Goal: Task Accomplishment & Management: Manage account settings

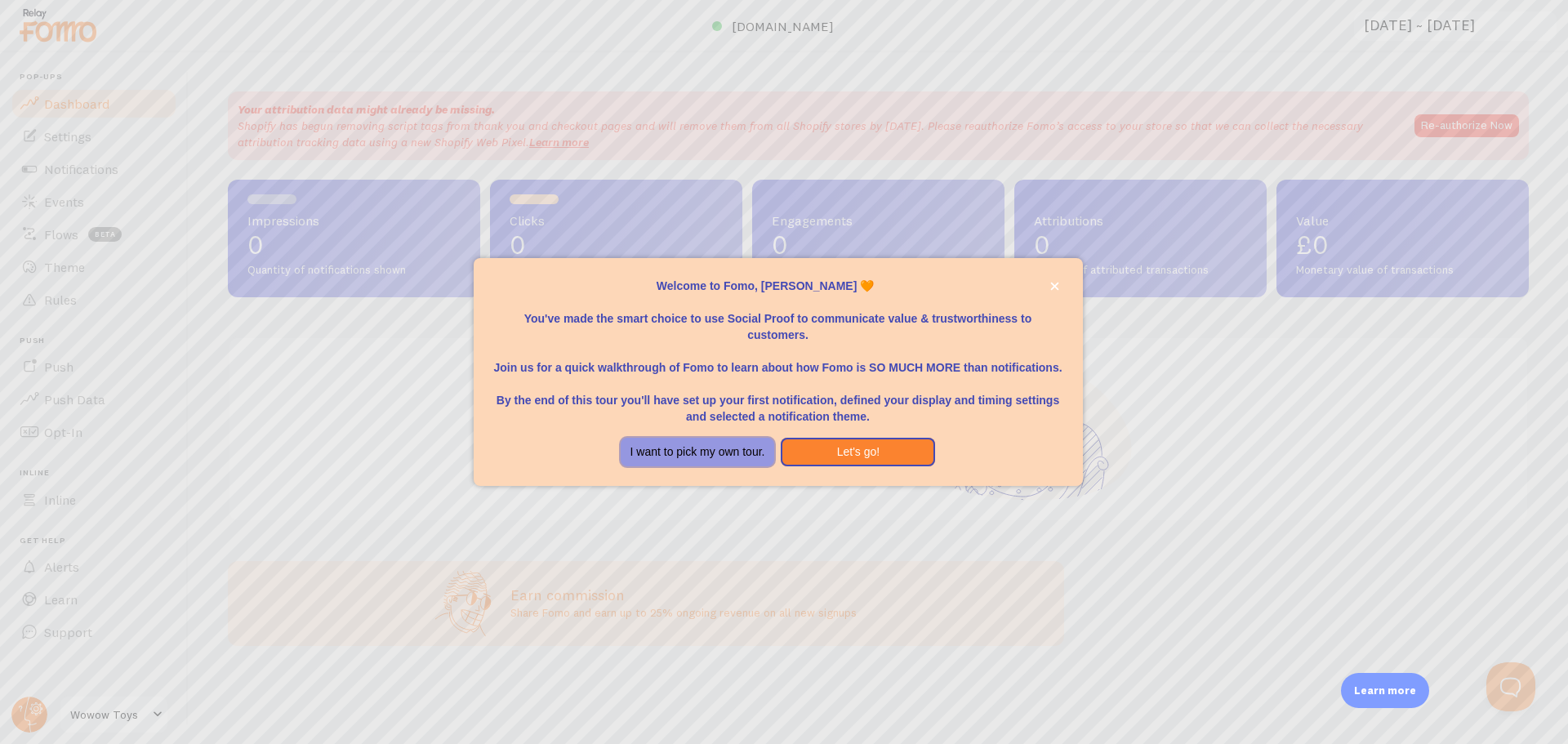
click at [688, 458] on button "I want to pick my own tour." at bounding box center [698, 452] width 155 height 30
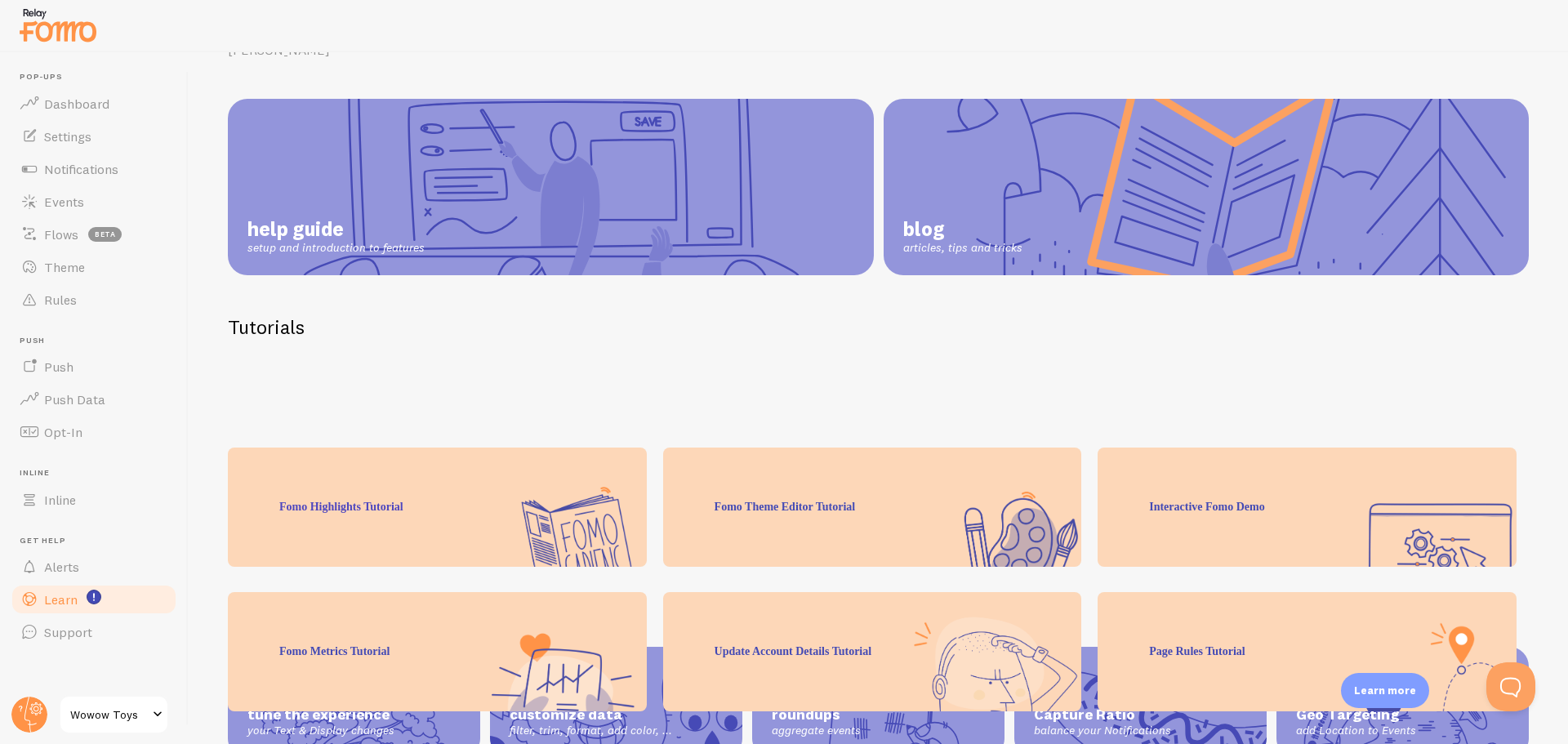
scroll to position [161, 0]
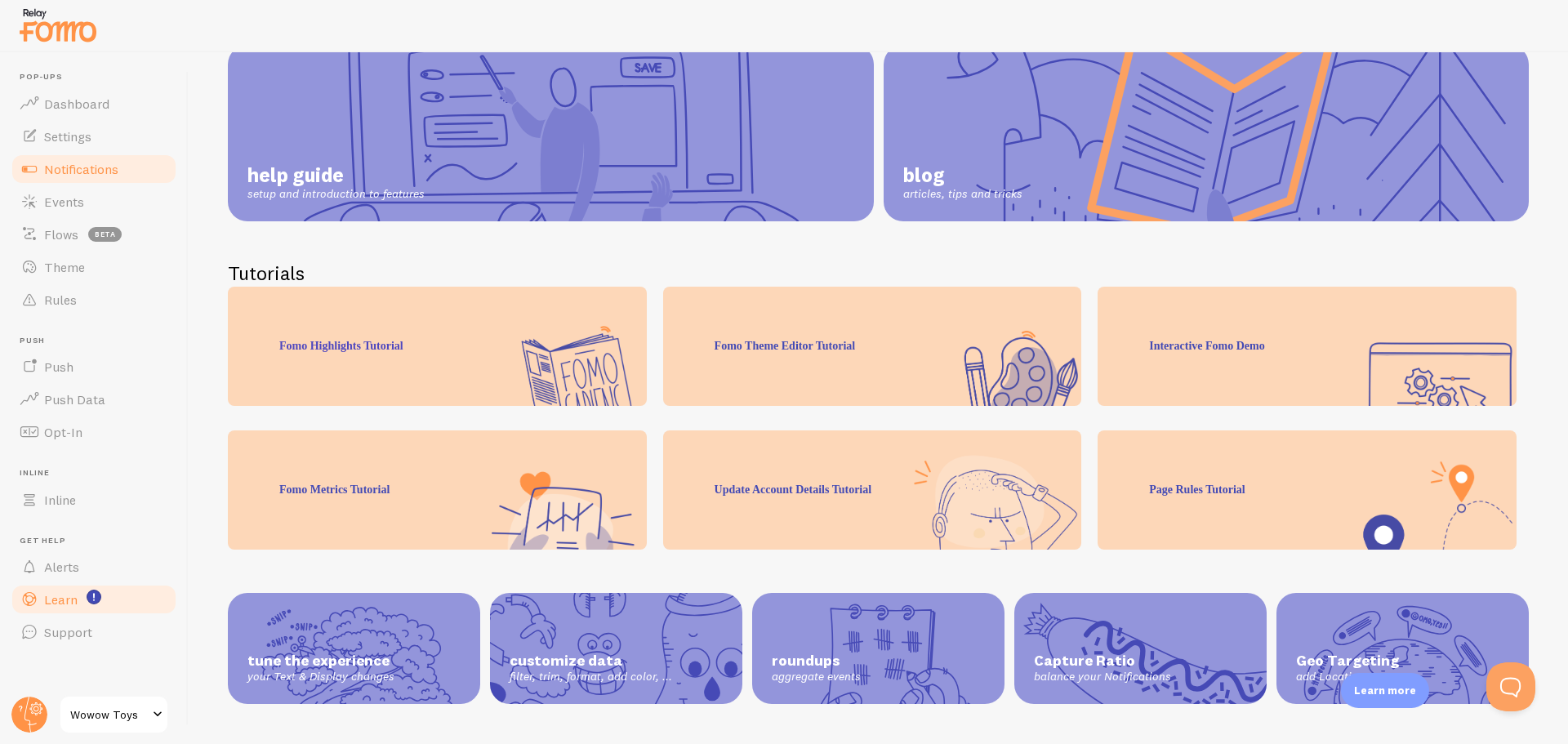
click at [108, 165] on span "Notifications" at bounding box center [81, 169] width 74 height 16
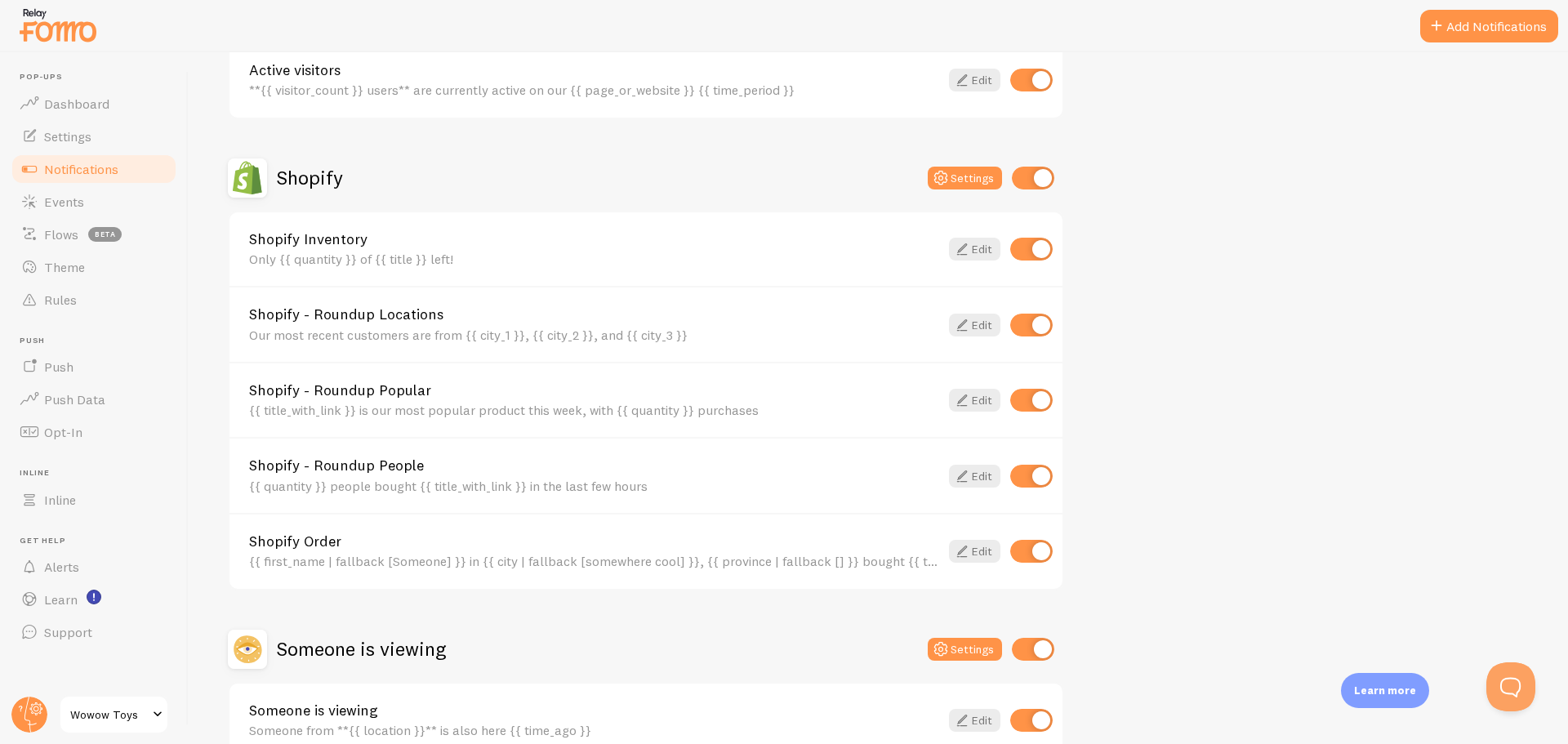
scroll to position [571, 0]
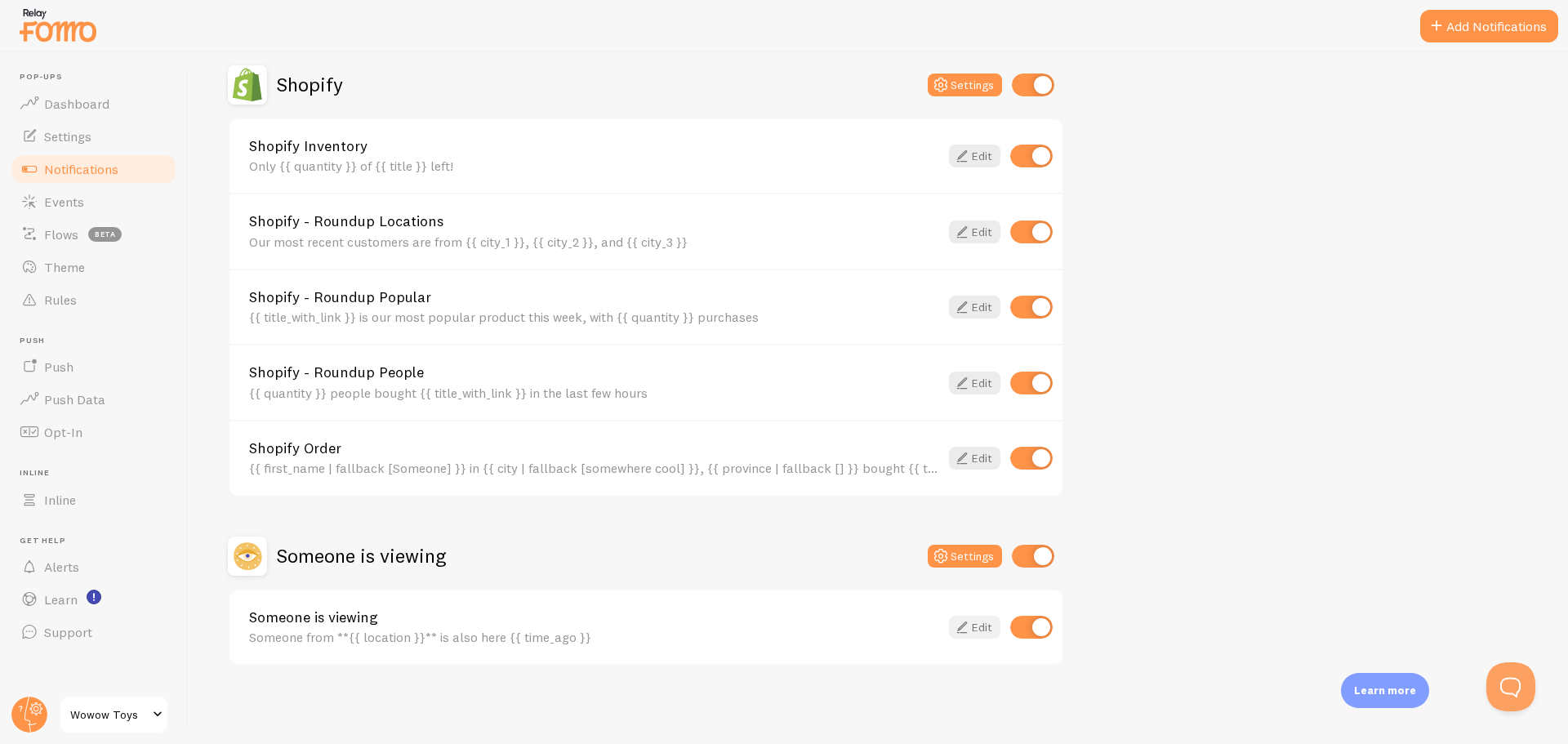
click at [966, 626] on icon at bounding box center [961, 627] width 20 height 20
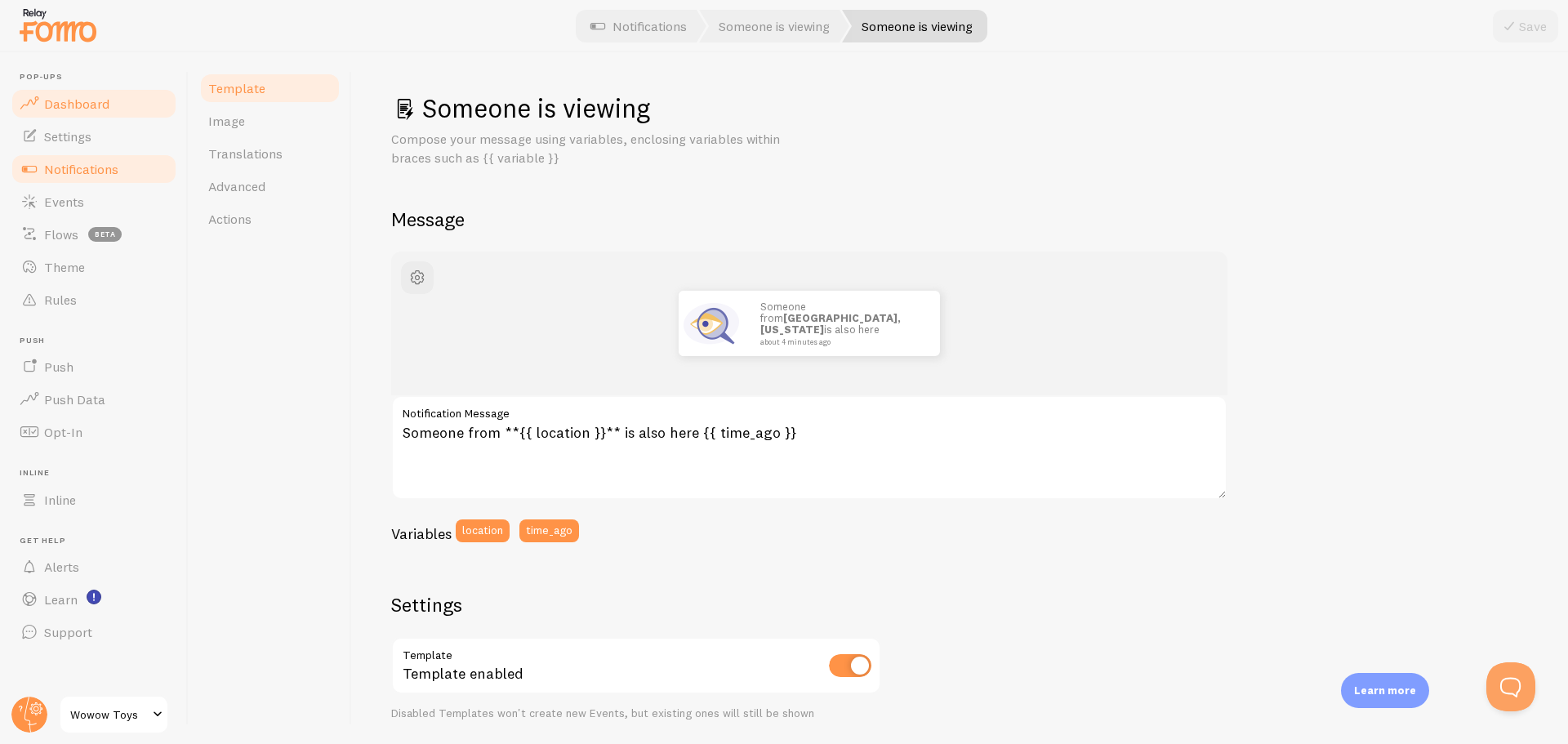
click at [126, 98] on link "Dashboard" at bounding box center [93, 104] width 168 height 32
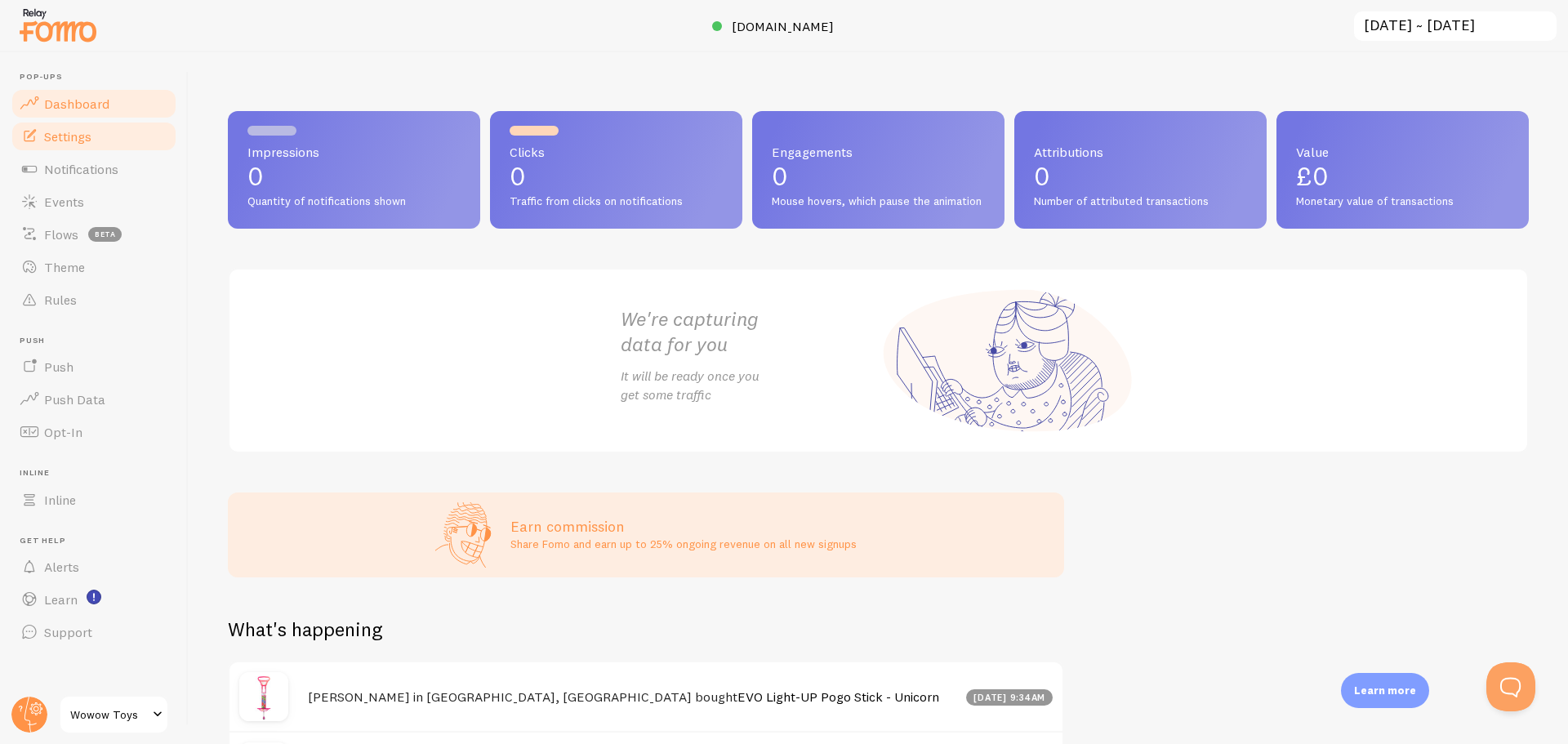
click at [72, 130] on span "Settings" at bounding box center [68, 135] width 48 height 16
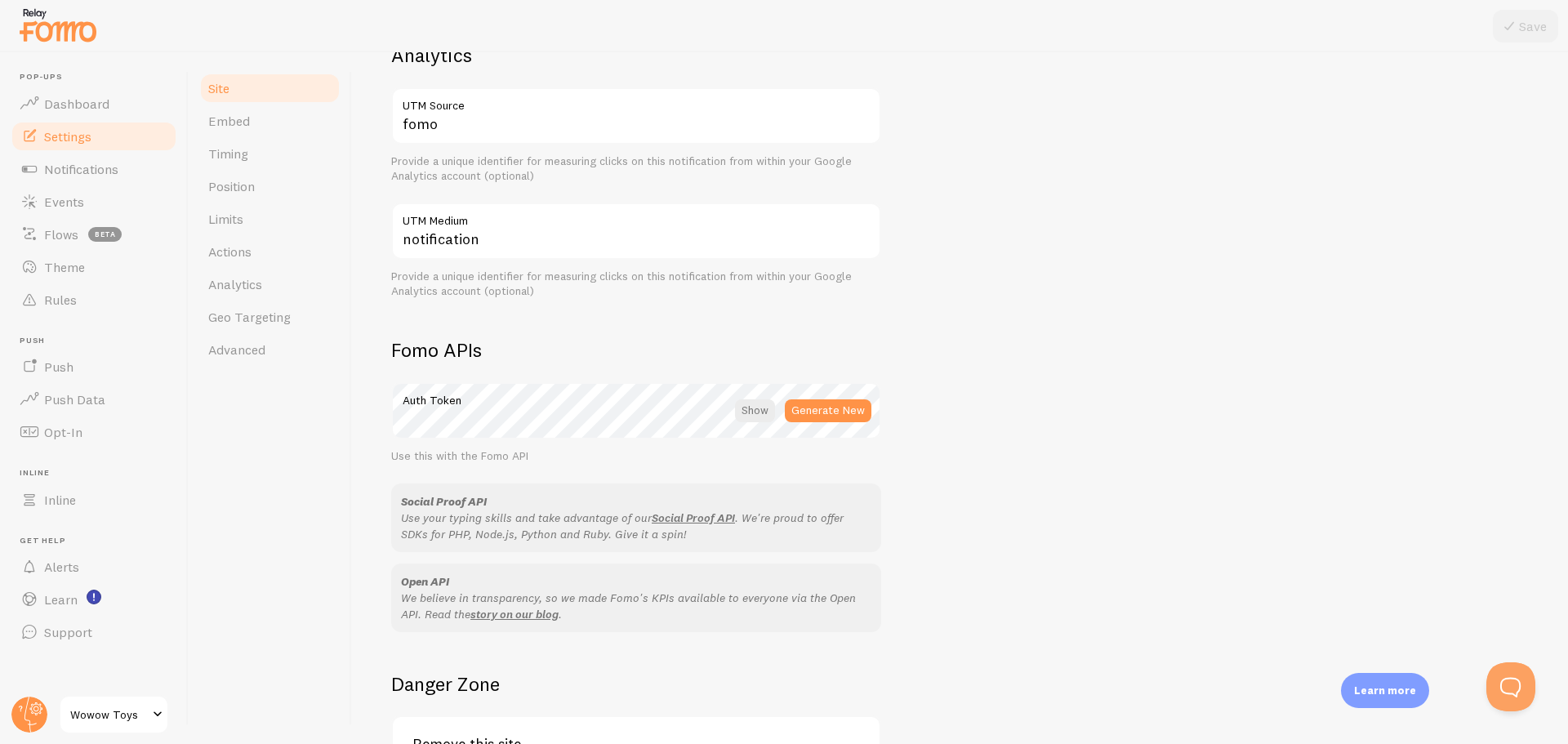
scroll to position [797, 0]
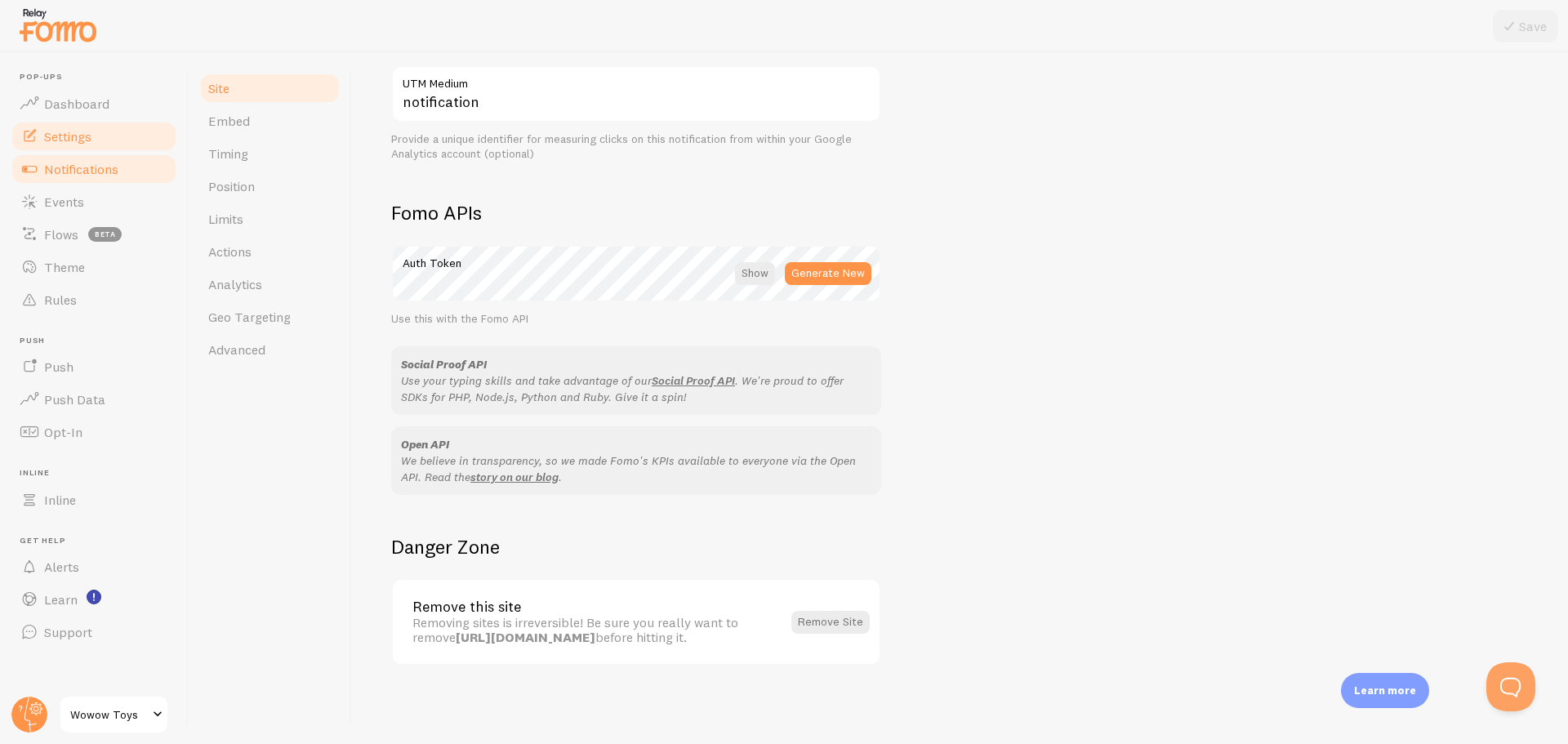
click at [111, 163] on span "Notifications" at bounding box center [81, 169] width 74 height 16
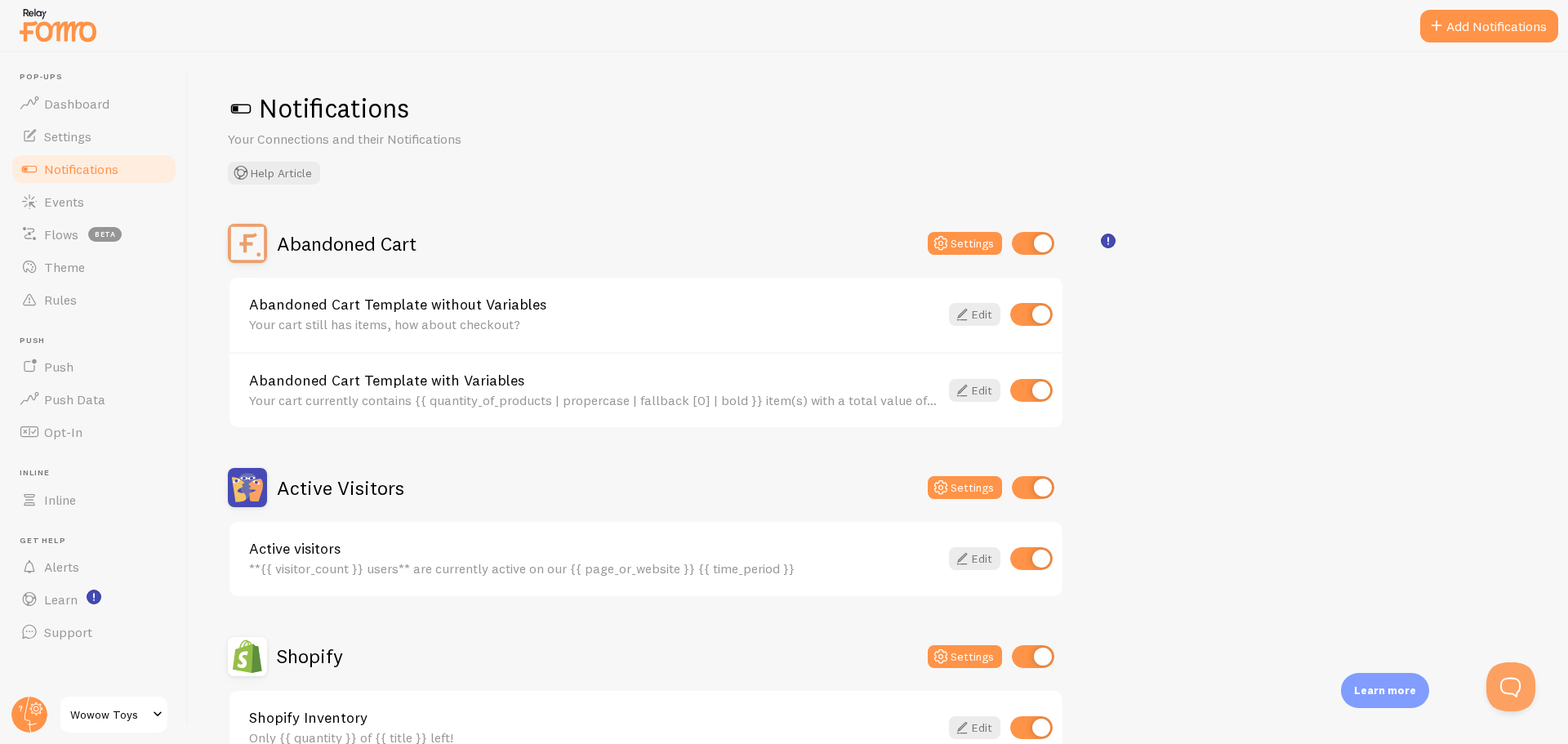
click at [1029, 314] on input "checkbox" at bounding box center [1031, 315] width 43 height 23
checkbox input "false"
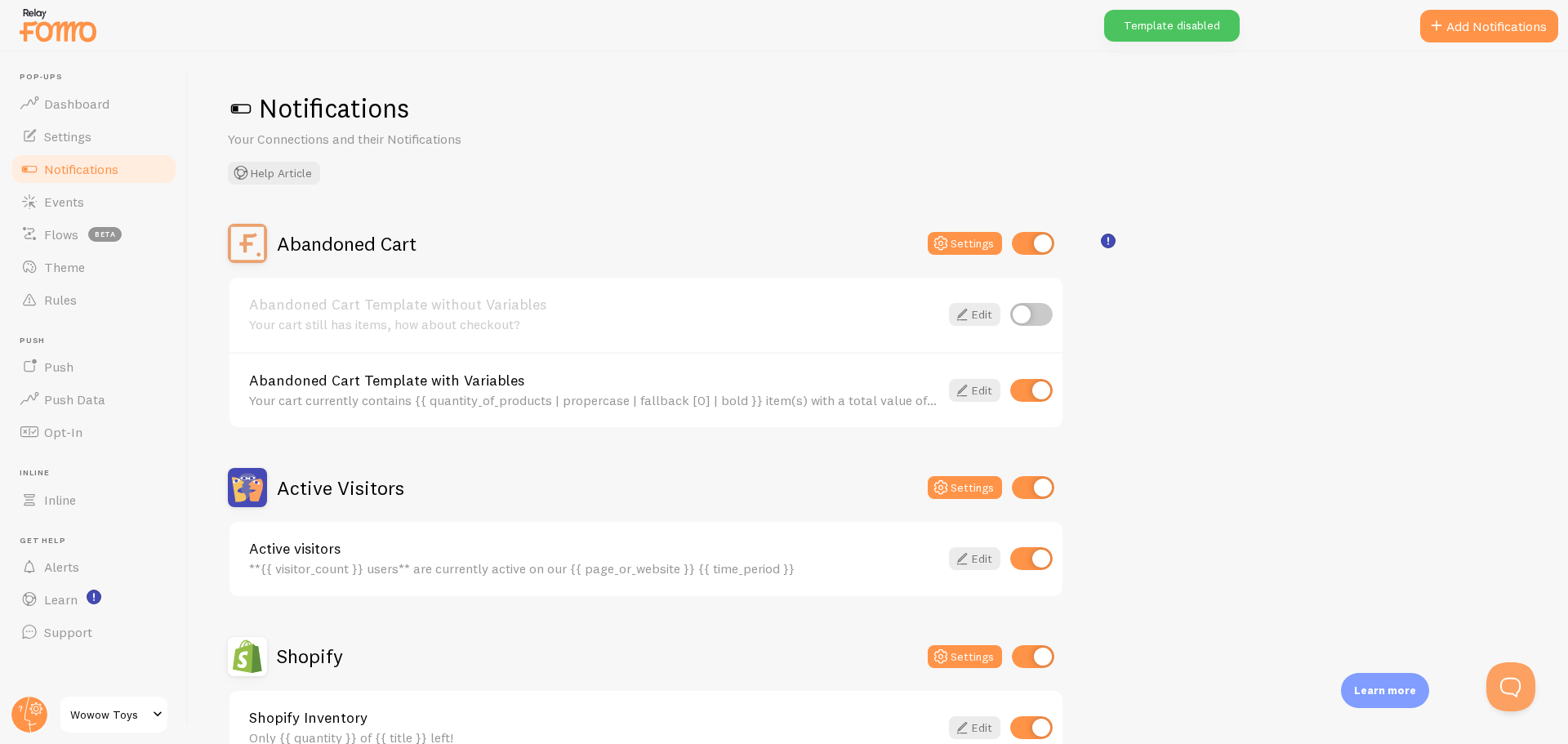
click at [1046, 397] on input "checkbox" at bounding box center [1031, 390] width 43 height 23
checkbox input "false"
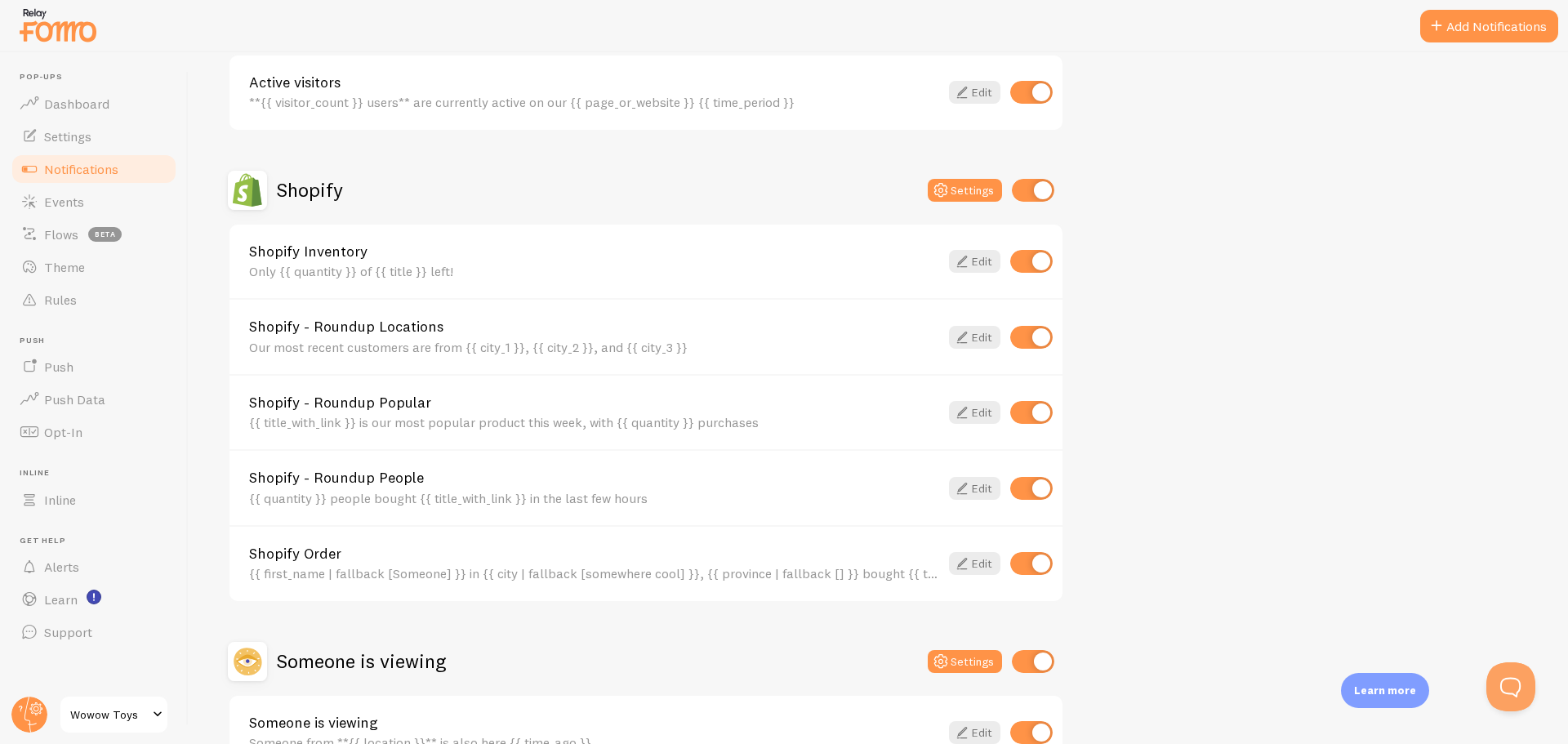
scroll to position [571, 0]
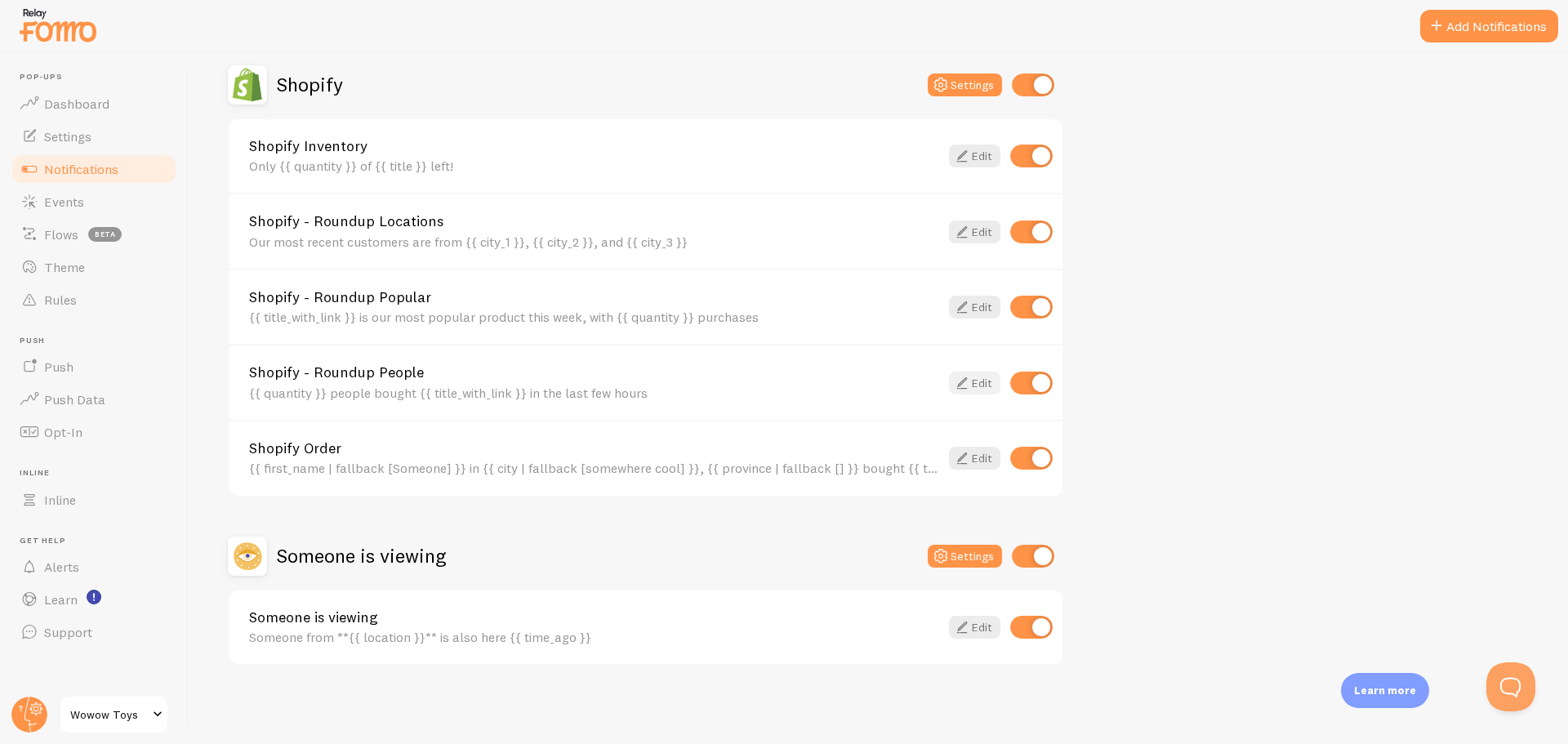
click at [982, 372] on link "Edit" at bounding box center [975, 383] width 52 height 23
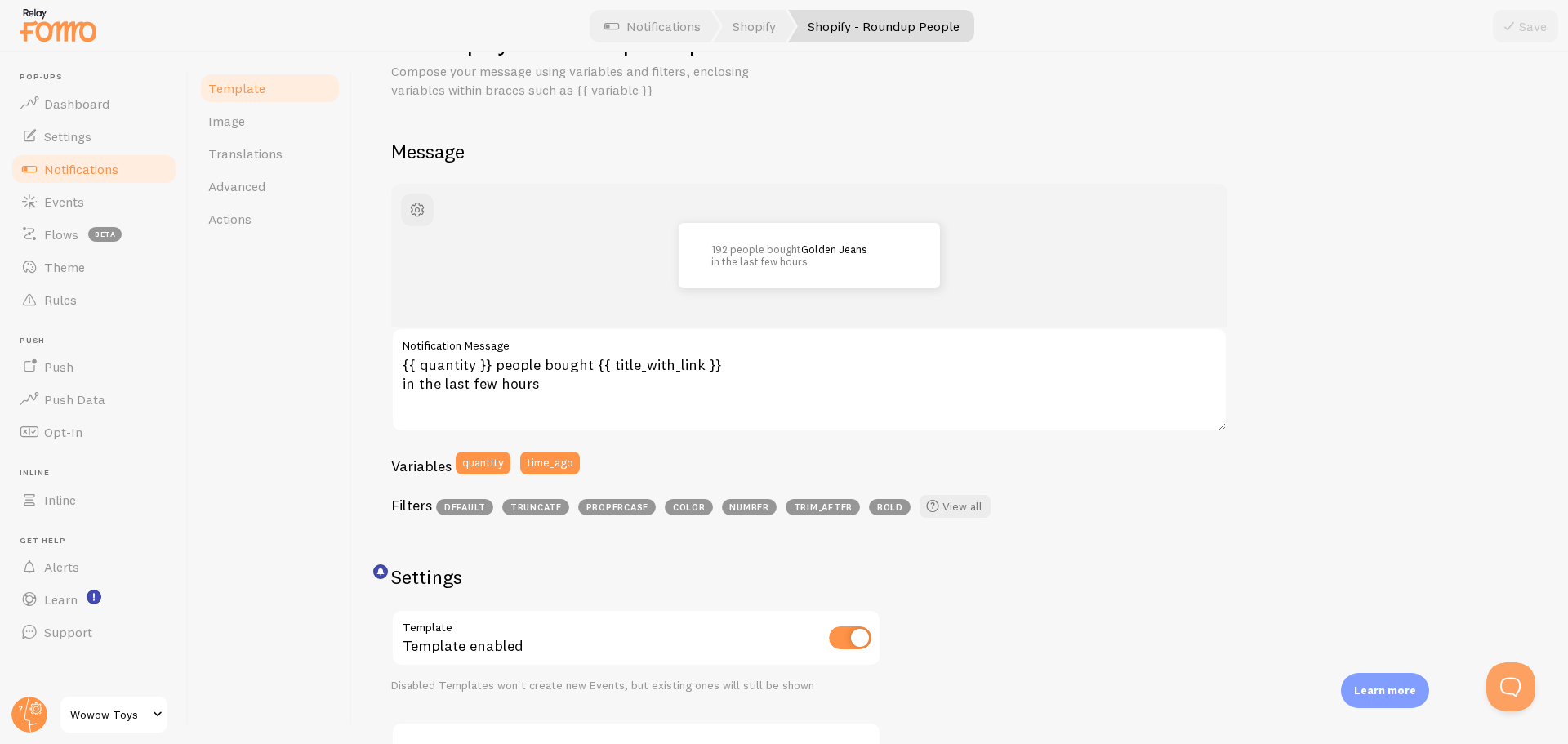
scroll to position [163, 0]
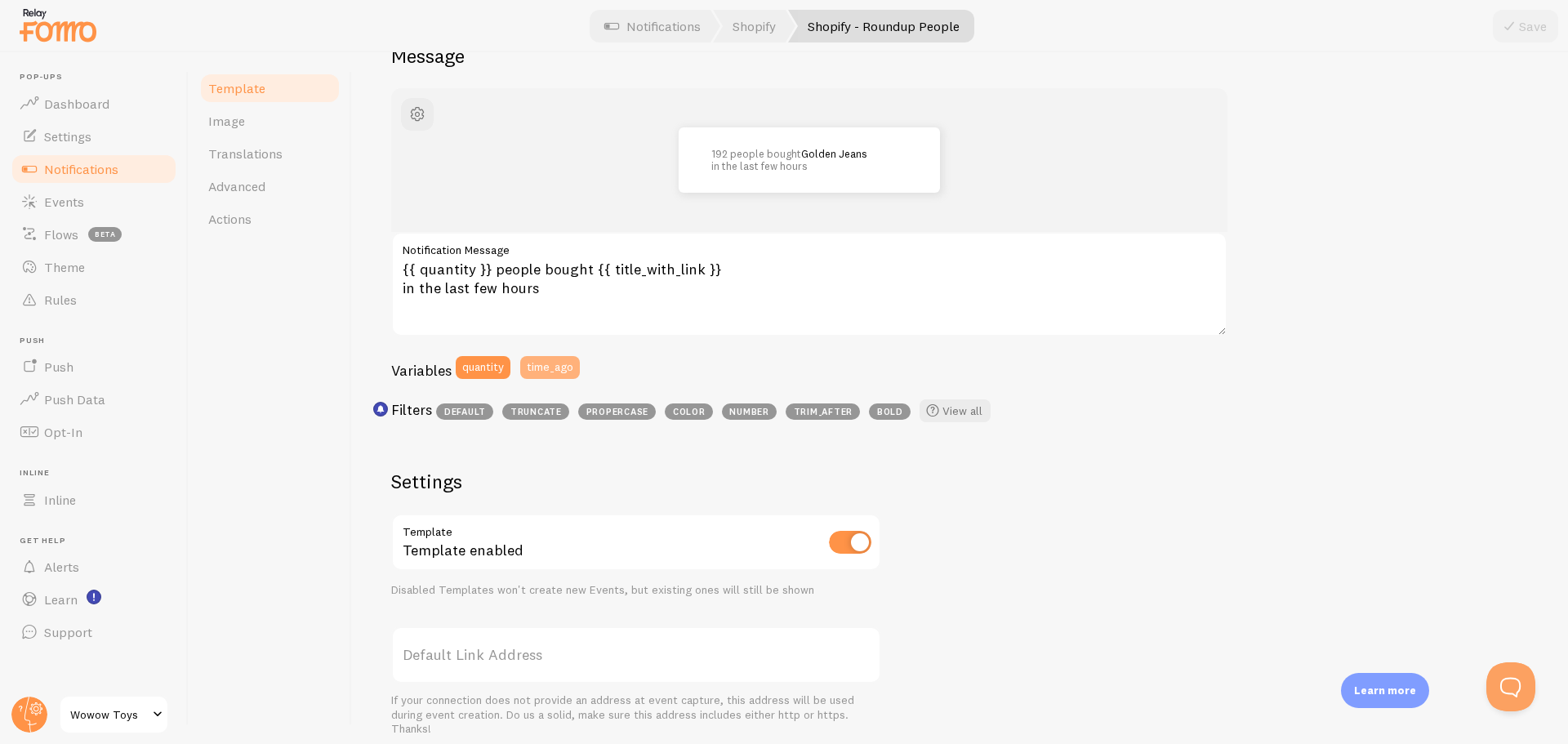
click at [543, 365] on button "time_ago" at bounding box center [549, 367] width 59 height 23
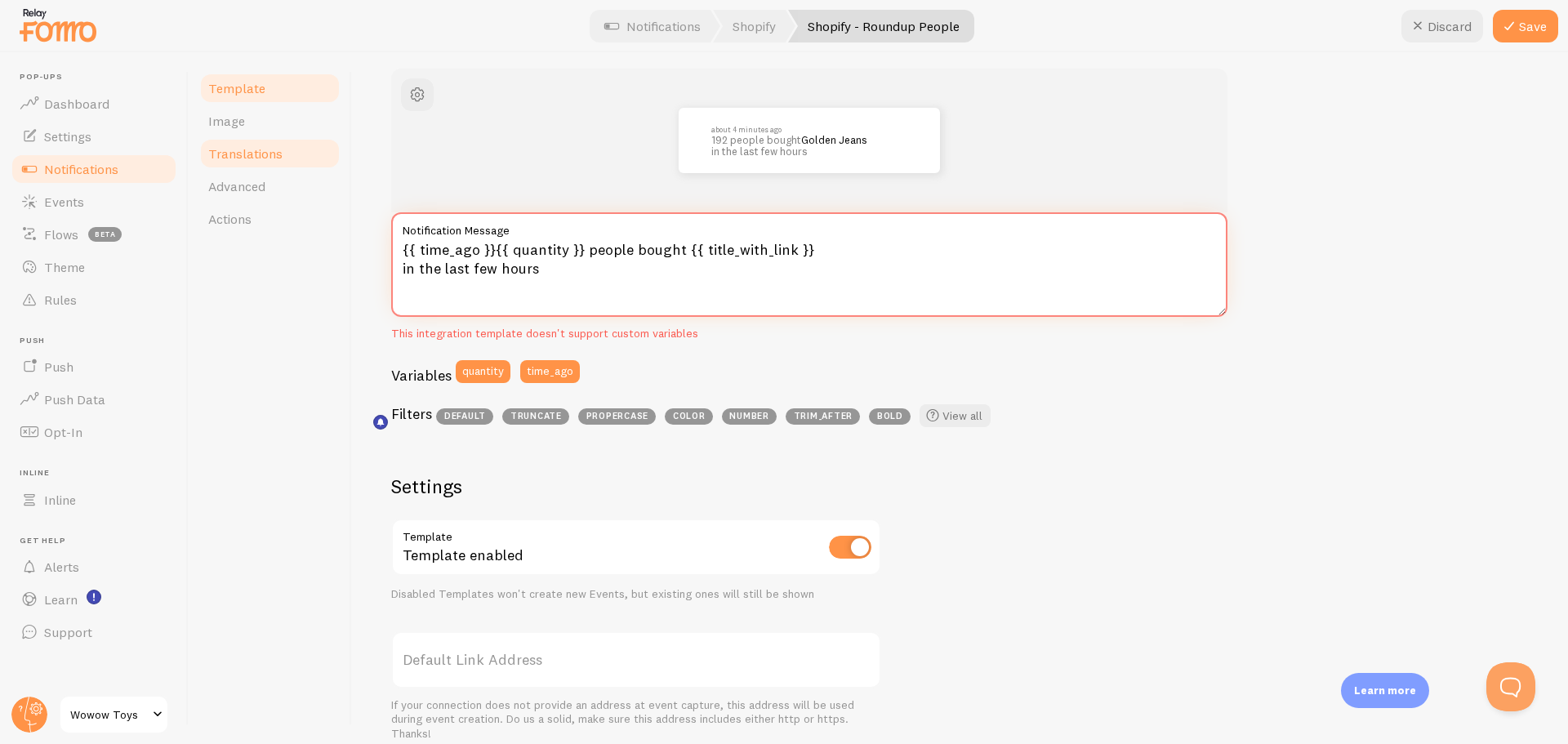
scroll to position [174, 0]
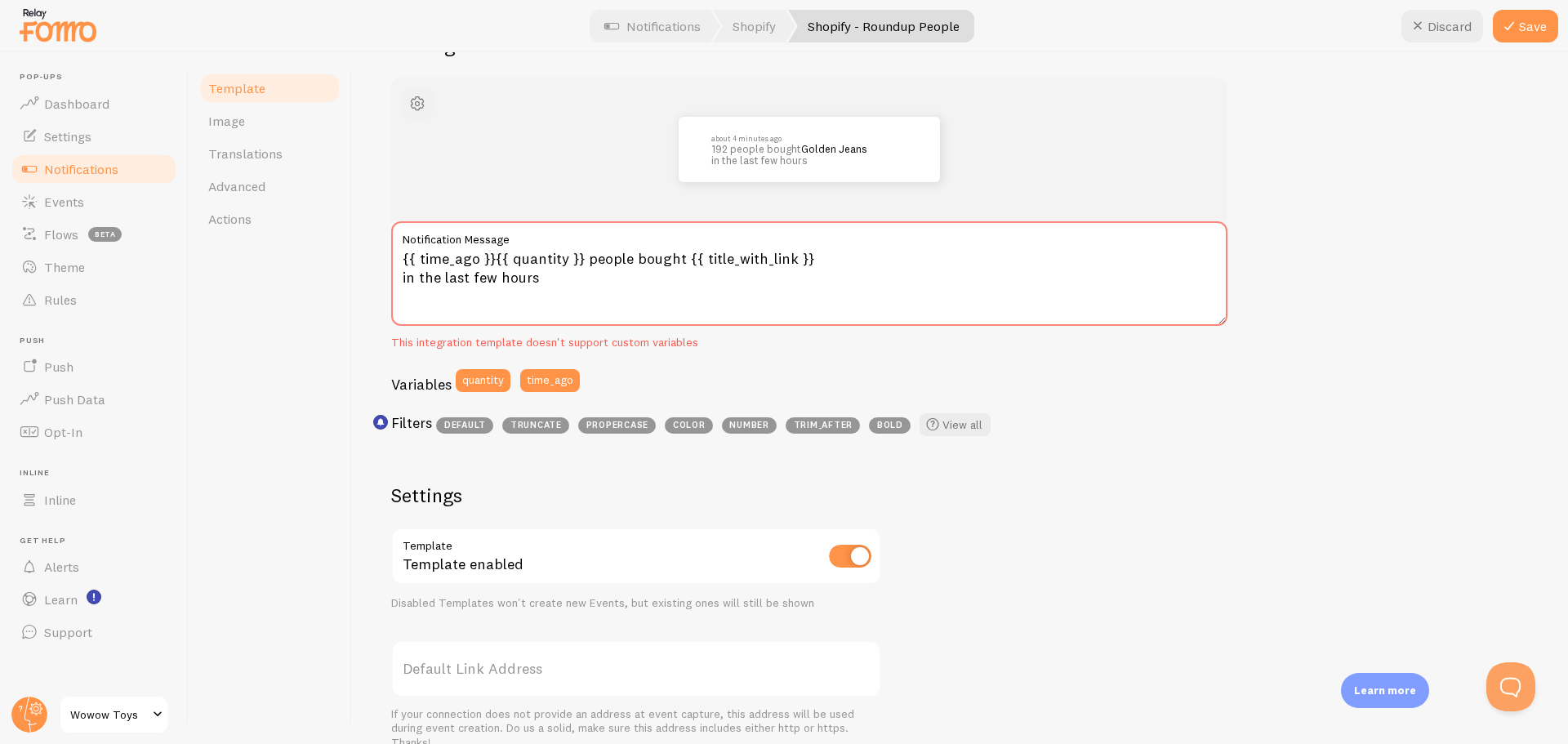
click at [408, 105] on span "button" at bounding box center [417, 103] width 20 height 20
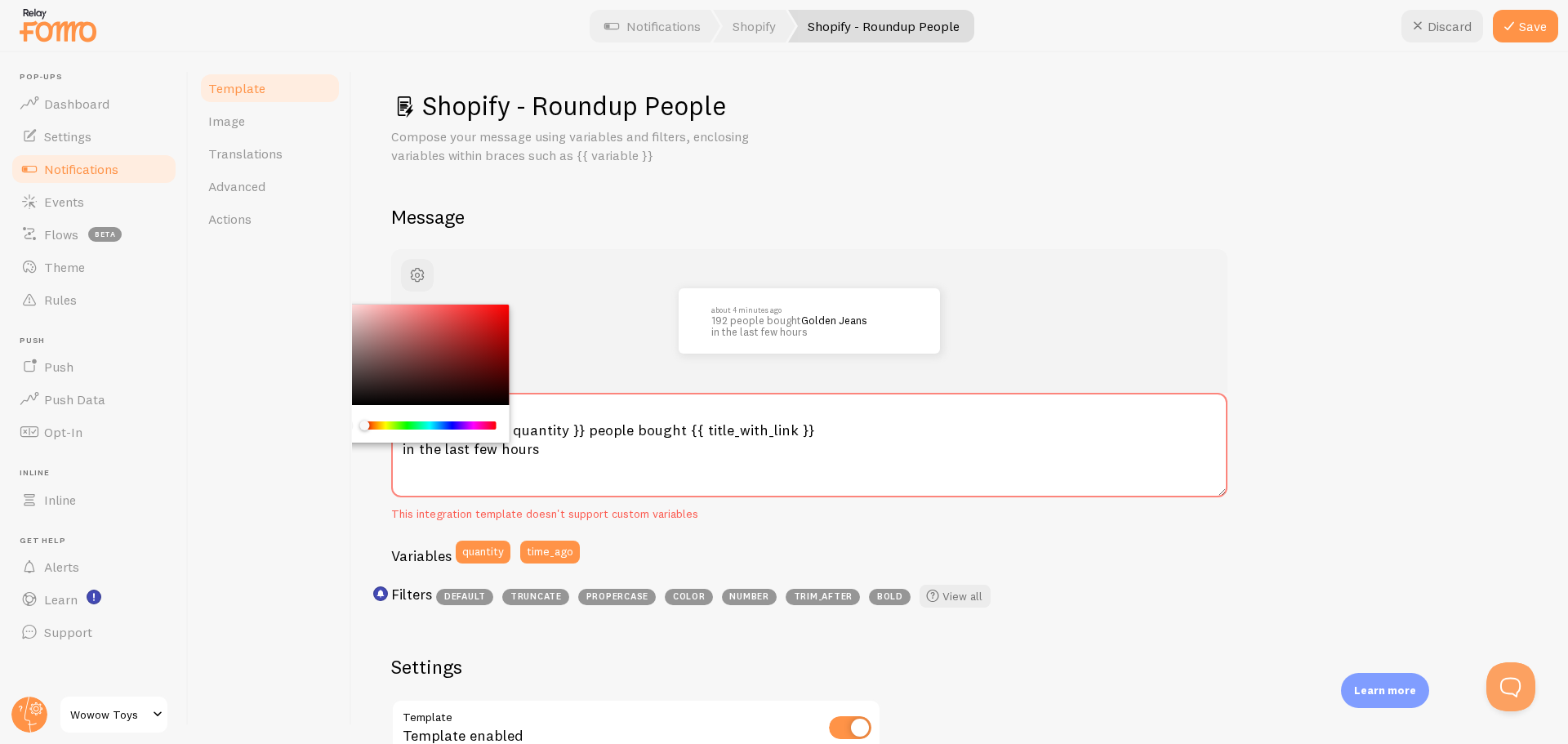
scroll to position [0, 0]
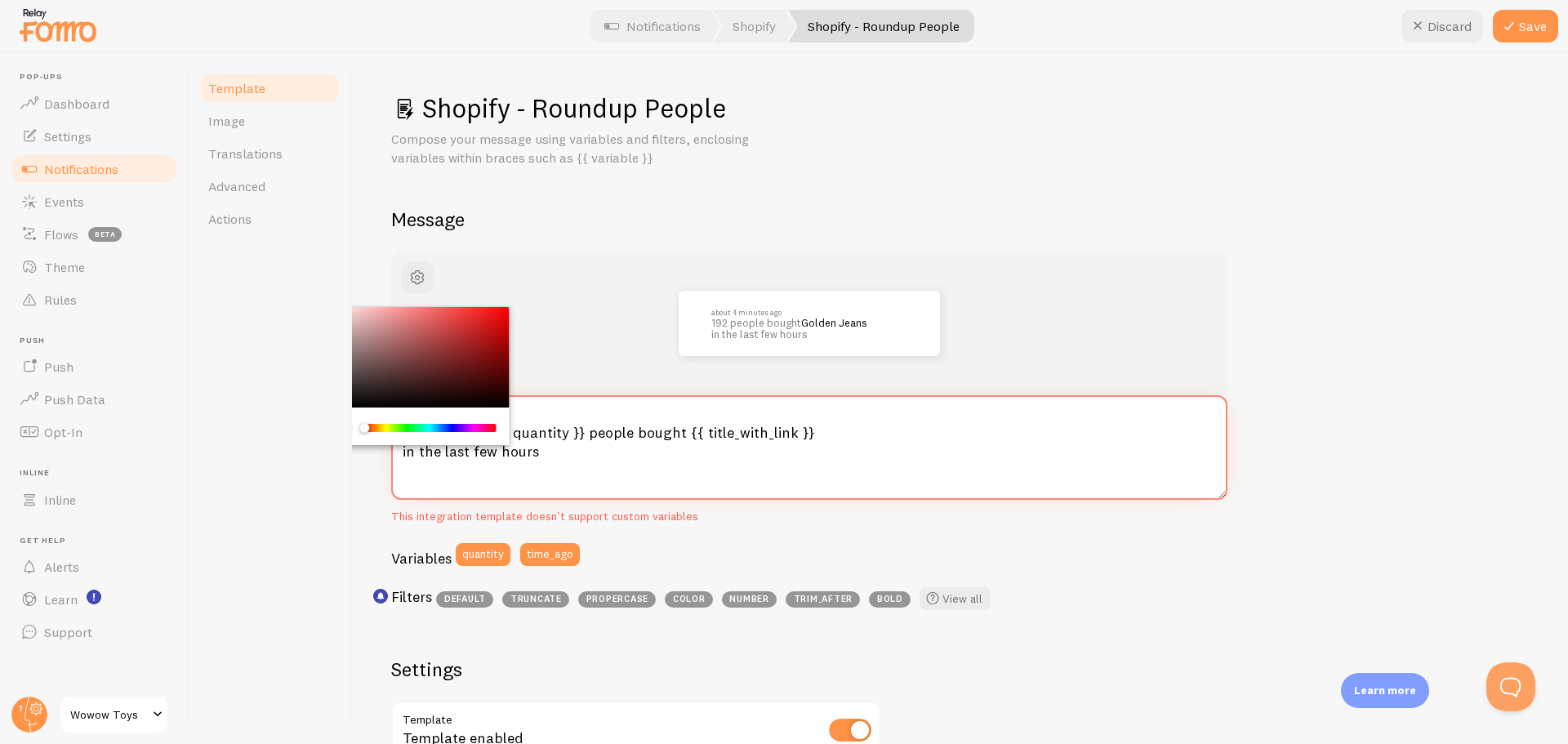
click at [686, 468] on textarea "{{ time_ago }}{{ quantity }} people bought {{ title_with_link }} in the last fe…" at bounding box center [809, 447] width 836 height 105
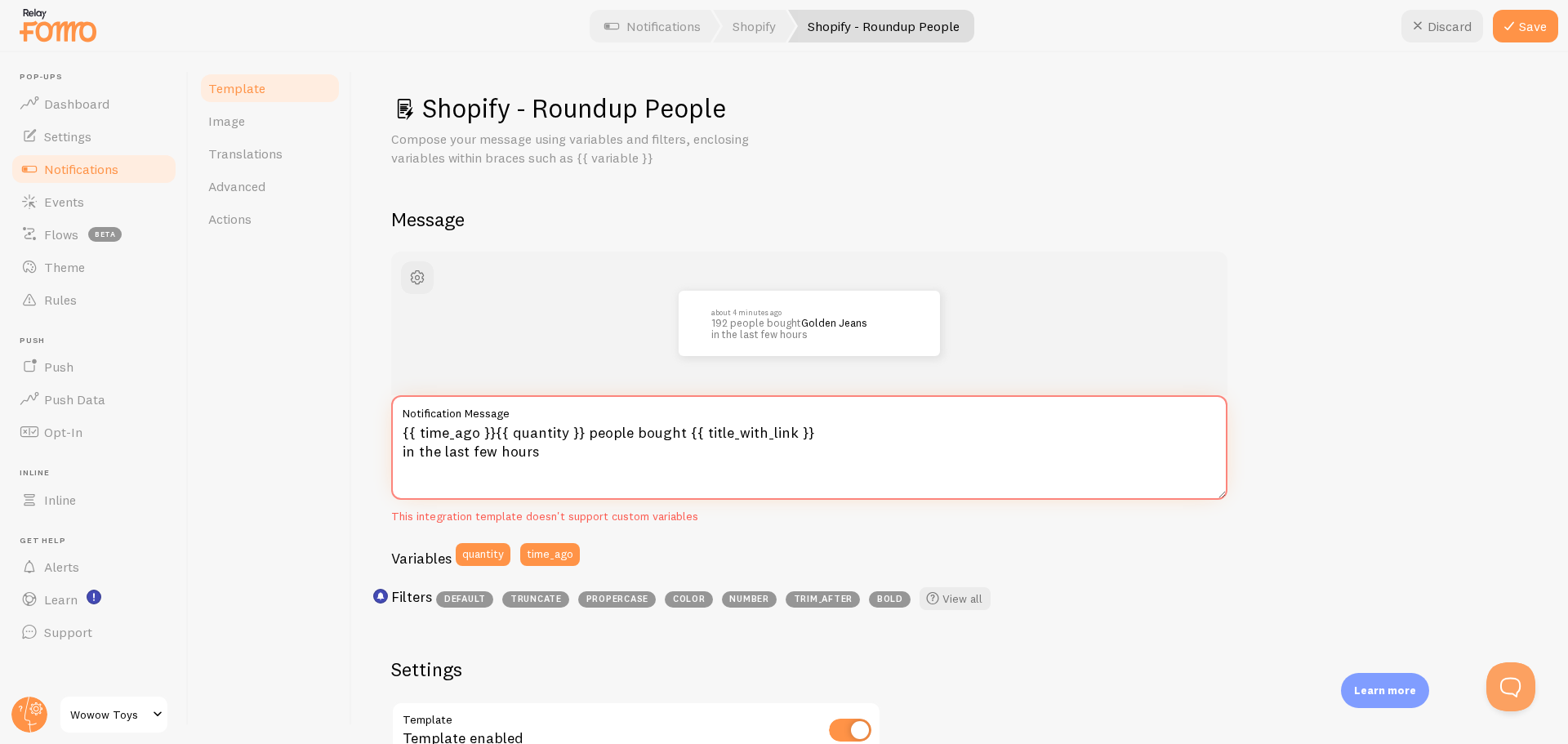
drag, startPoint x: 544, startPoint y: 455, endPoint x: 502, endPoint y: 453, distance: 42.0
click at [502, 453] on textarea "{{ time_ago }}{{ quantity }} people bought {{ title_with_link }} in the last fe…" at bounding box center [809, 447] width 836 height 105
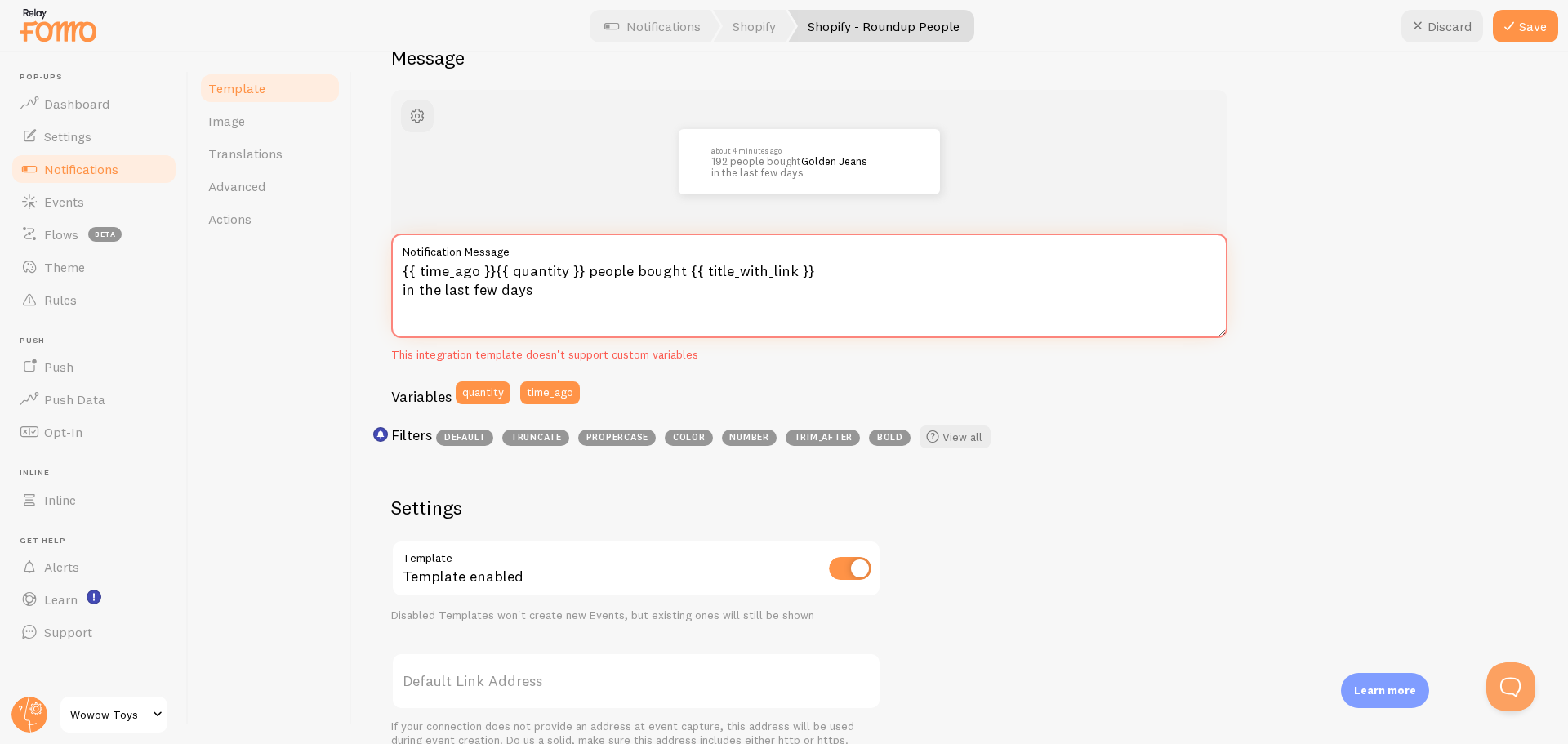
scroll to position [163, 0]
click at [468, 275] on textarea "{{ time_ago }}{{ quantity }} people bought {{ title_with_link }} in the last fe…" at bounding box center [809, 284] width 836 height 105
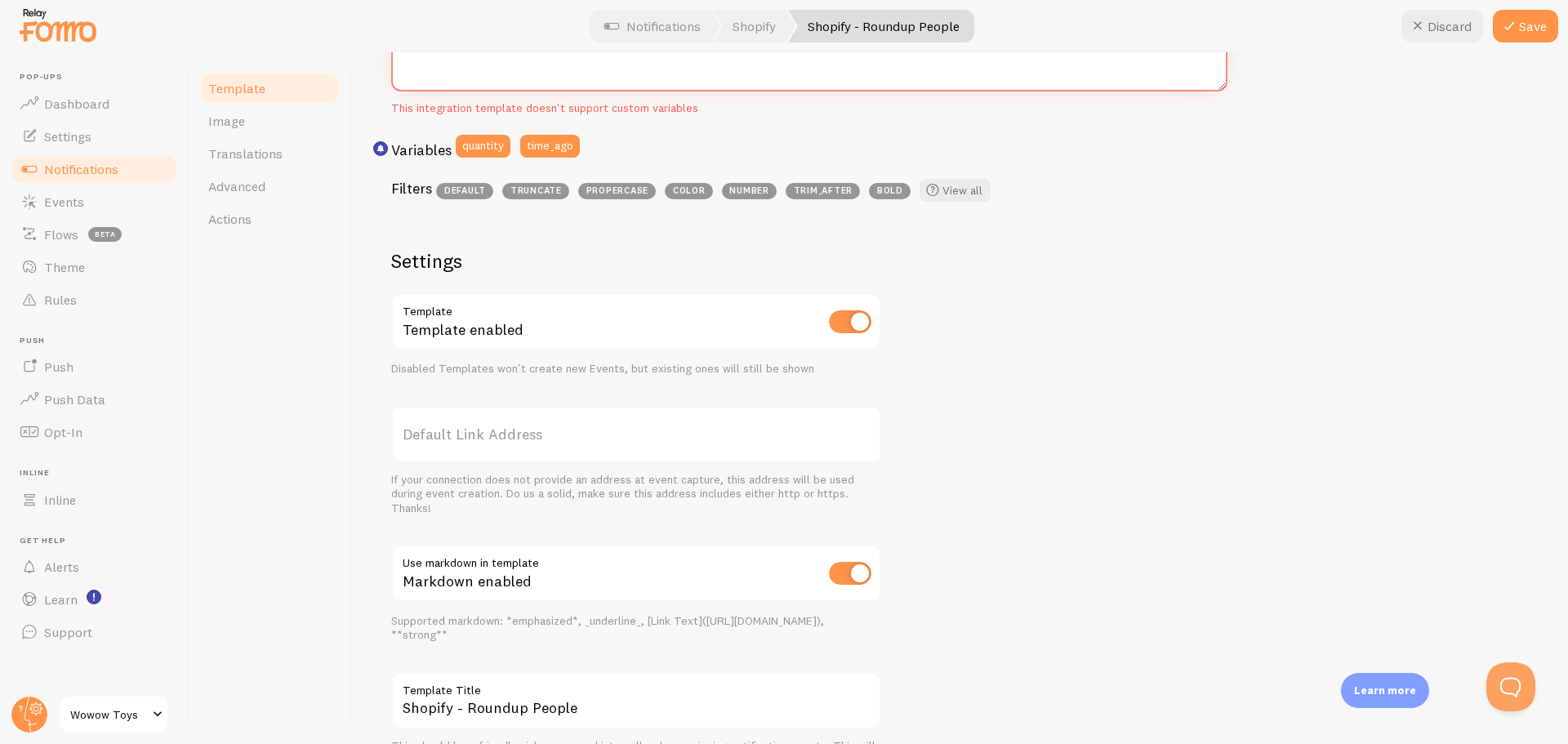
scroll to position [501, 0]
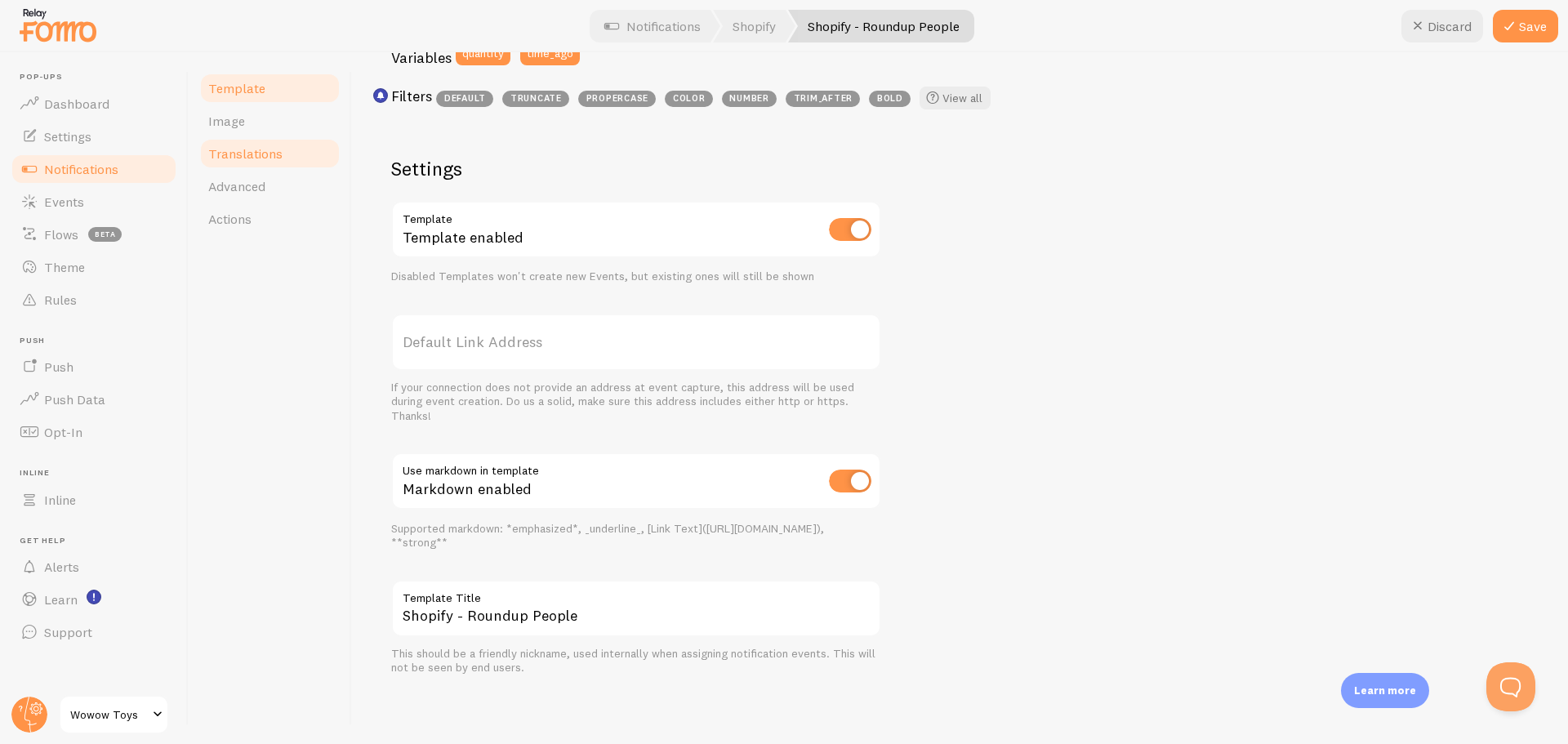
type textarea "{{ time_ago }}{{ quantity }} people bought {{ title_with_link }} in the last fe…"
click at [259, 152] on span "Translations" at bounding box center [245, 153] width 74 height 16
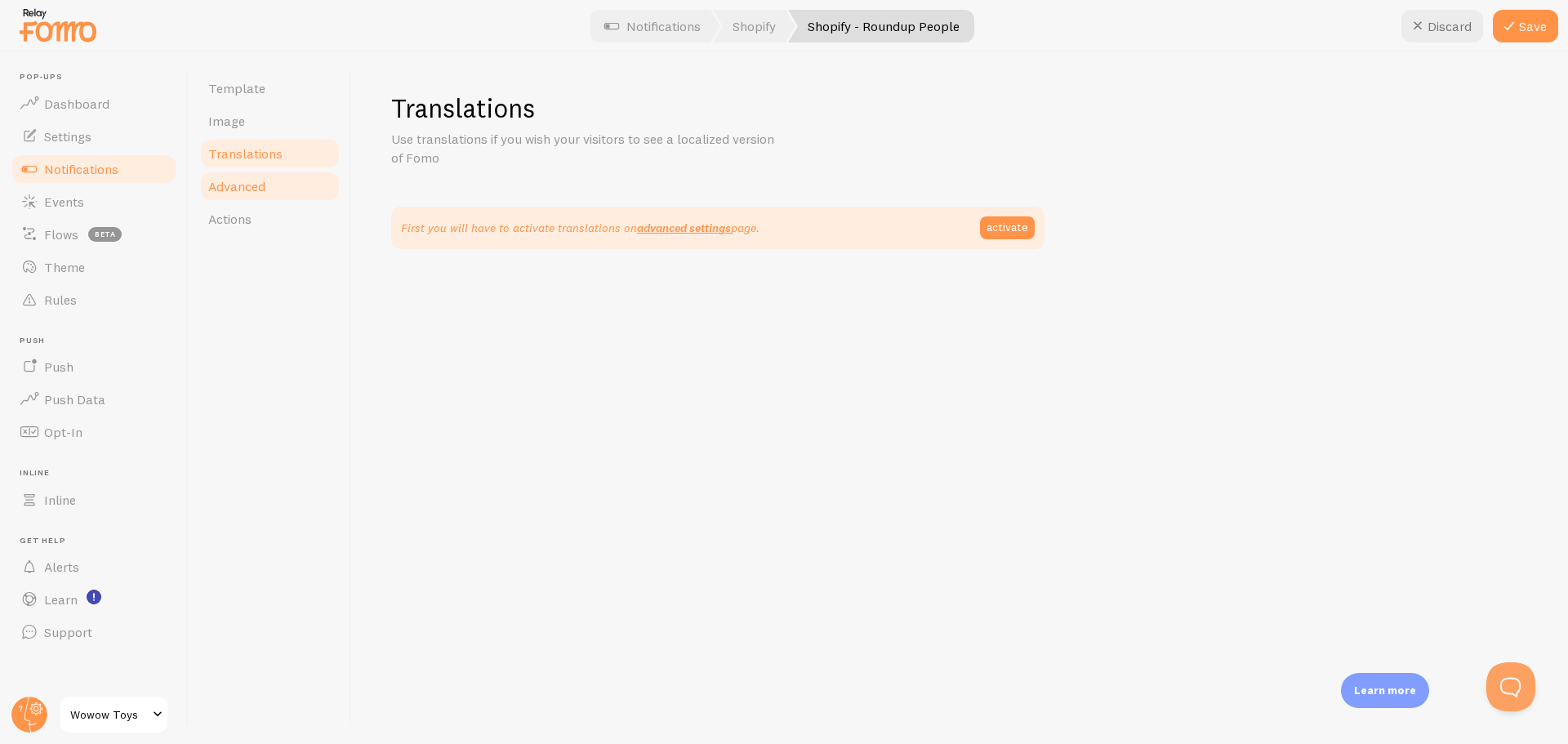
click at [258, 182] on span "Advanced" at bounding box center [237, 186] width 57 height 16
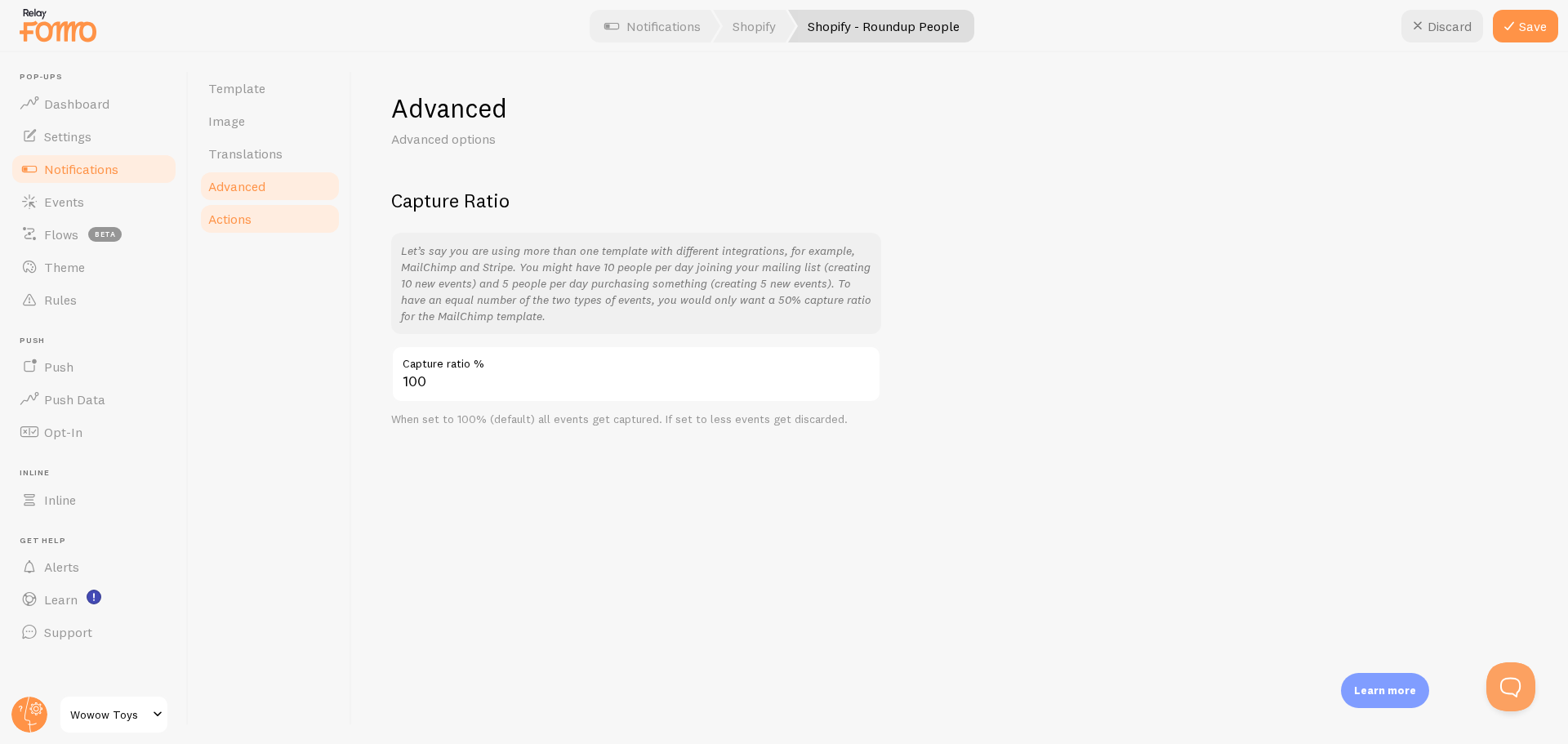
click at [254, 221] on link "Actions" at bounding box center [270, 218] width 143 height 32
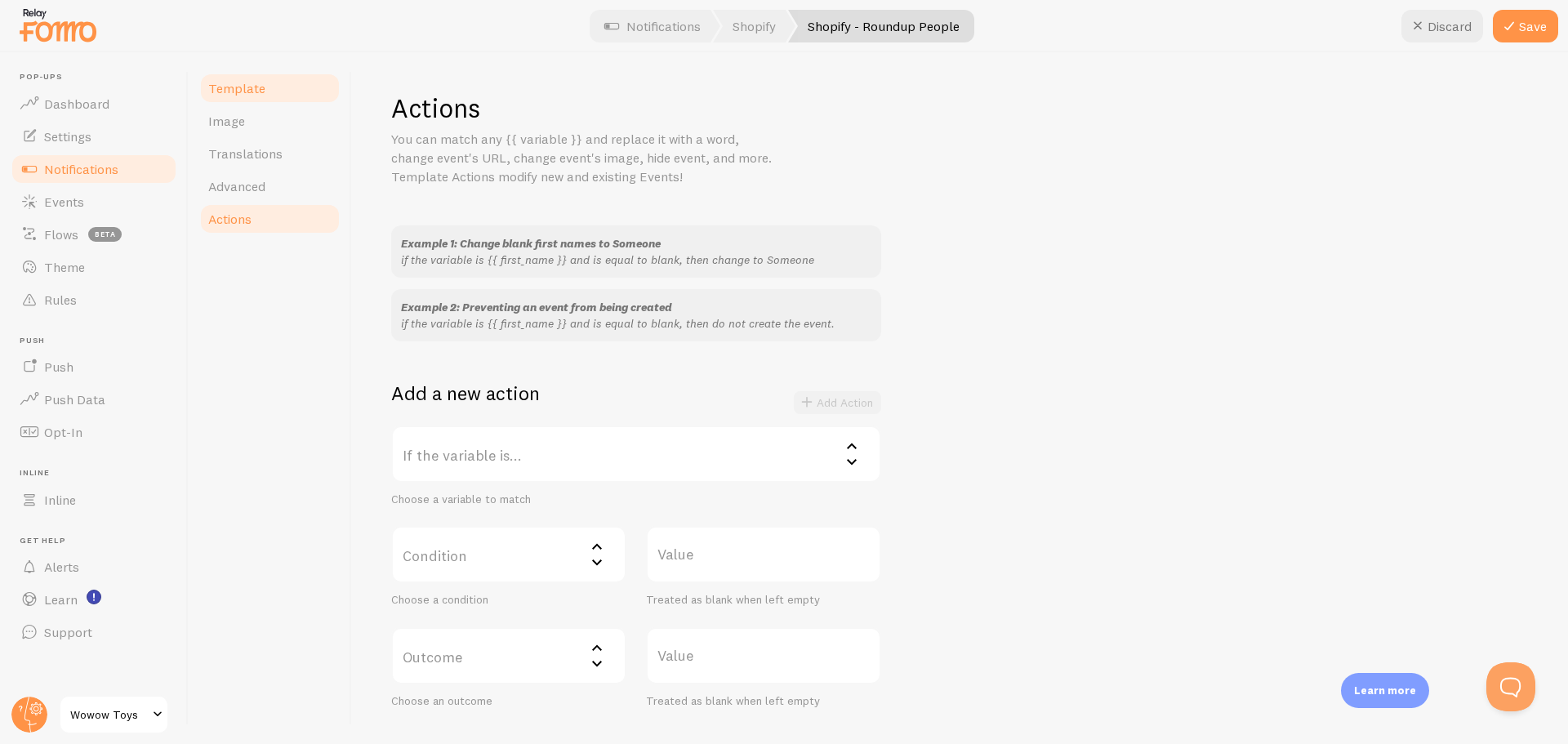
click at [275, 85] on link "Template" at bounding box center [270, 88] width 143 height 32
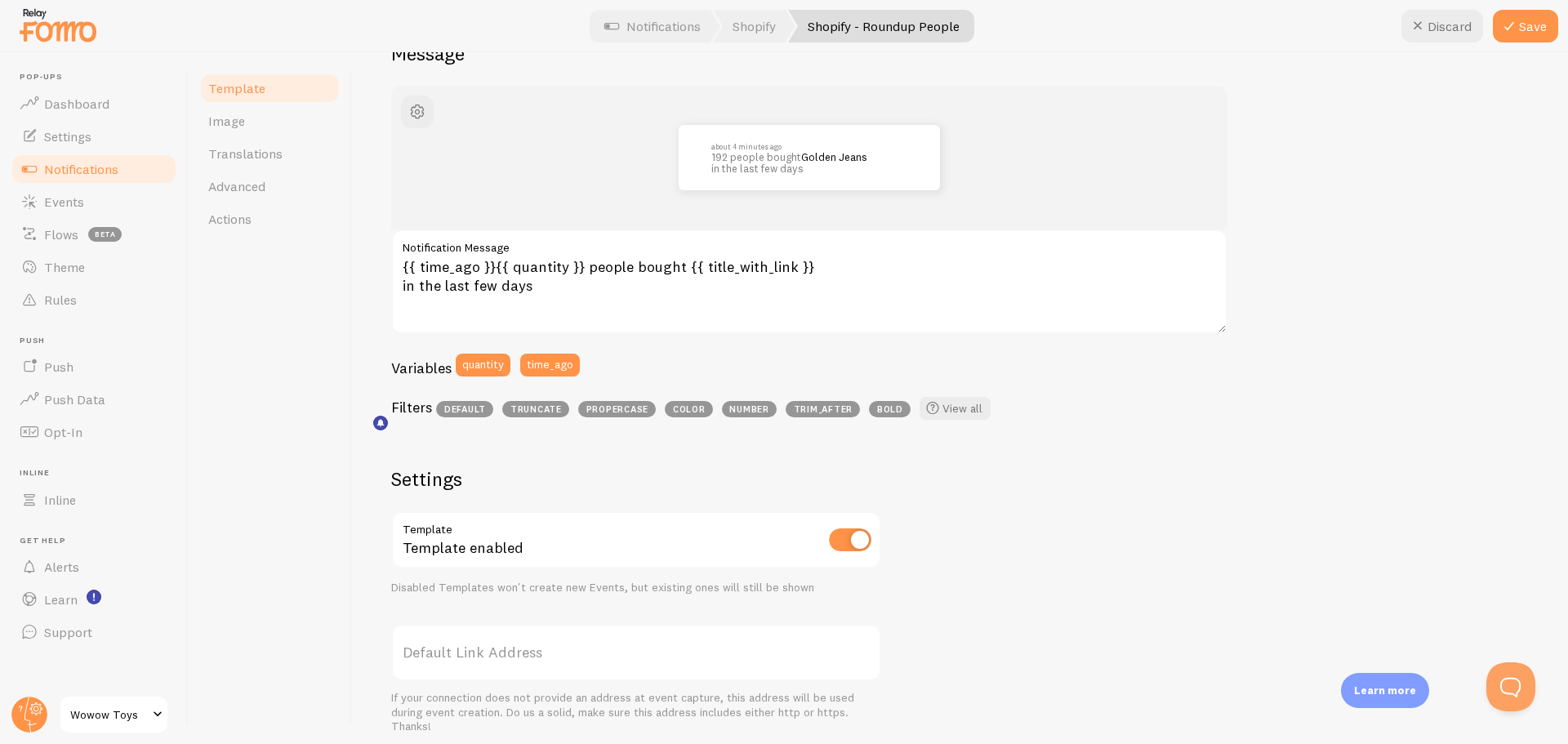
scroll to position [150, 0]
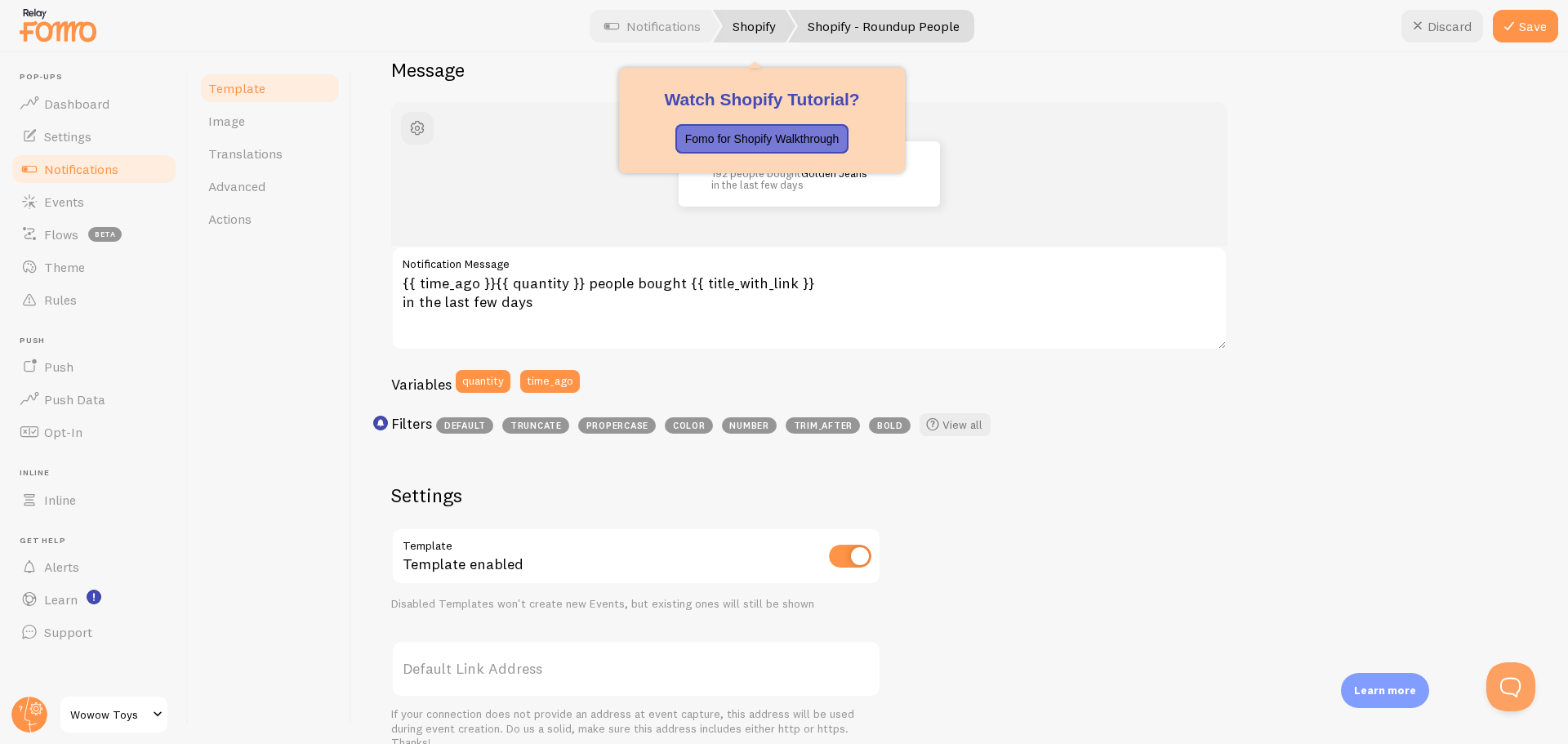
click at [765, 26] on link "Shopify" at bounding box center [753, 26] width 82 height 32
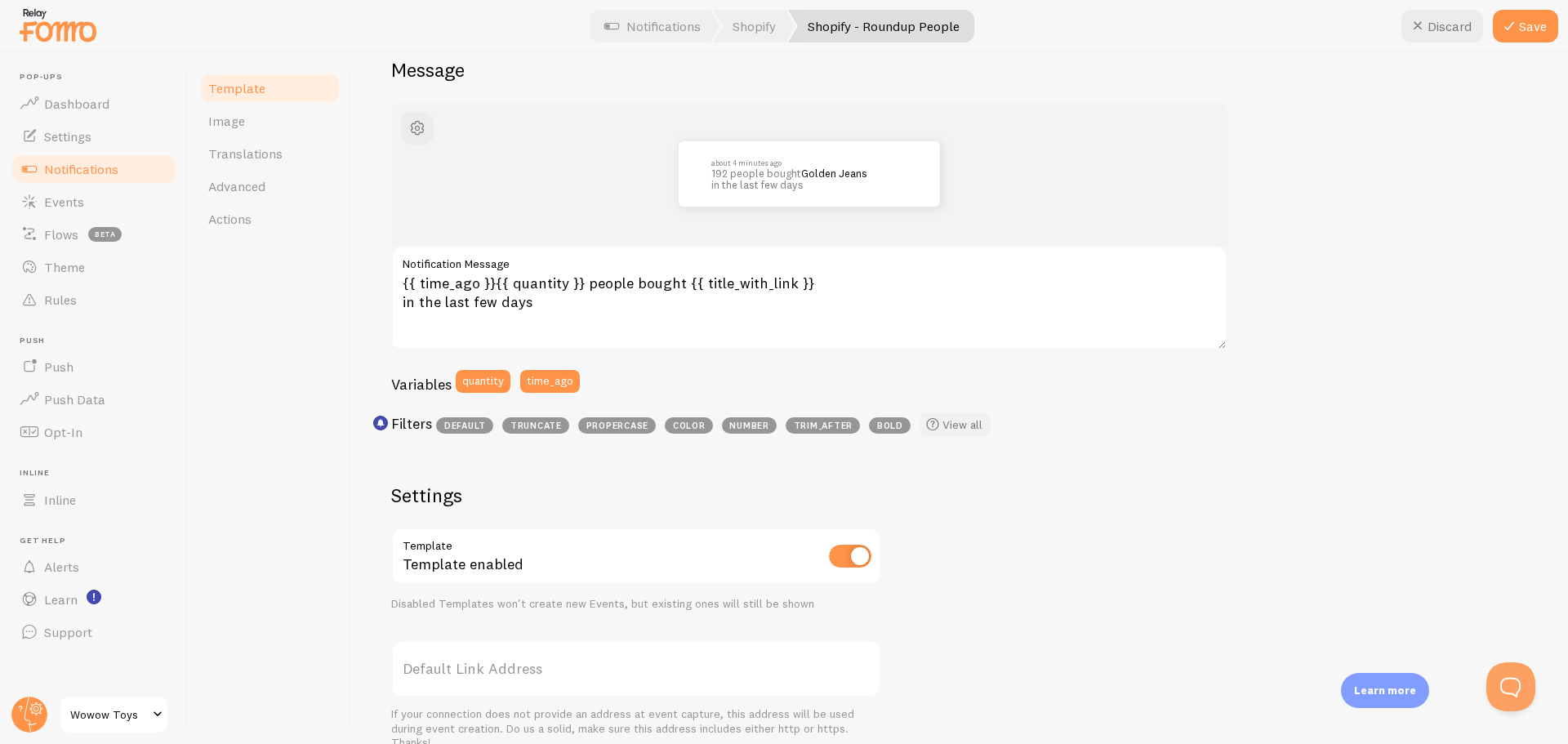
click at [955, 426] on link "View all" at bounding box center [955, 424] width 71 height 23
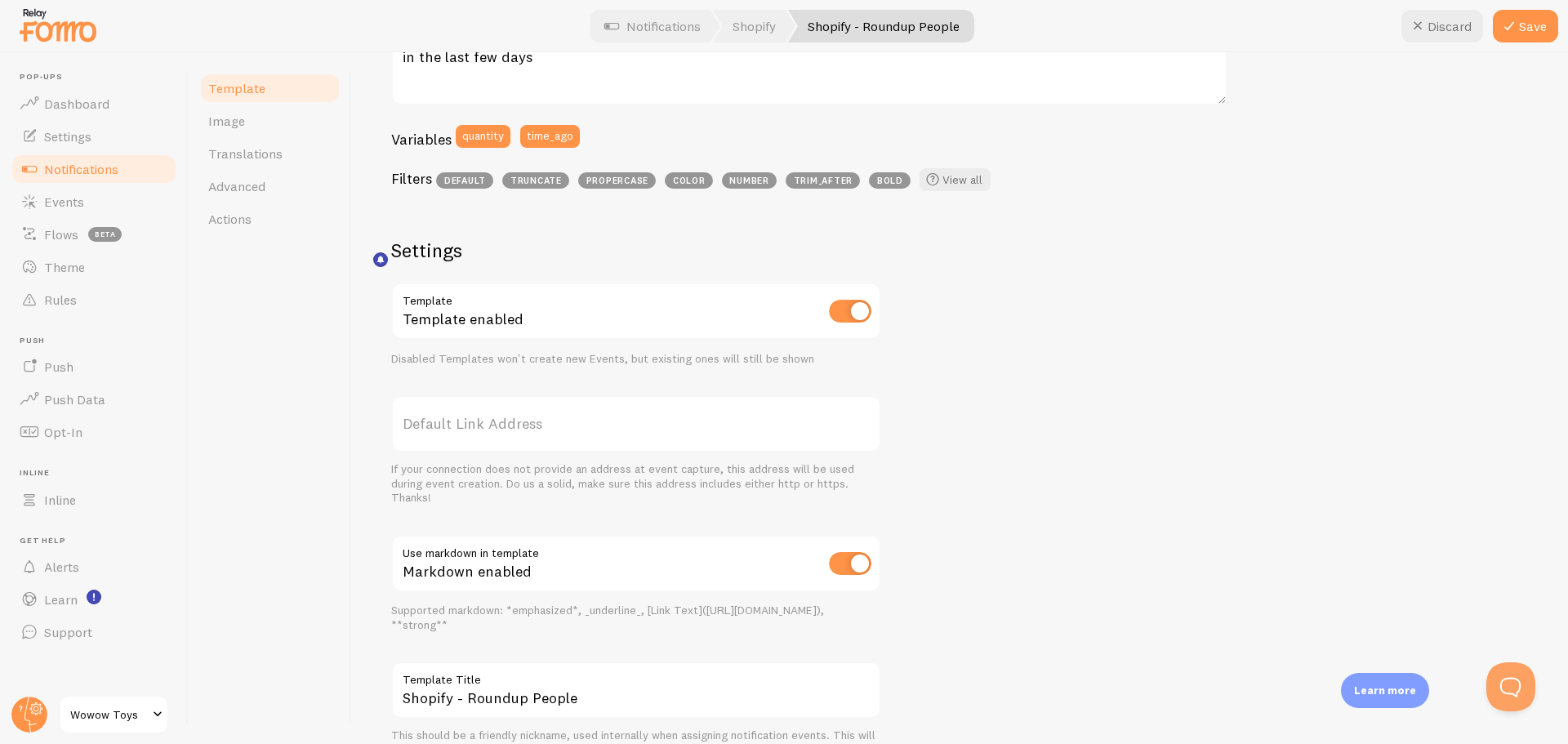
scroll to position [68, 0]
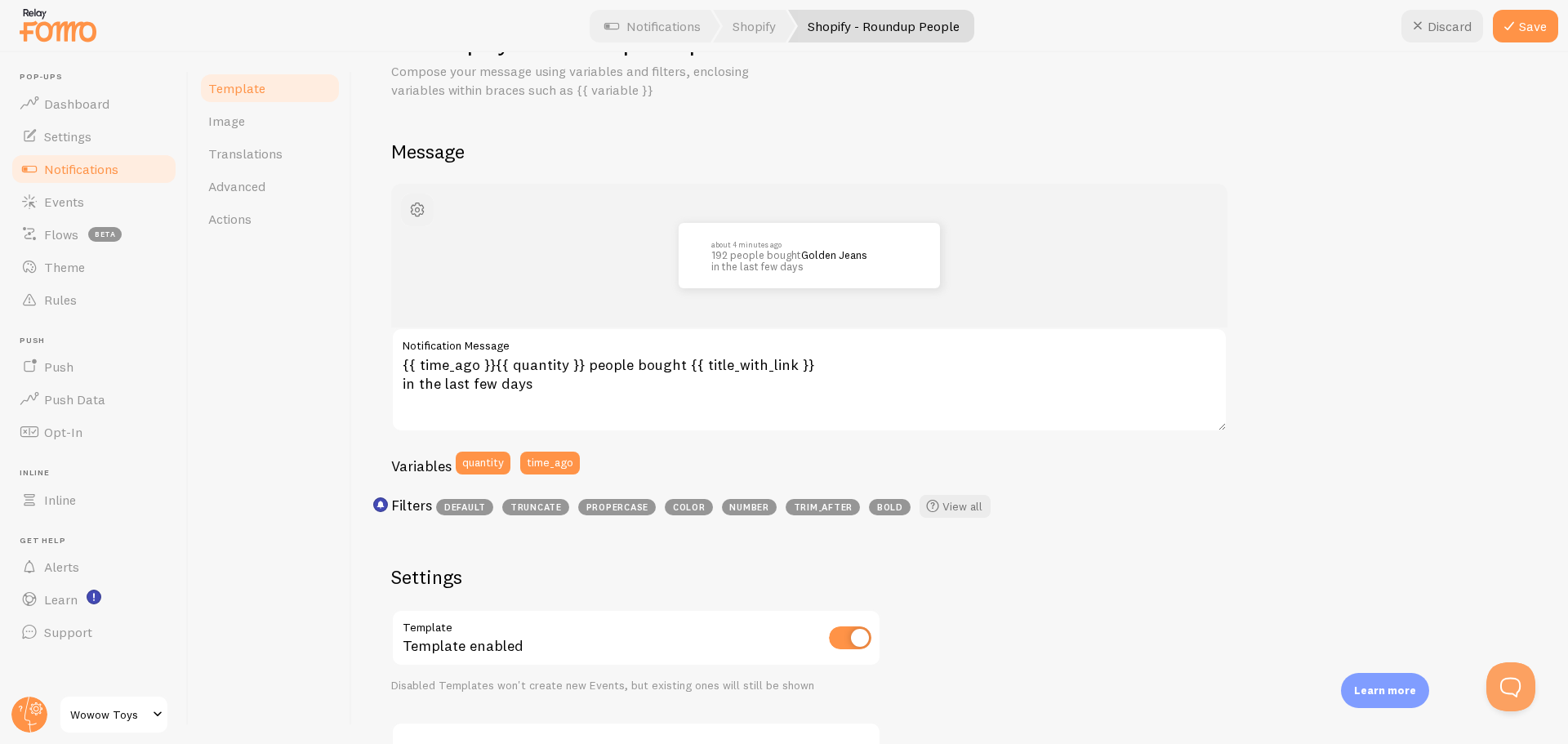
click at [419, 209] on span "button" at bounding box center [417, 210] width 20 height 20
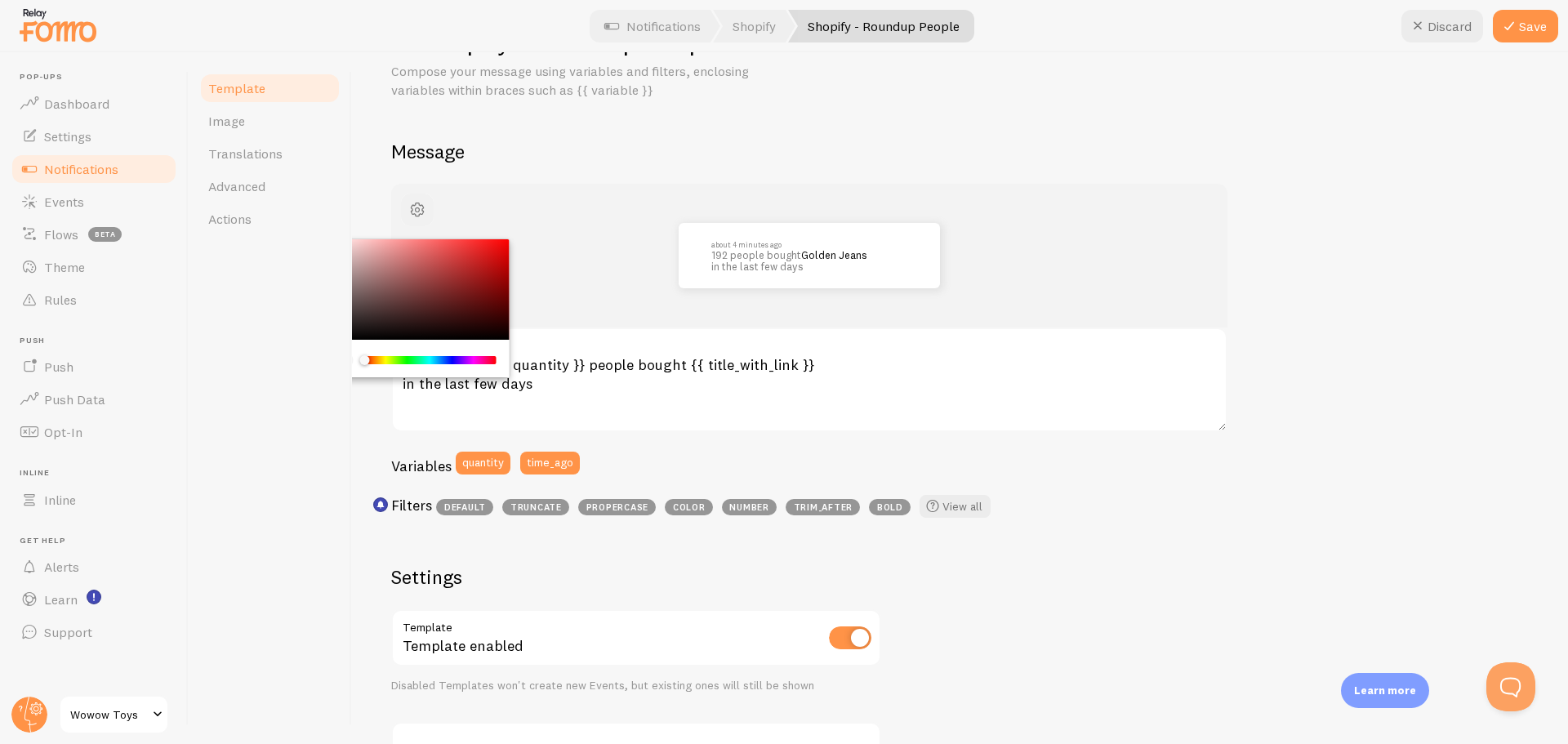
click at [419, 209] on span "button" at bounding box center [417, 210] width 20 height 20
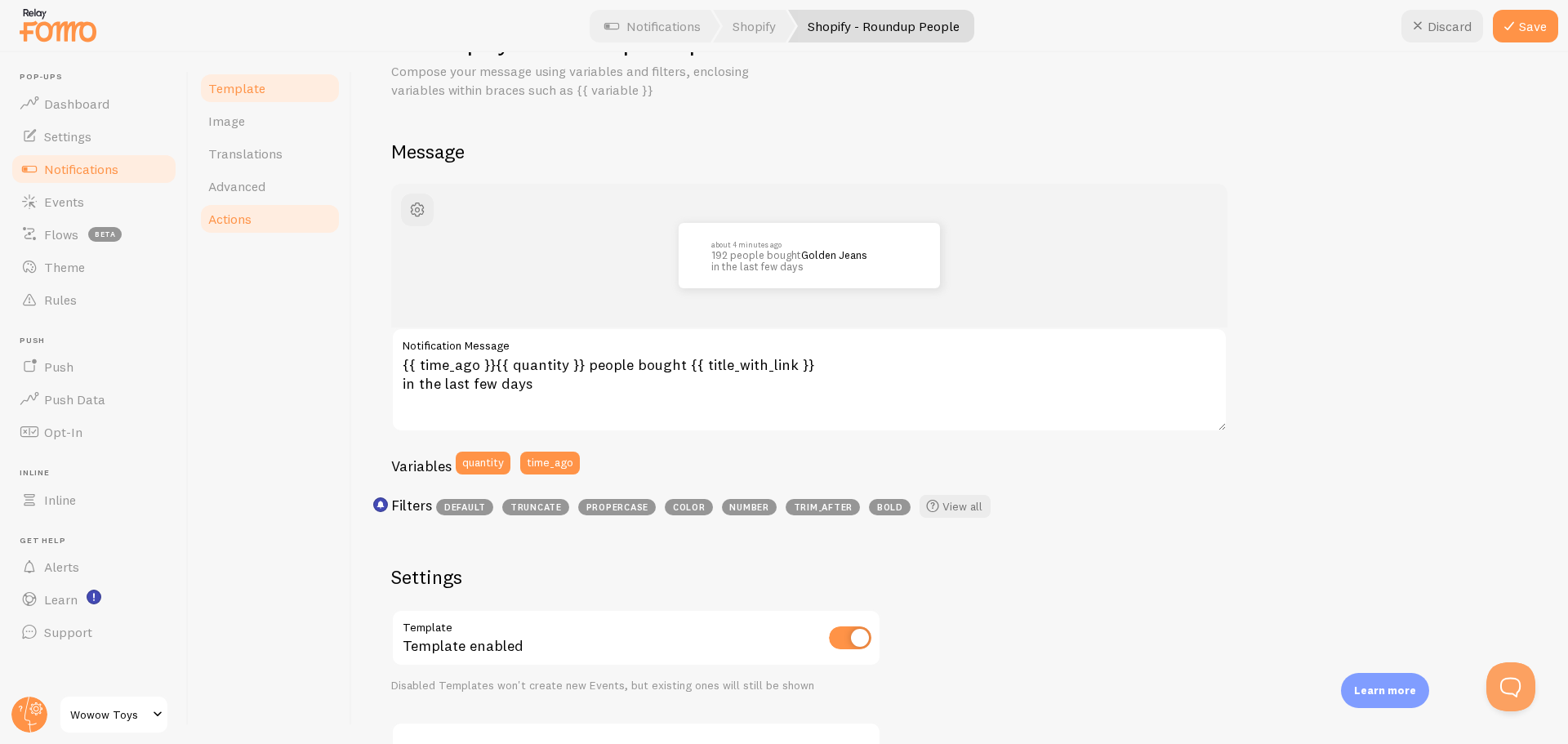
click at [266, 226] on link "Actions" at bounding box center [270, 218] width 143 height 32
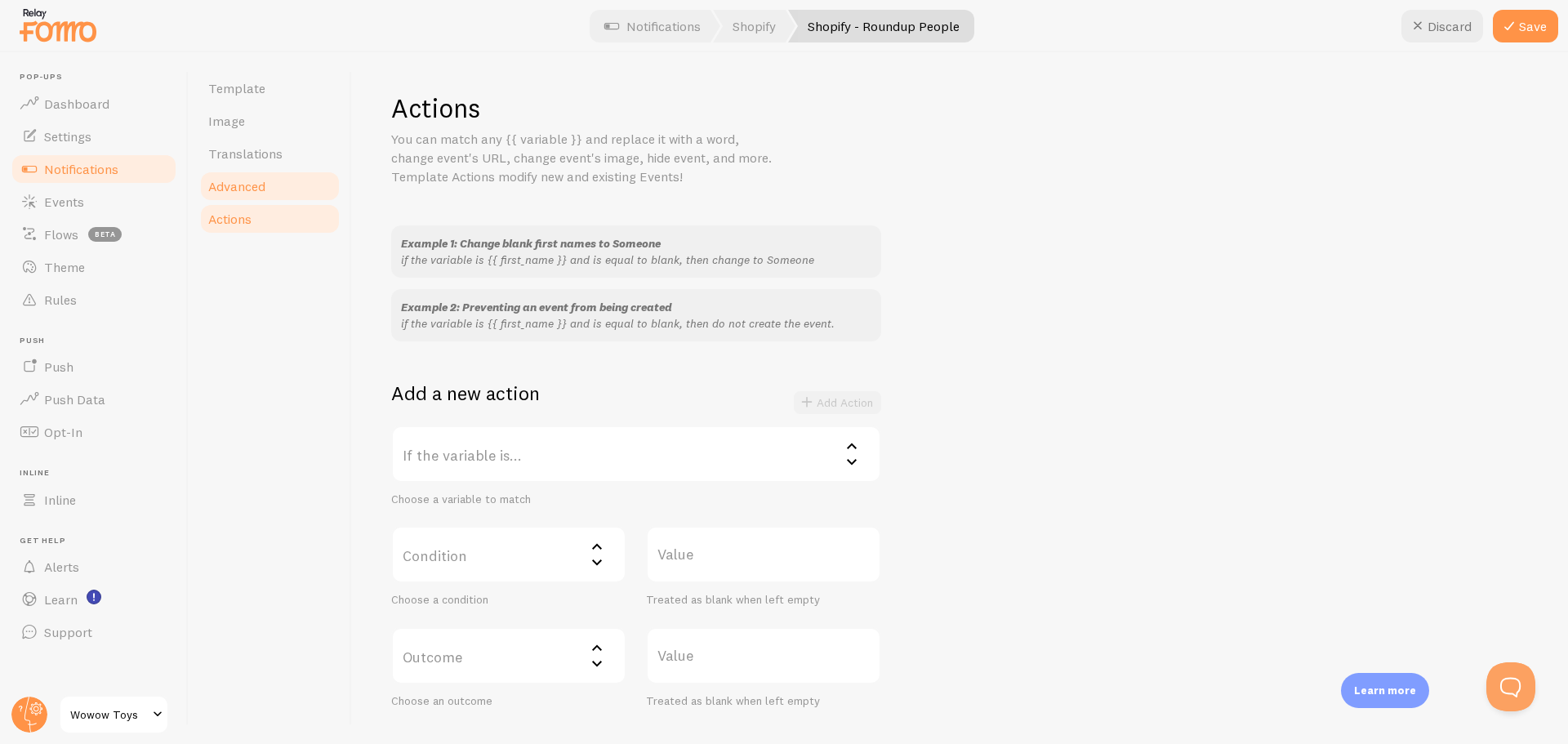
click at [261, 196] on link "Advanced" at bounding box center [270, 186] width 143 height 32
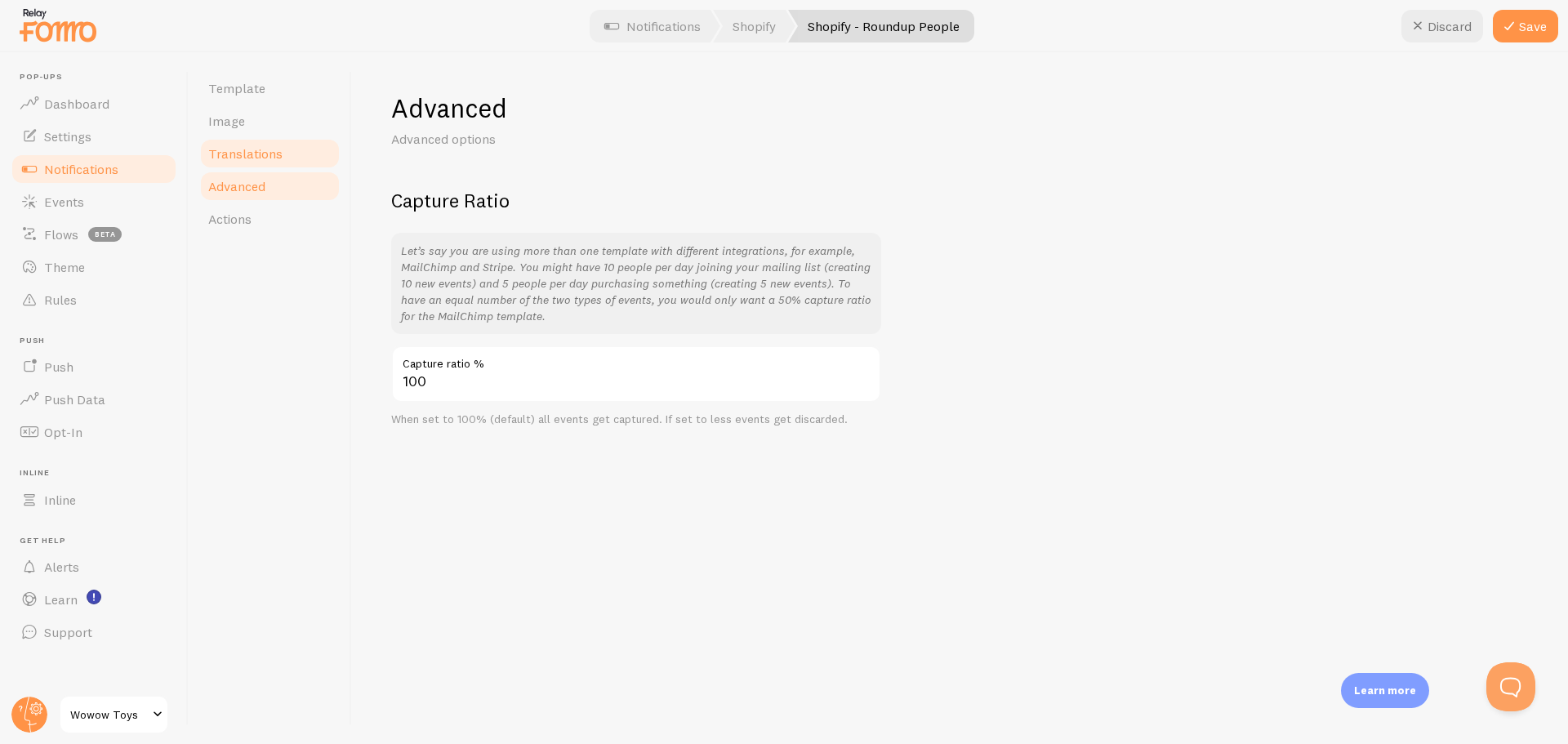
click at [261, 159] on span "Translations" at bounding box center [245, 153] width 74 height 16
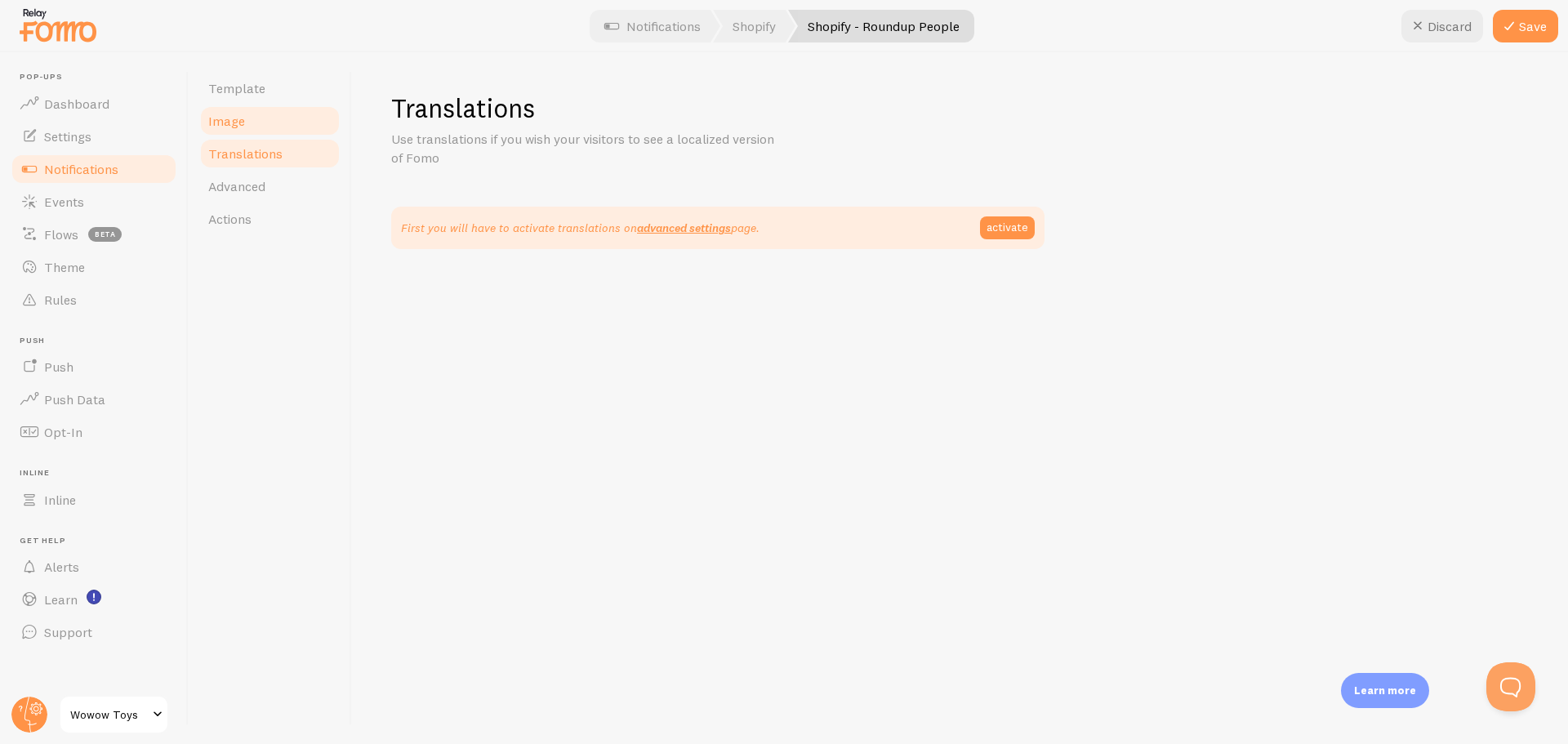
click at [239, 126] on span "Image" at bounding box center [226, 120] width 37 height 16
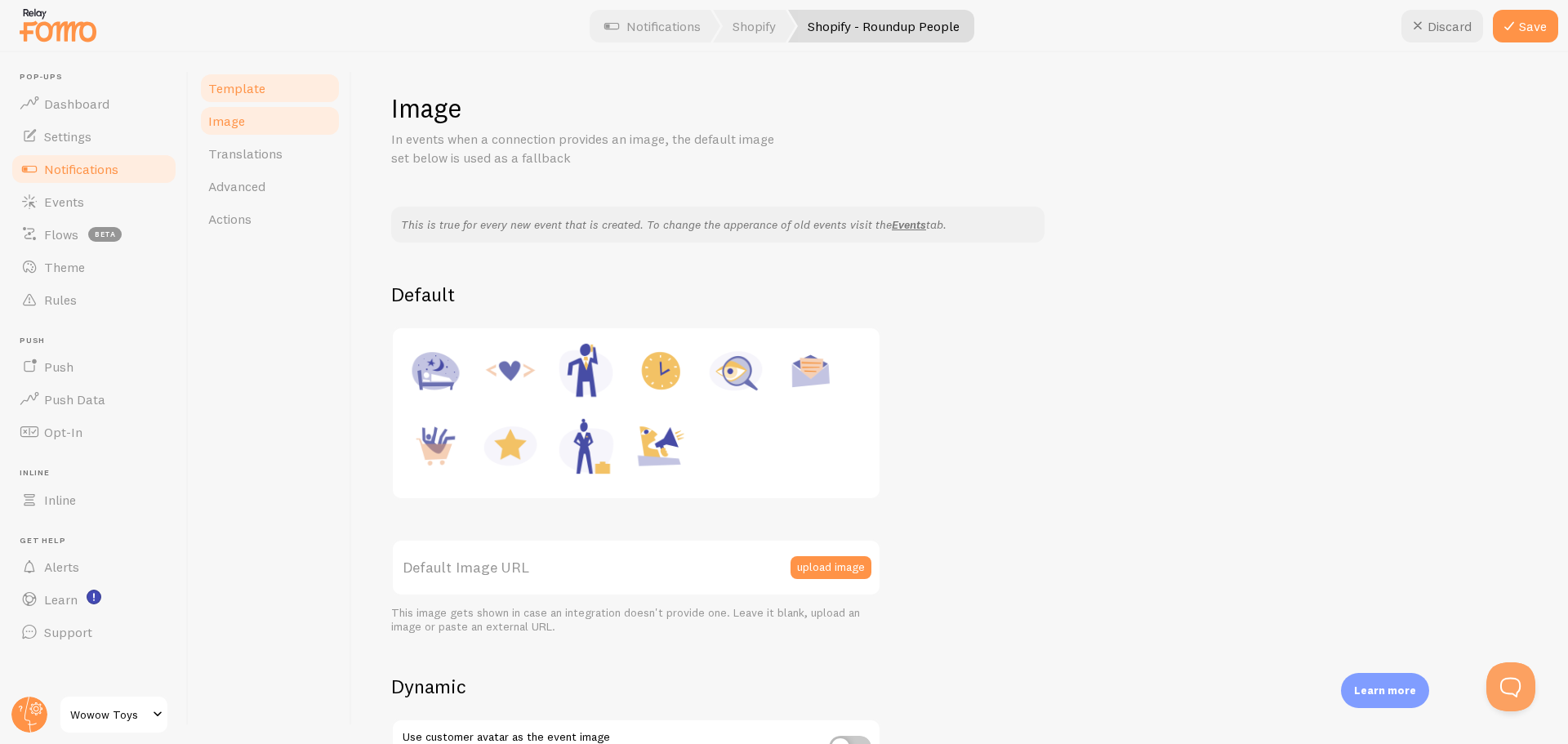
click at [242, 90] on span "Template" at bounding box center [237, 88] width 57 height 16
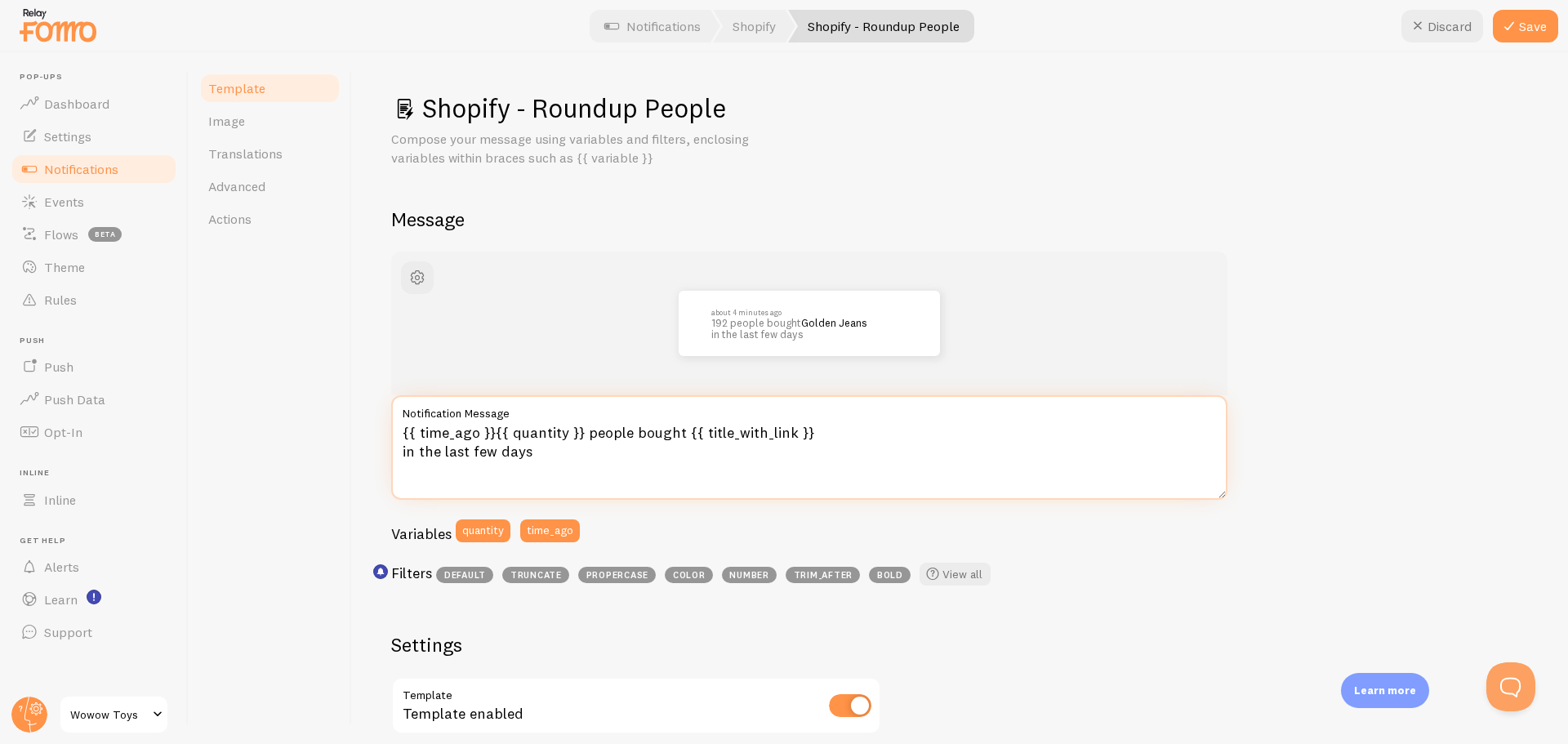
click at [468, 434] on textarea "{{ time_ago }}{{ quantity }} people bought {{ title_with_link }} in the last fe…" at bounding box center [809, 447] width 836 height 105
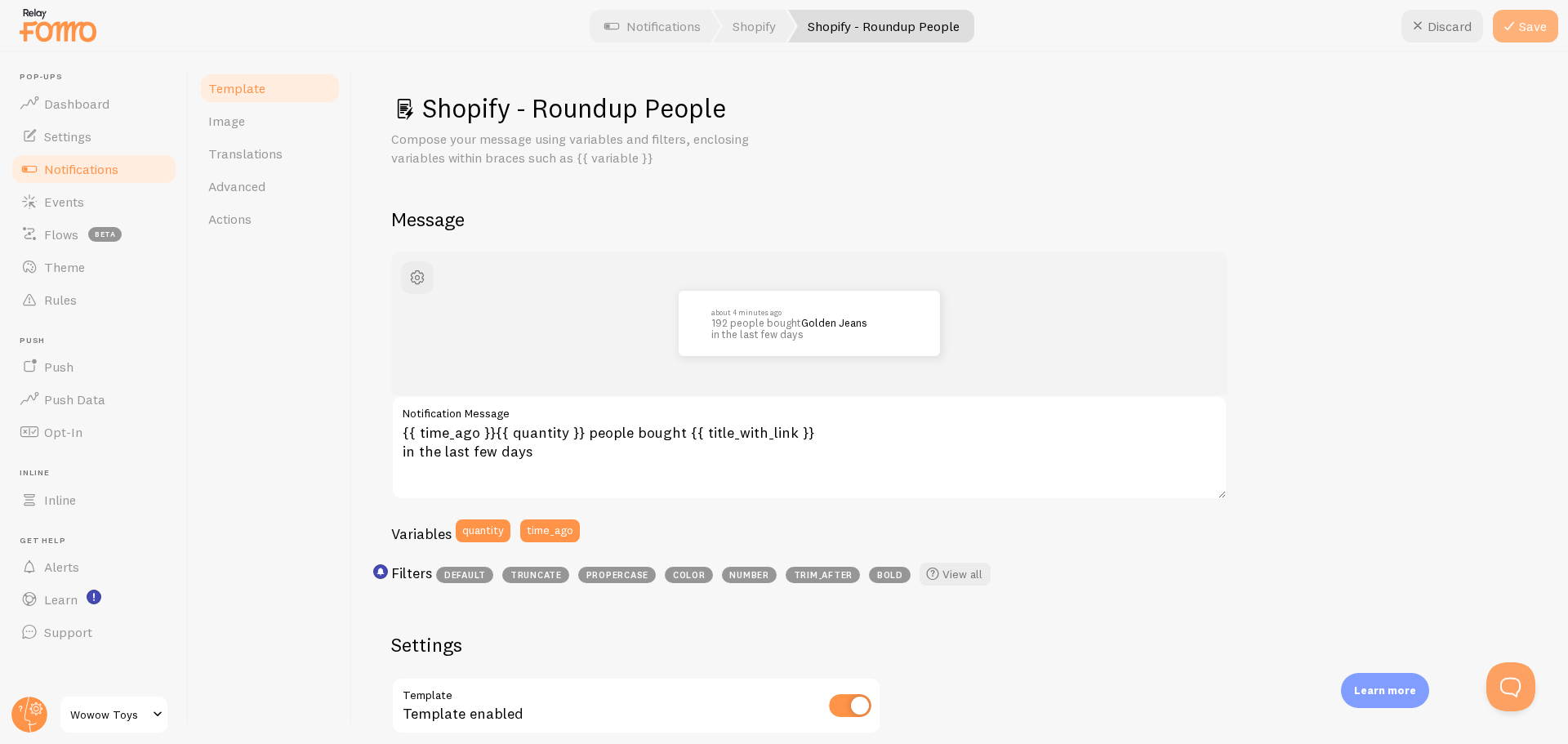
click at [1546, 30] on button "Save" at bounding box center [1525, 26] width 65 height 32
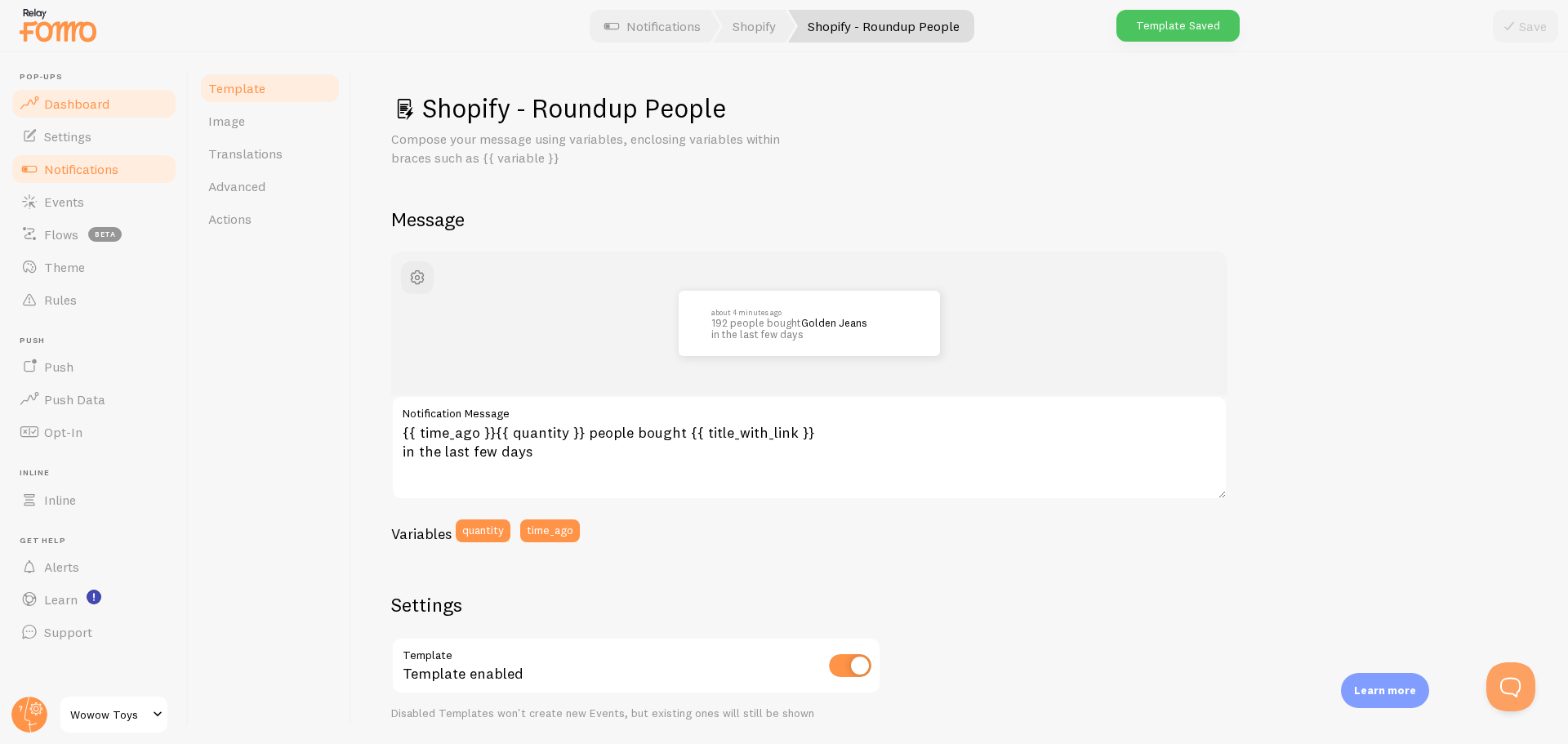
click at [82, 103] on span "Dashboard" at bounding box center [76, 103] width 65 height 16
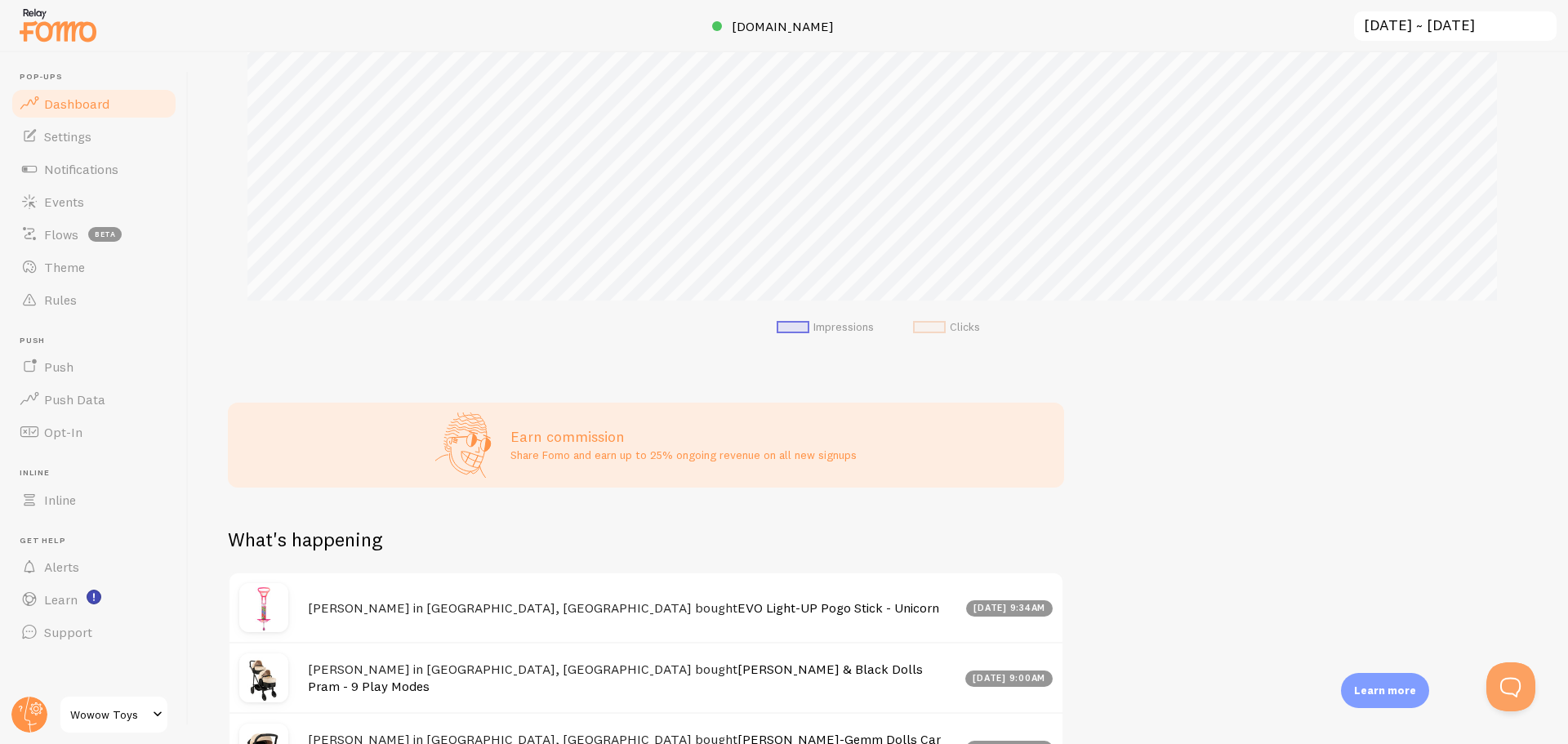
scroll to position [326, 0]
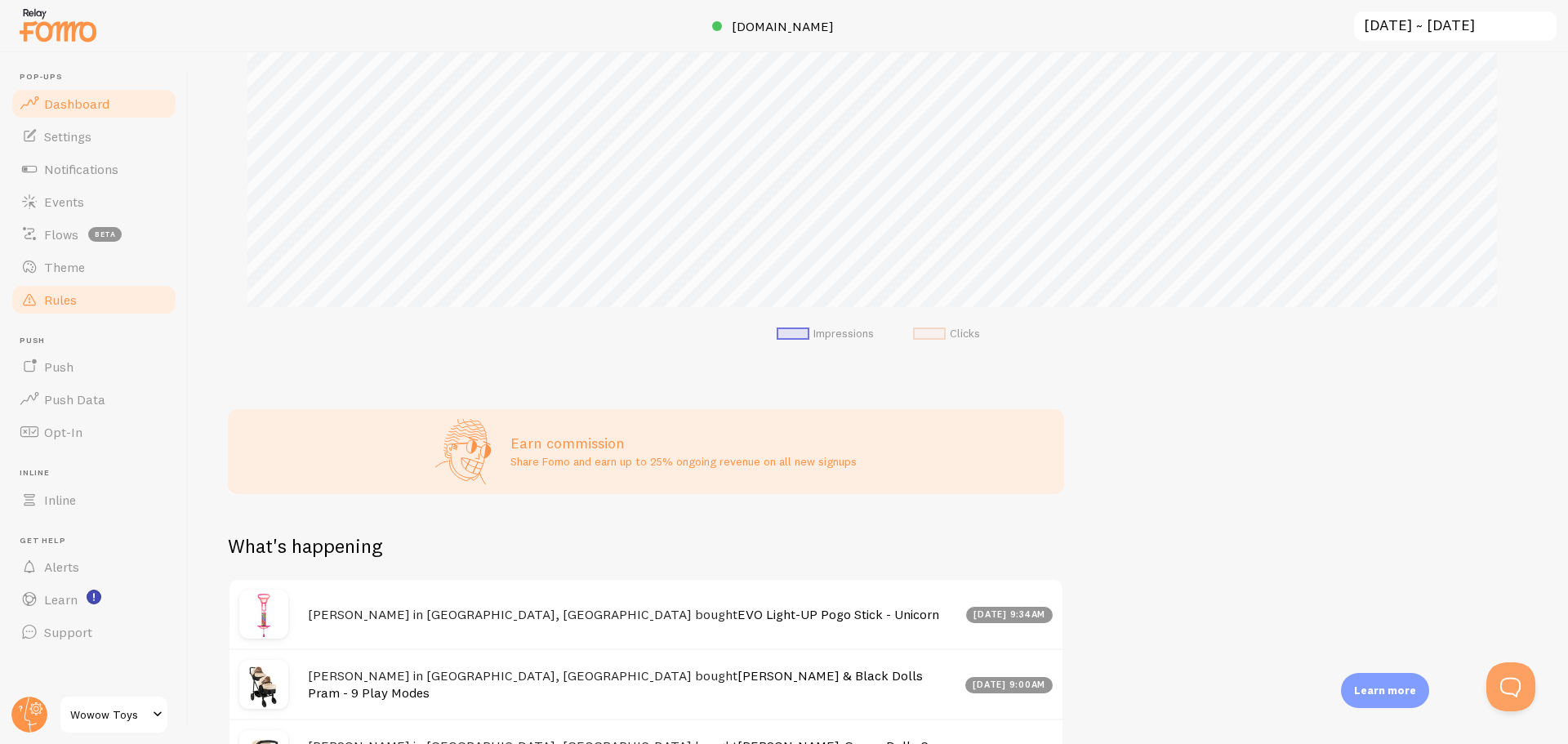
click at [120, 302] on link "Rules" at bounding box center [93, 300] width 168 height 32
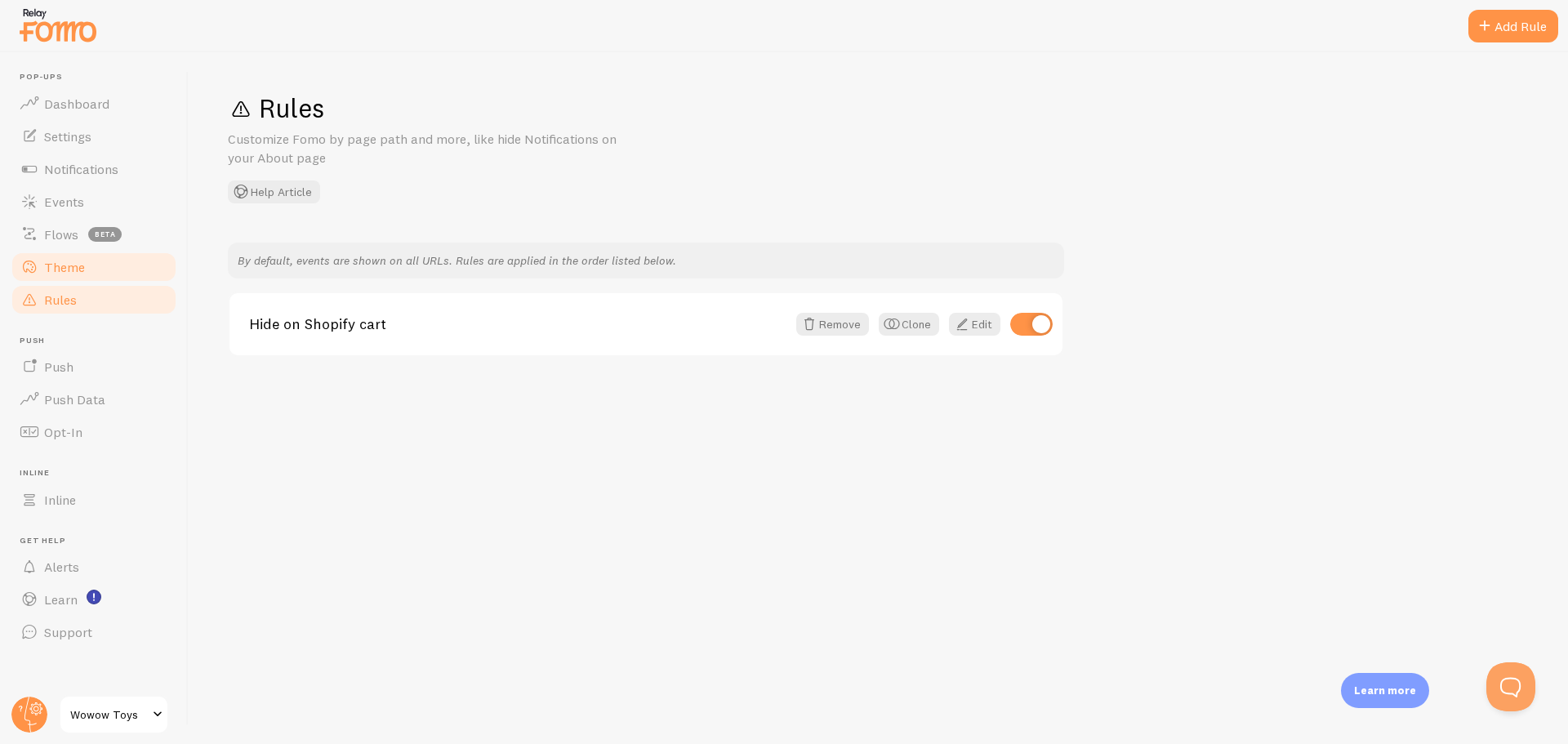
click at [68, 270] on span "Theme" at bounding box center [64, 266] width 41 height 16
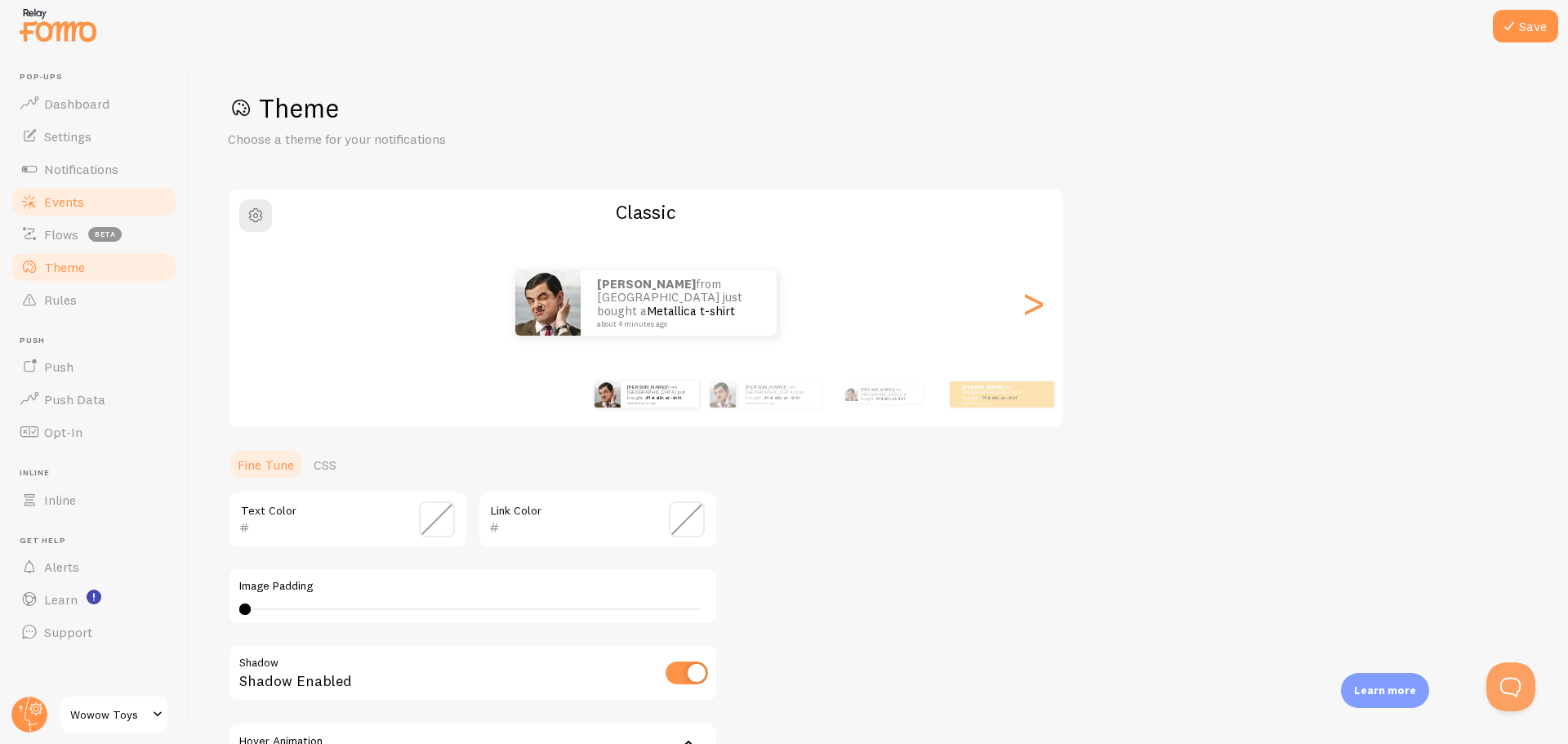
click at [81, 207] on span "Events" at bounding box center [64, 201] width 40 height 16
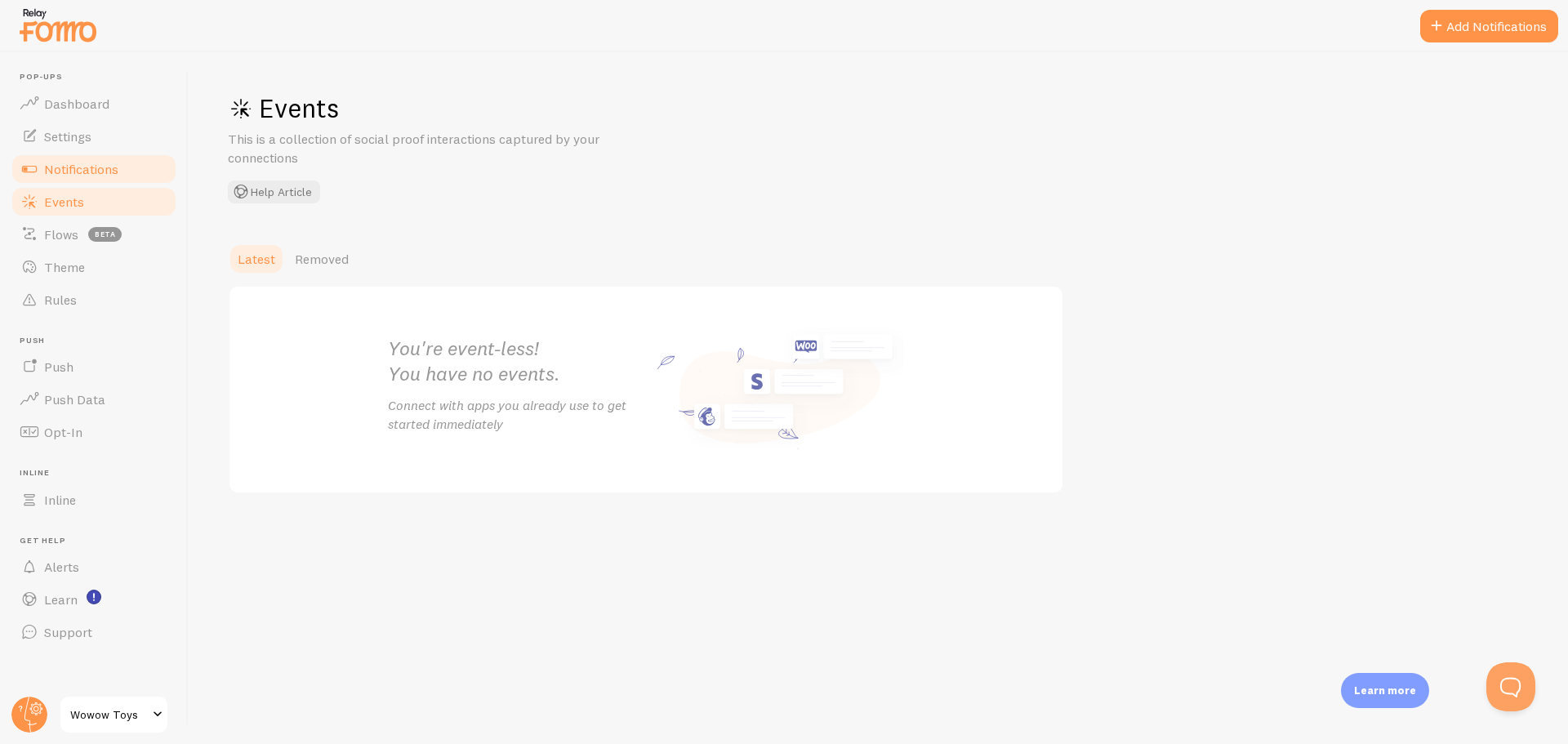
click at [83, 173] on span "Notifications" at bounding box center [81, 169] width 74 height 16
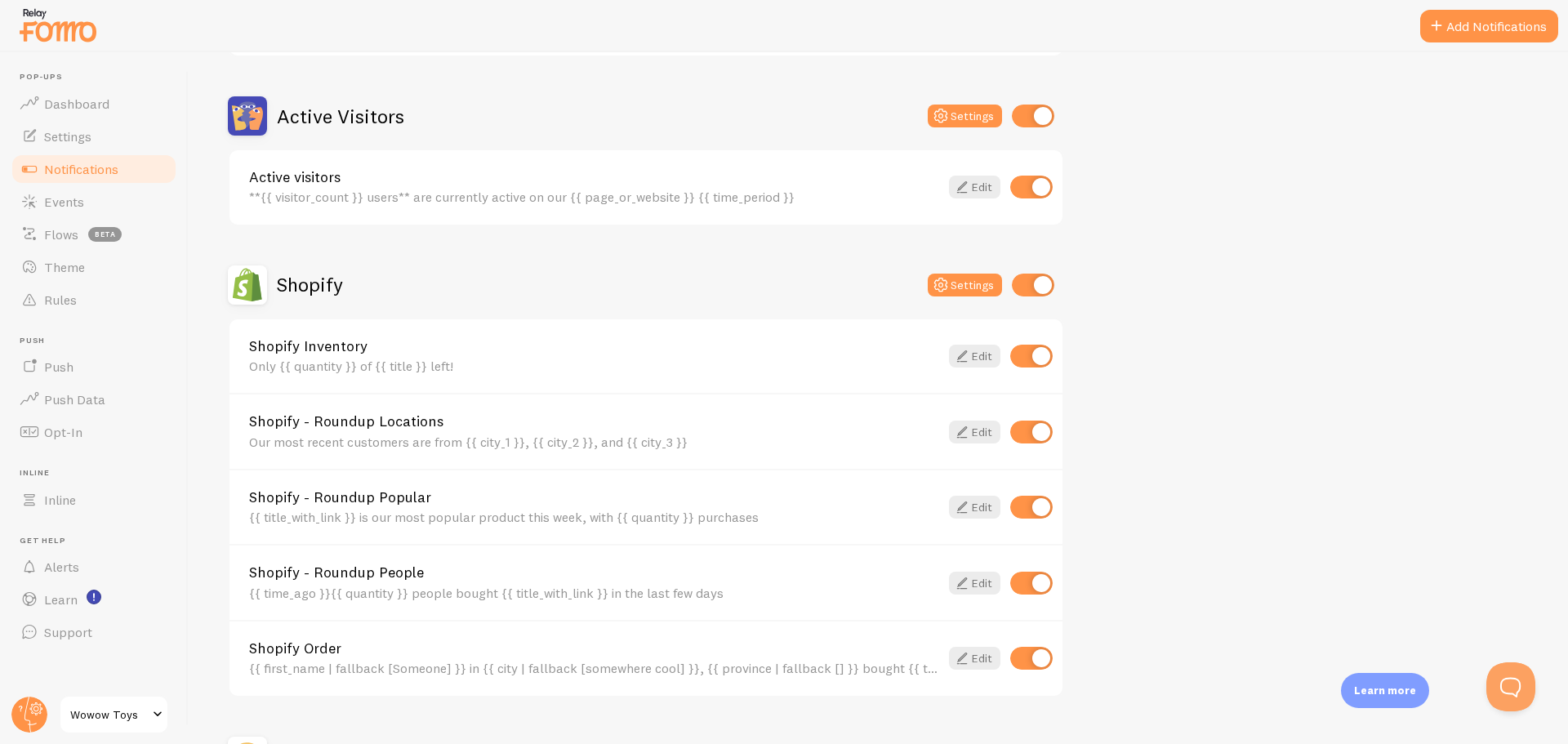
scroll to position [408, 0]
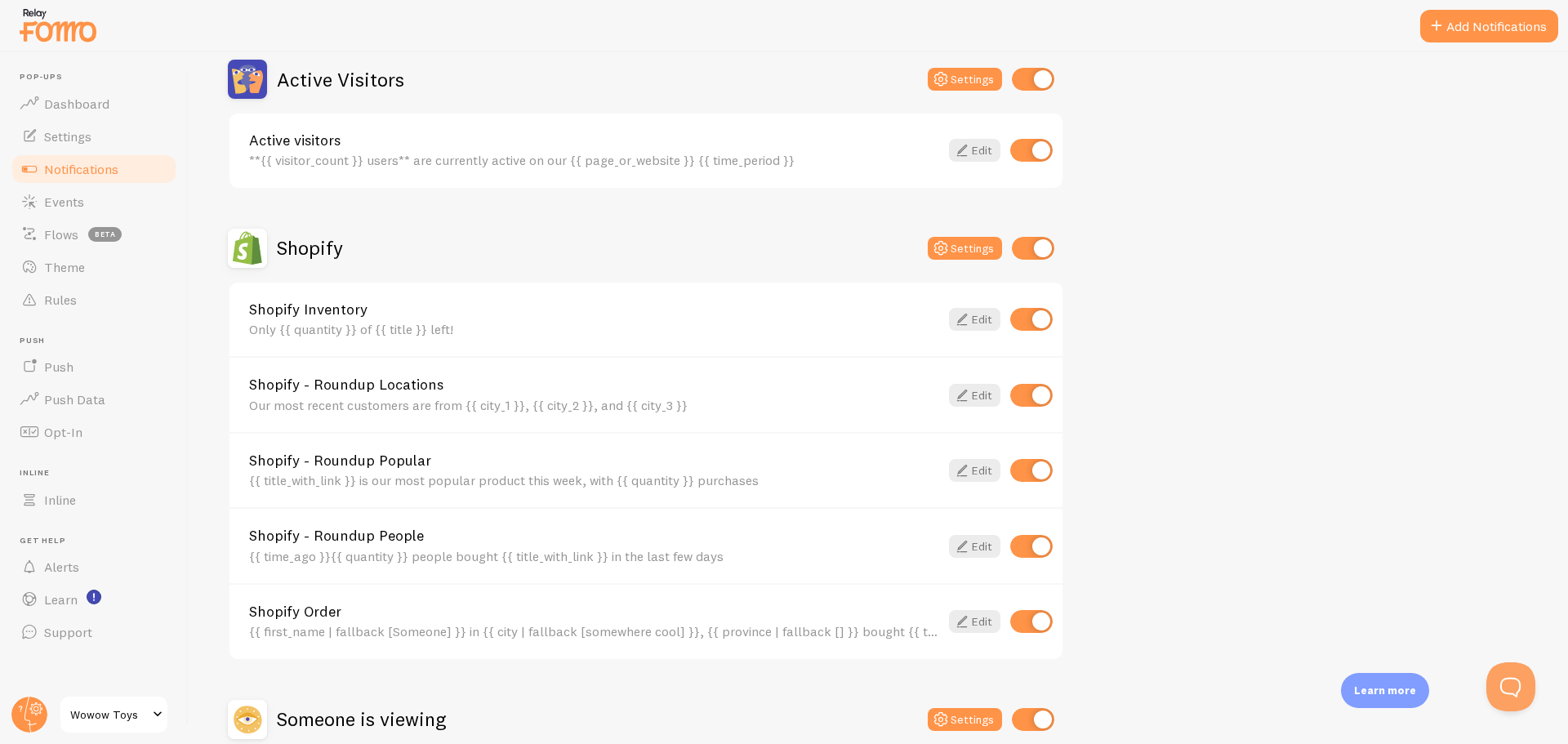
click at [1035, 391] on input "checkbox" at bounding box center [1031, 395] width 43 height 23
checkbox input "false"
click at [1030, 626] on input "checkbox" at bounding box center [1031, 621] width 43 height 23
checkbox input "false"
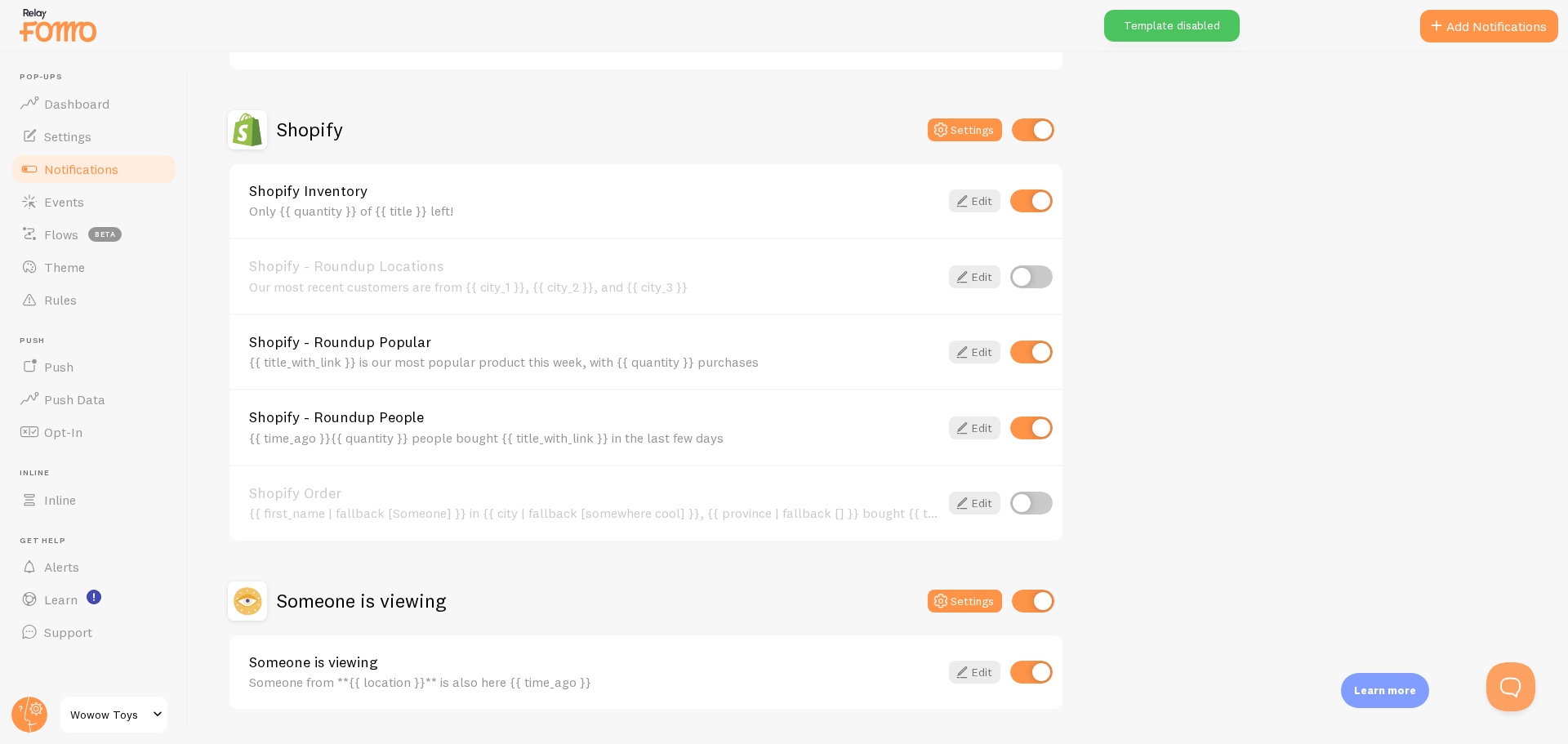
scroll to position [571, 0]
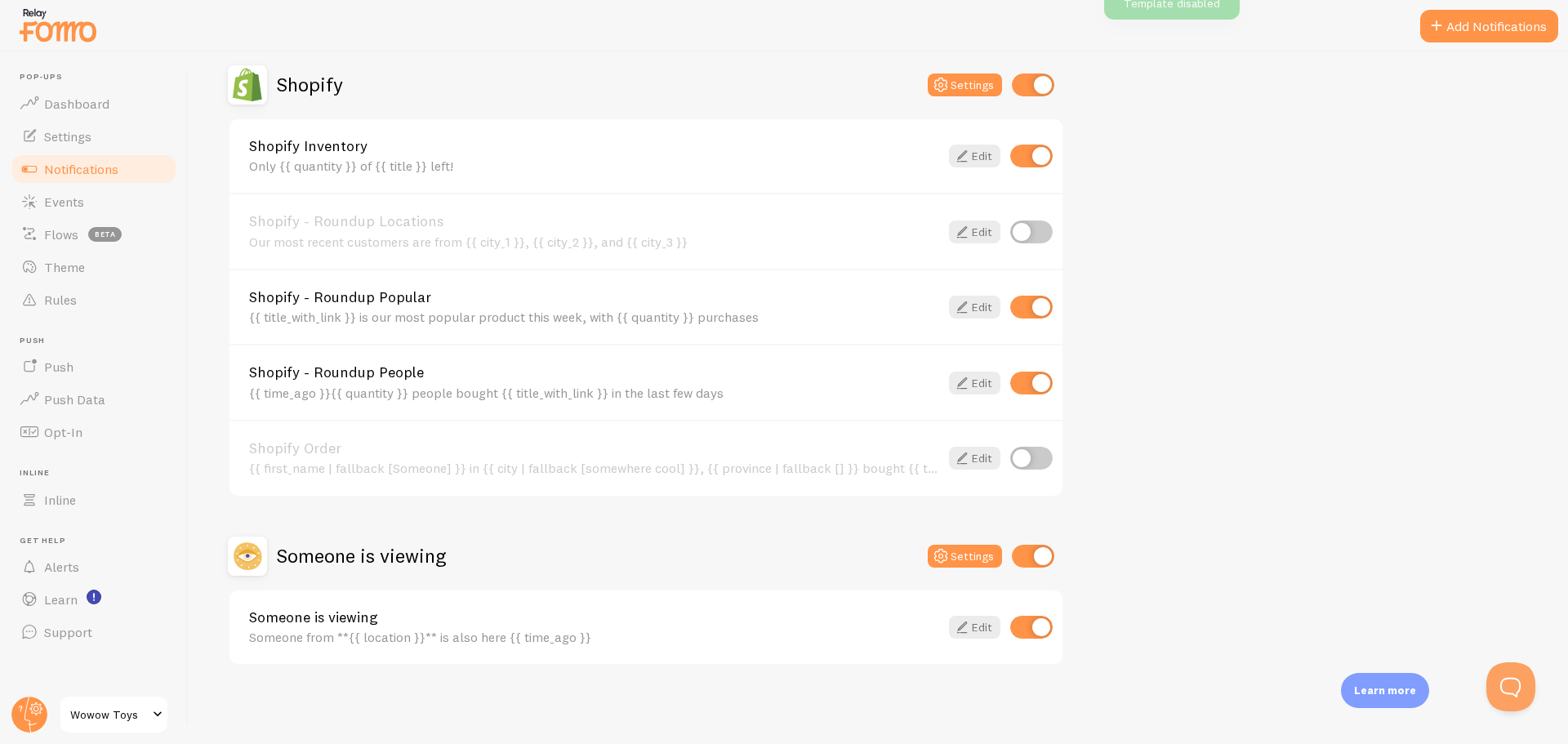
click at [1031, 622] on input "checkbox" at bounding box center [1031, 627] width 43 height 23
checkbox input "false"
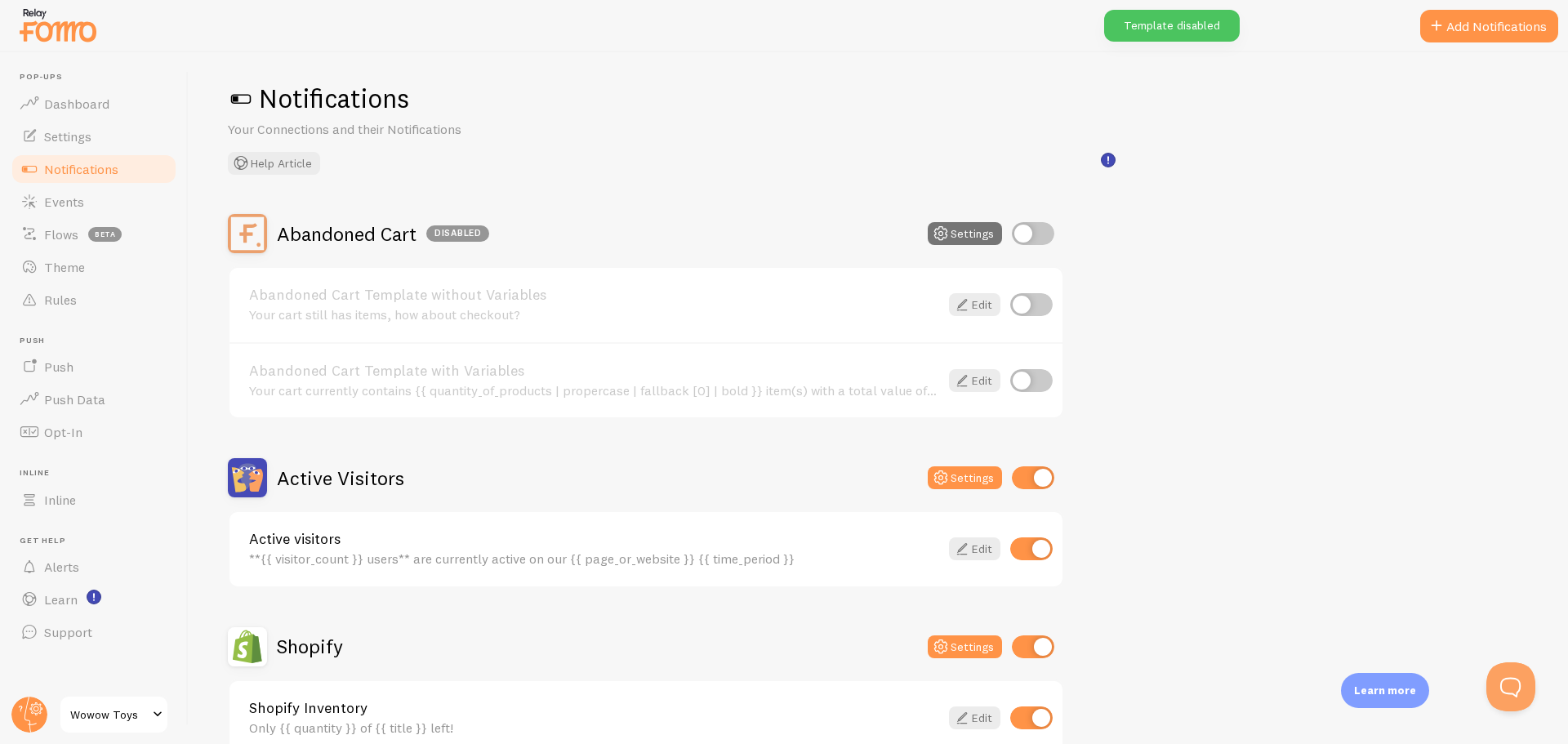
scroll to position [0, 0]
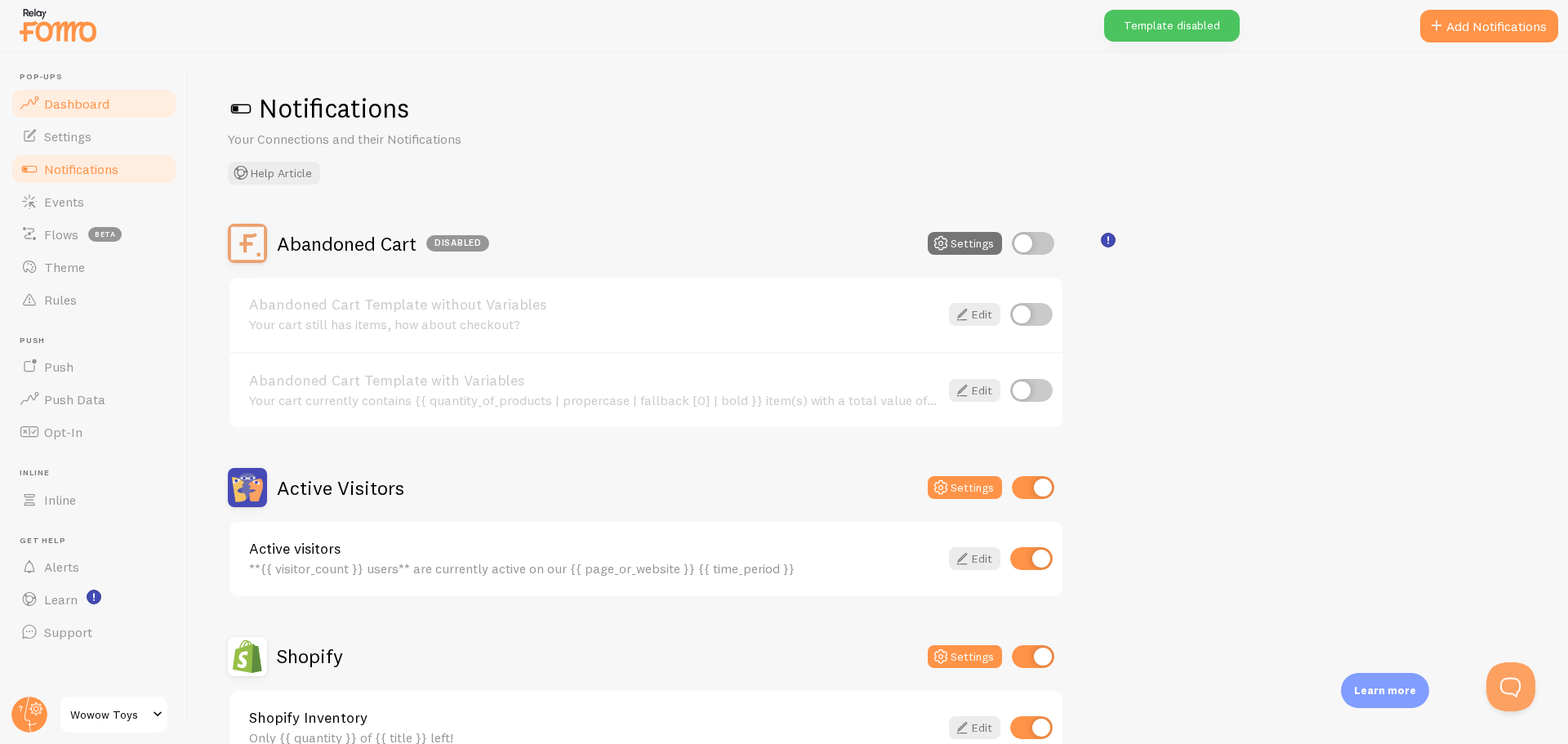
click at [60, 108] on span "Dashboard" at bounding box center [76, 103] width 65 height 16
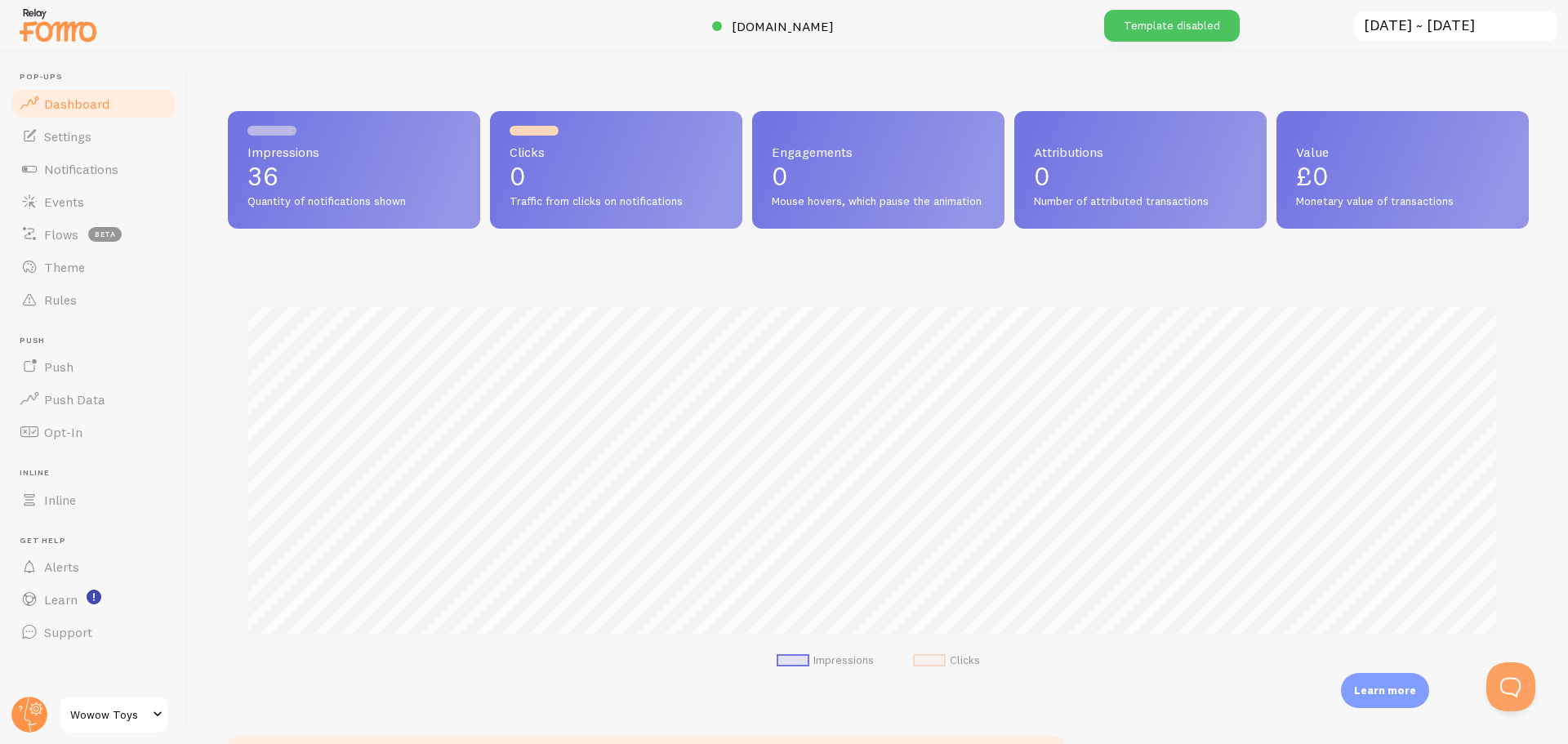
scroll to position [428, 1289]
click at [102, 166] on span "Notifications" at bounding box center [81, 169] width 74 height 16
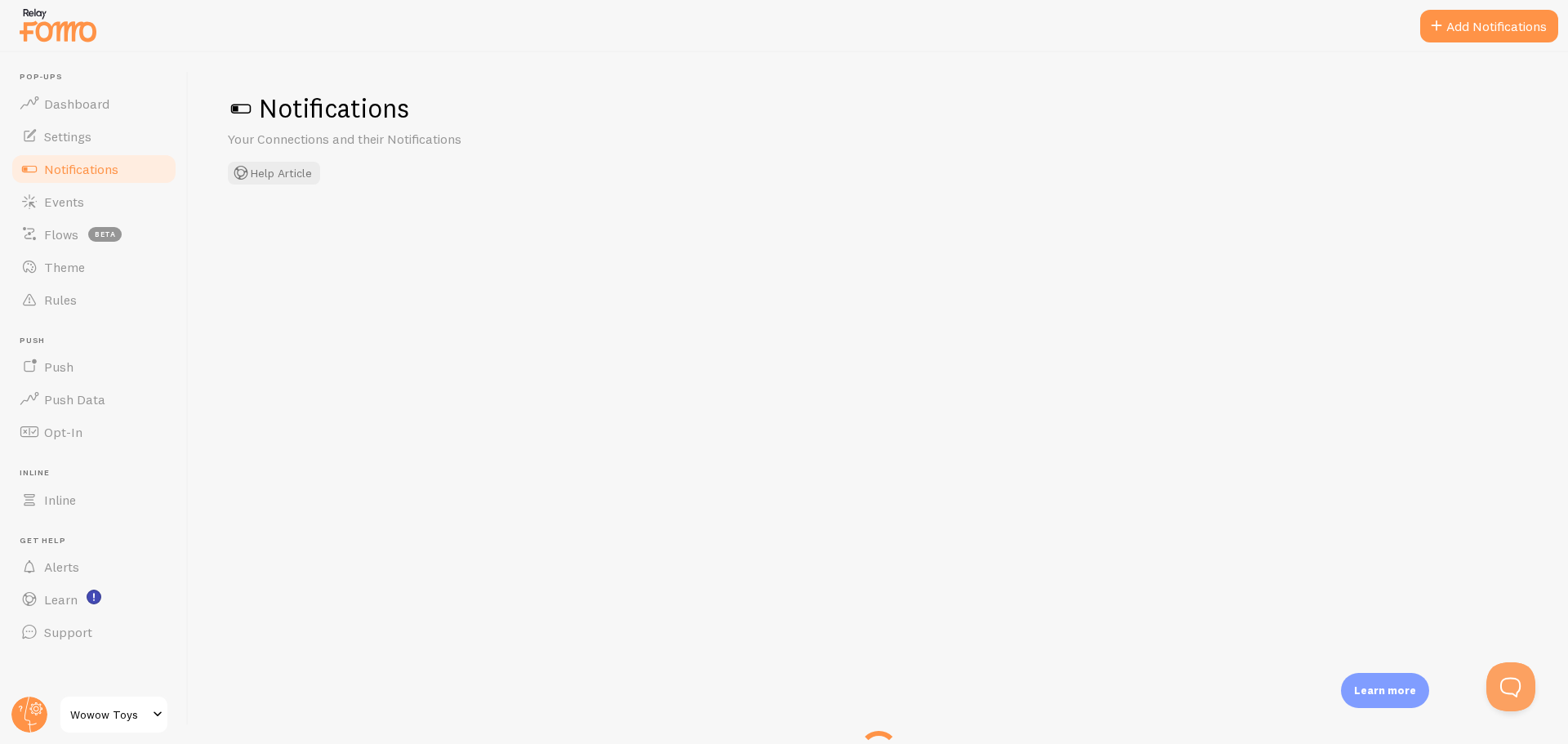
checkbox input "false"
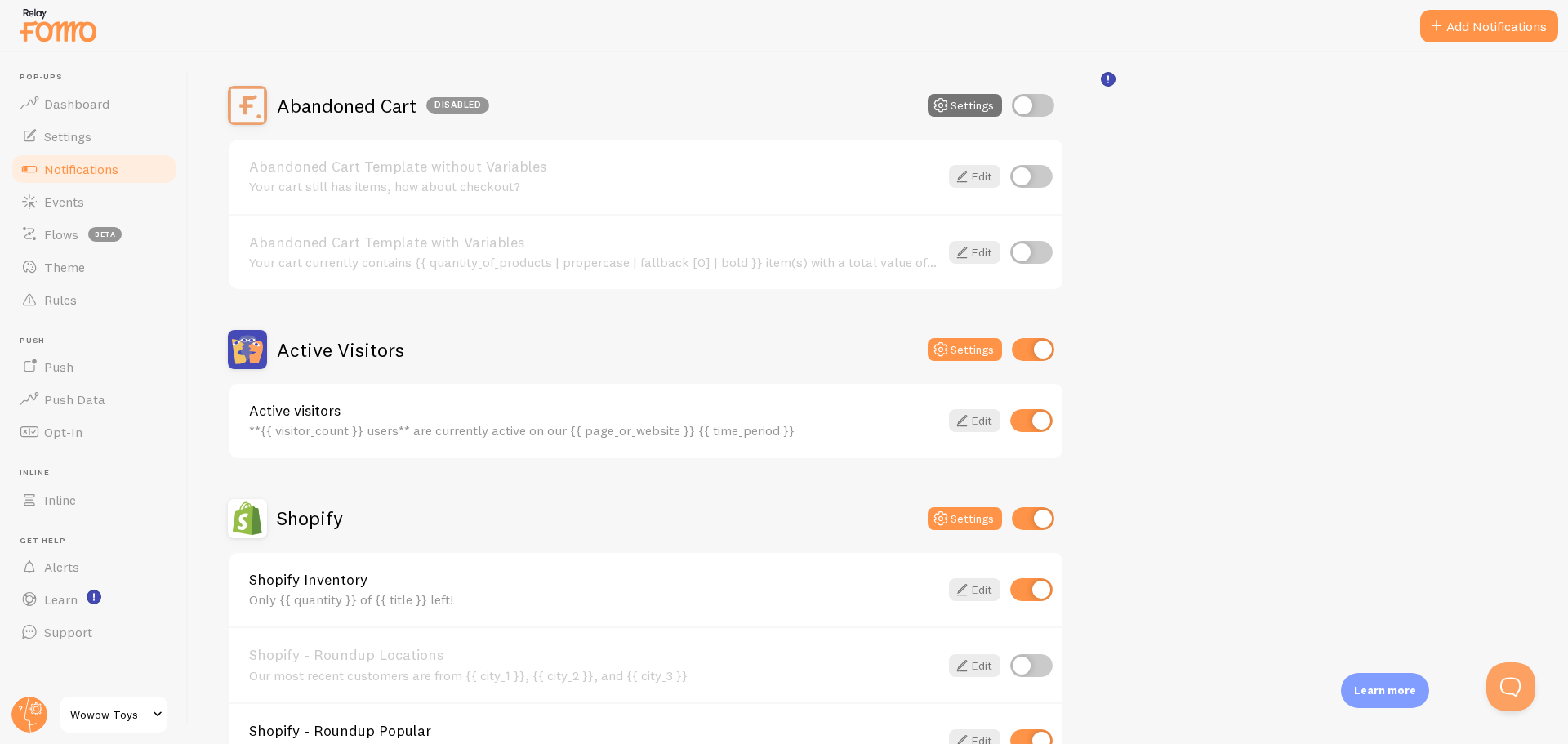
scroll to position [163, 0]
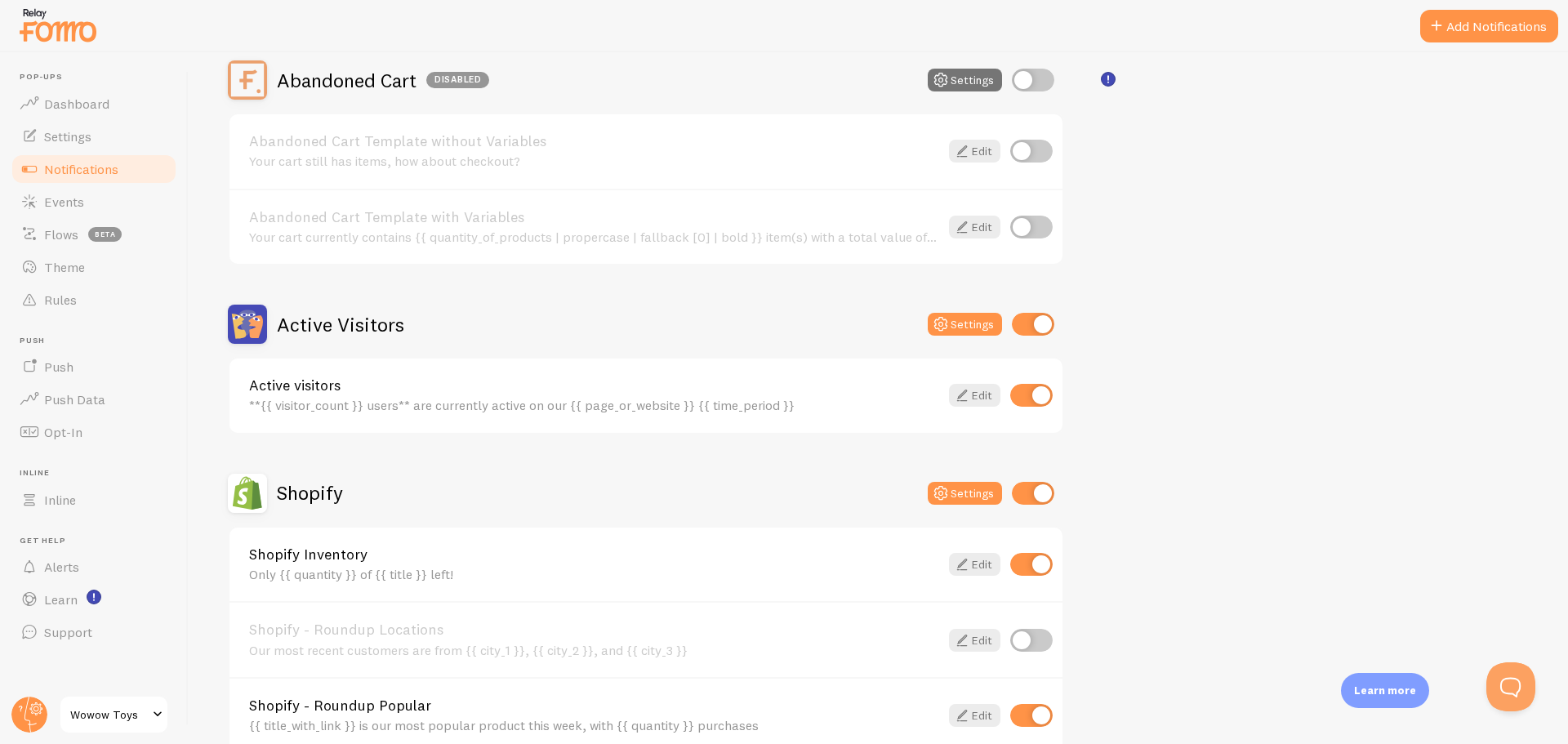
click at [1026, 393] on input "checkbox" at bounding box center [1031, 395] width 43 height 23
checkbox input "false"
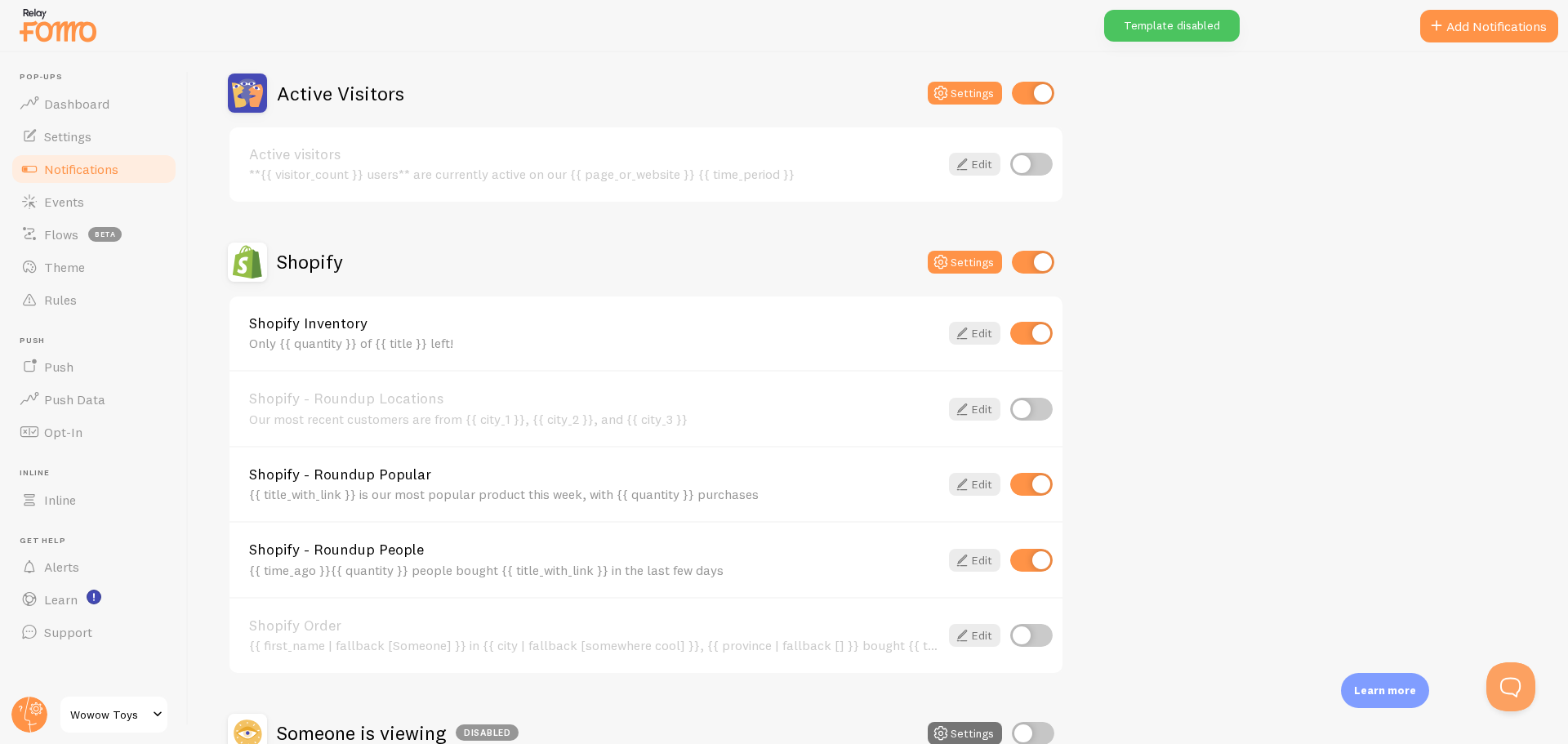
scroll to position [571, 0]
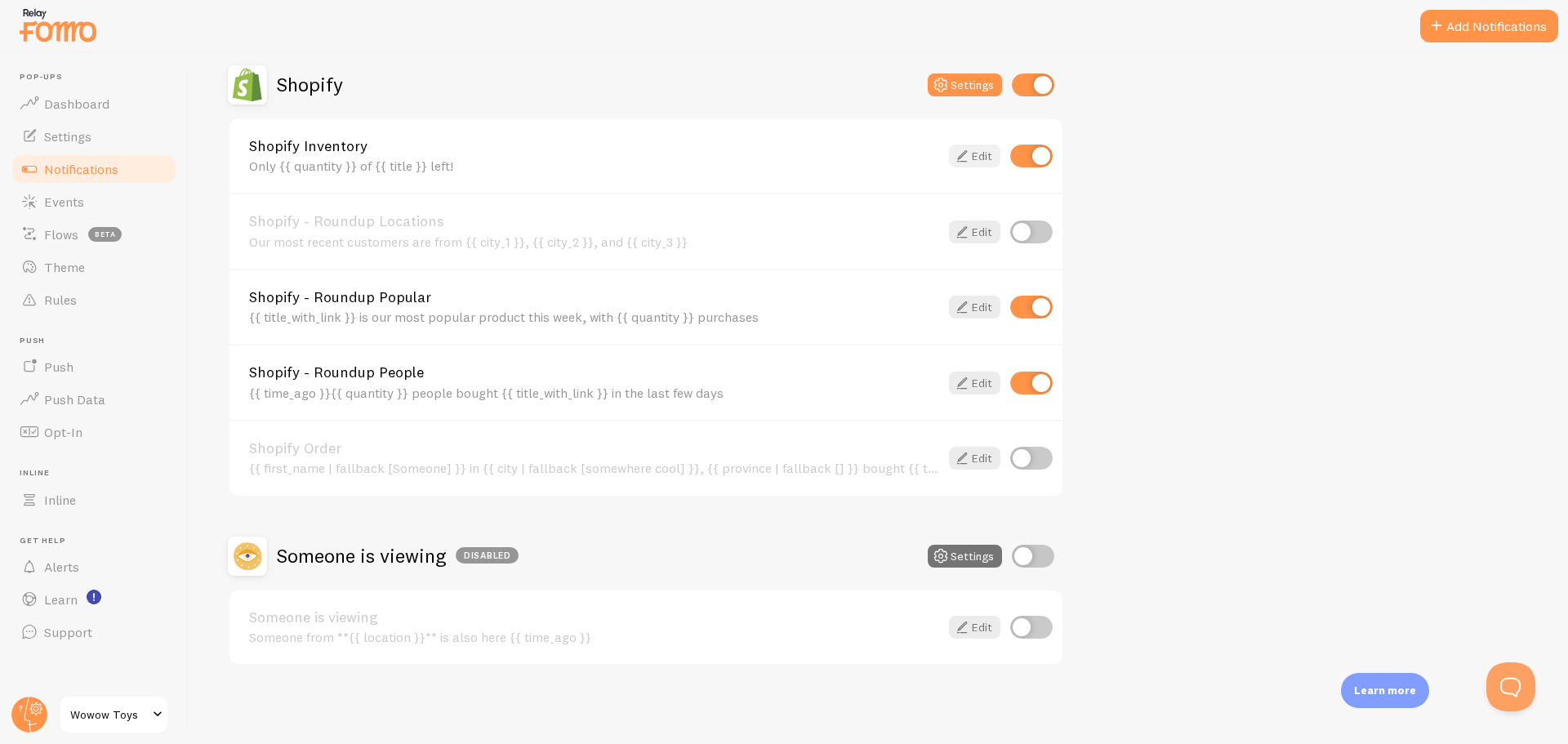
click at [973, 156] on link "Edit" at bounding box center [975, 156] width 52 height 23
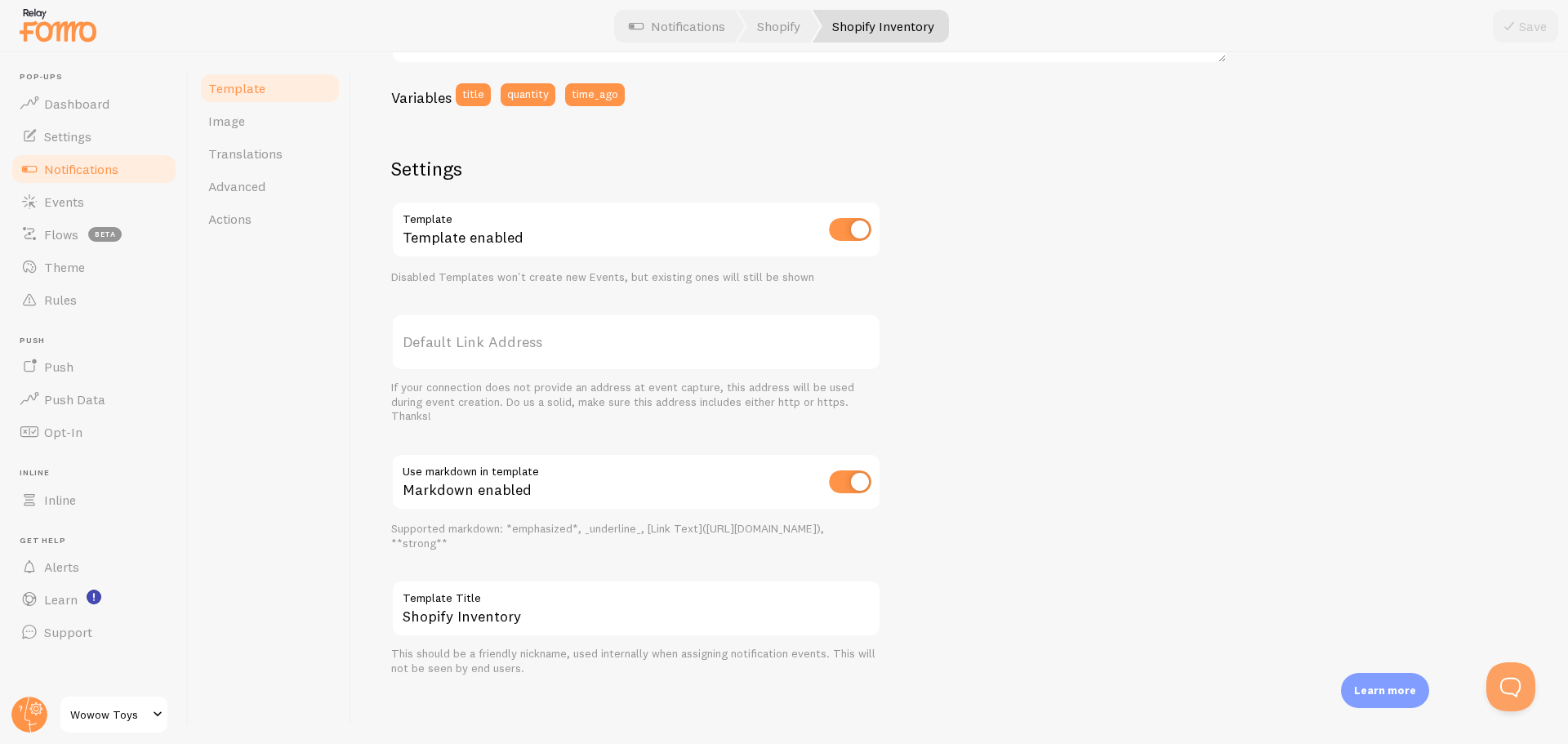
scroll to position [28, 0]
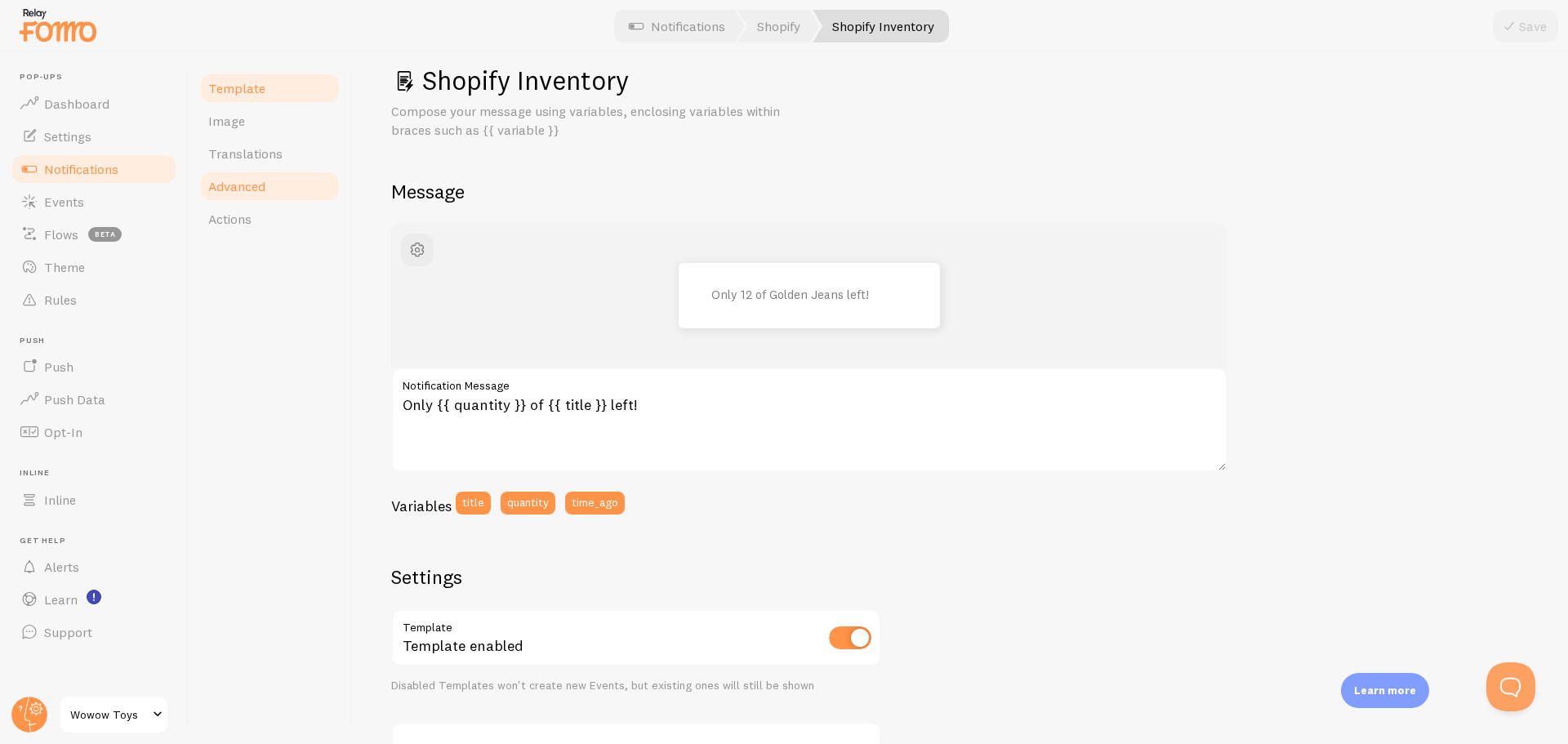
click at [276, 184] on link "Advanced" at bounding box center [270, 186] width 143 height 32
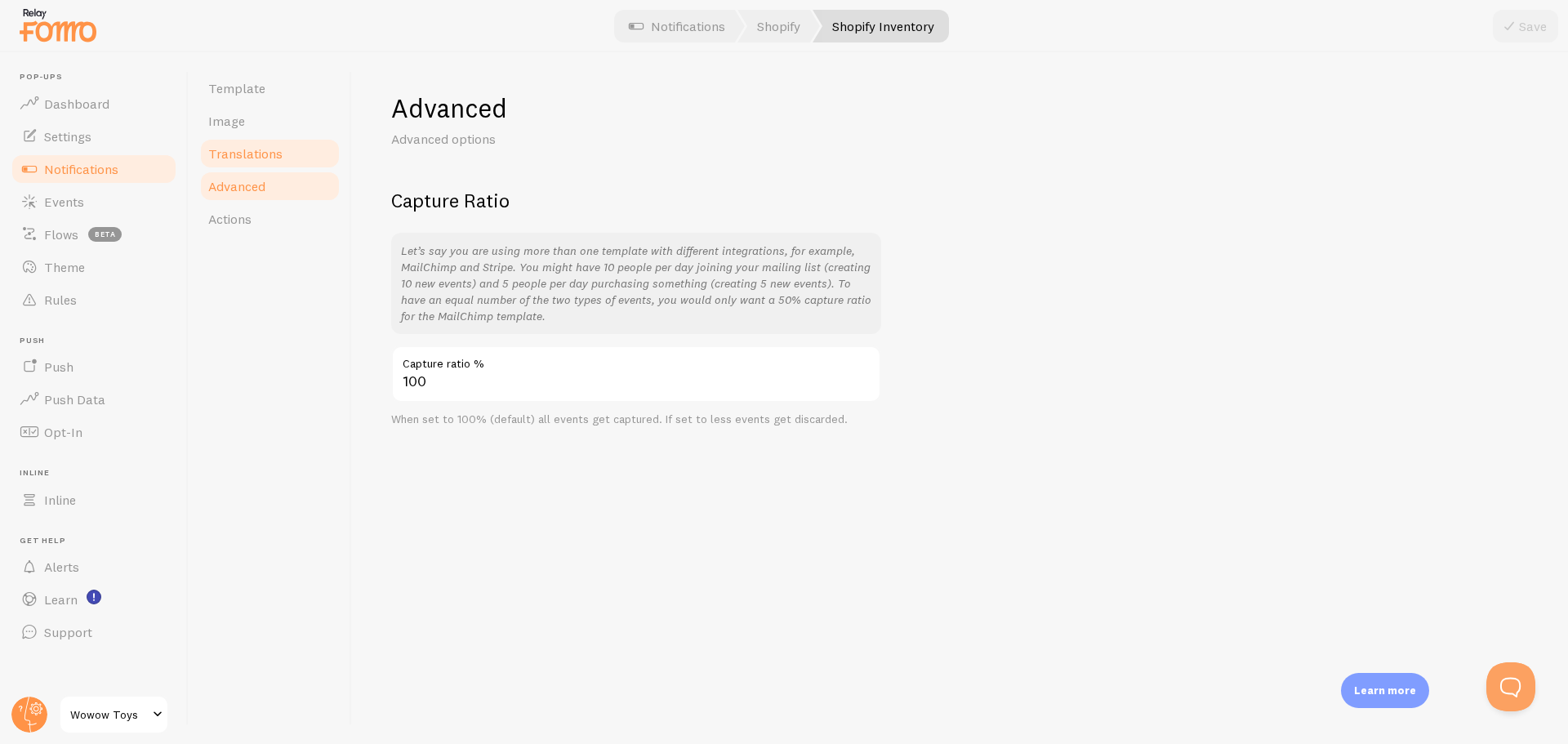
click at [297, 143] on link "Translations" at bounding box center [270, 154] width 143 height 32
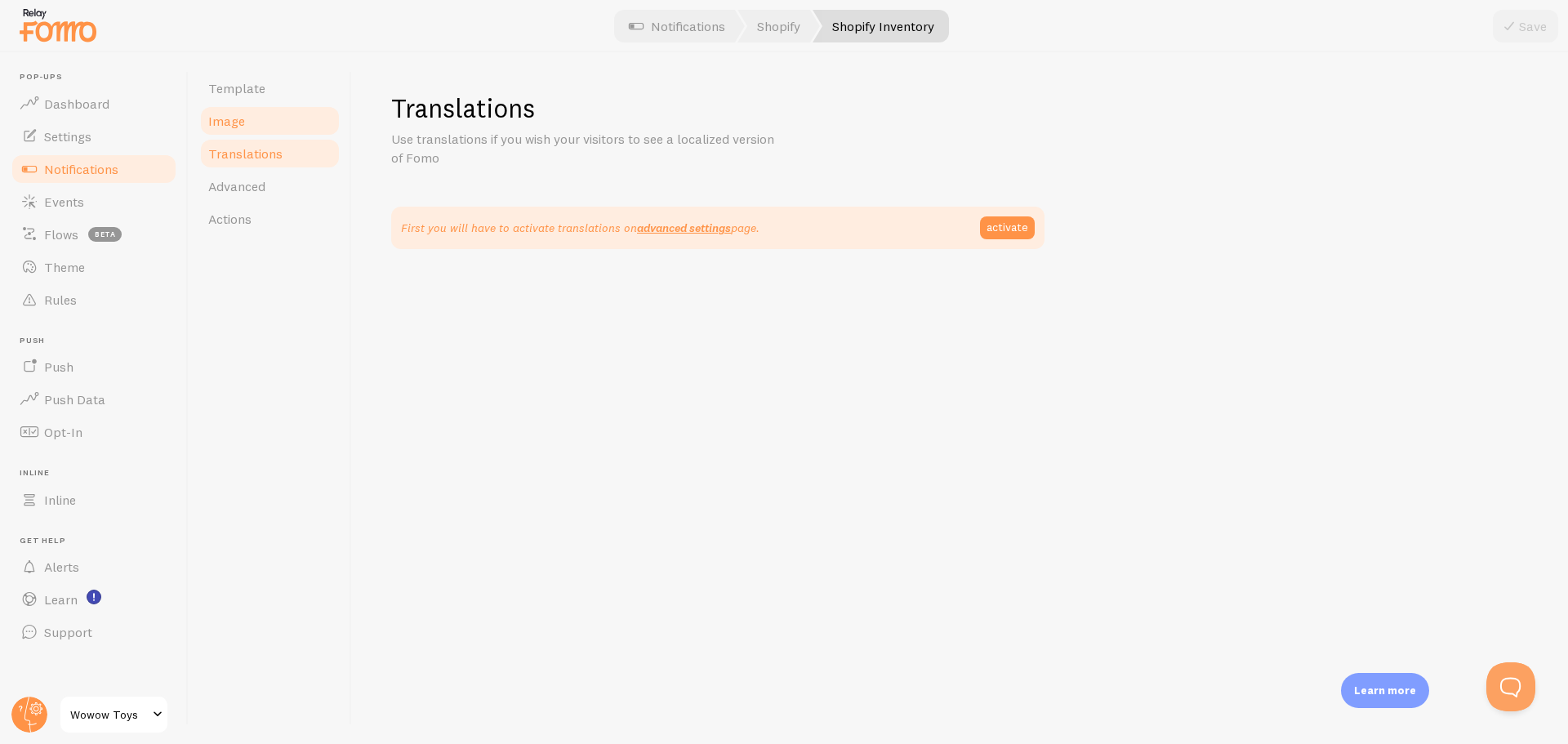
click at [281, 121] on link "Image" at bounding box center [270, 121] width 143 height 32
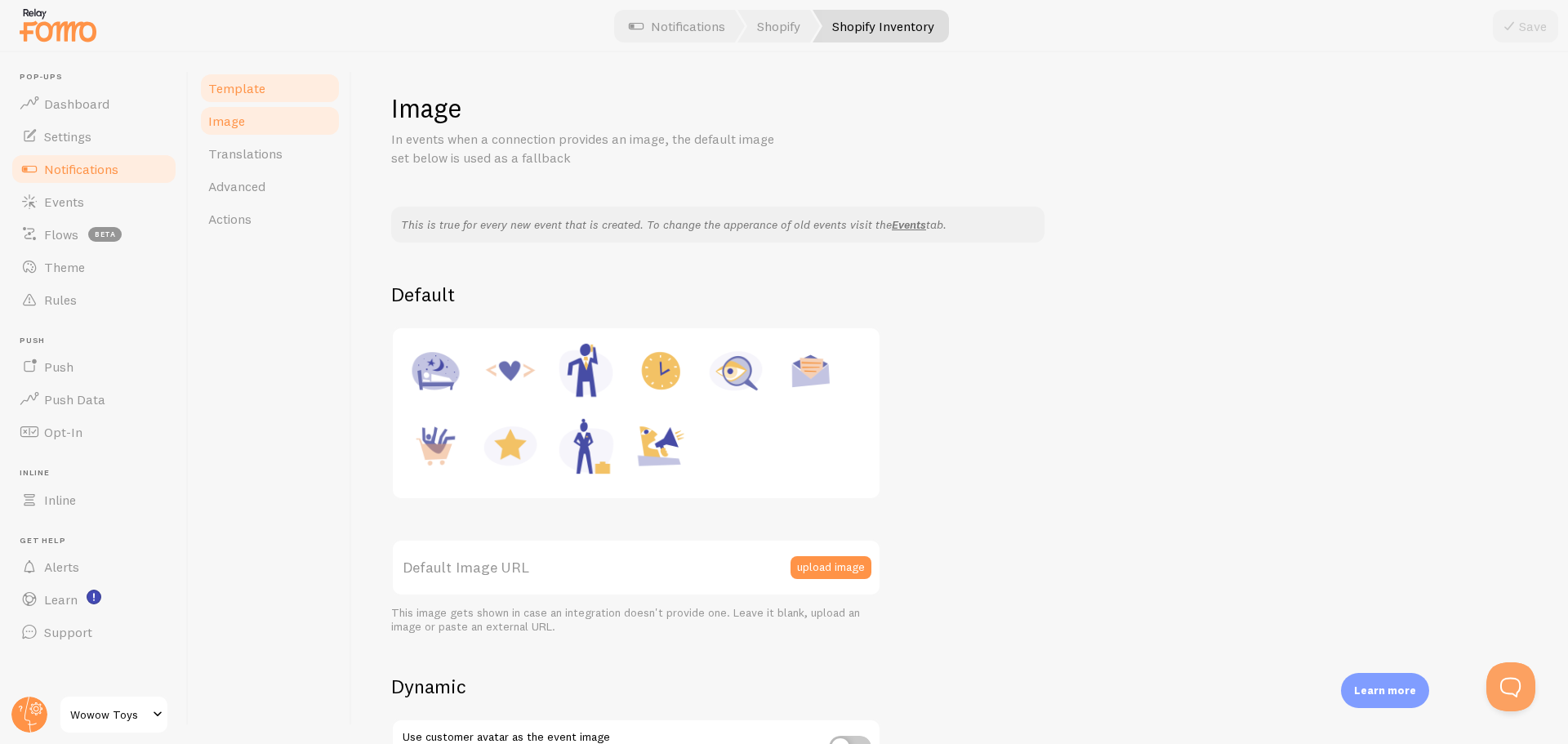
click at [275, 91] on link "Template" at bounding box center [270, 88] width 143 height 32
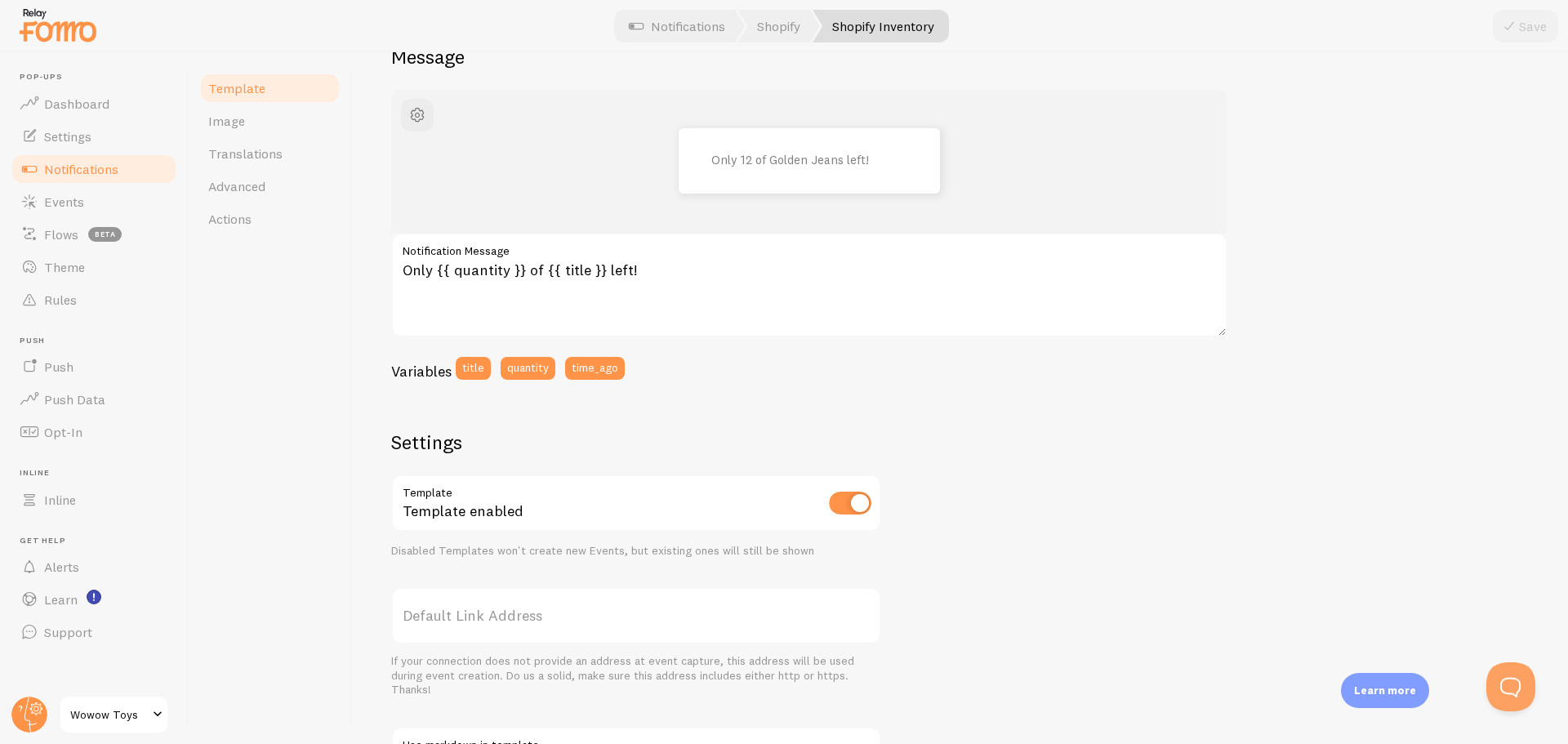
scroll to position [163, 0]
click at [529, 371] on button "quantity" at bounding box center [527, 367] width 54 height 23
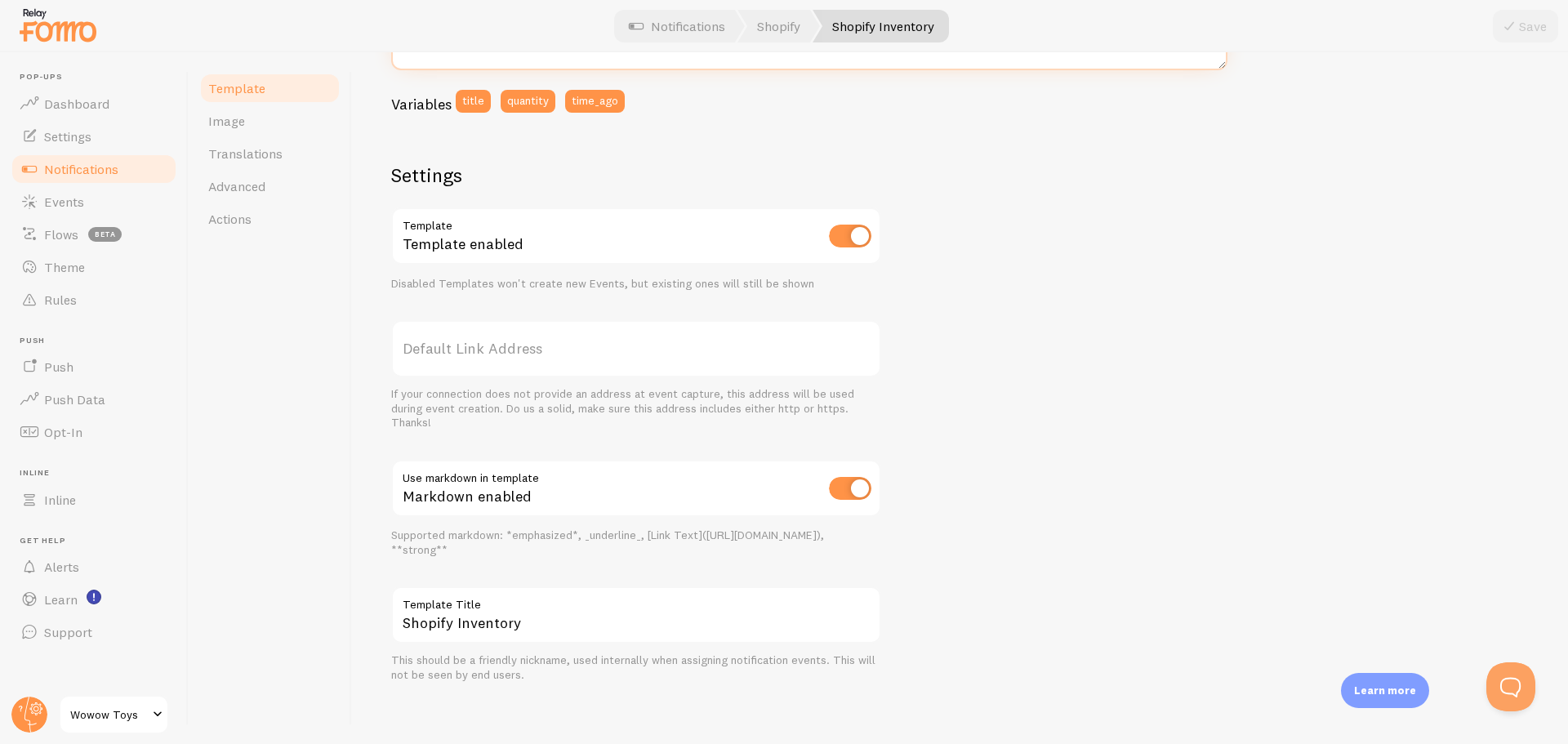
scroll to position [436, 0]
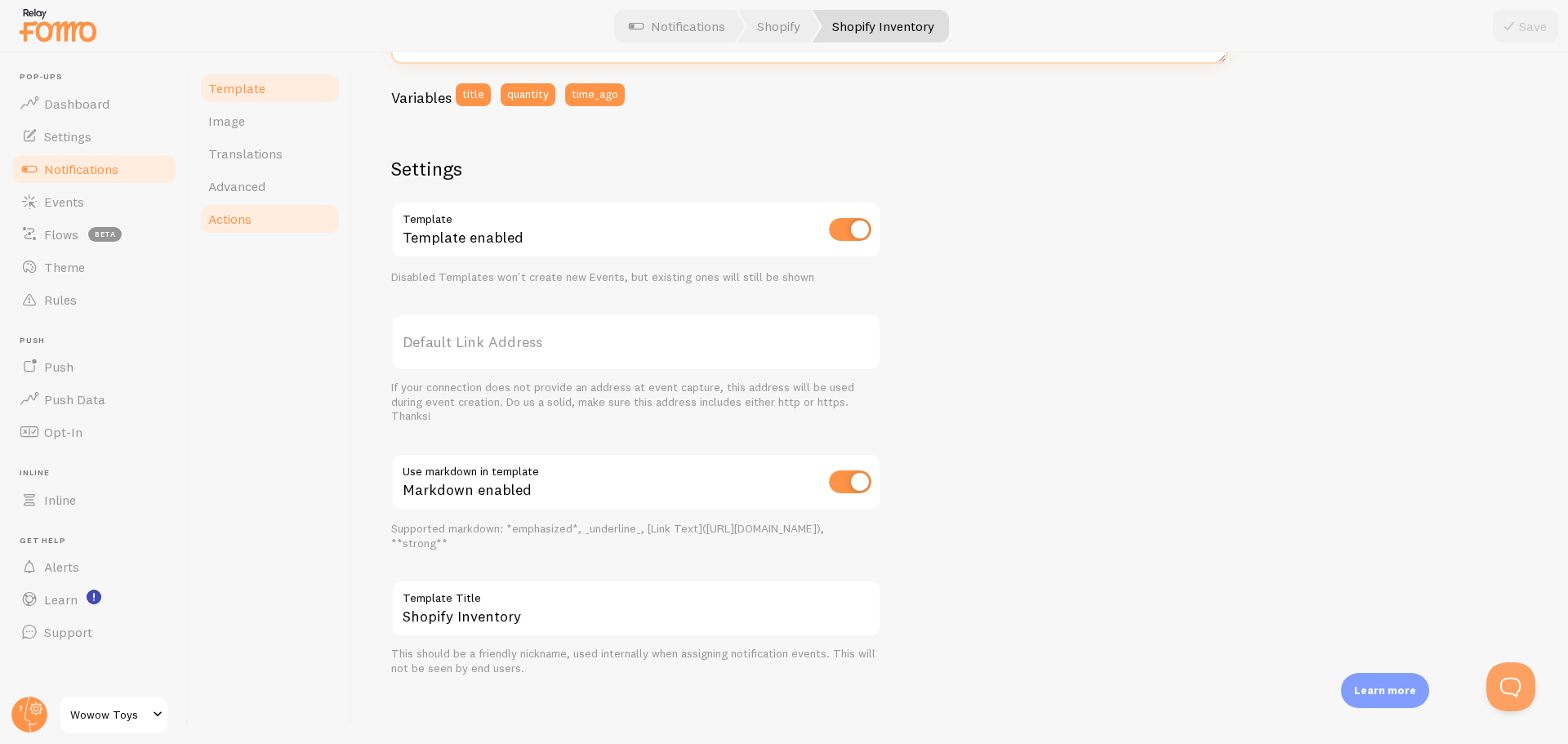
type textarea "Only {{ quantity }} of {{ title }} left!"
click at [269, 214] on link "Actions" at bounding box center [270, 218] width 143 height 32
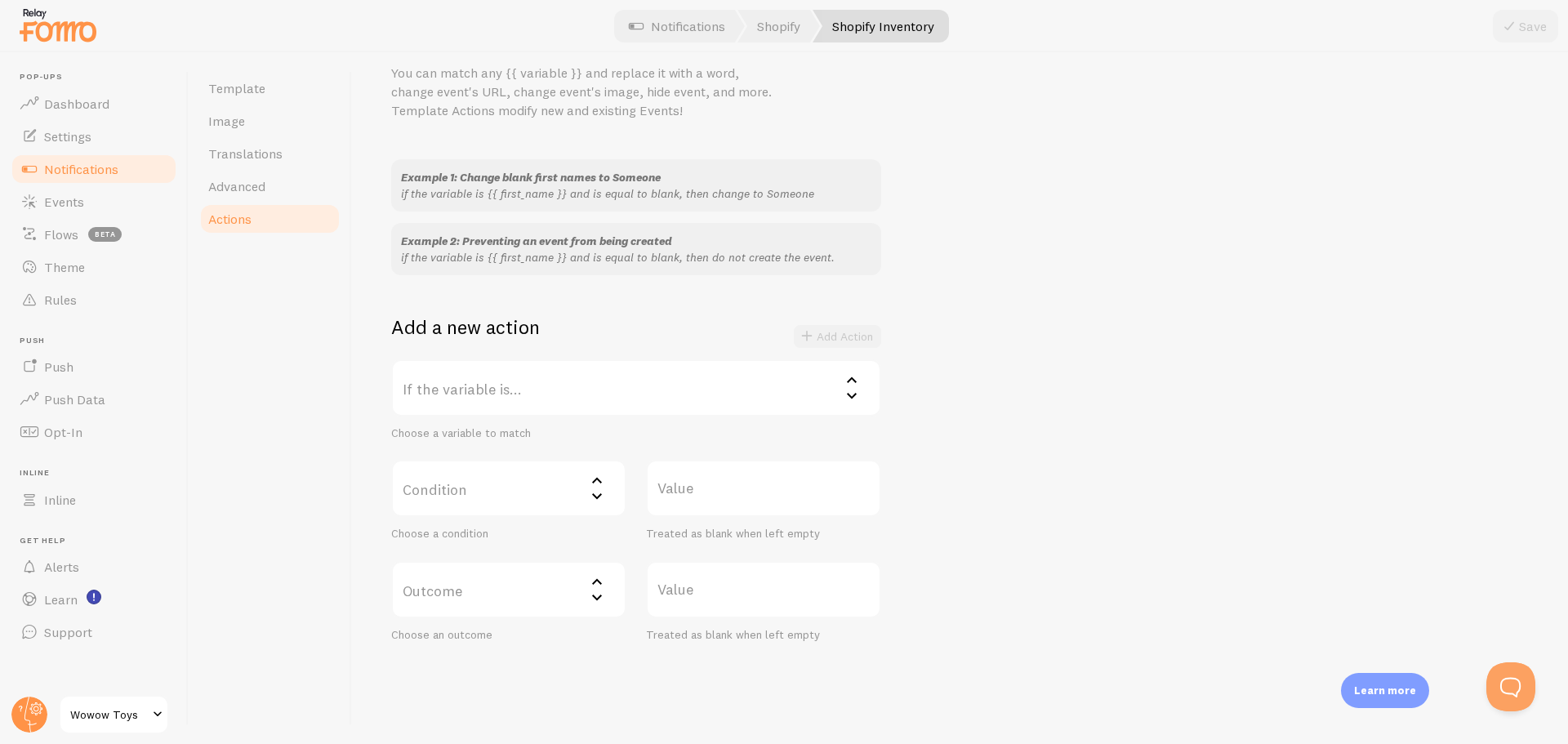
scroll to position [82, 0]
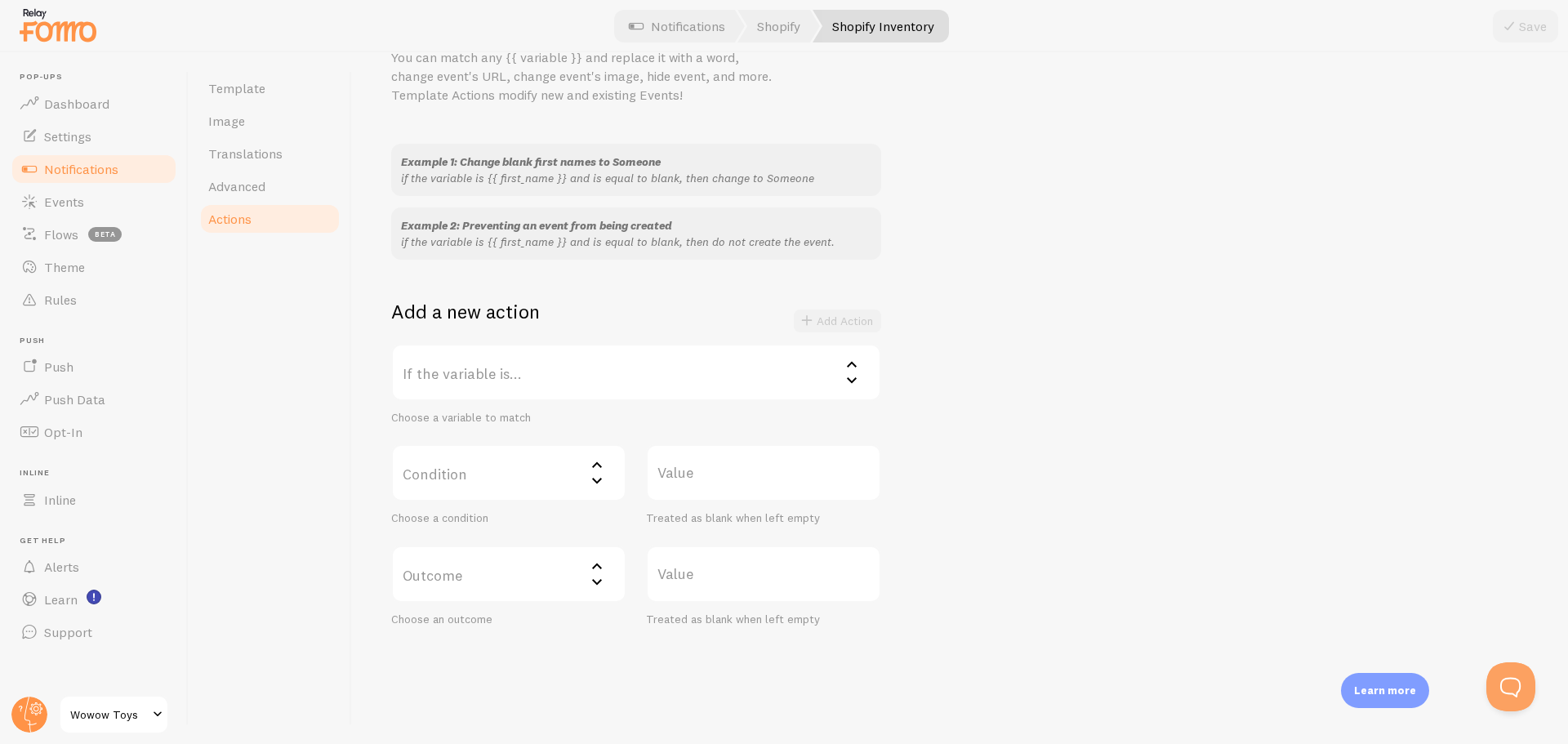
click at [580, 375] on label "If the variable is..." at bounding box center [636, 372] width 490 height 57
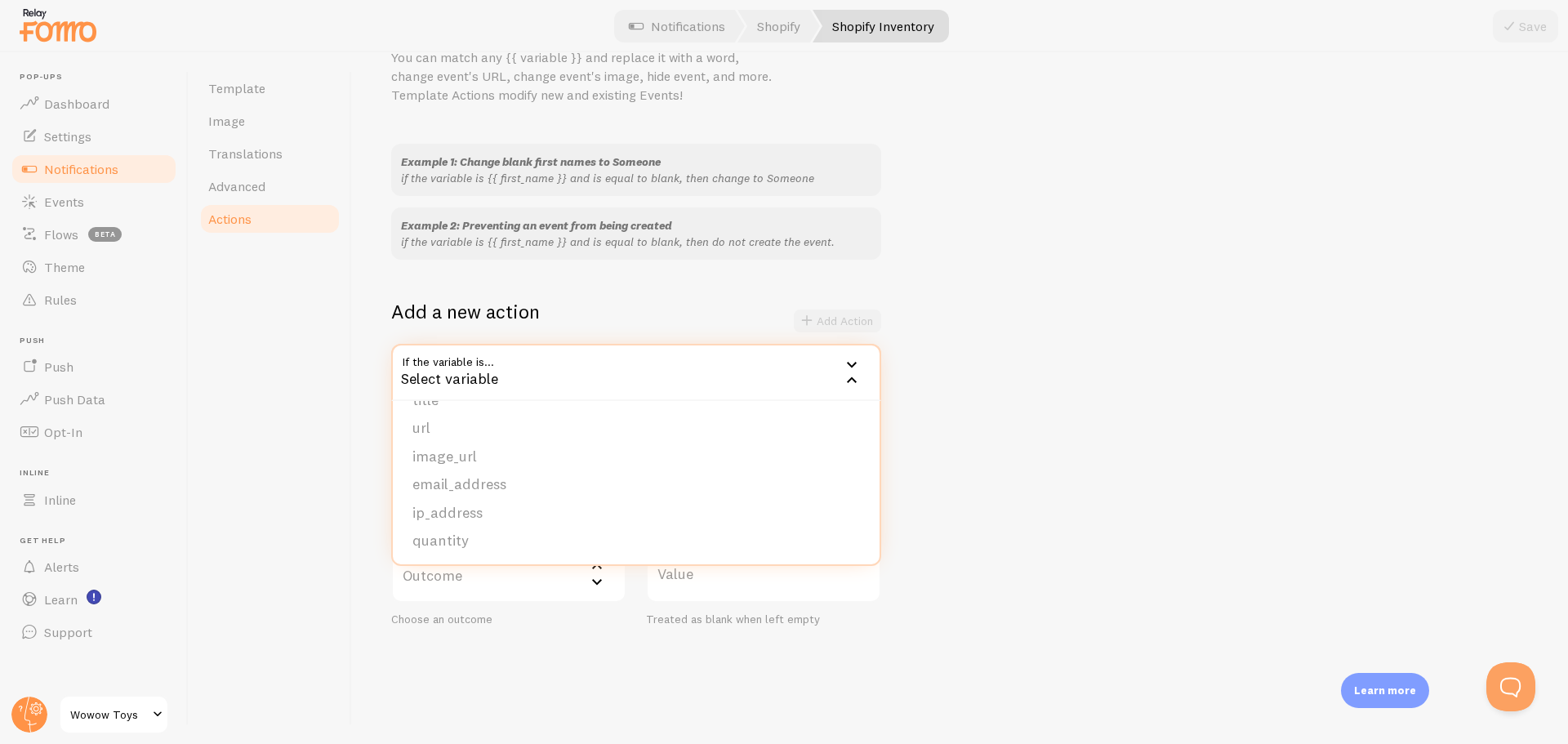
scroll to position [138, 0]
click at [298, 431] on div "Template Image Translations Advanced Actions" at bounding box center [270, 398] width 163 height 692
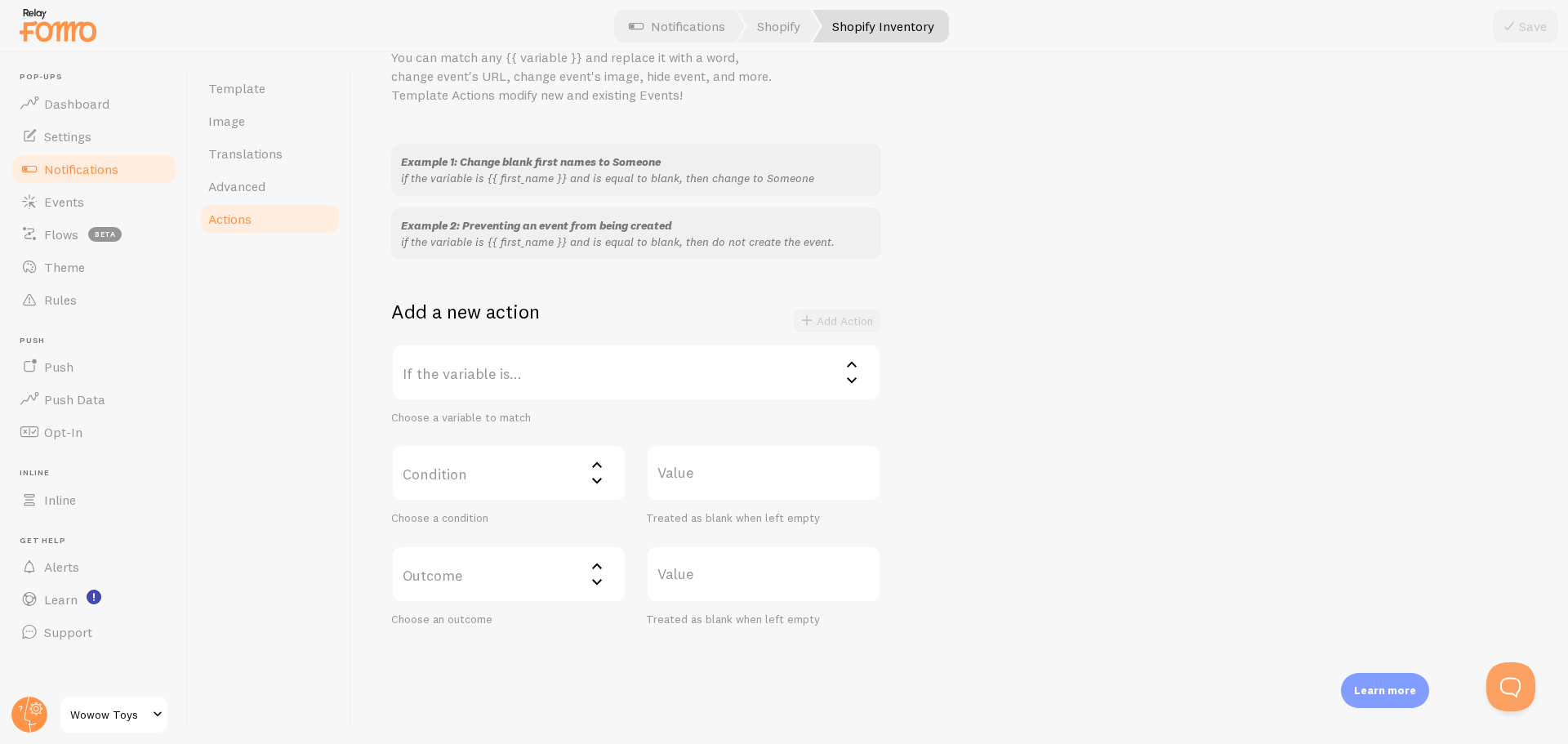
click at [490, 481] on label "Condition" at bounding box center [508, 473] width 236 height 57
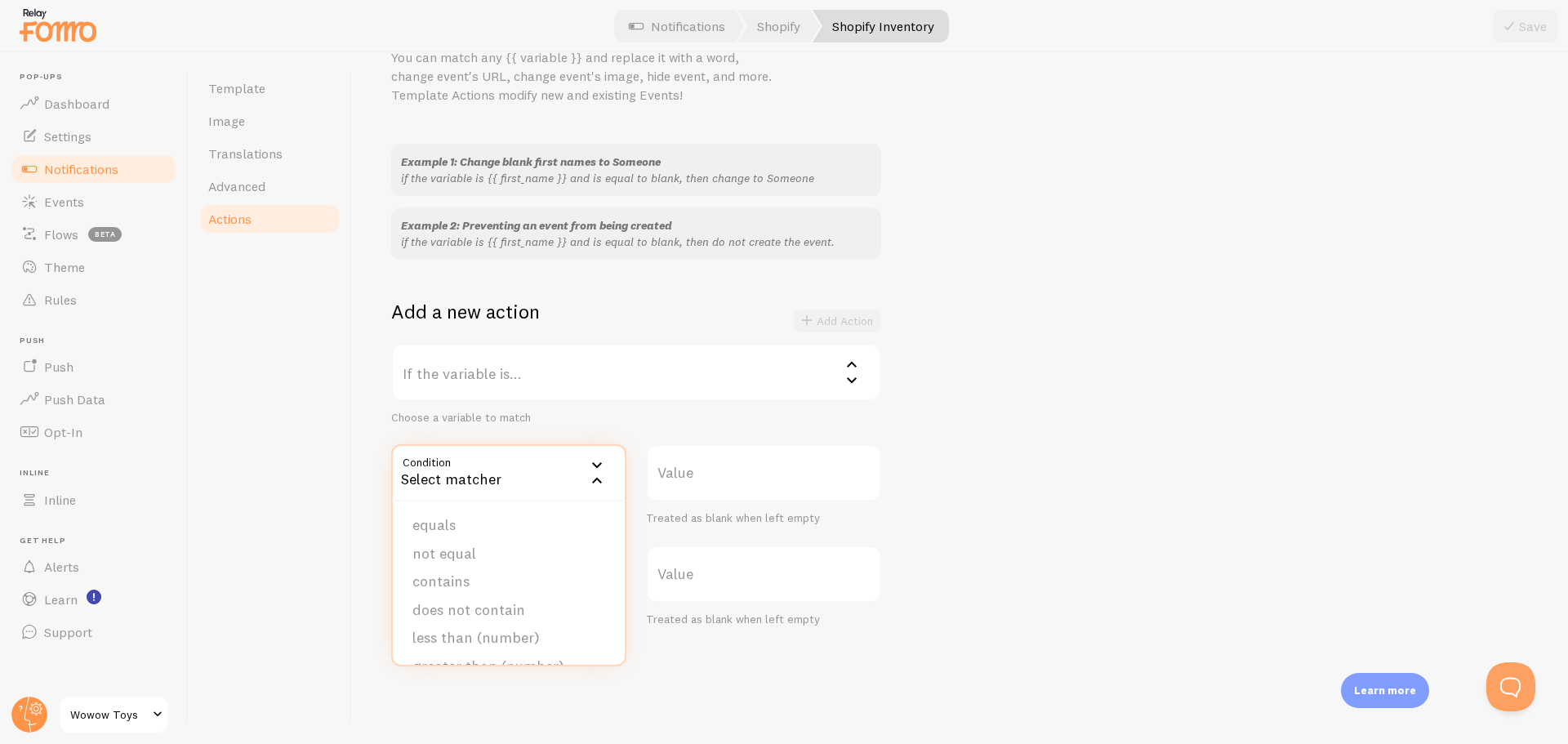
click at [320, 368] on div "Template Image Translations Advanced Actions" at bounding box center [270, 398] width 163 height 692
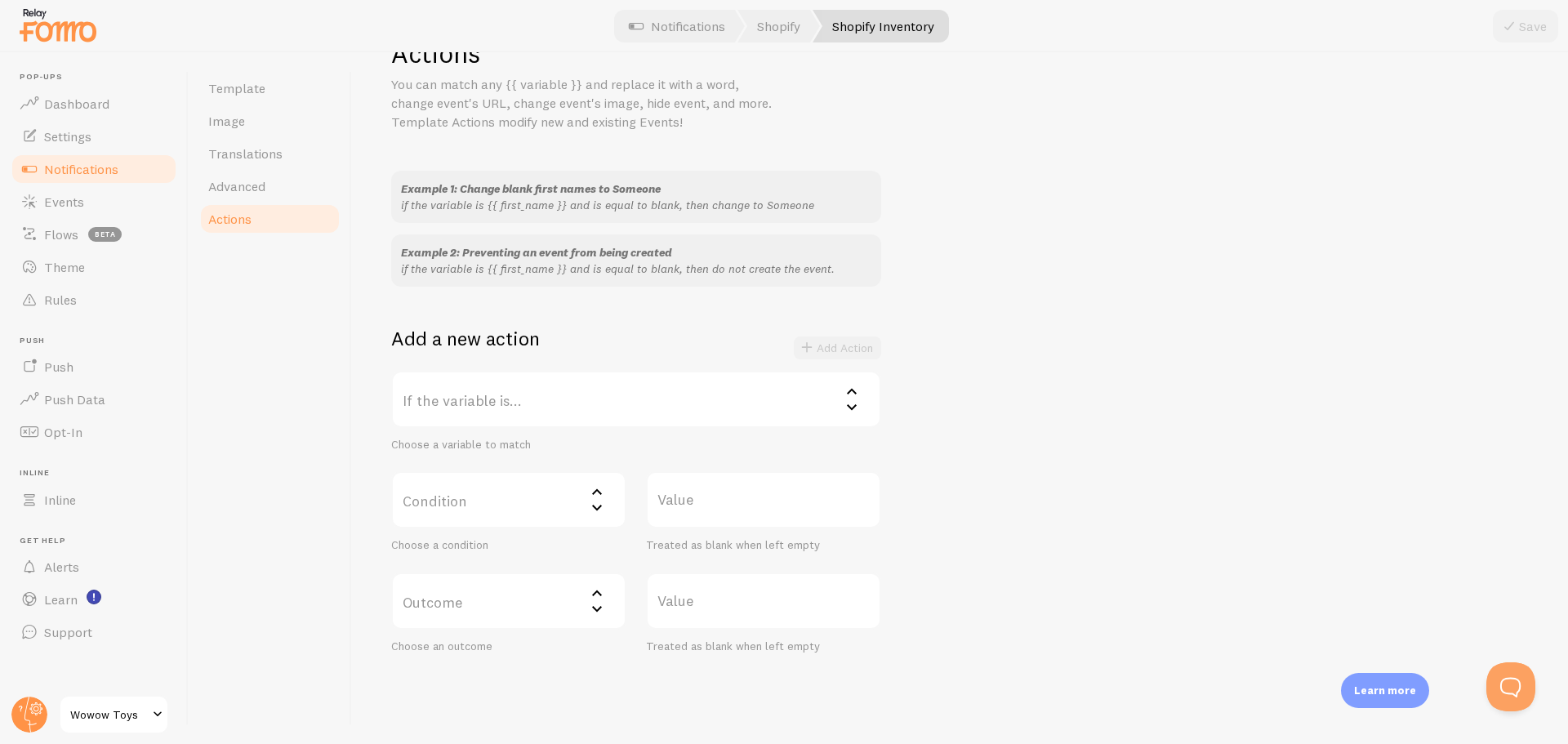
scroll to position [105, 0]
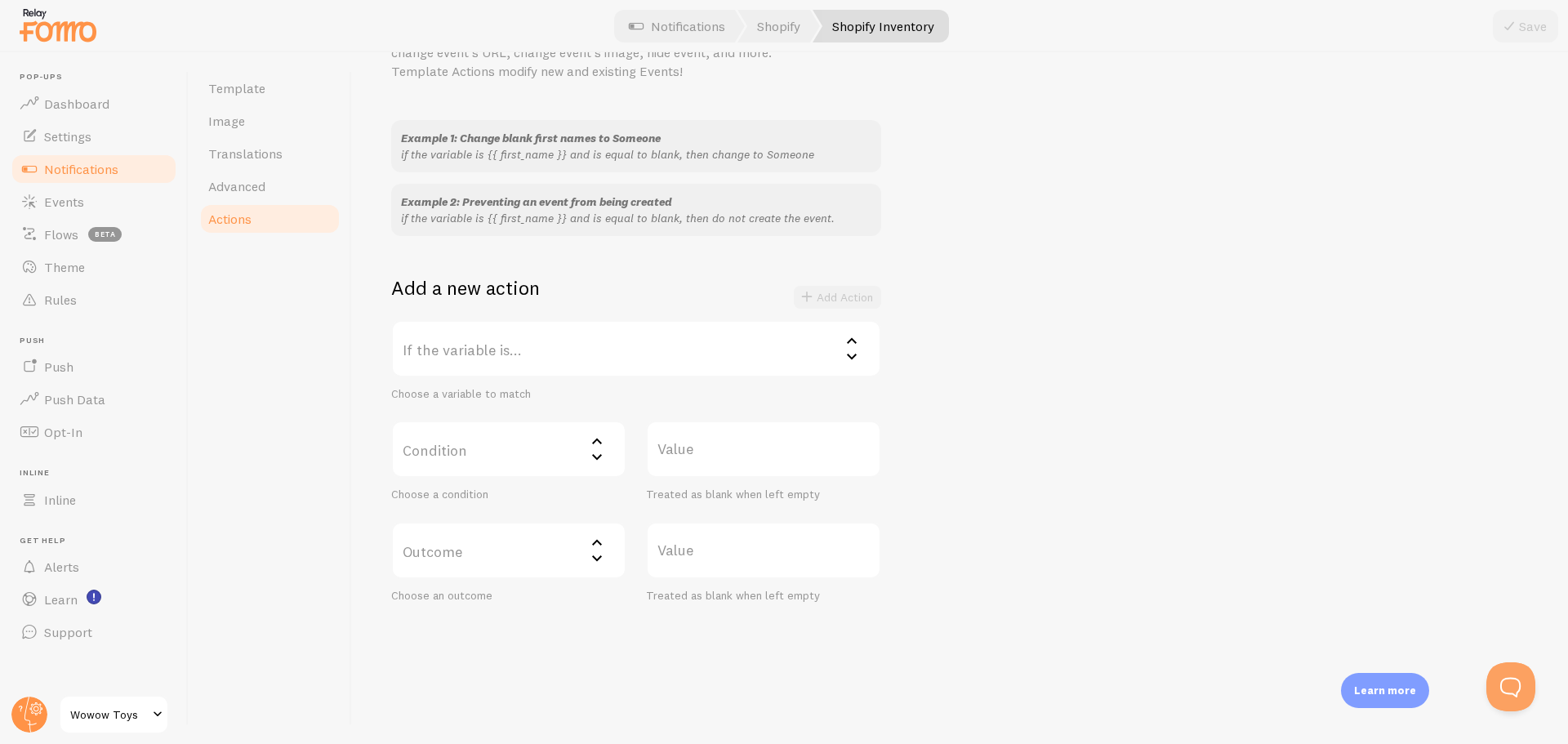
click at [600, 353] on label "If the variable is..." at bounding box center [636, 349] width 490 height 57
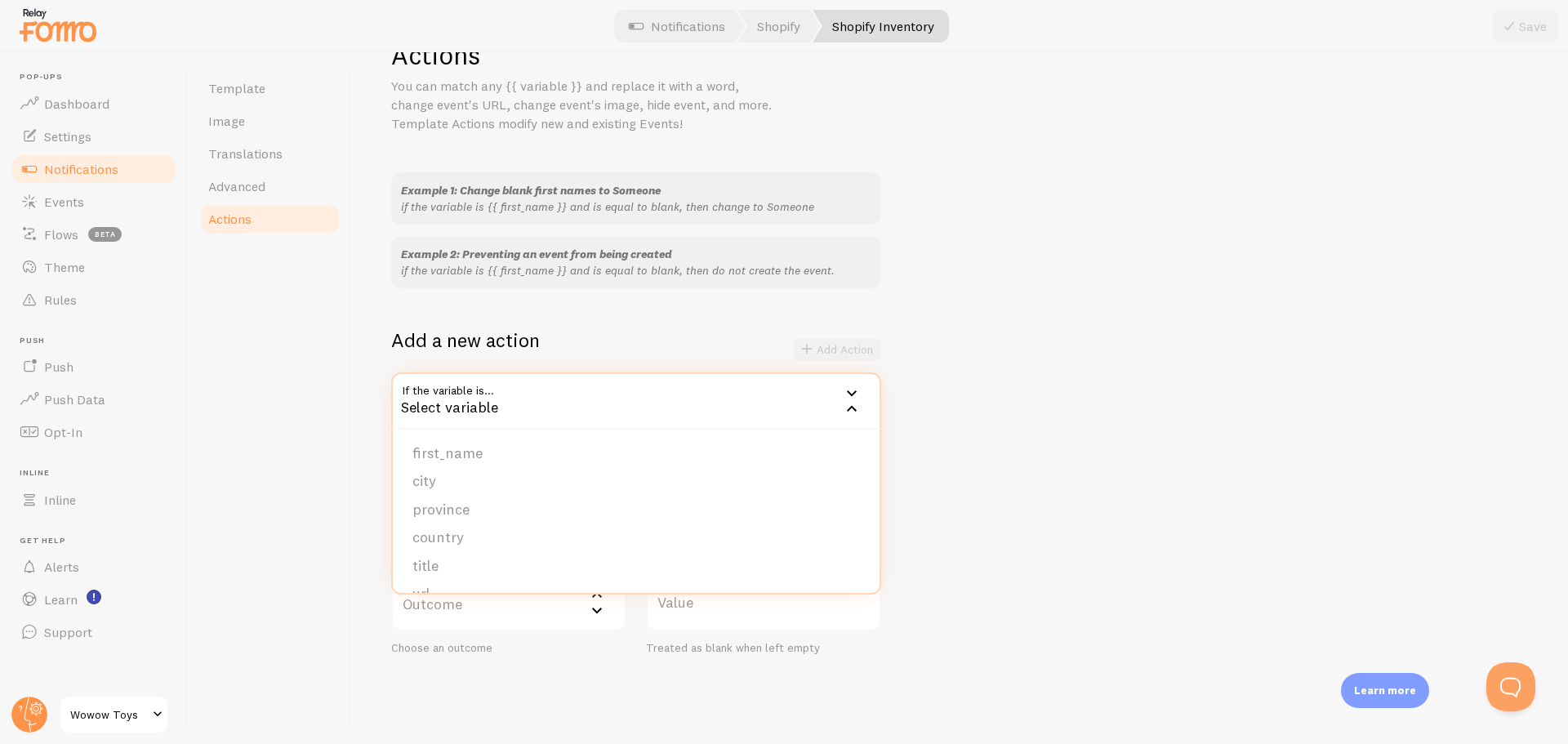
scroll to position [0, 0]
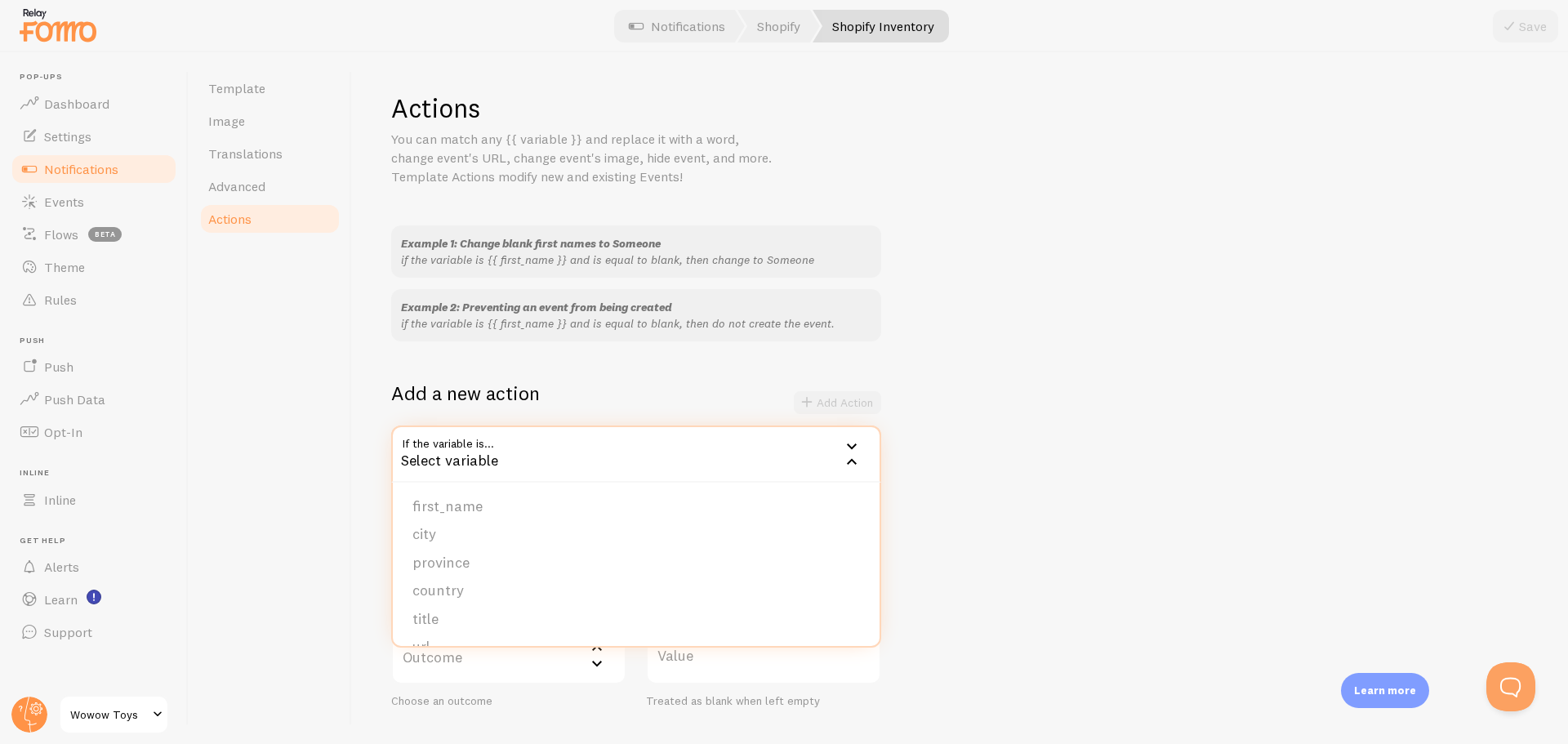
click at [367, 447] on div "Actions You can match any {{ variable }} and replace it with a word, change eve…" at bounding box center [959, 398] width 1216 height 692
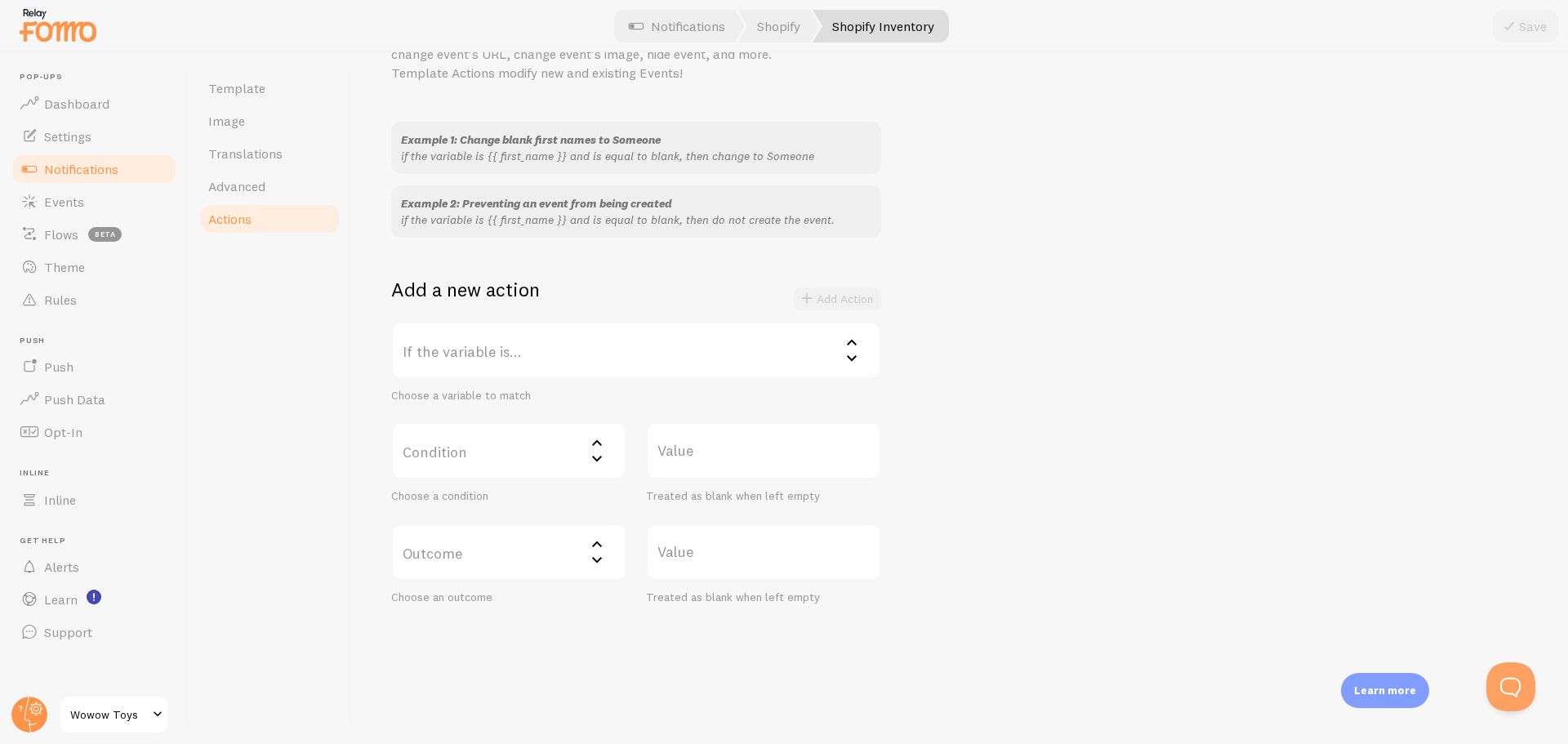
scroll to position [105, 0]
click at [542, 459] on label "Condition" at bounding box center [508, 449] width 236 height 57
click at [565, 358] on label "If the variable is..." at bounding box center [636, 349] width 490 height 57
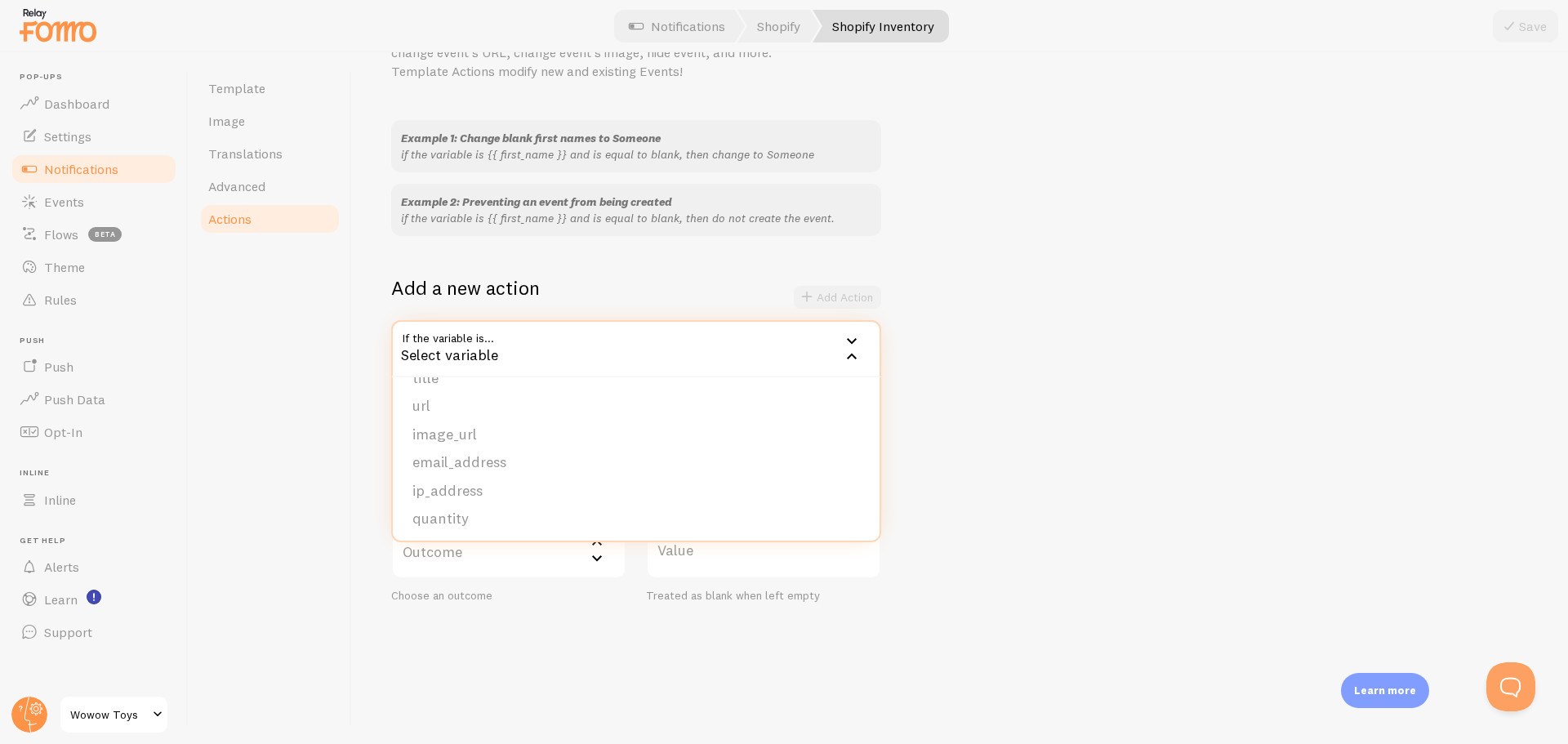
scroll to position [138, 0]
click at [470, 507] on li "quantity" at bounding box center [636, 516] width 486 height 29
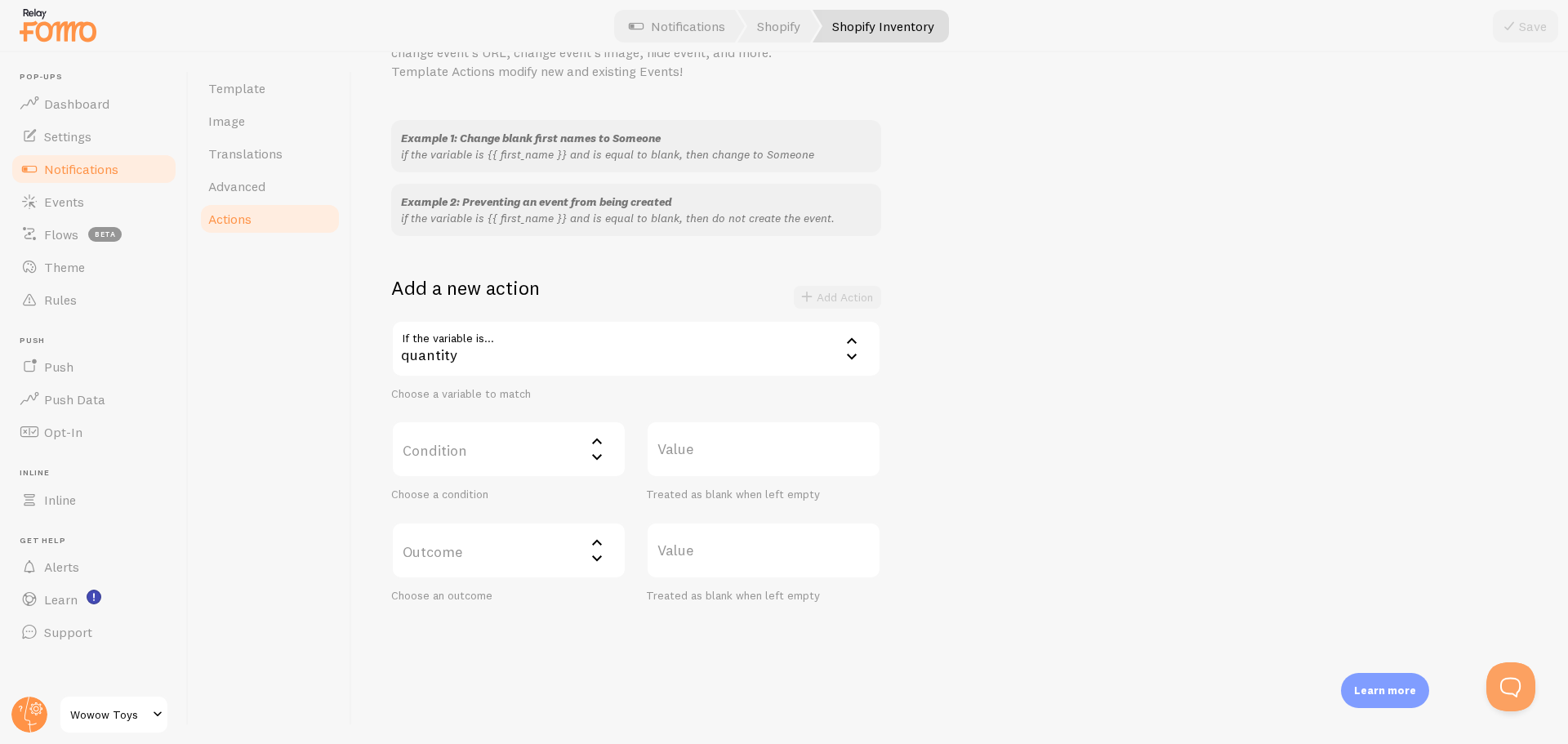
click at [488, 472] on label "Condition" at bounding box center [508, 449] width 236 height 57
click at [287, 392] on div "Template Image Translations Advanced Actions" at bounding box center [270, 398] width 163 height 692
click at [277, 93] on link "Template" at bounding box center [270, 88] width 143 height 32
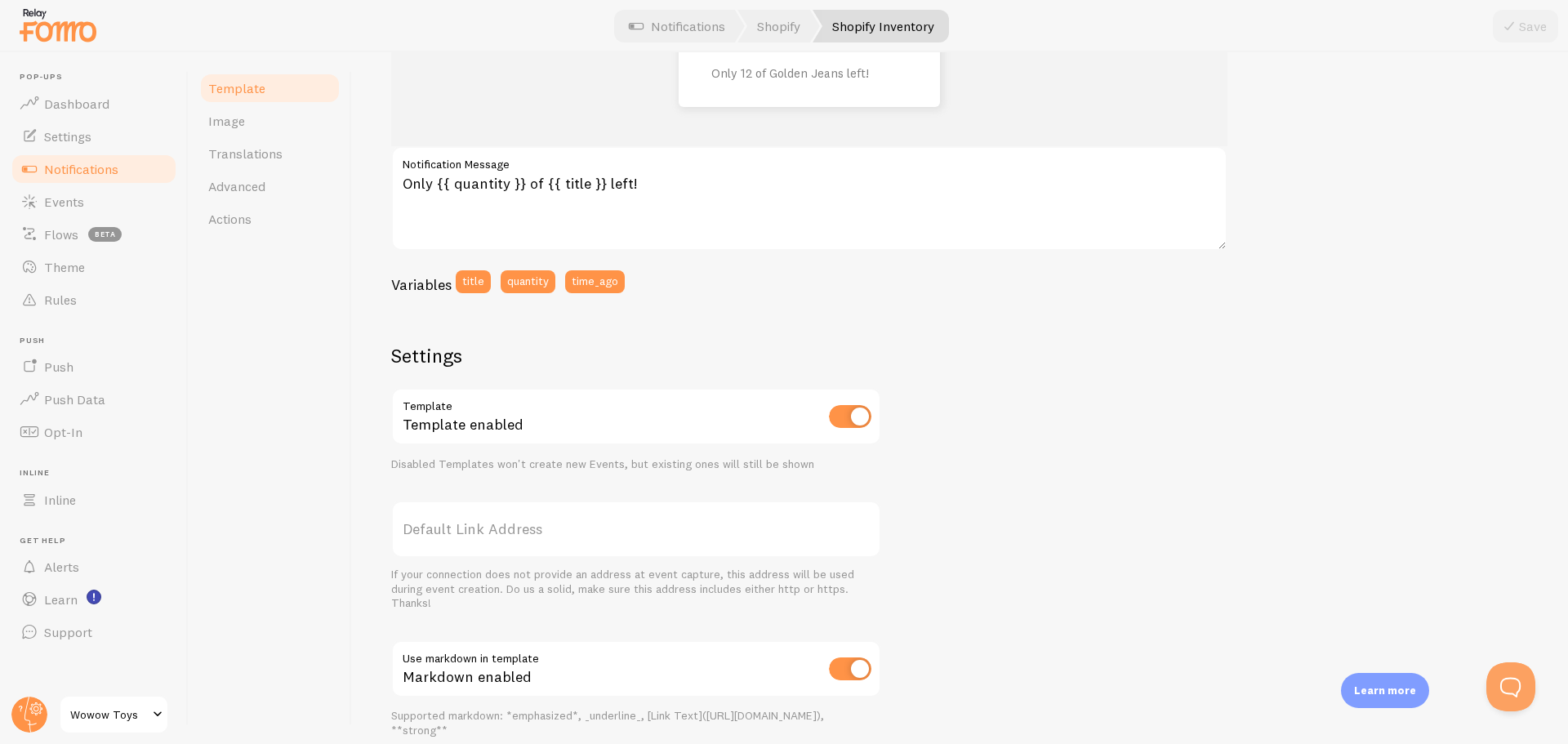
scroll to position [326, 0]
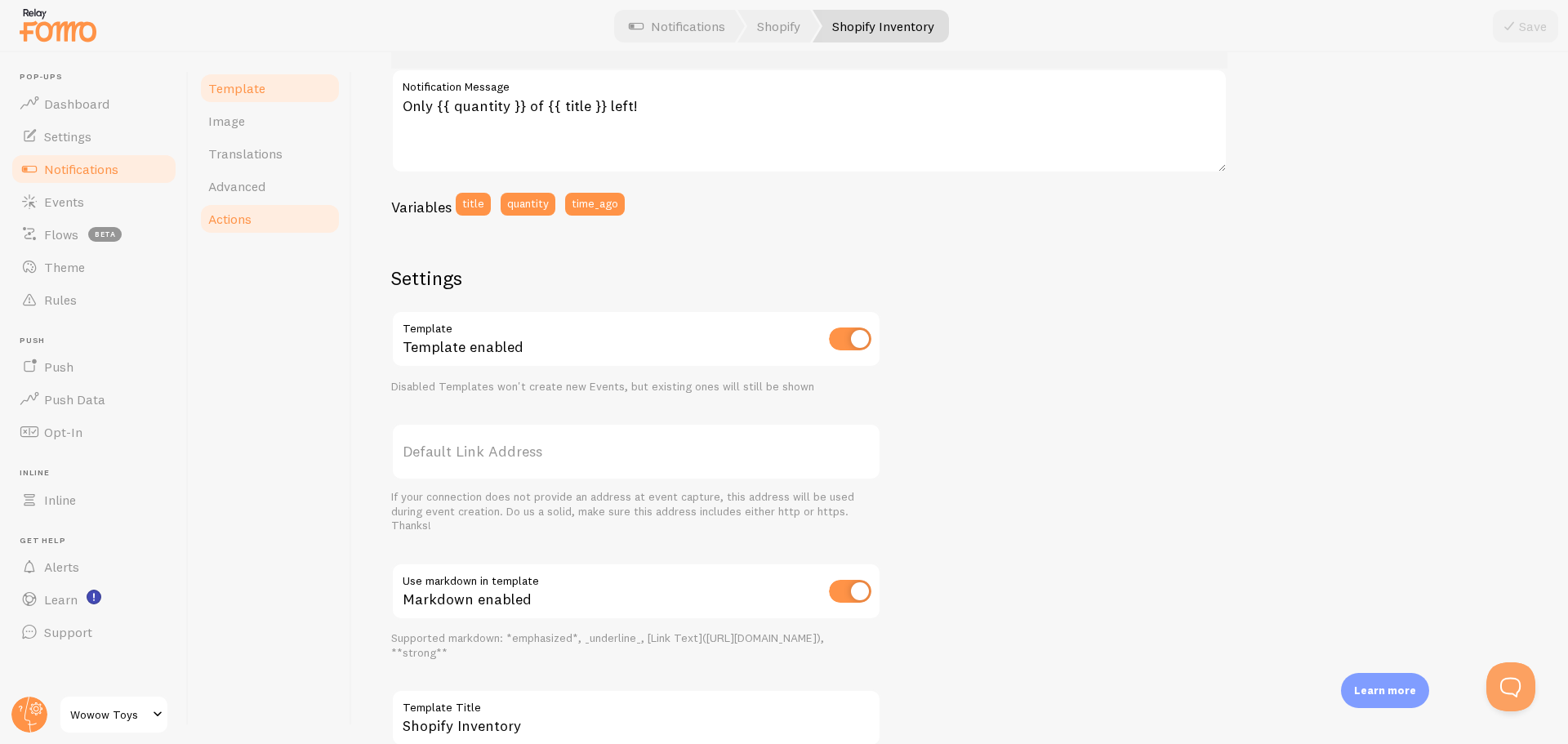
click at [274, 217] on link "Actions" at bounding box center [270, 218] width 143 height 32
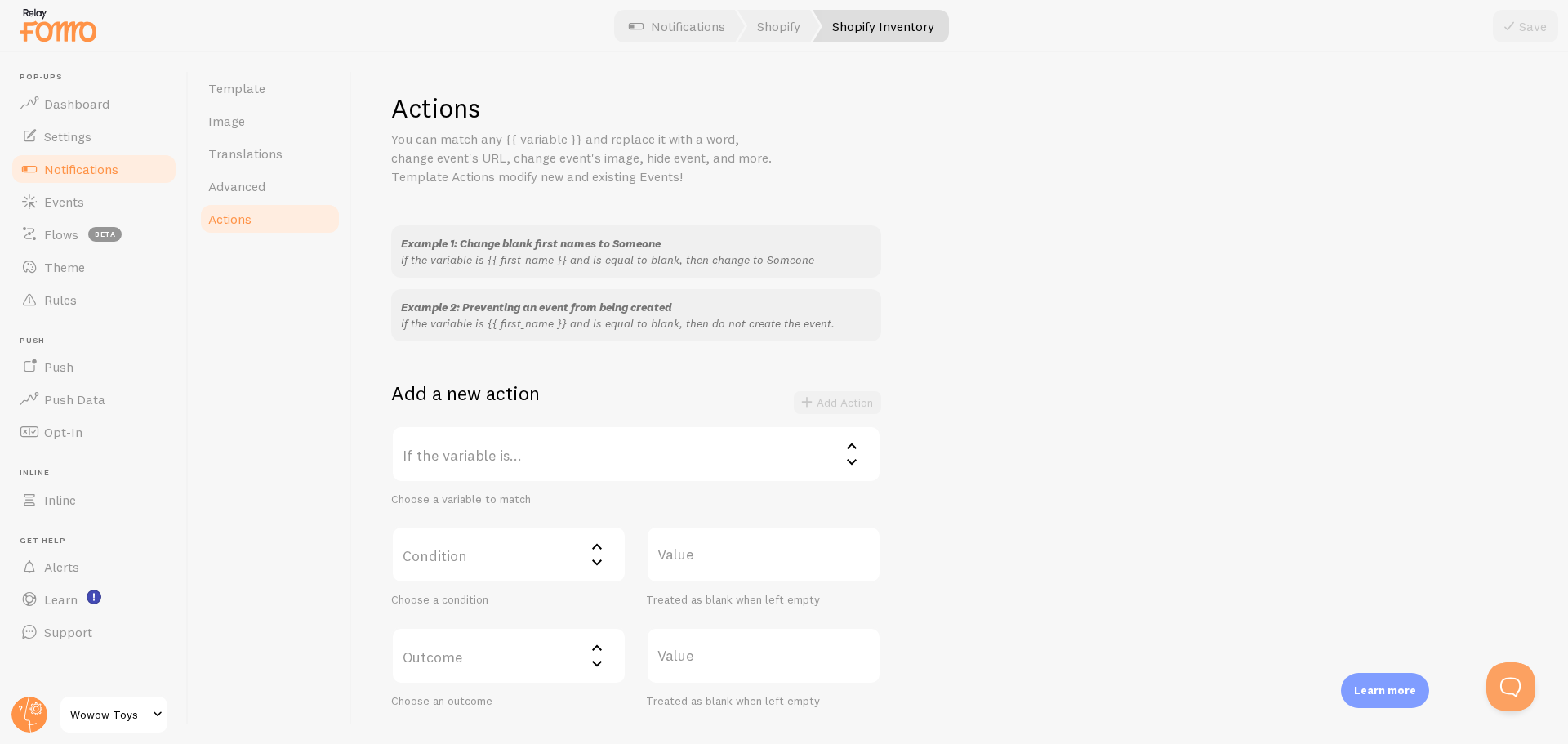
click at [465, 458] on label "If the variable is..." at bounding box center [636, 454] width 490 height 57
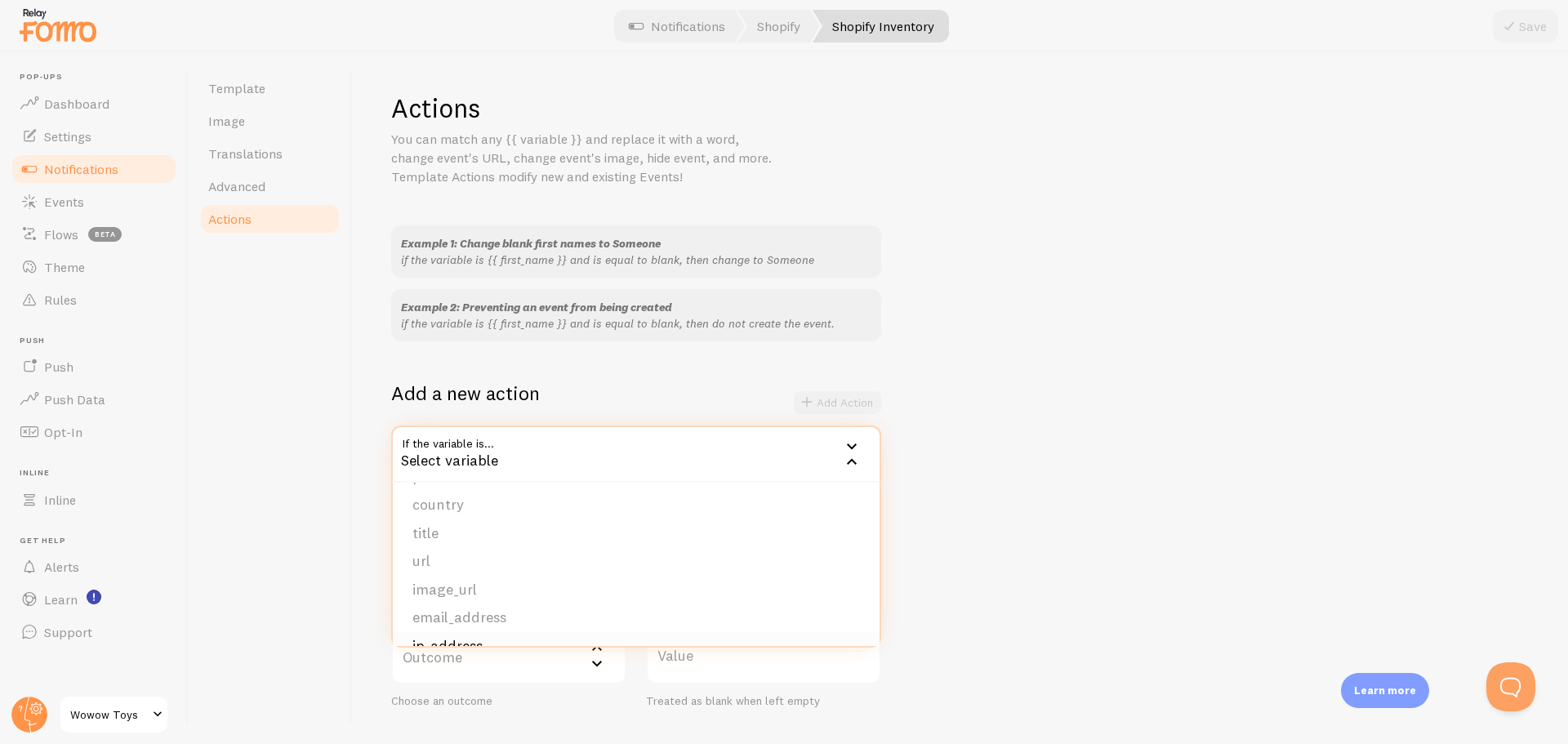
scroll to position [138, 0]
click at [480, 618] on li "quantity" at bounding box center [636, 622] width 486 height 29
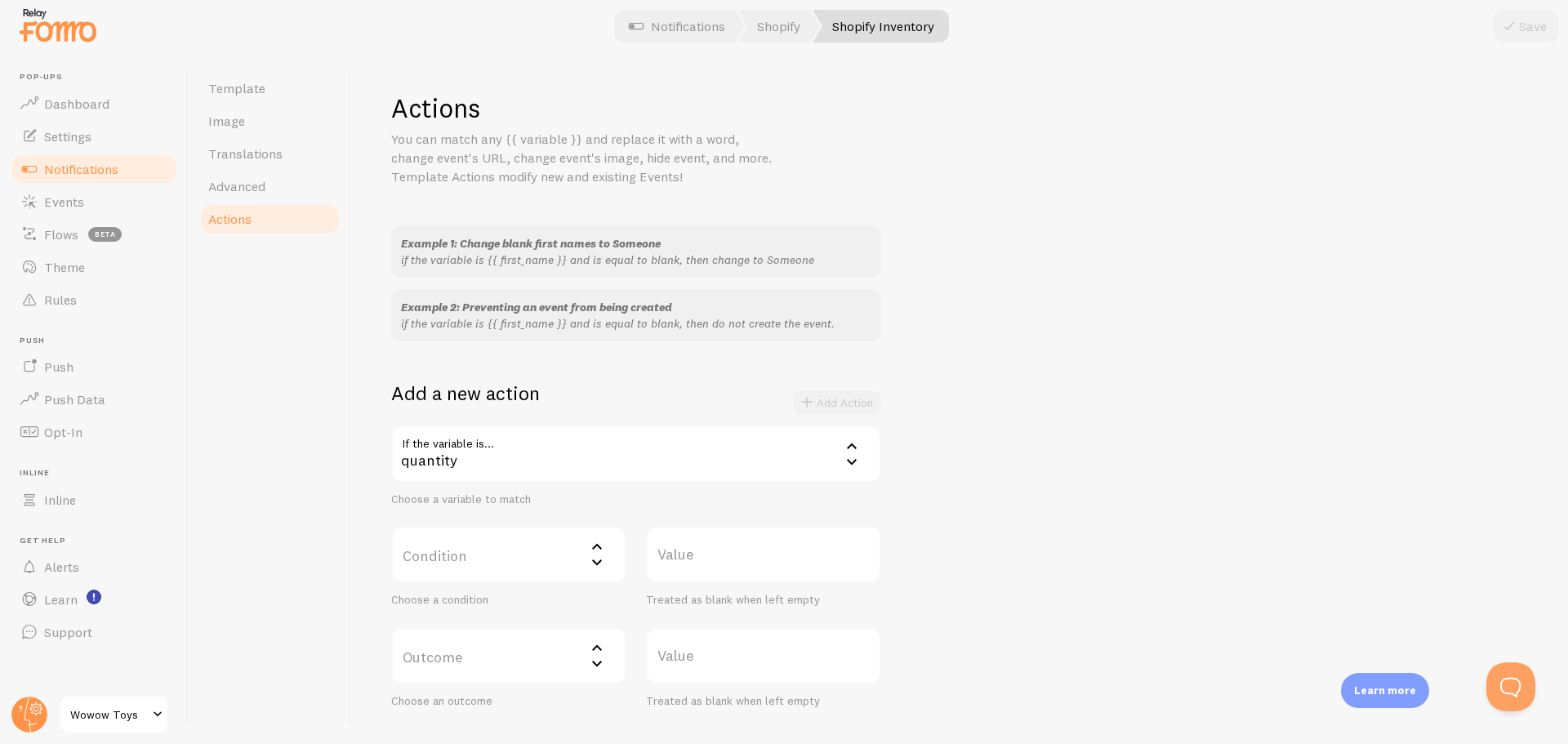
click at [502, 562] on label "Condition" at bounding box center [508, 554] width 236 height 57
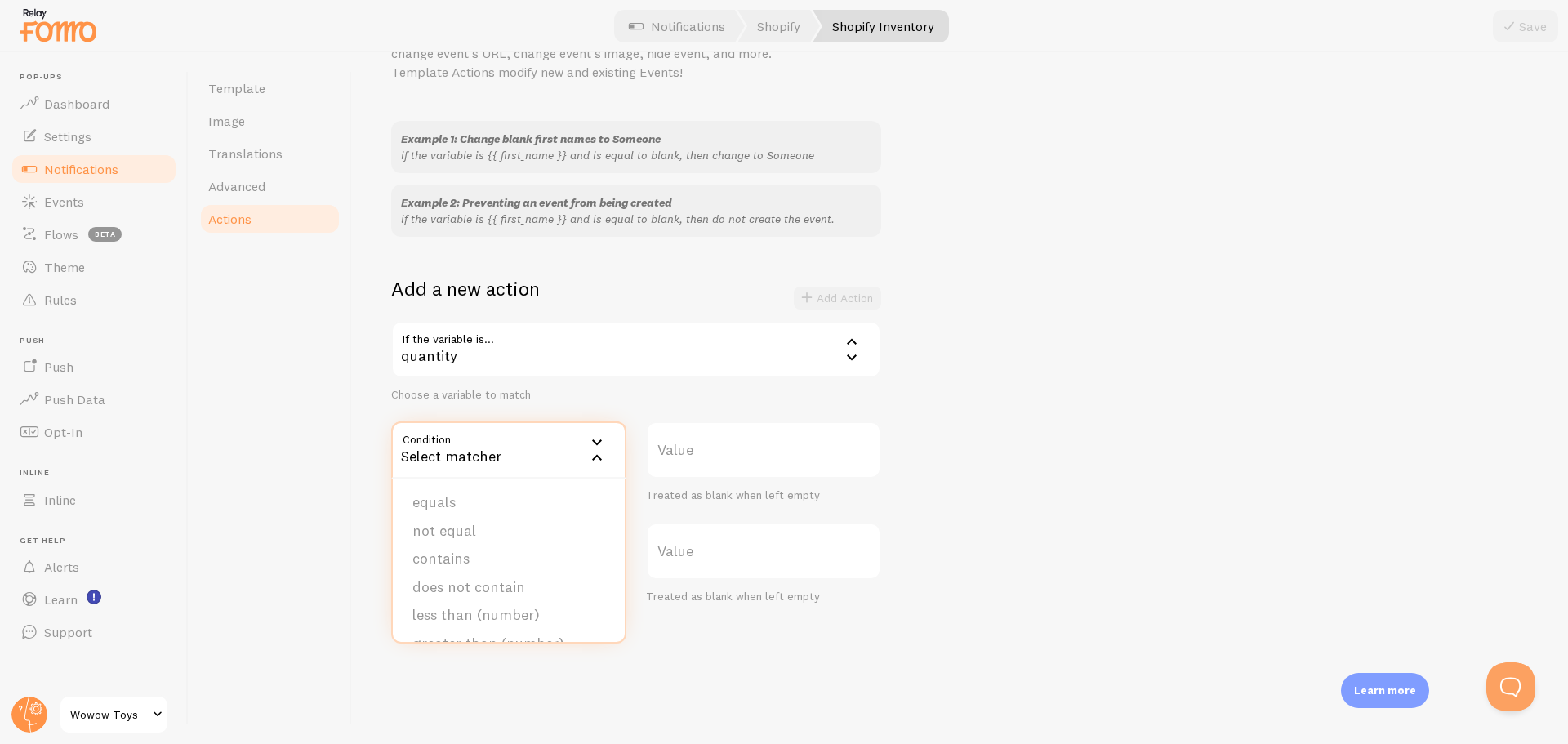
scroll to position [105, 0]
click at [472, 509] on li "equals" at bounding box center [508, 502] width 232 height 29
click at [693, 463] on label "Value" at bounding box center [763, 449] width 236 height 57
click at [693, 463] on input "Value" at bounding box center [763, 449] width 236 height 57
type input "0"
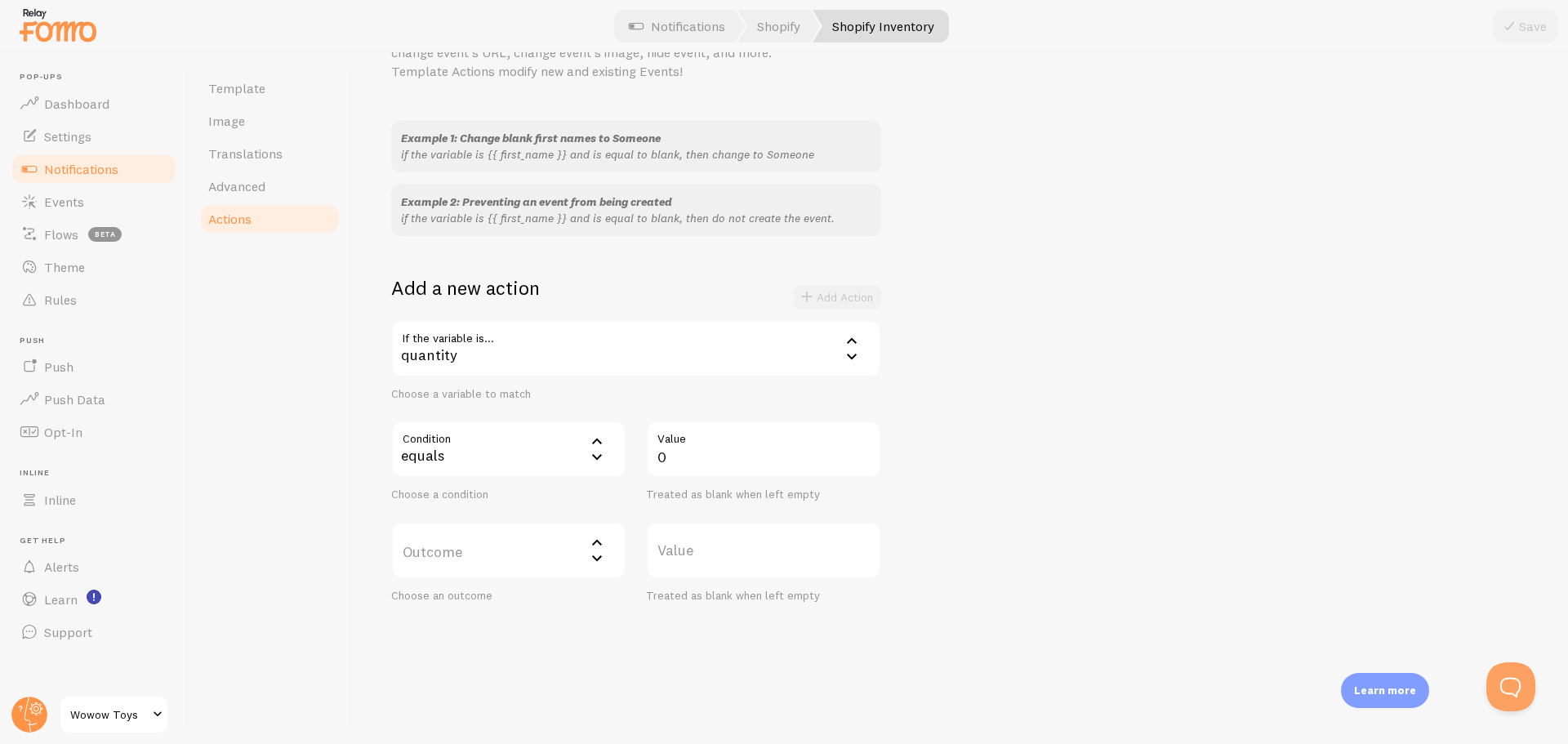
click at [516, 564] on label "Outcome" at bounding box center [508, 550] width 236 height 57
click at [522, 610] on li "do not create event" at bounding box center [508, 603] width 232 height 29
click at [540, 531] on div "do not create event" at bounding box center [508, 550] width 236 height 57
click at [512, 612] on li "do not create event" at bounding box center [508, 603] width 232 height 29
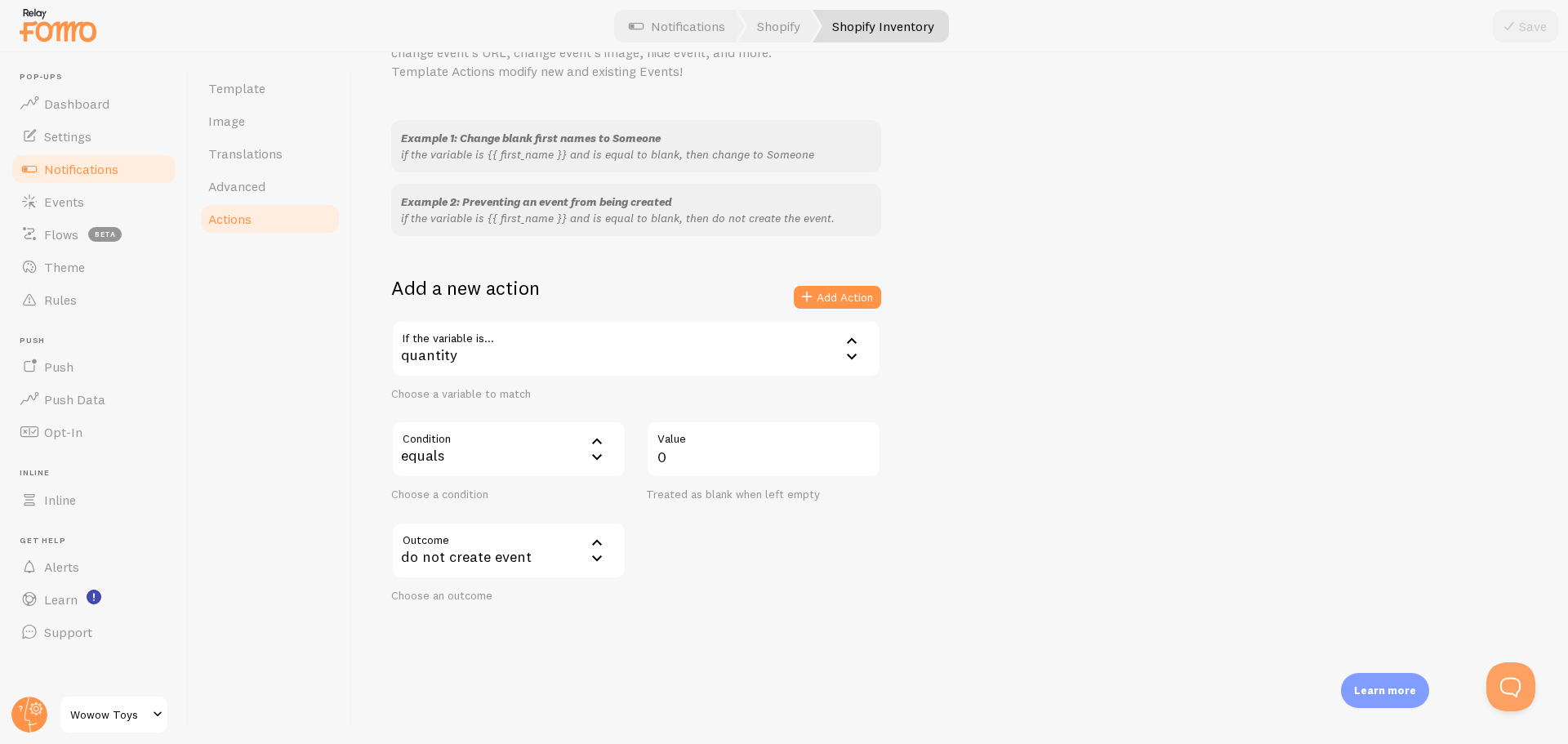
click at [1119, 523] on div "Example 1: Change blank first names to Someone if the variable is {{ first_name…" at bounding box center [959, 362] width 1137 height 483
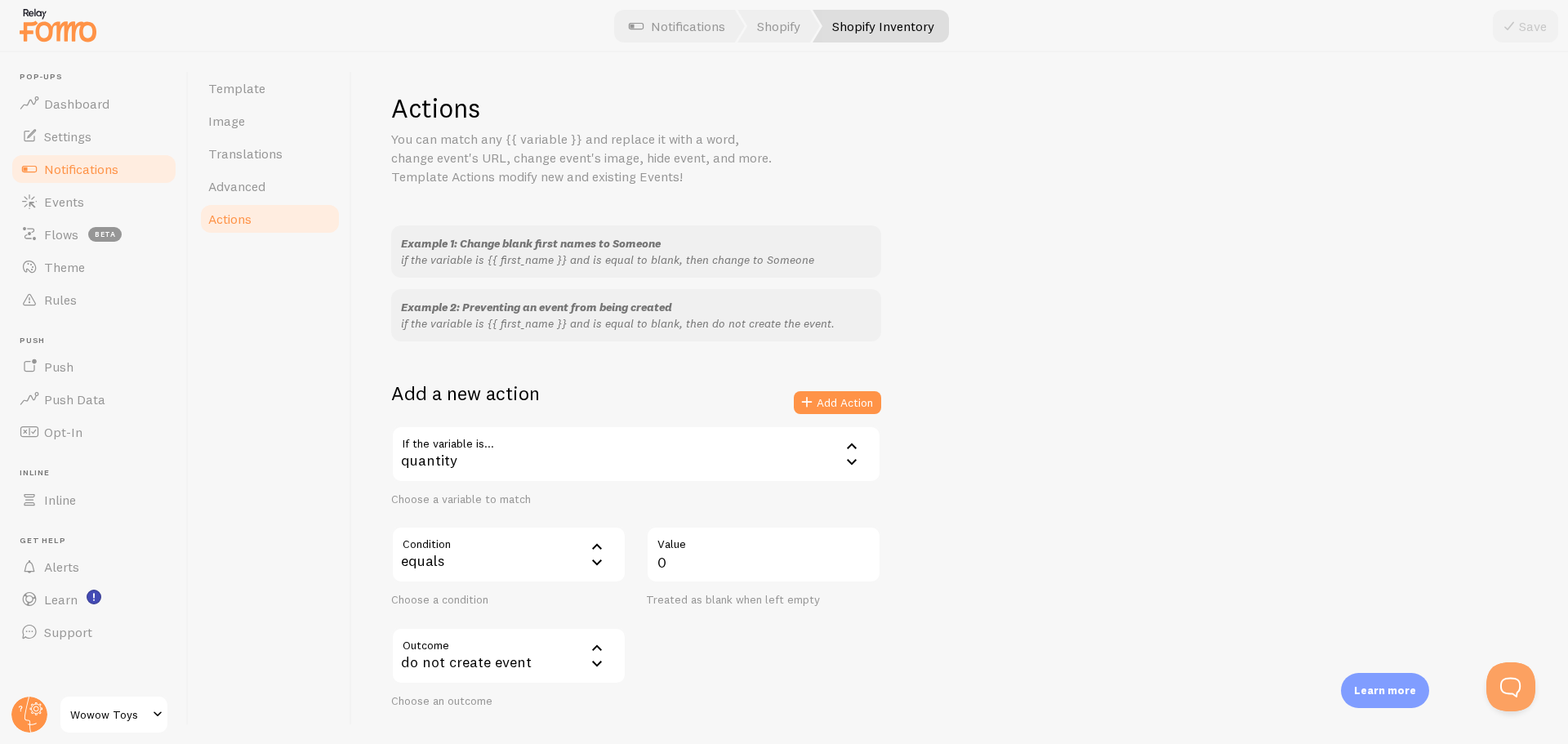
click at [1525, 25] on div "Save" at bounding box center [1525, 26] width 65 height 32
click at [820, 402] on button "Add Action" at bounding box center [837, 403] width 88 height 23
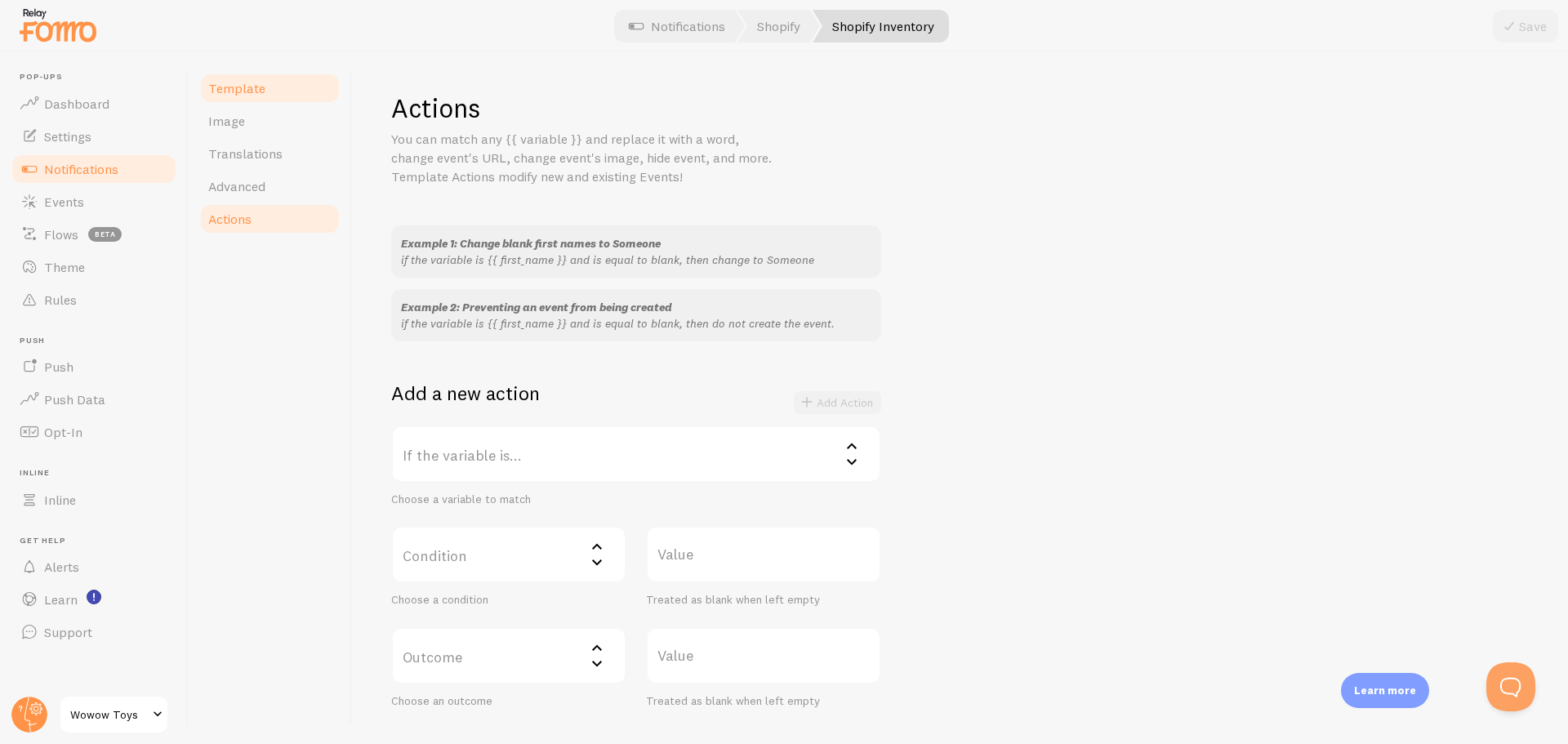
click at [253, 96] on link "Template" at bounding box center [270, 88] width 143 height 32
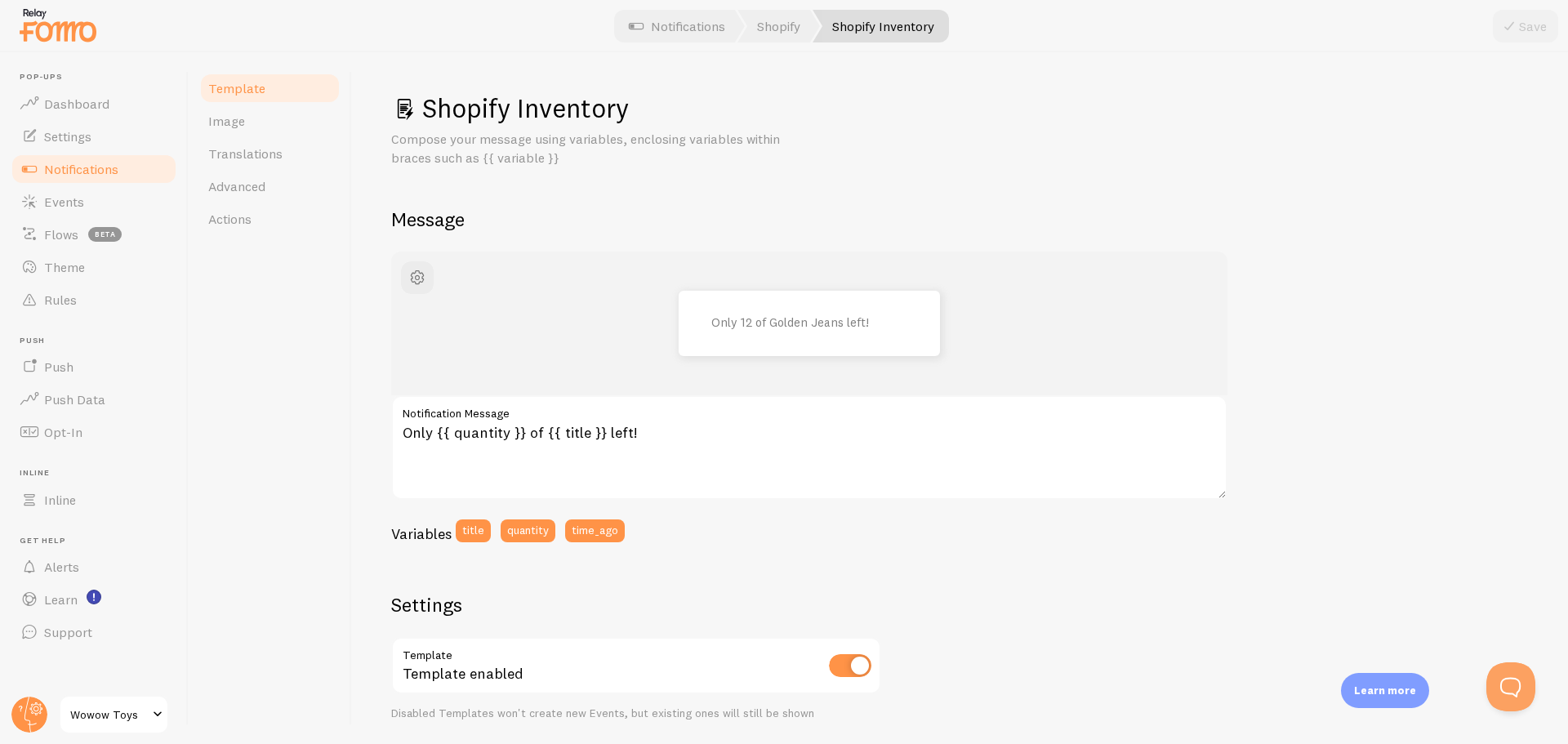
click at [1177, 212] on h2 "Message" at bounding box center [959, 219] width 1137 height 26
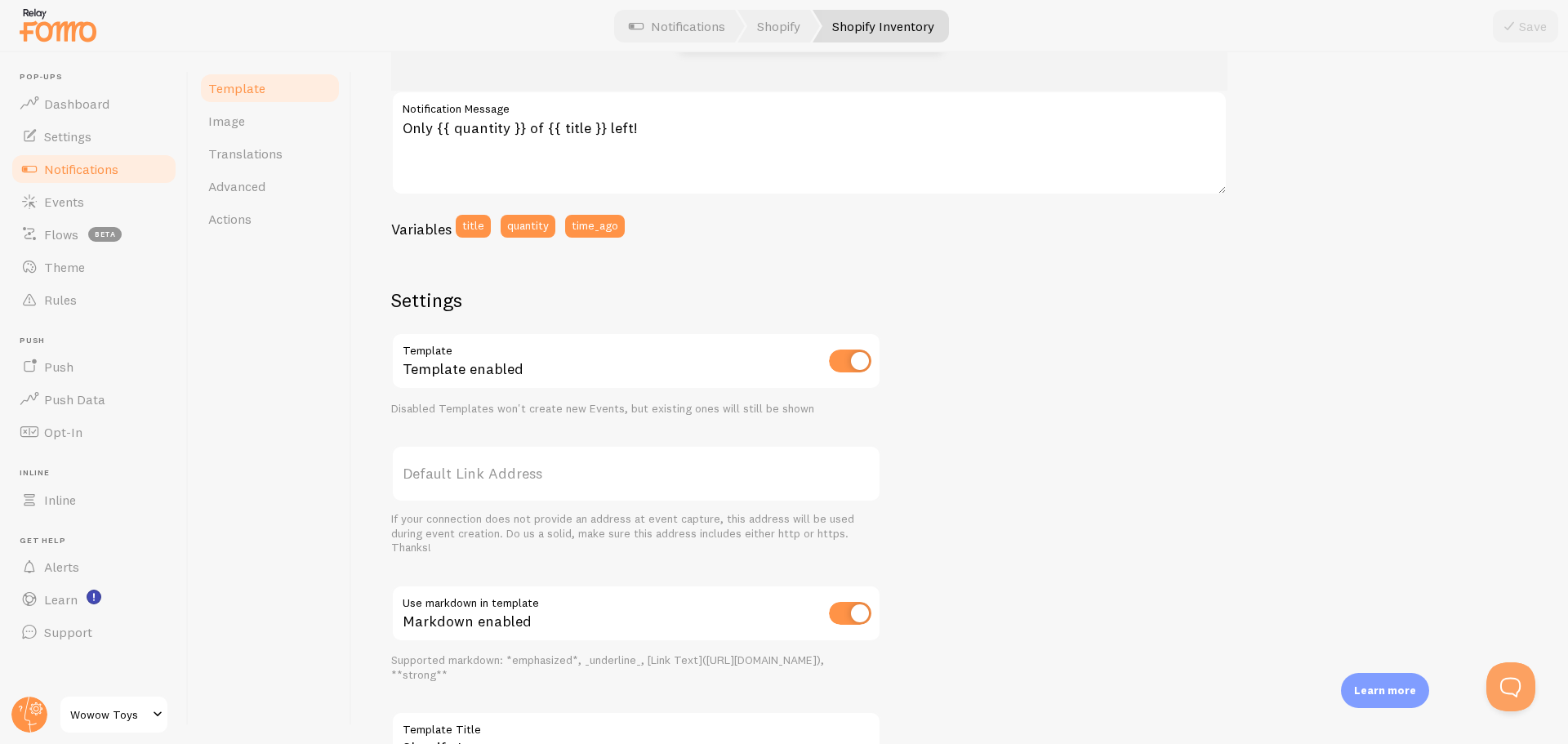
scroll to position [436, 0]
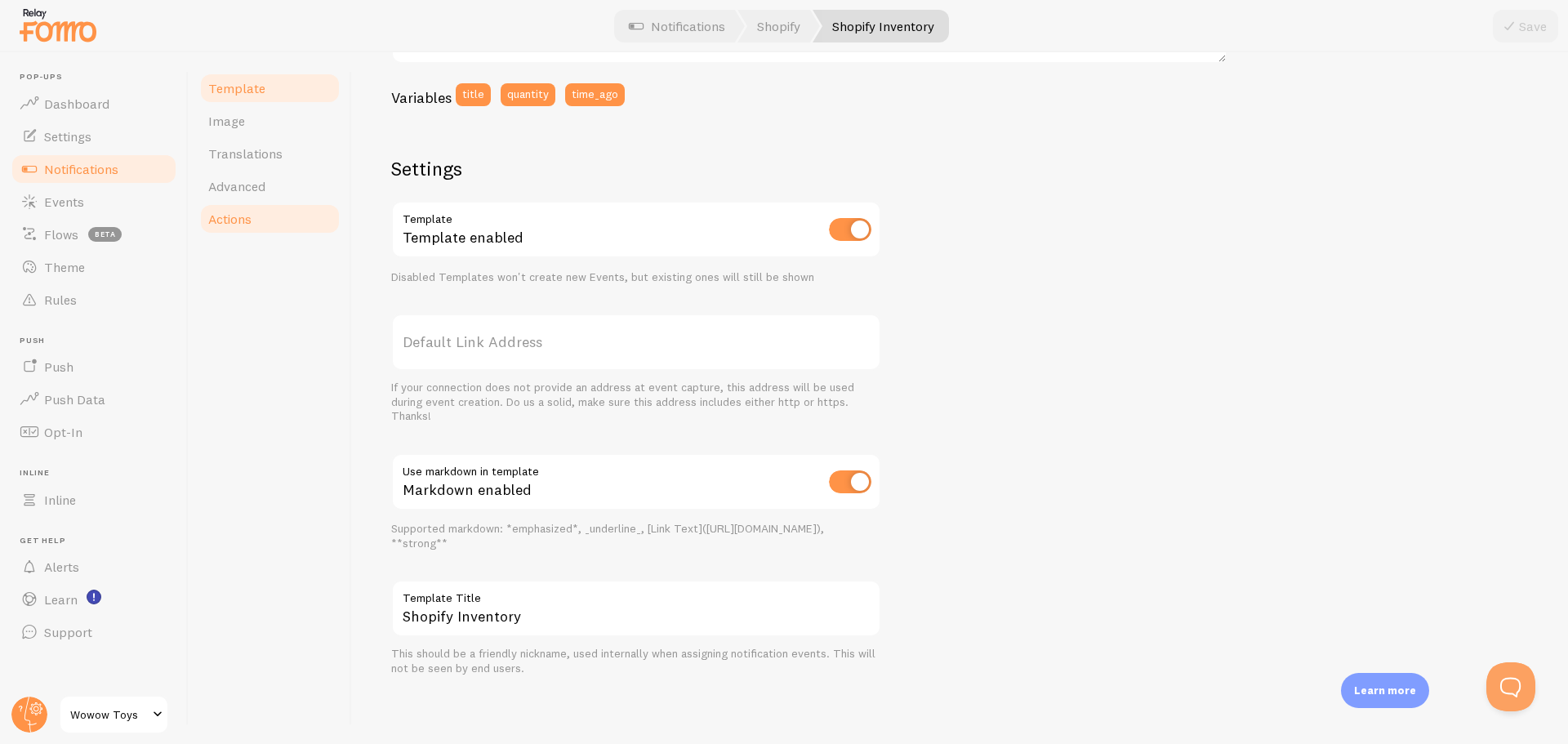
click at [262, 222] on link "Actions" at bounding box center [270, 218] width 143 height 32
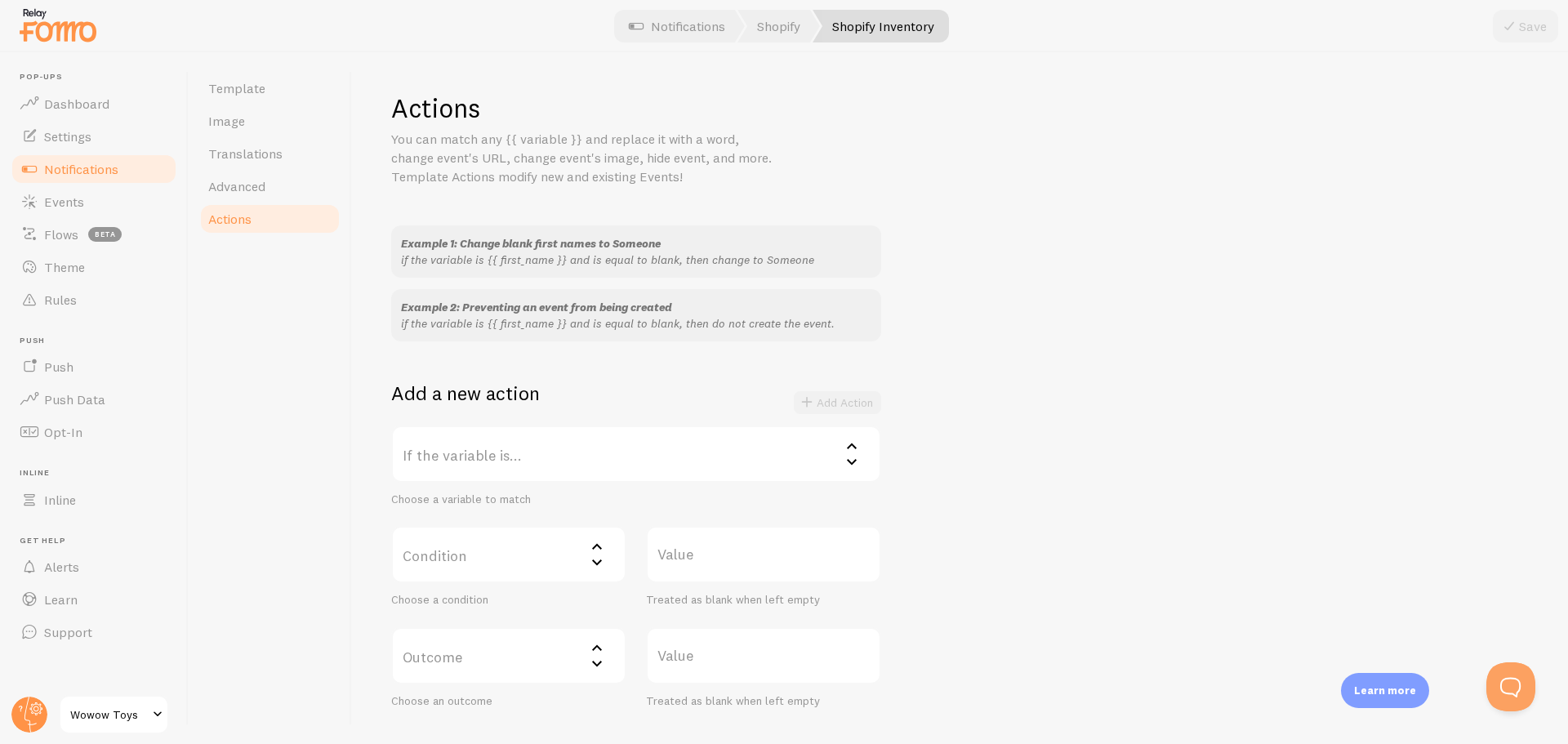
scroll to position [163, 0]
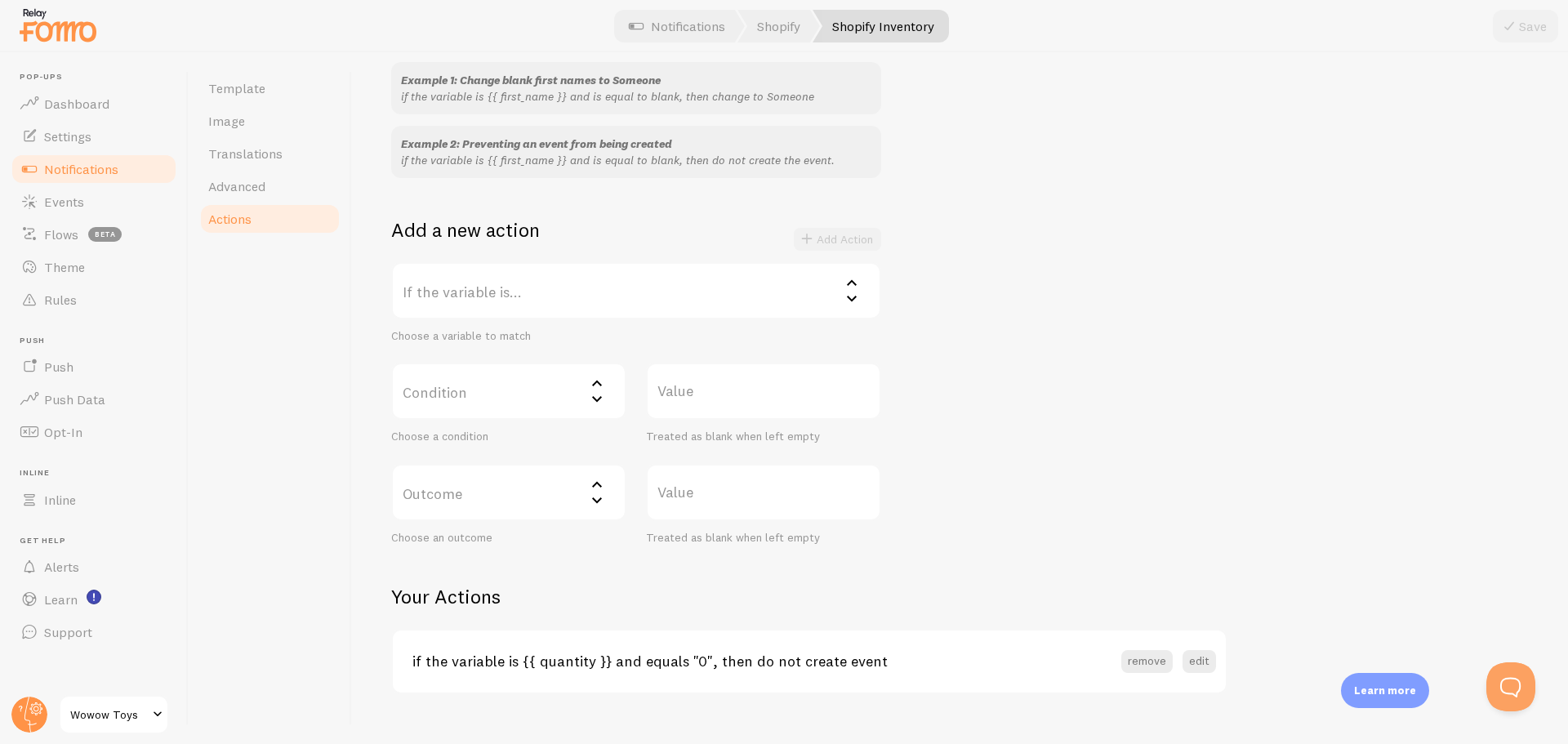
click at [571, 298] on label "If the variable is..." at bounding box center [636, 291] width 490 height 57
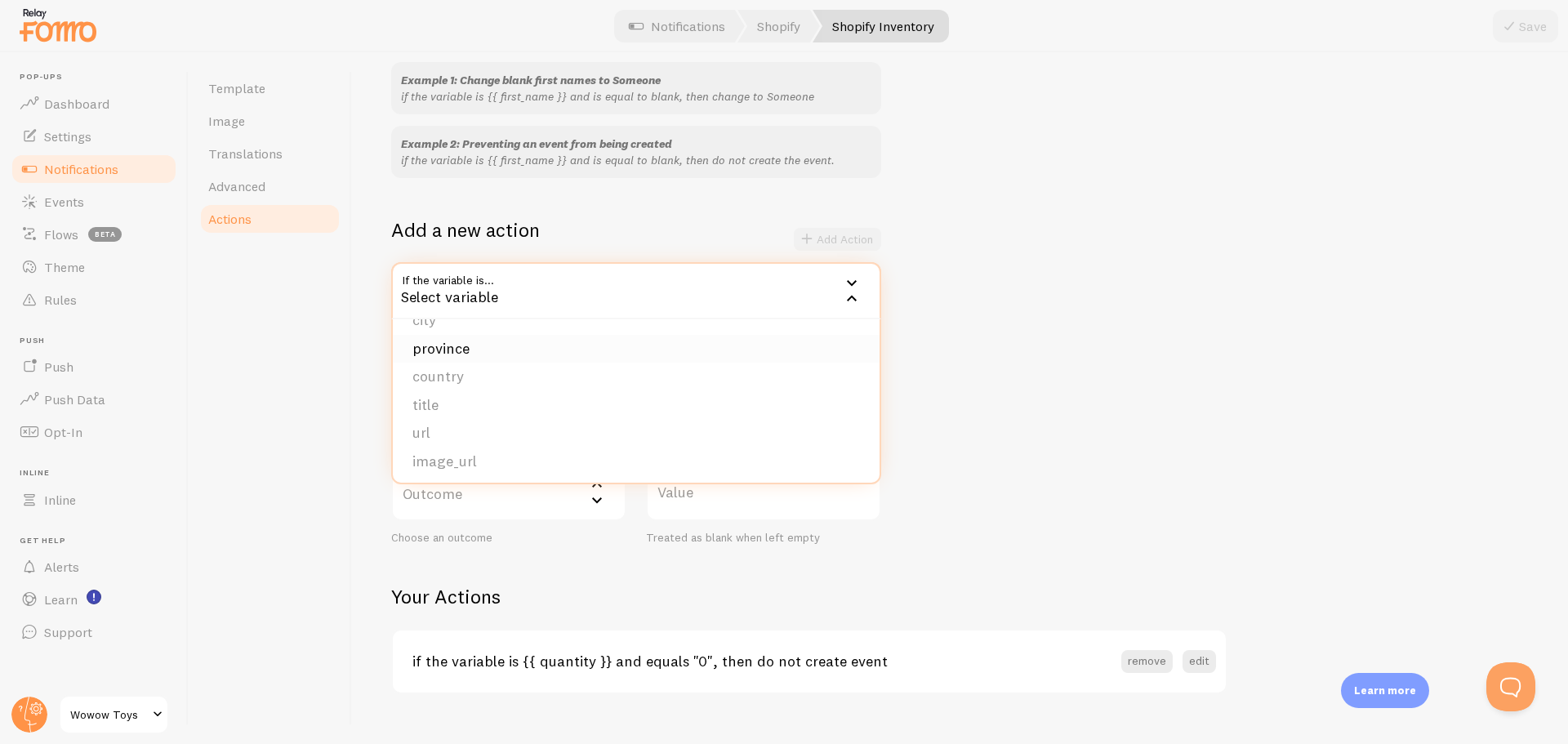
scroll to position [138, 0]
click at [473, 455] on li "quantity" at bounding box center [636, 459] width 486 height 29
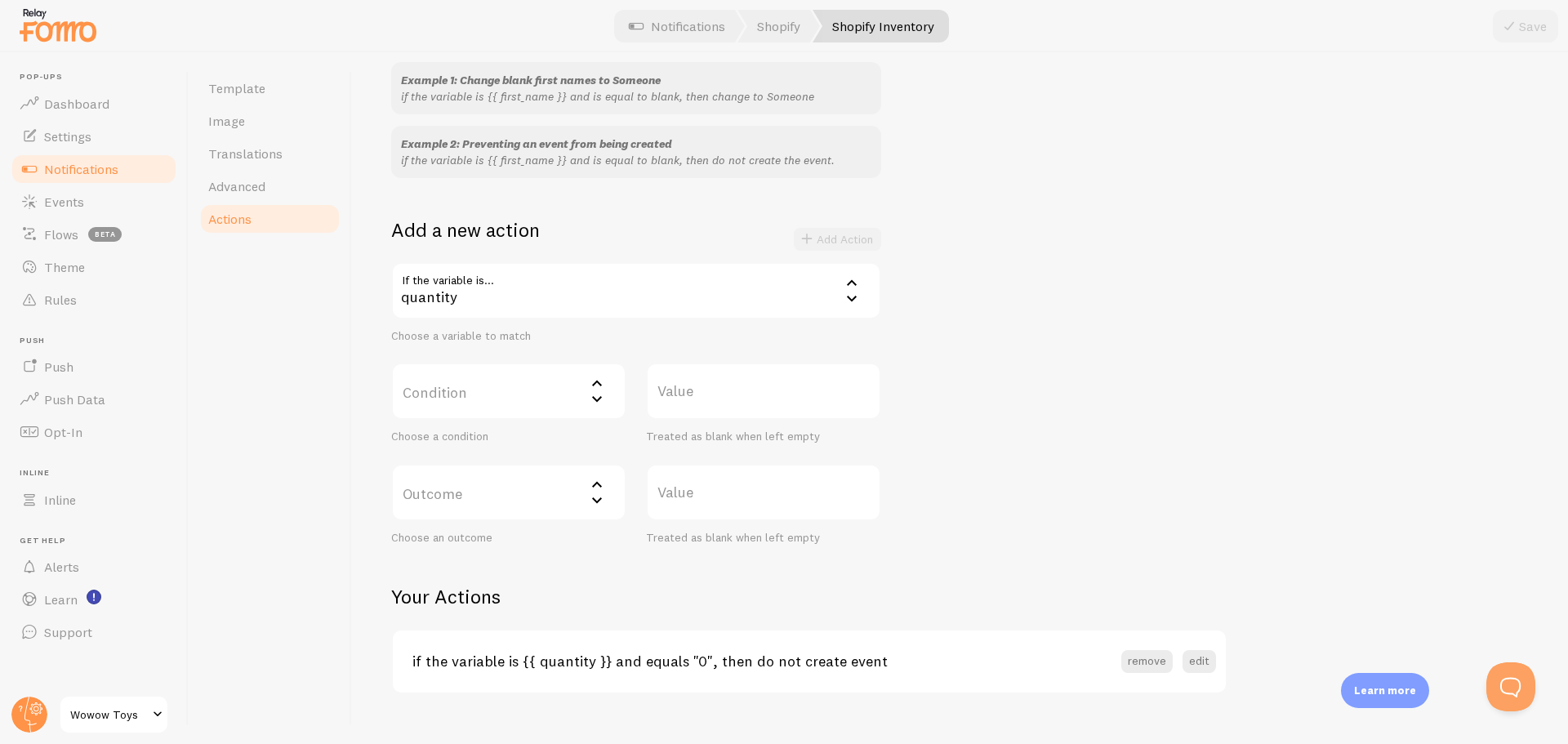
click at [505, 404] on label "Condition" at bounding box center [508, 391] width 236 height 57
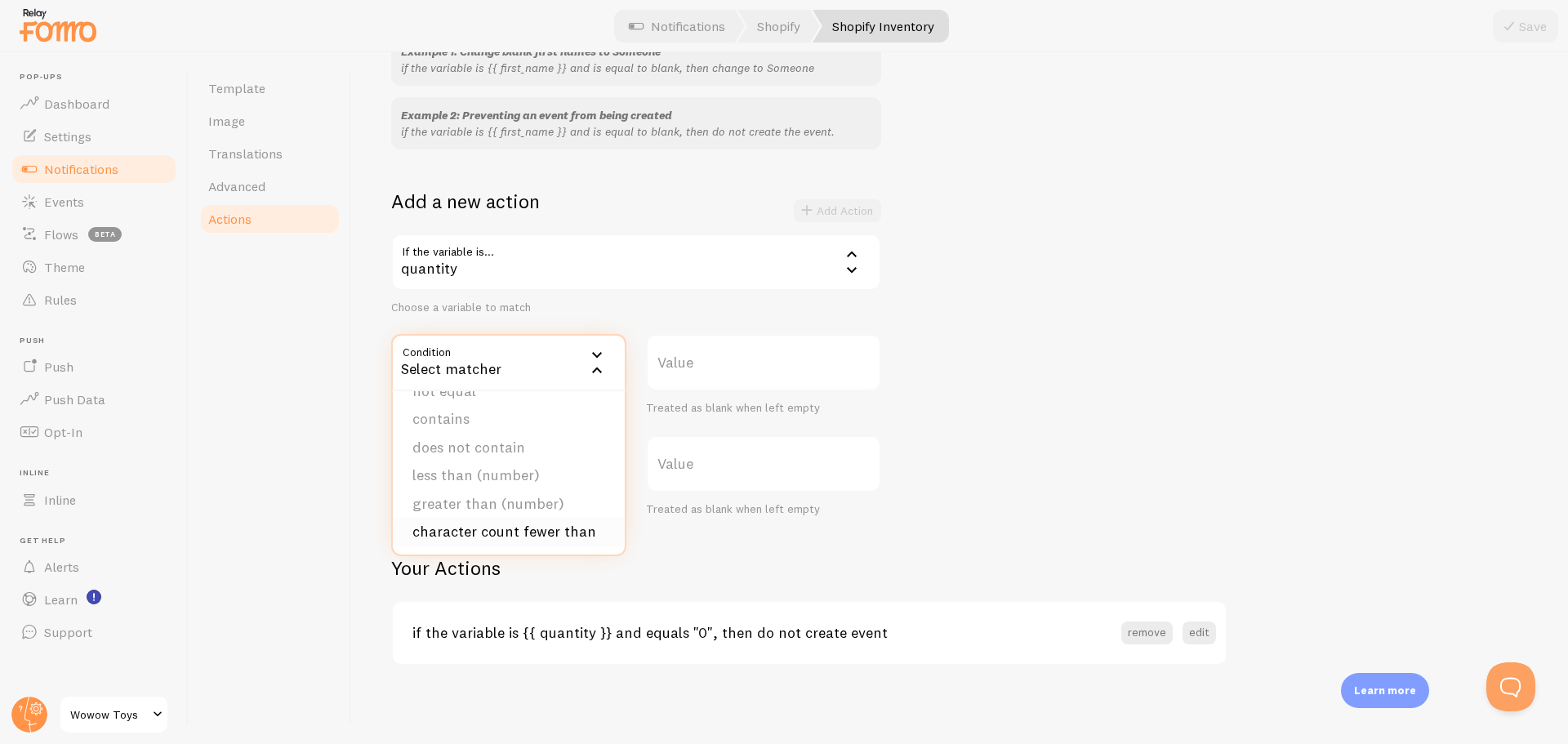
scroll to position [100, 0]
drag, startPoint x: 327, startPoint y: 360, endPoint x: 361, endPoint y: 343, distance: 38.0
click at [328, 360] on div "Template Image Translations Advanced Actions" at bounding box center [270, 398] width 163 height 692
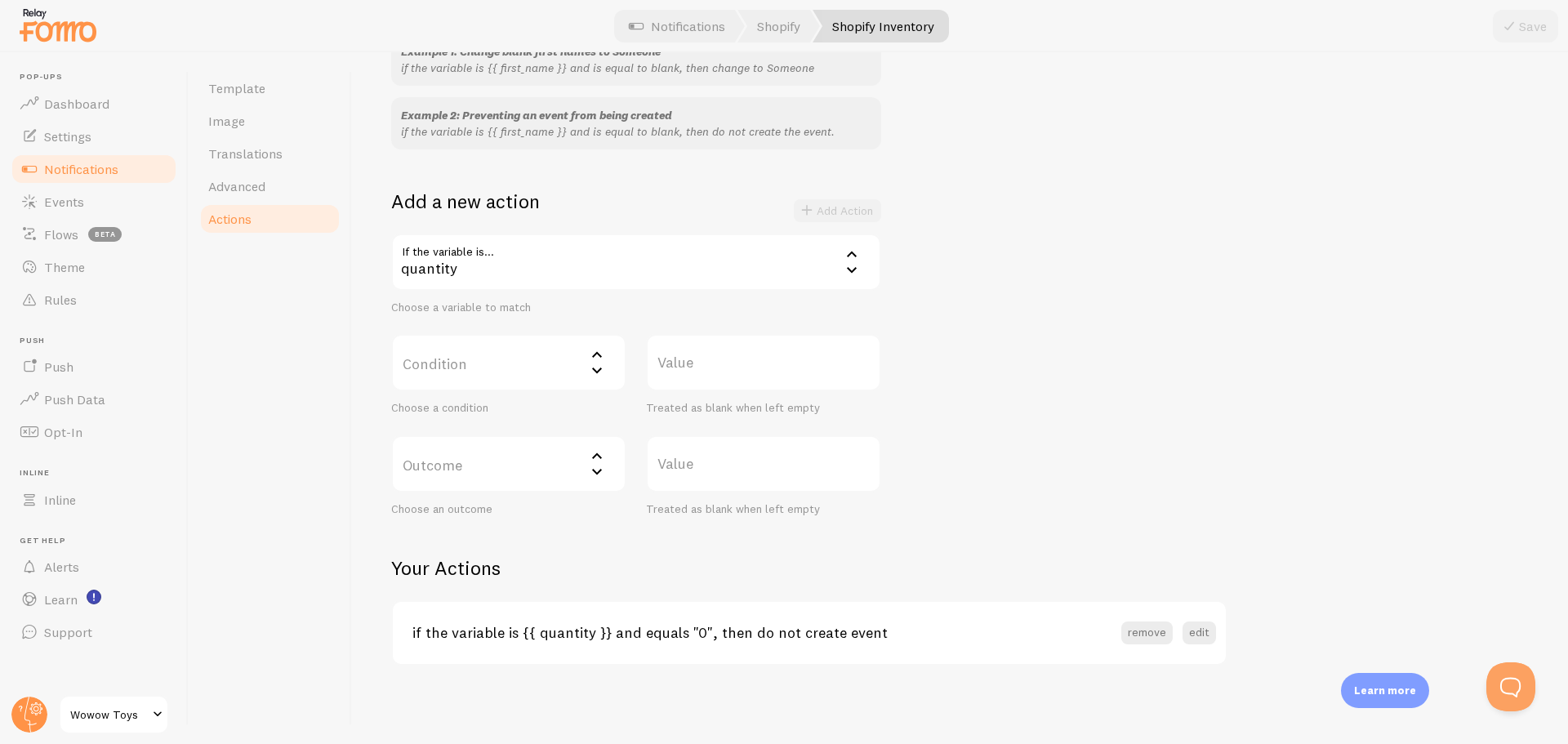
click at [427, 366] on label "Condition" at bounding box center [508, 362] width 236 height 57
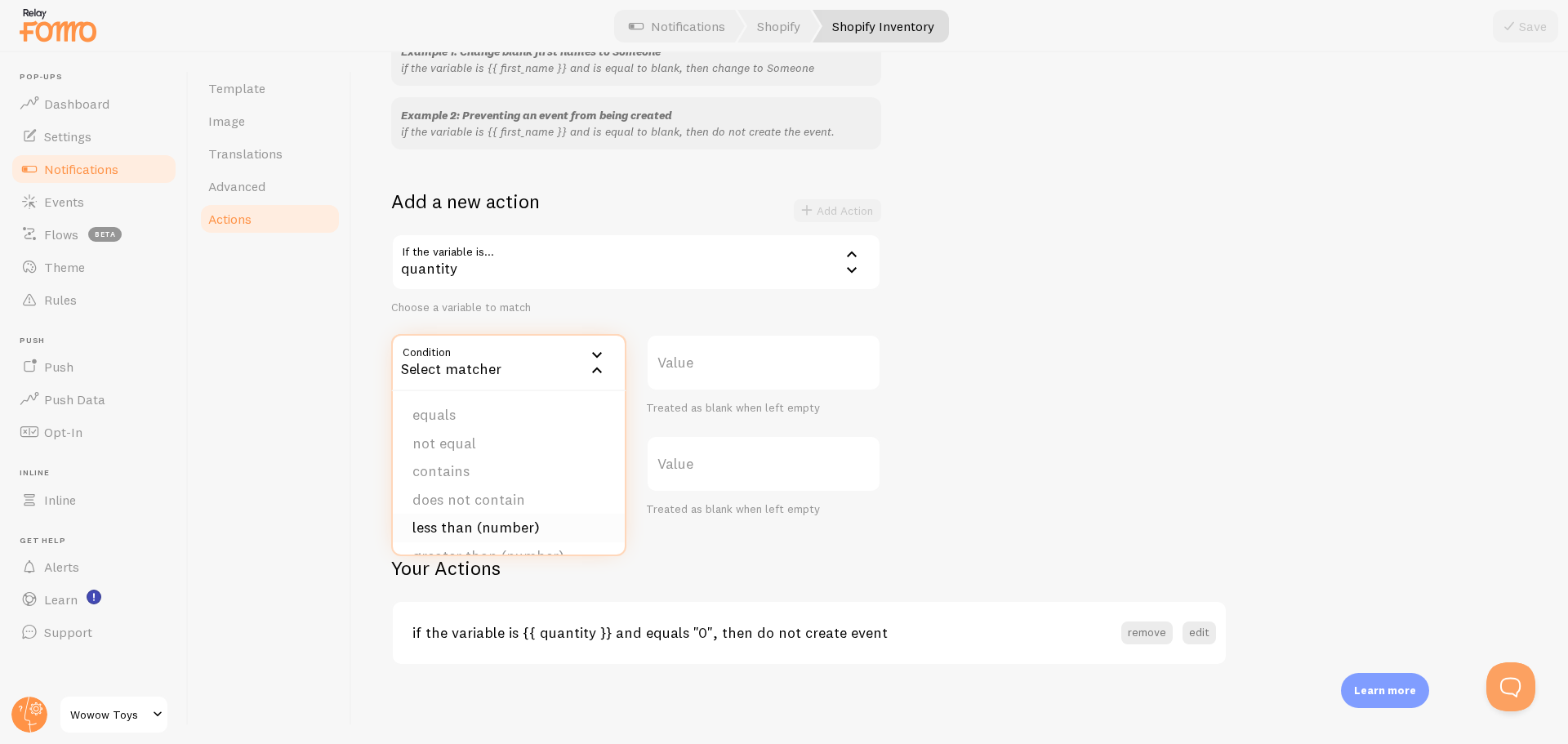
scroll to position [82, 0]
click at [520, 473] on li "greater than (number)" at bounding box center [508, 475] width 232 height 29
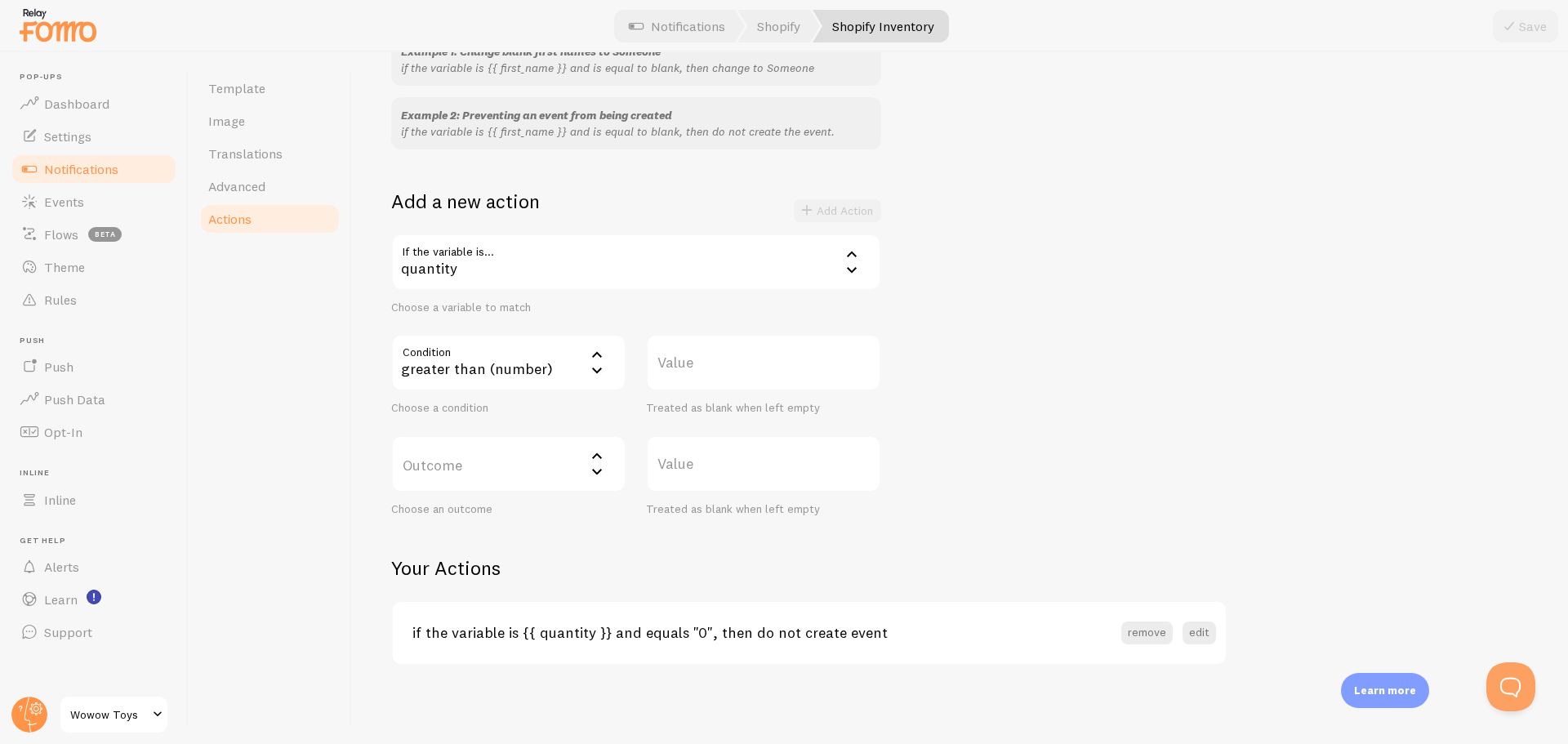
click at [683, 372] on label "Value" at bounding box center [763, 362] width 236 height 57
click at [683, 372] on input "Value" at bounding box center [763, 362] width 236 height 57
type input "10"
click at [514, 474] on label "Outcome" at bounding box center [508, 464] width 236 height 57
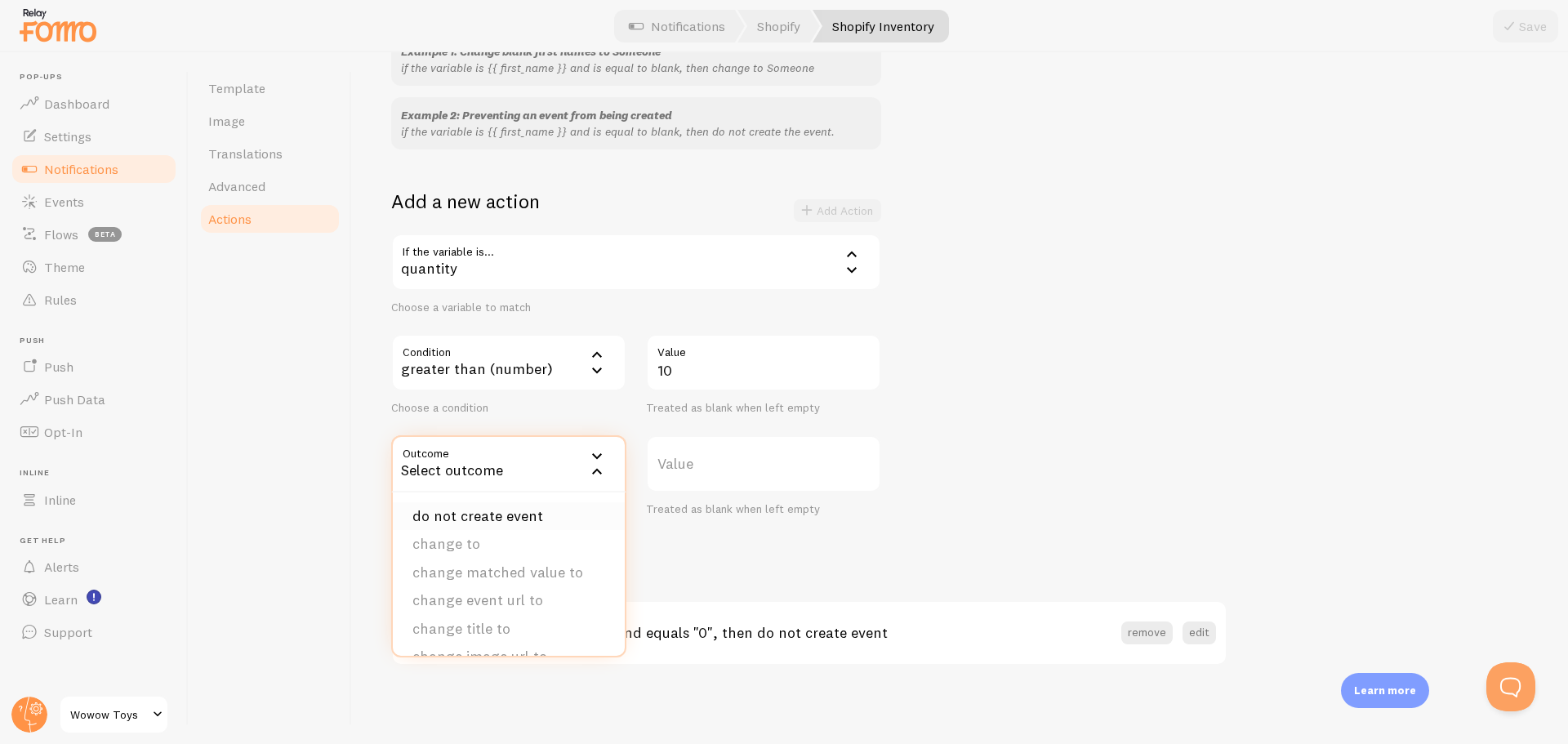
click at [496, 525] on li "do not create event" at bounding box center [508, 516] width 232 height 29
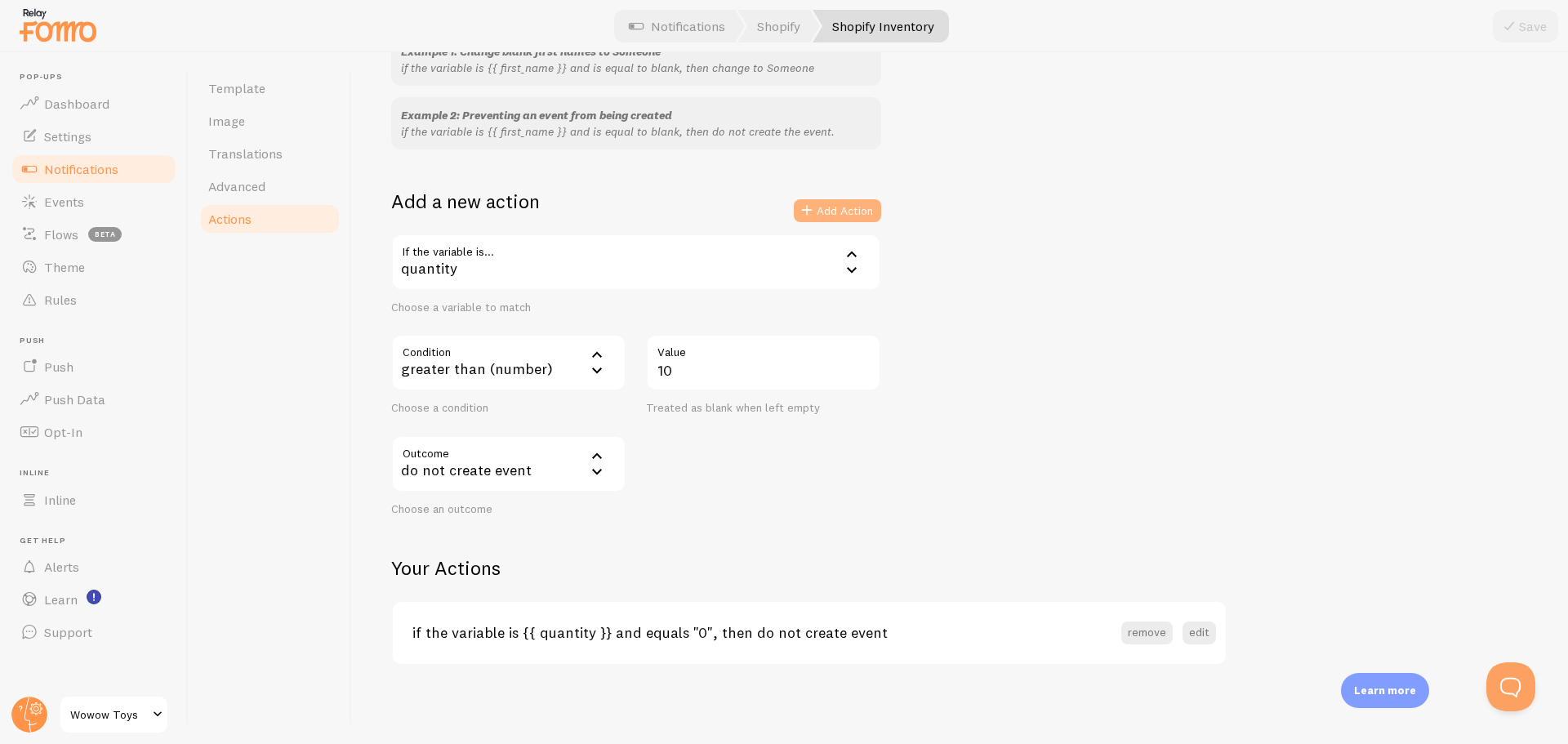
click at [861, 213] on button "Add Action" at bounding box center [837, 211] width 88 height 23
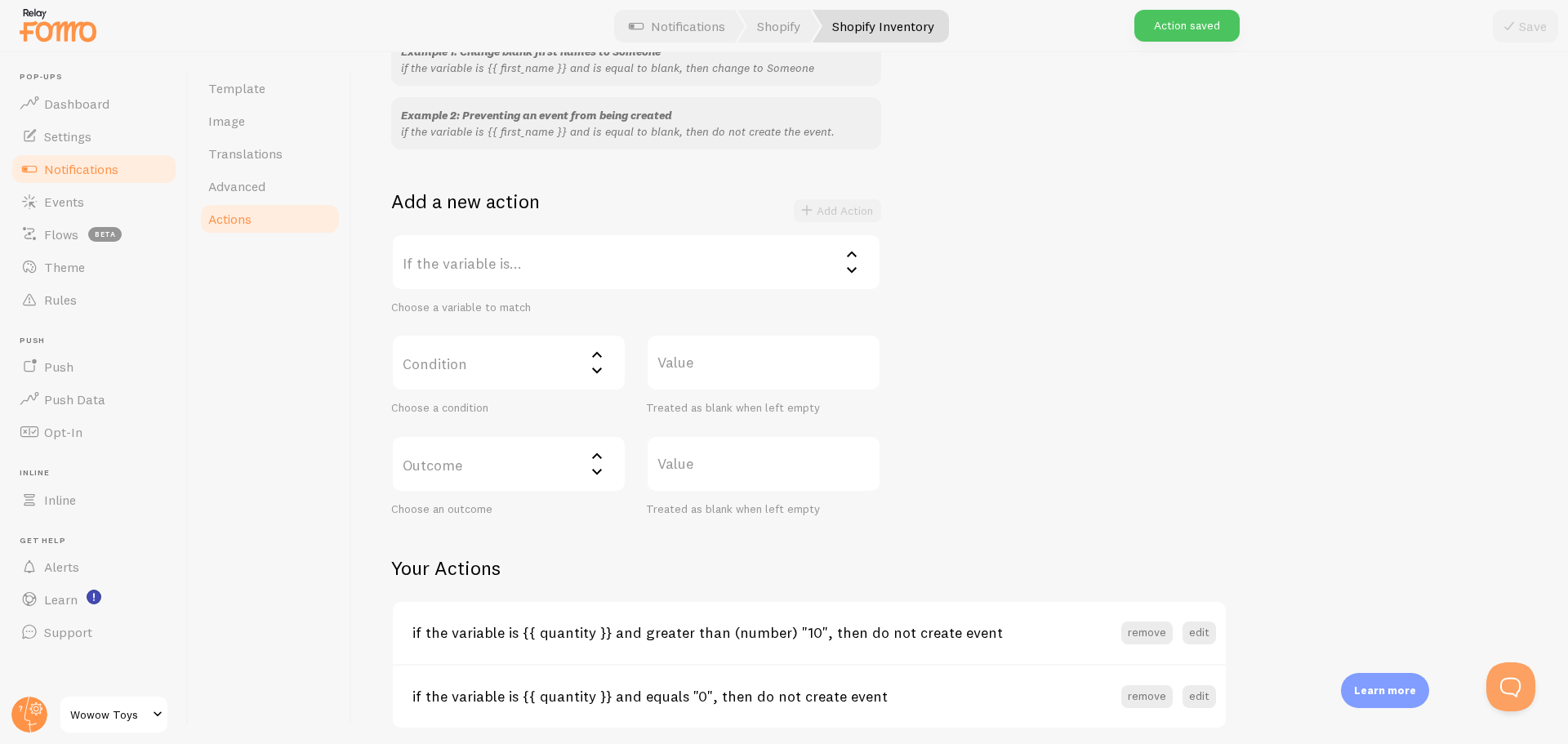
click at [114, 161] on span "Notifications" at bounding box center [81, 169] width 74 height 16
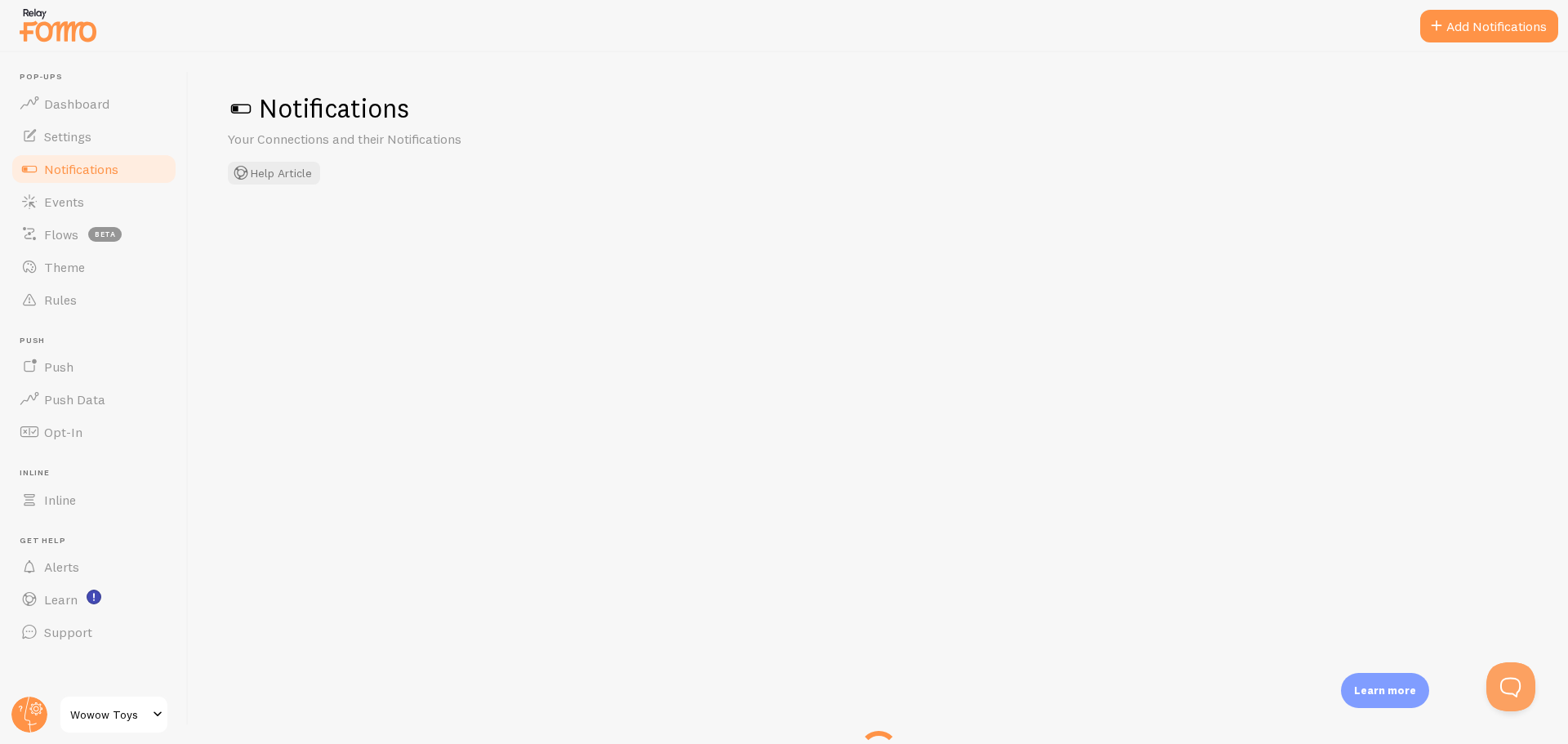
checkbox input "false"
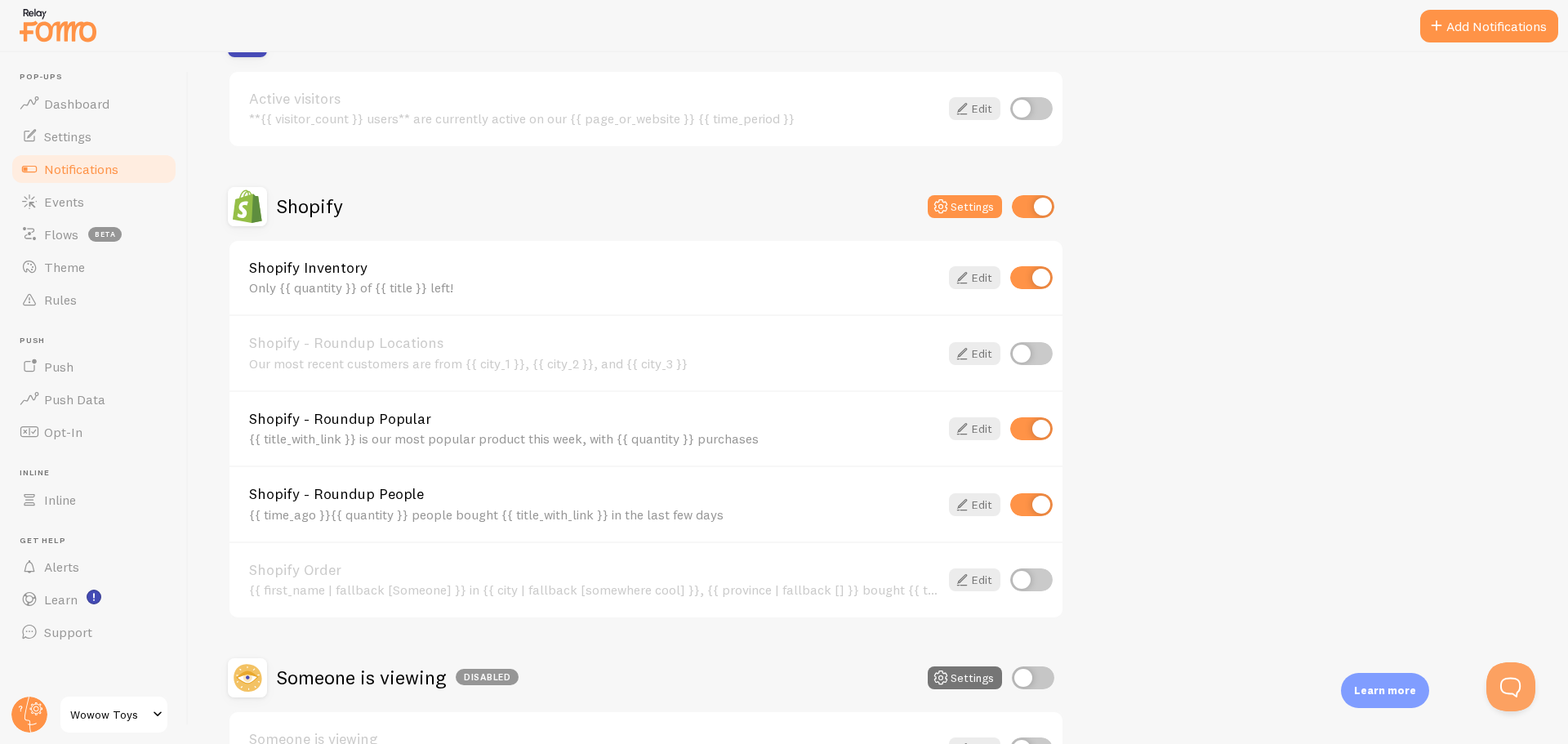
scroll to position [490, 0]
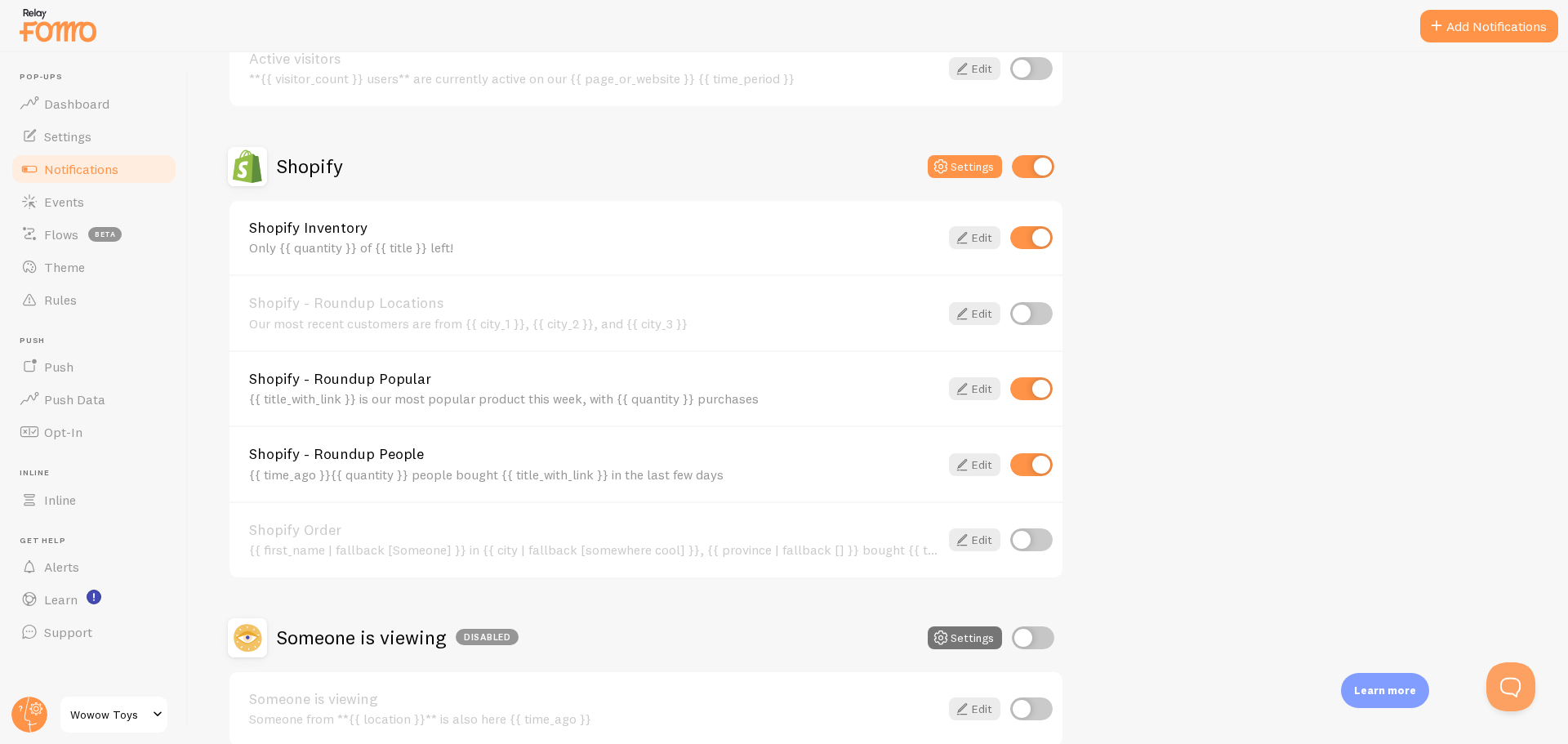
click at [1032, 394] on input "checkbox" at bounding box center [1031, 388] width 43 height 23
checkbox input "false"
click at [1045, 475] on input "checkbox" at bounding box center [1031, 465] width 43 height 23
checkbox input "false"
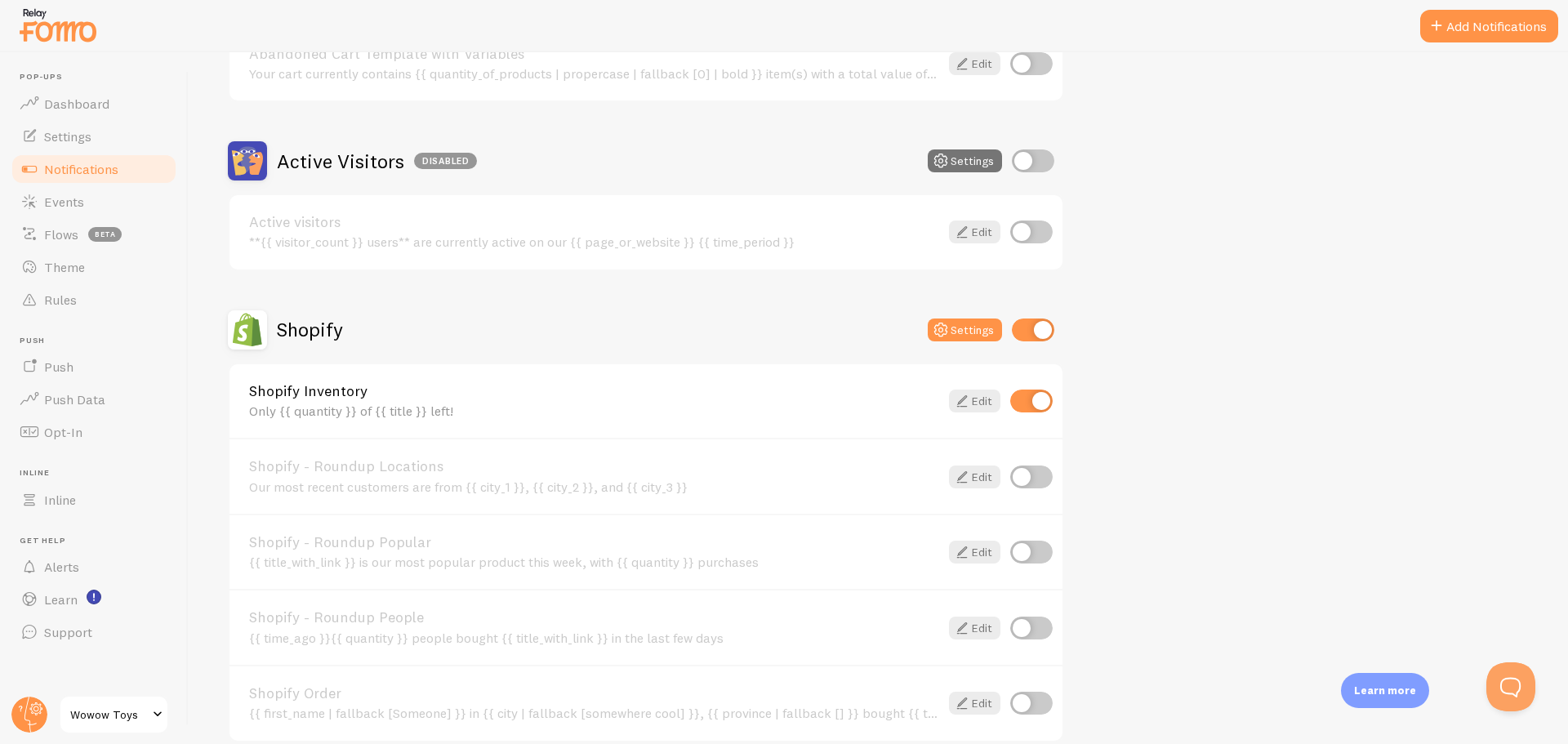
scroll to position [0, 0]
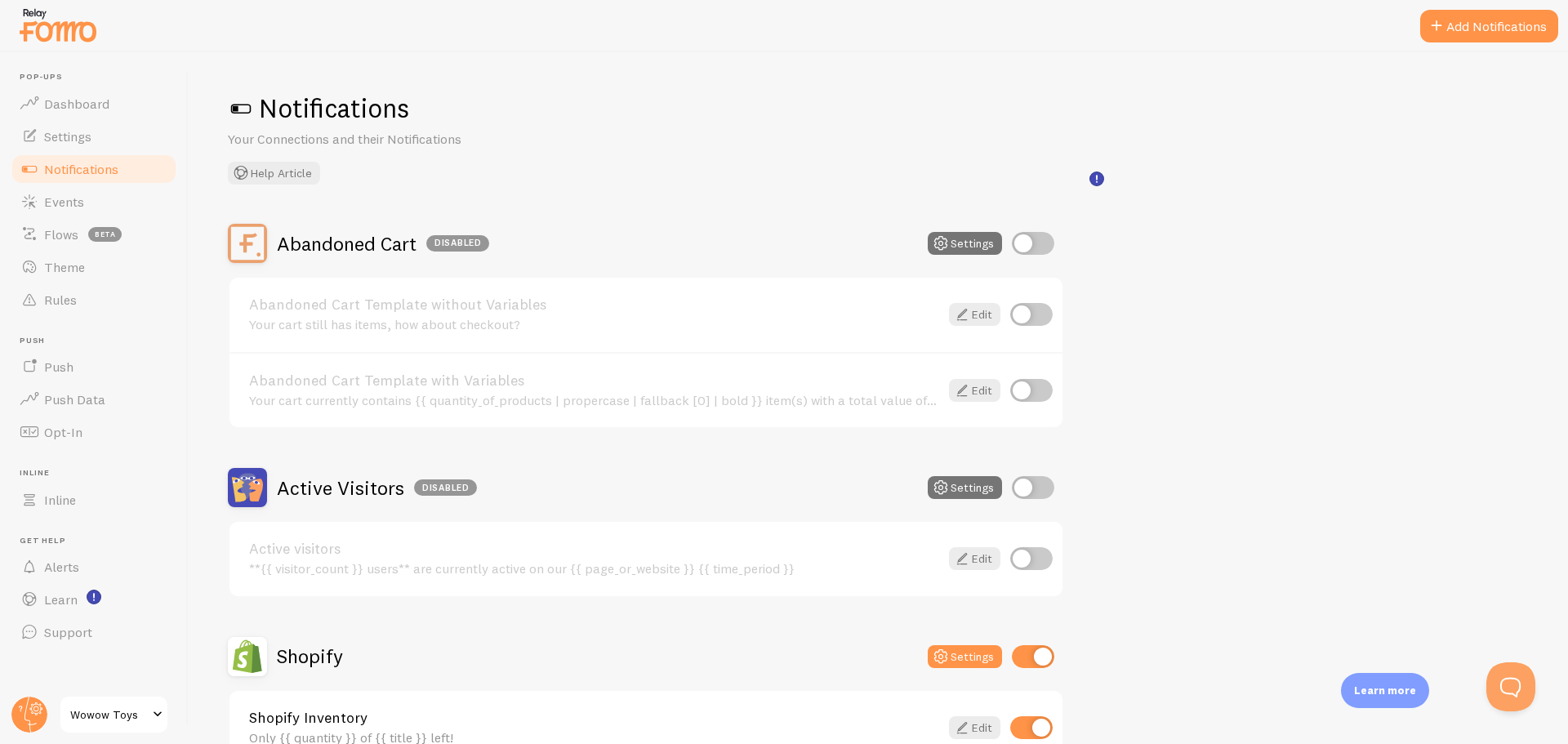
click at [1216, 377] on div "Abandoned Cart Disabled Settings Abandoned Cart Template without Variables Your…" at bounding box center [878, 731] width 1301 height 1013
click at [88, 128] on span "Settings" at bounding box center [68, 135] width 48 height 16
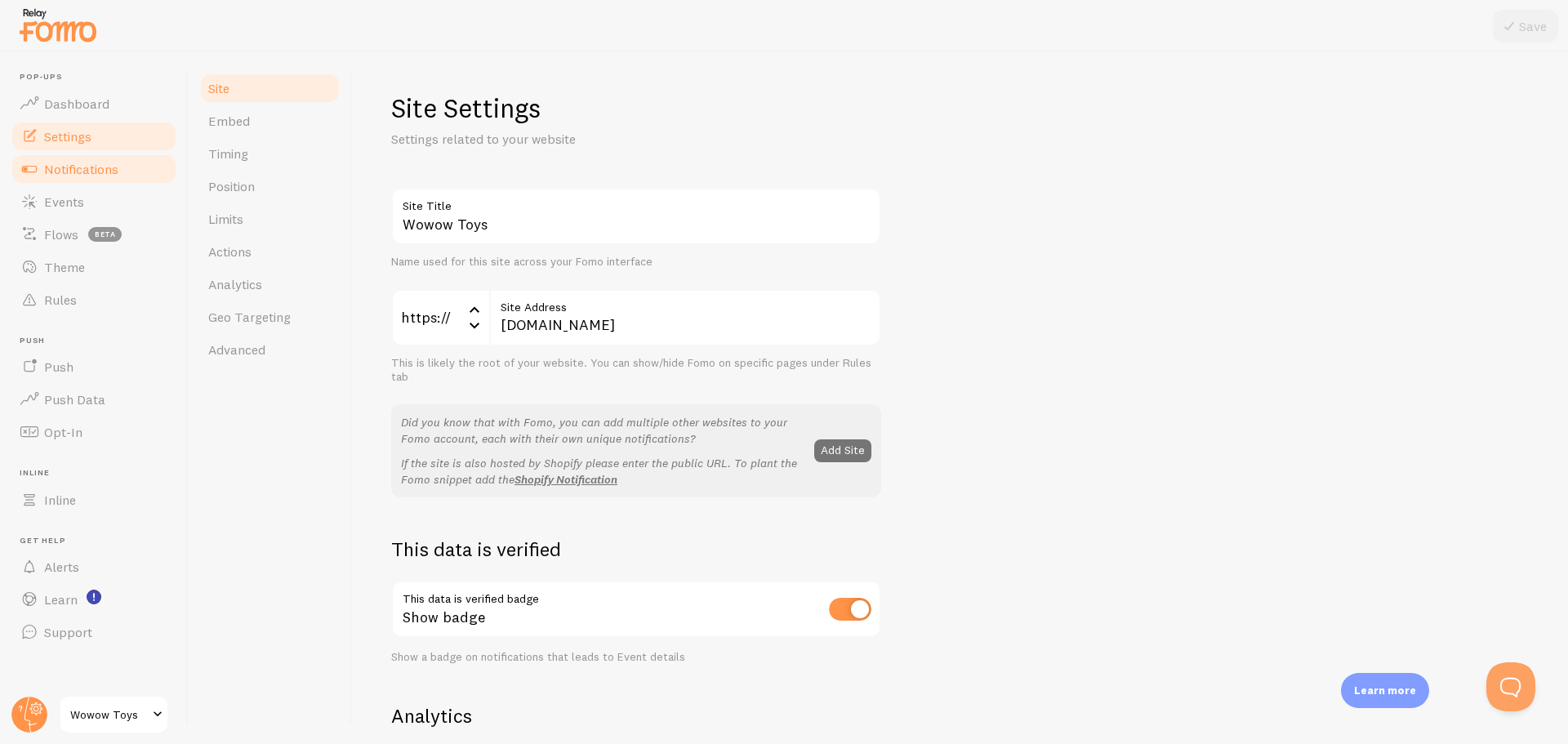
click at [80, 156] on link "Notifications" at bounding box center [93, 169] width 168 height 32
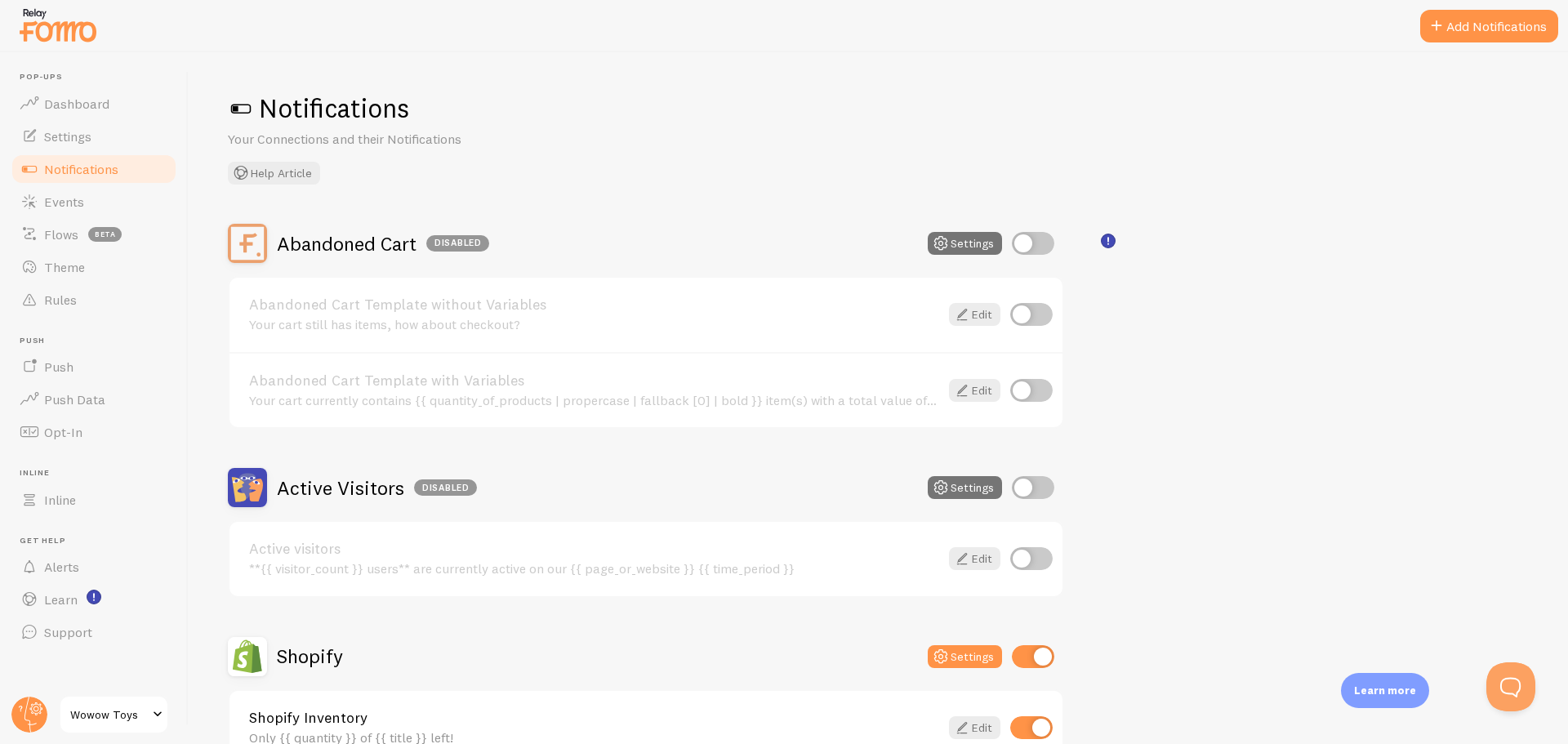
click at [96, 719] on span "Wowow Toys" at bounding box center [109, 714] width 77 height 20
click at [80, 103] on span "Dashboard" at bounding box center [76, 103] width 65 height 16
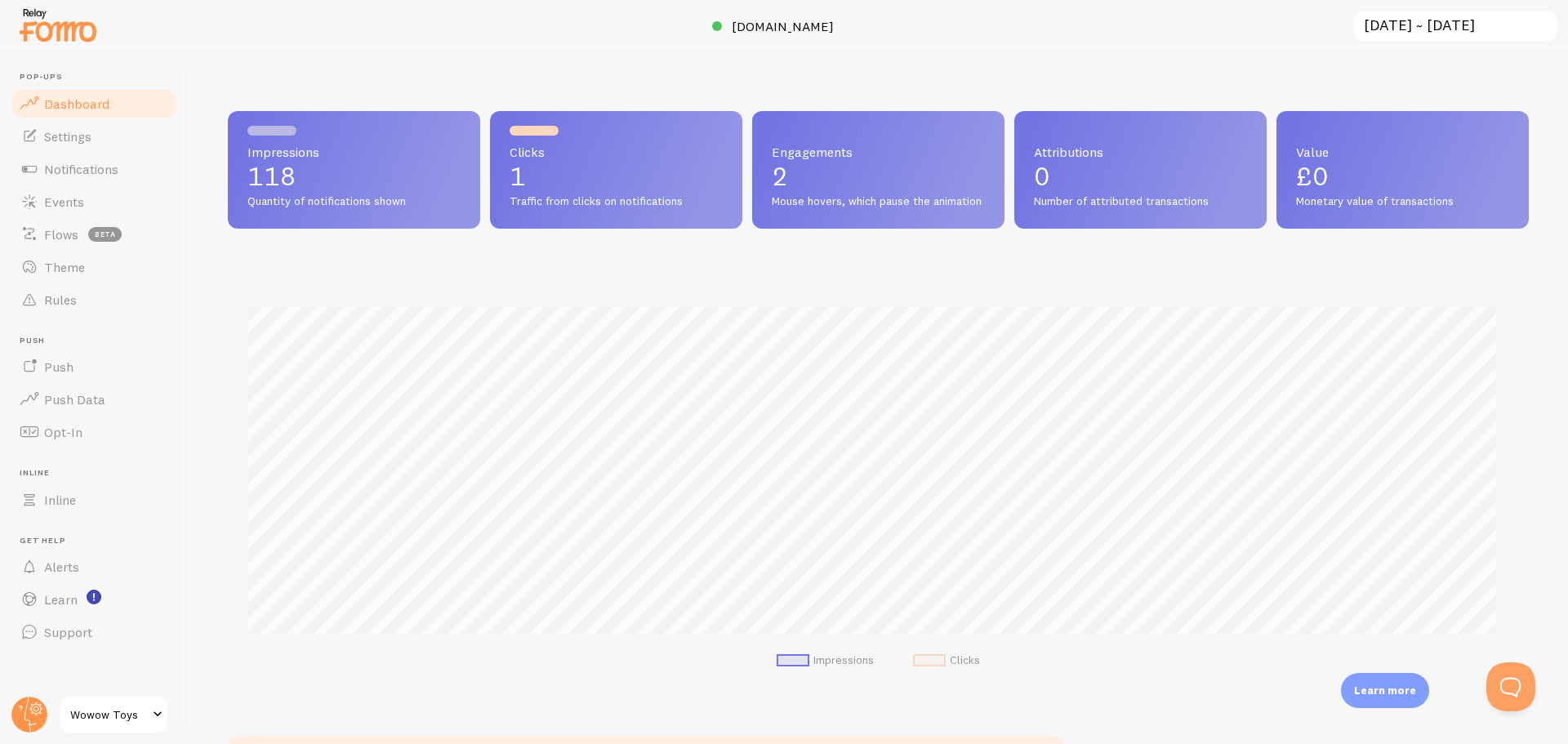
scroll to position [428, 1289]
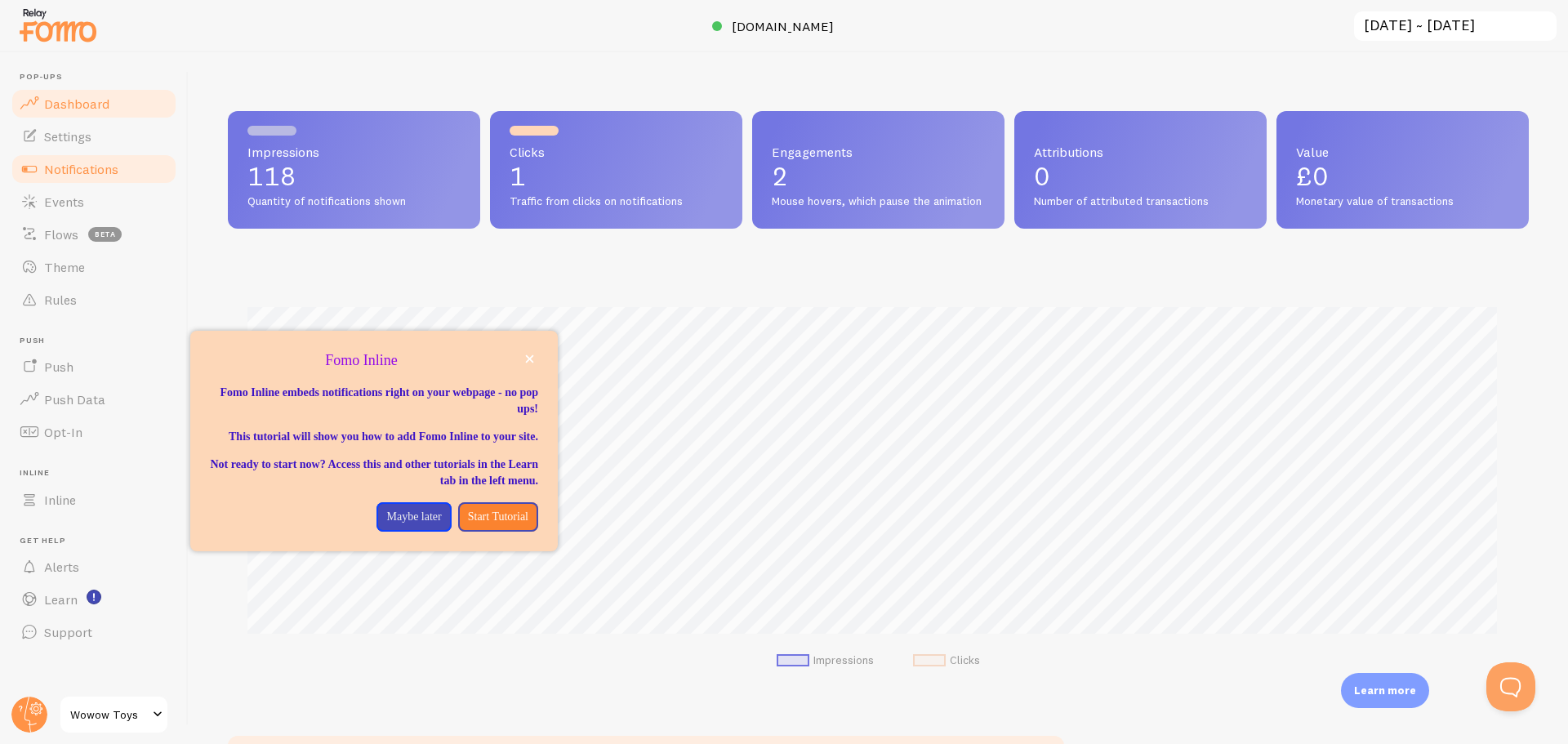
click at [110, 165] on span "Notifications" at bounding box center [81, 169] width 74 height 16
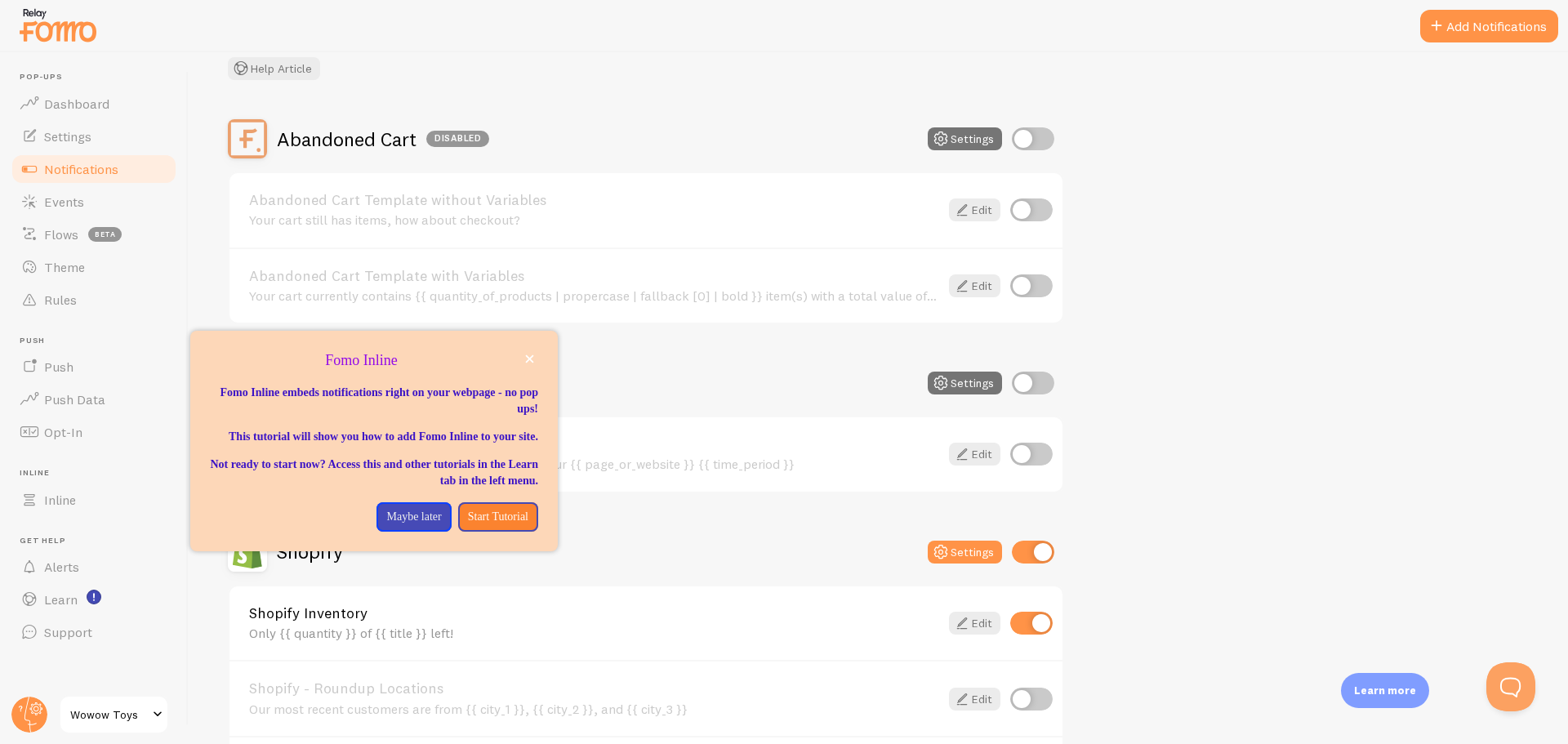
scroll to position [245, 0]
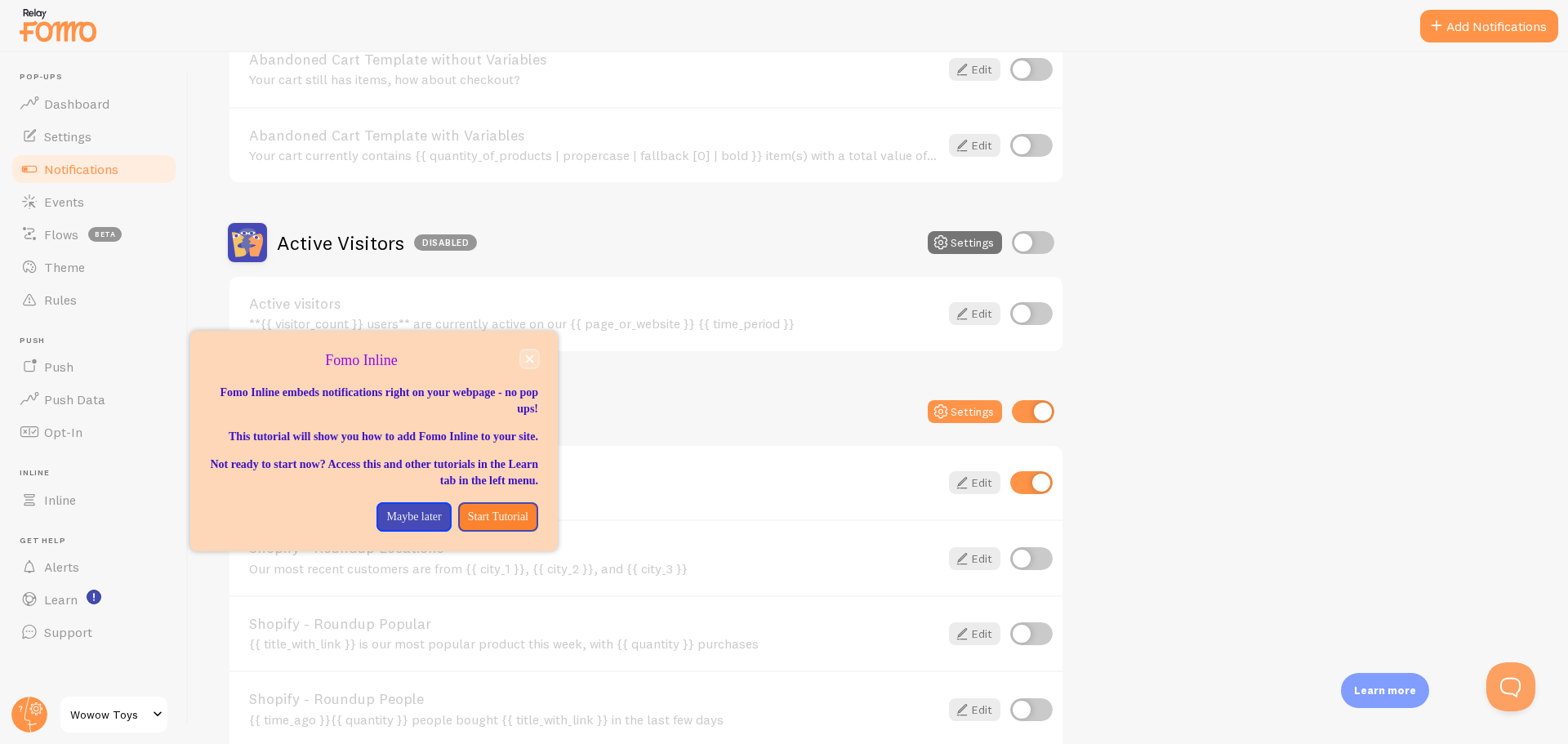
click at [529, 359] on icon "close," at bounding box center [529, 359] width 9 height 9
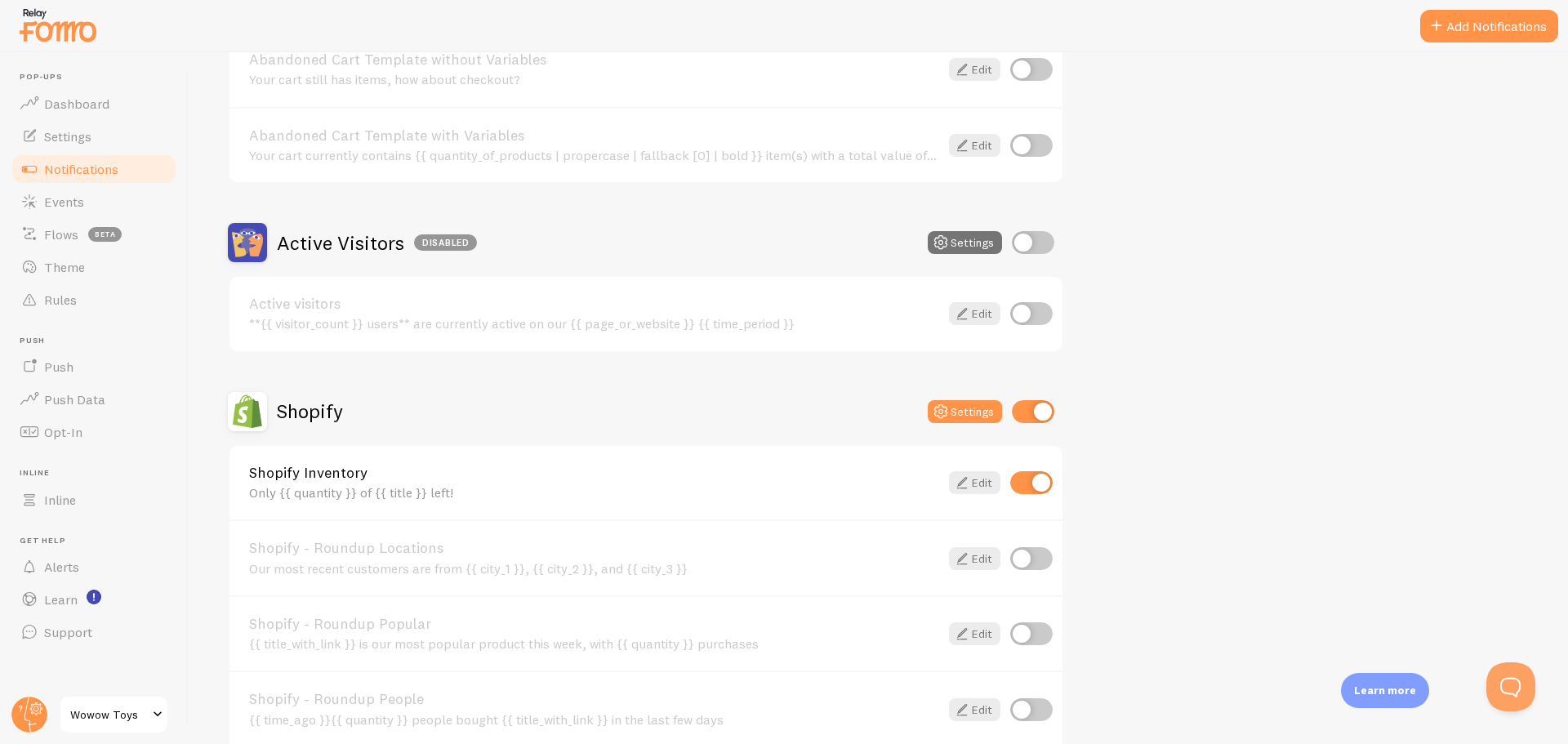
click at [1027, 413] on input "checkbox" at bounding box center [1033, 411] width 43 height 23
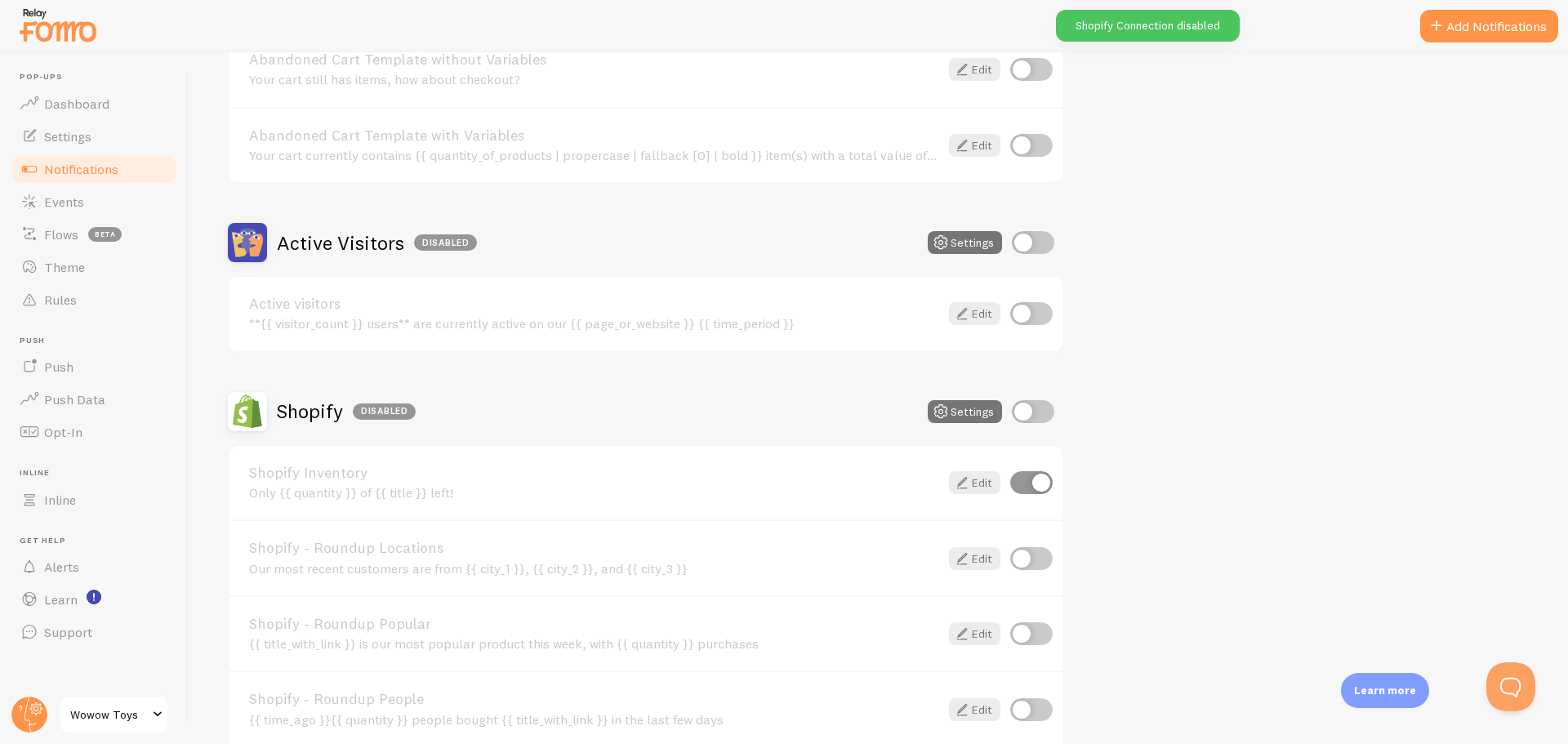
click at [1021, 413] on input "checkbox" at bounding box center [1033, 411] width 43 height 23
checkbox input "true"
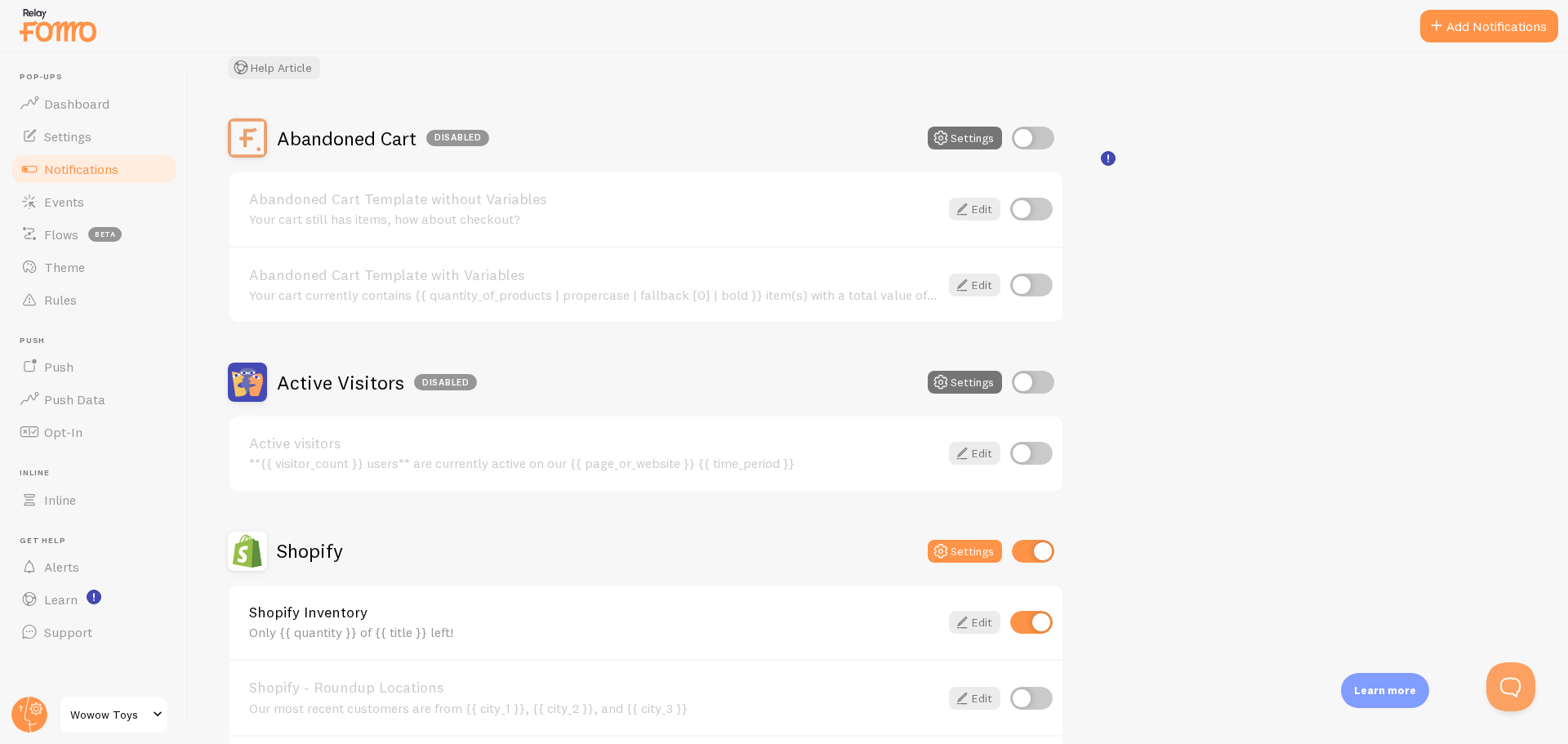
scroll to position [82, 0]
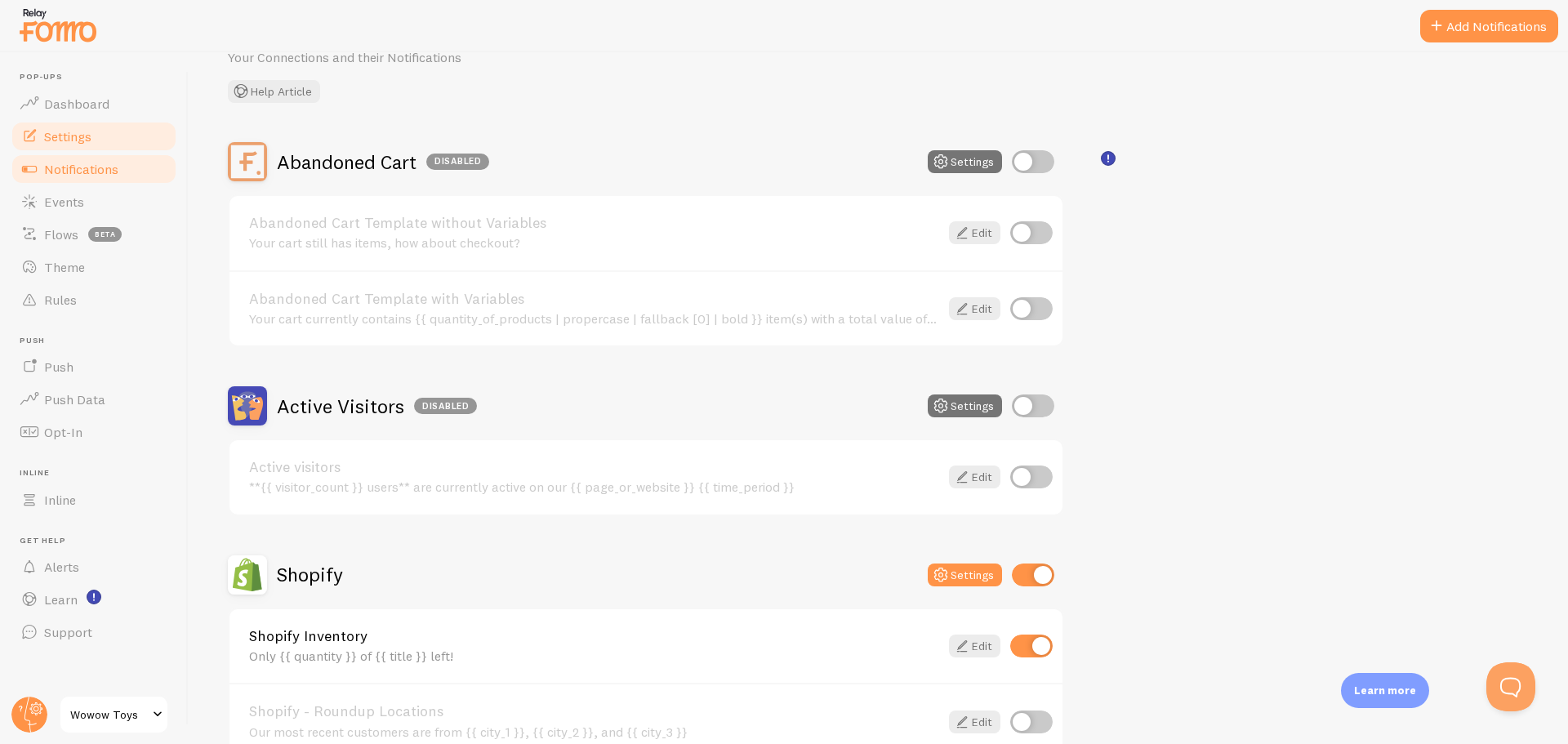
click at [132, 134] on link "Settings" at bounding box center [93, 136] width 168 height 32
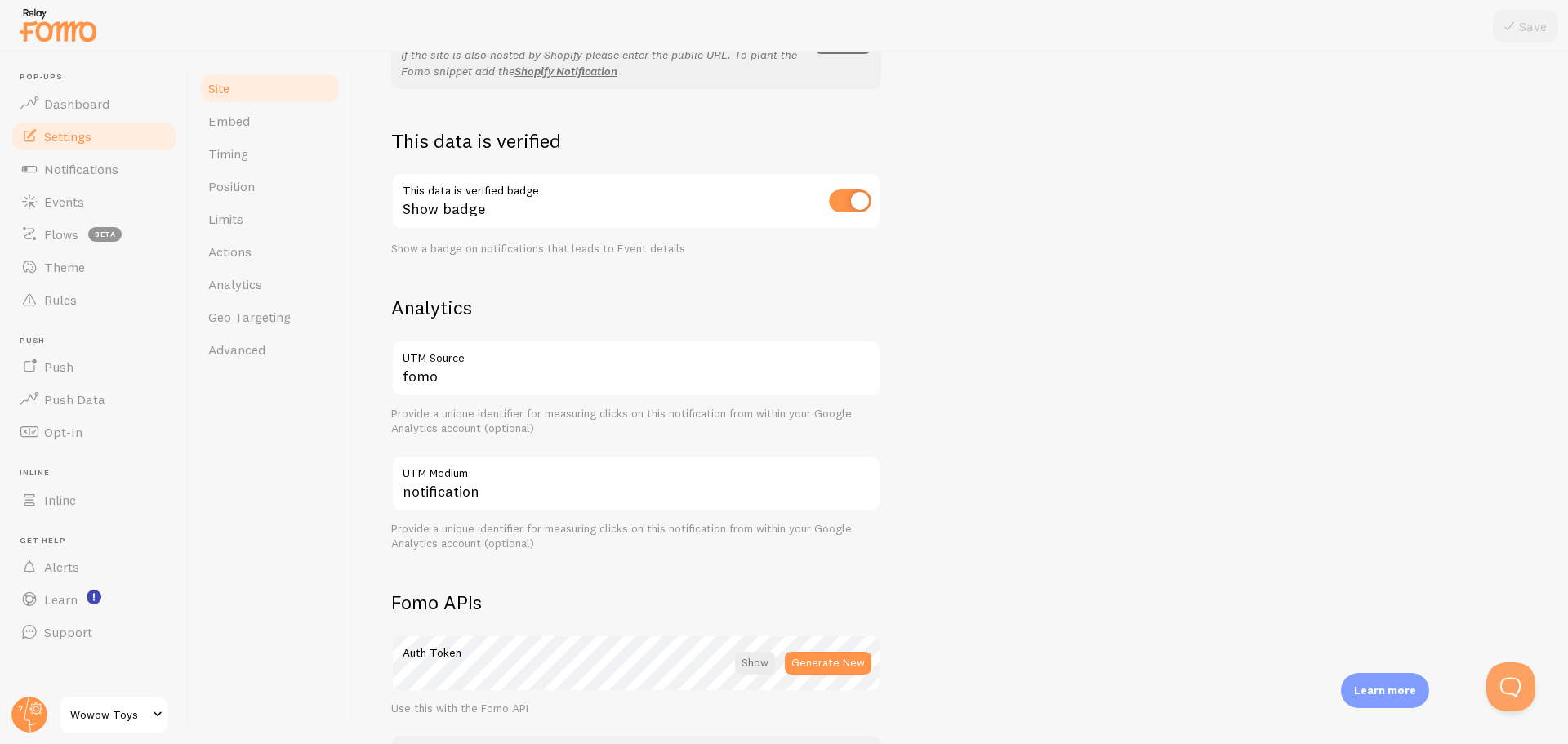
scroll to position [653, 0]
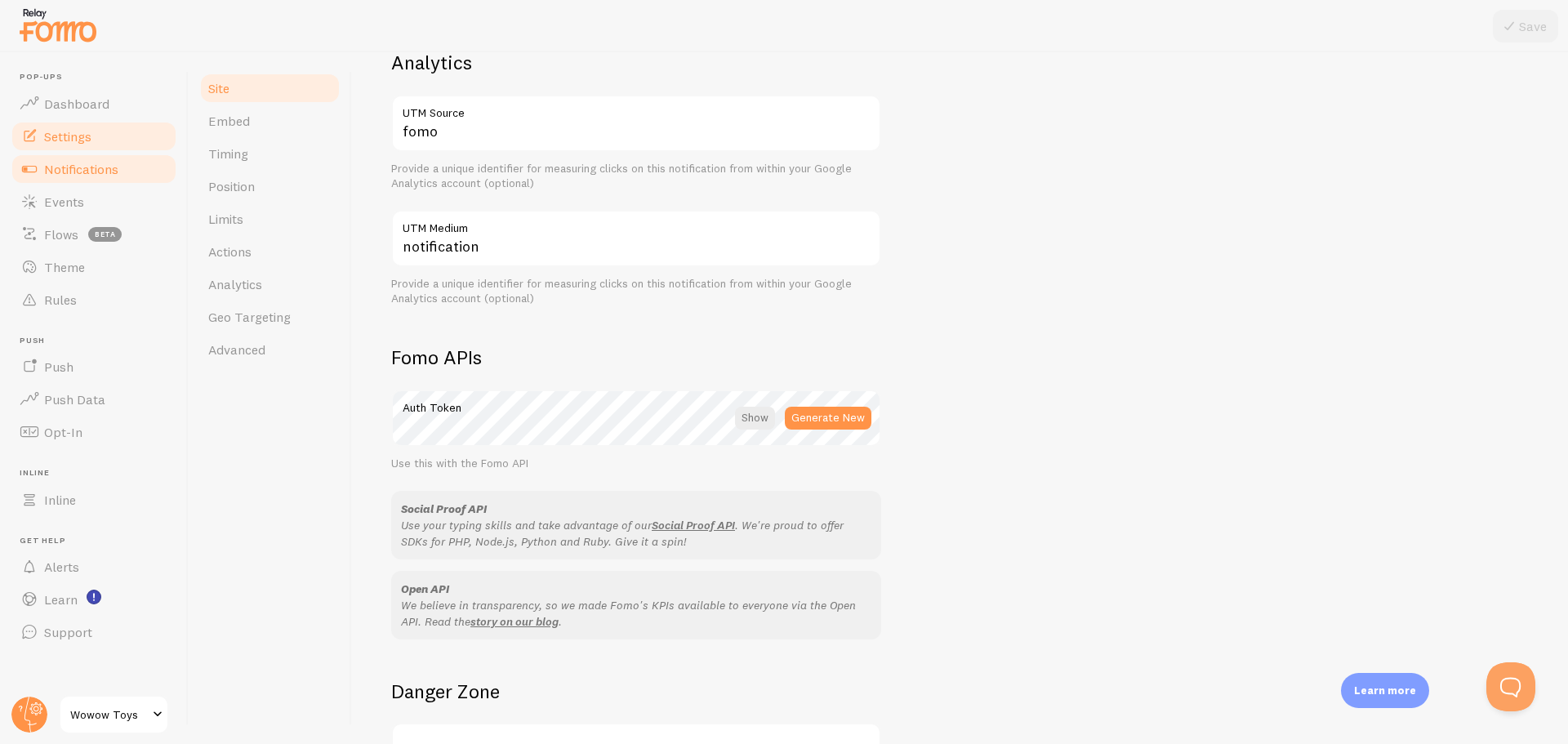
click at [112, 178] on link "Notifications" at bounding box center [93, 169] width 168 height 32
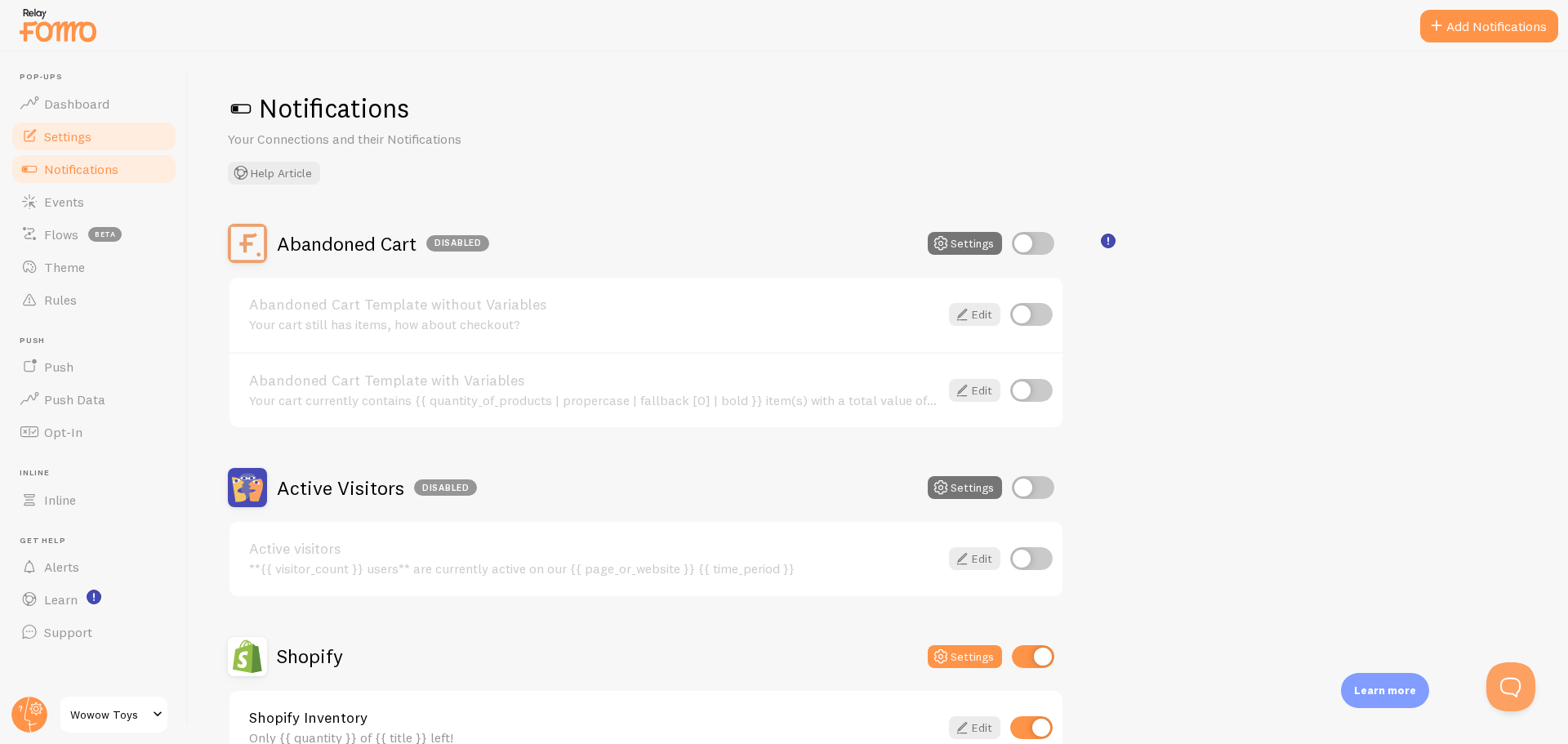
click at [109, 143] on link "Settings" at bounding box center [93, 136] width 168 height 32
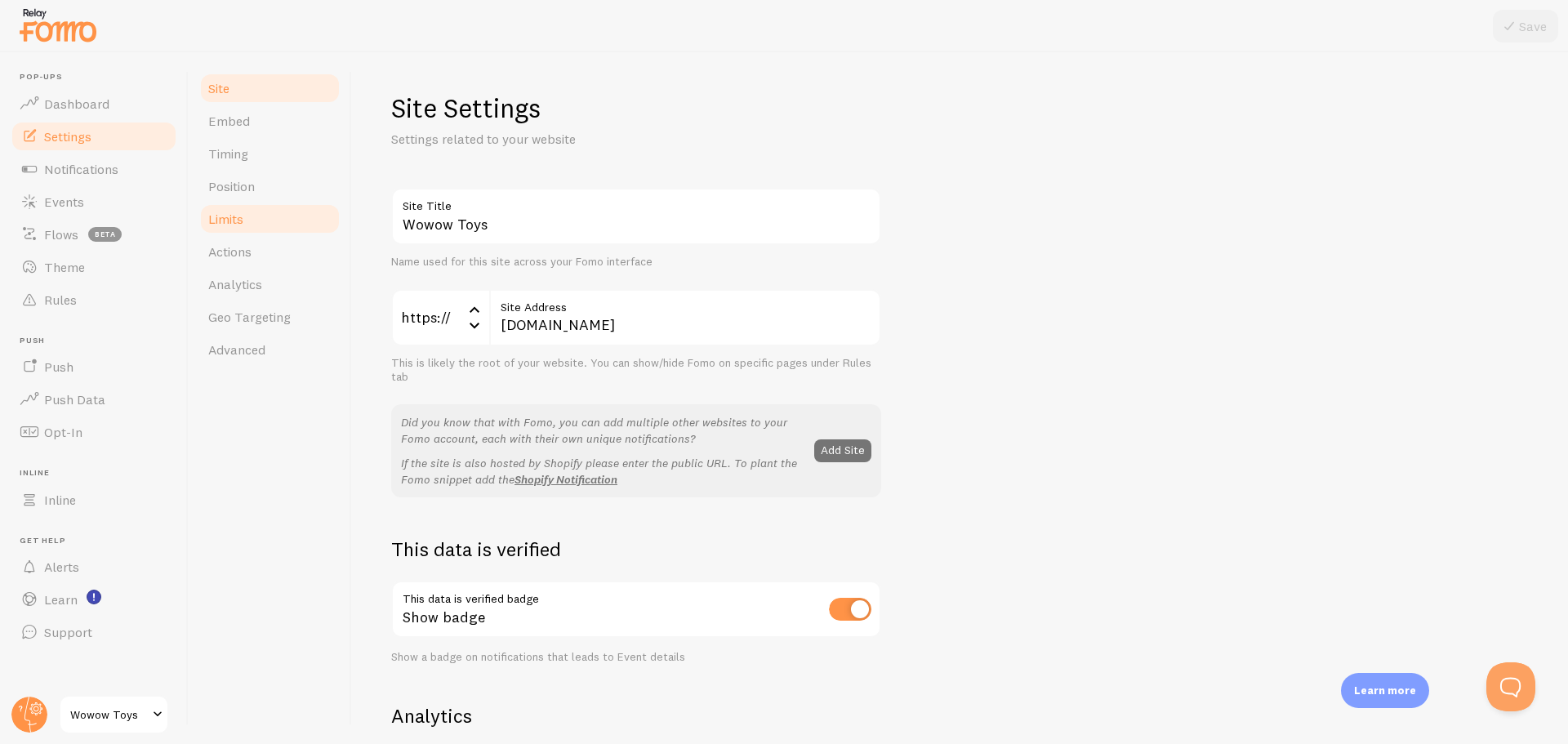
click at [237, 214] on span "Limits" at bounding box center [225, 218] width 35 height 16
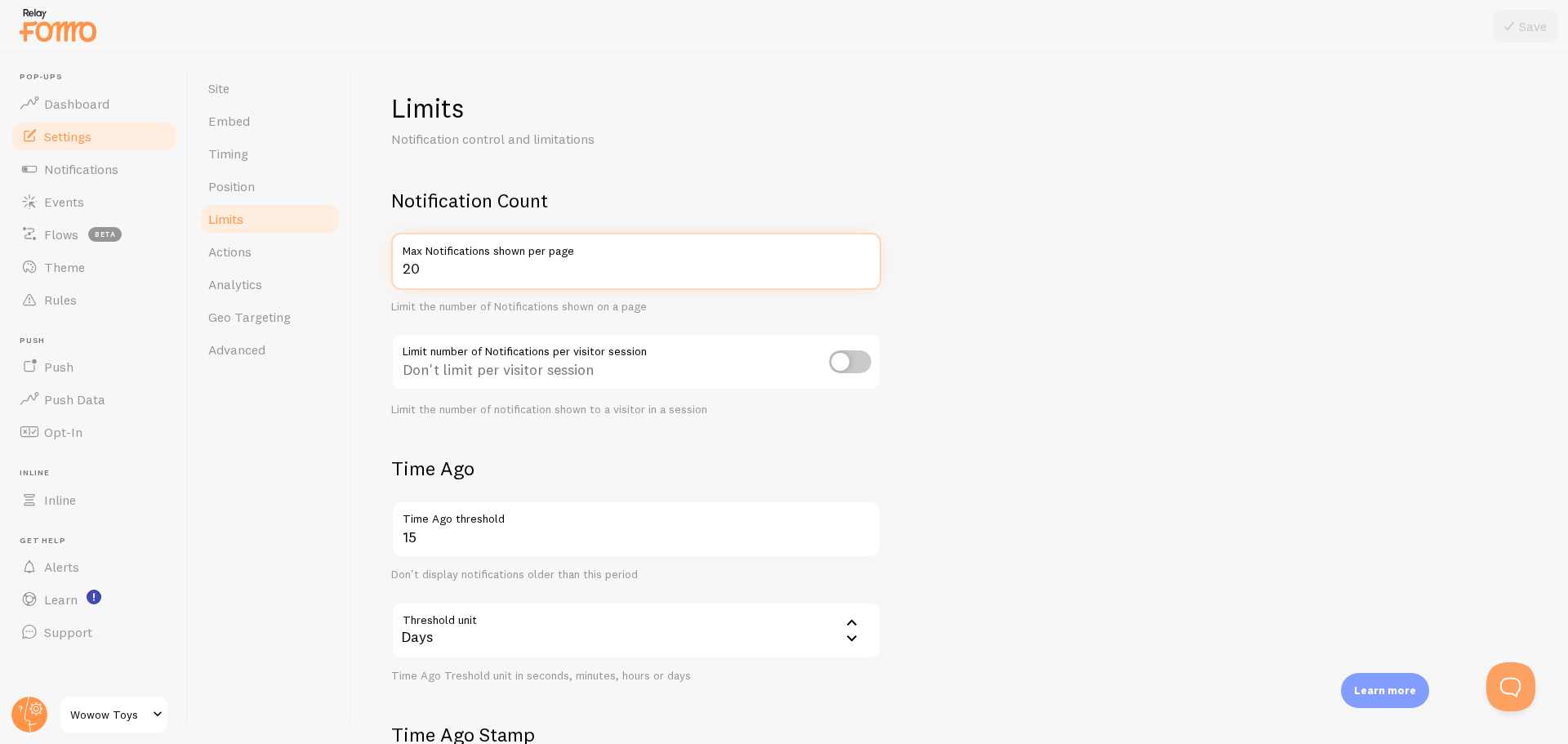
click at [549, 260] on input "20" at bounding box center [636, 261] width 490 height 57
type input "2"
click at [633, 192] on h2 "Notification Count" at bounding box center [636, 200] width 490 height 26
click at [836, 364] on input "checkbox" at bounding box center [850, 362] width 43 height 23
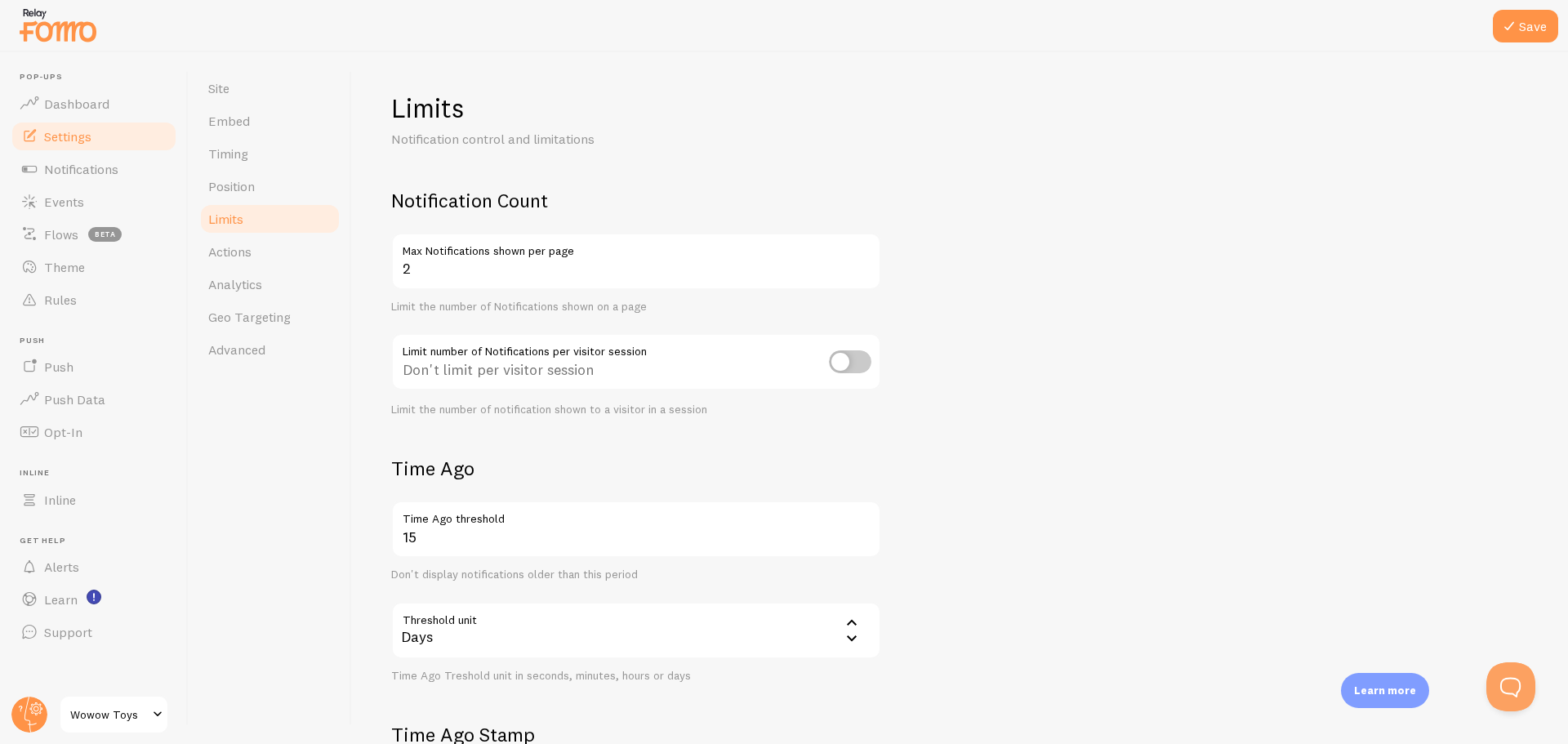
checkbox input "true"
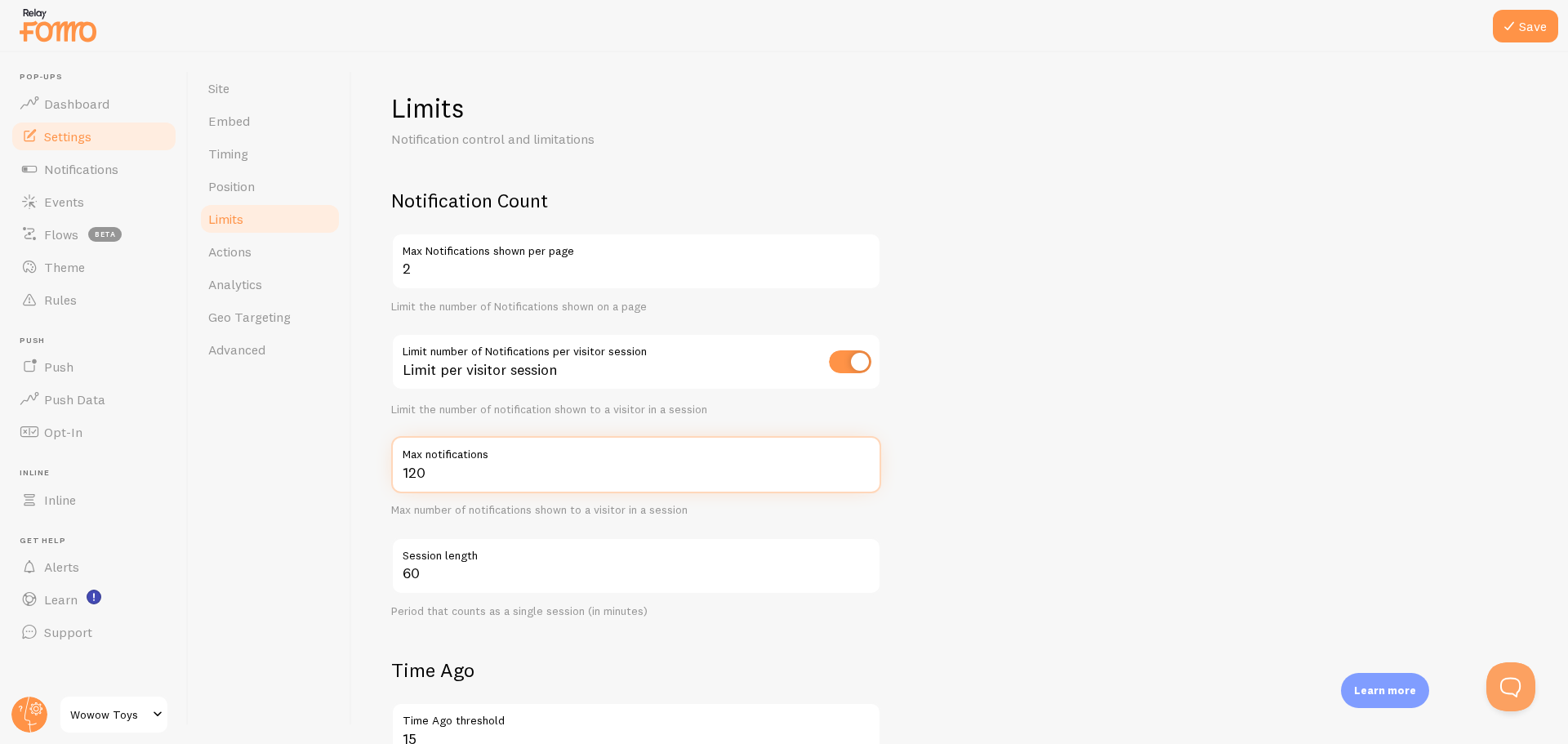
click at [484, 472] on input "120" at bounding box center [636, 465] width 490 height 57
type input "2"
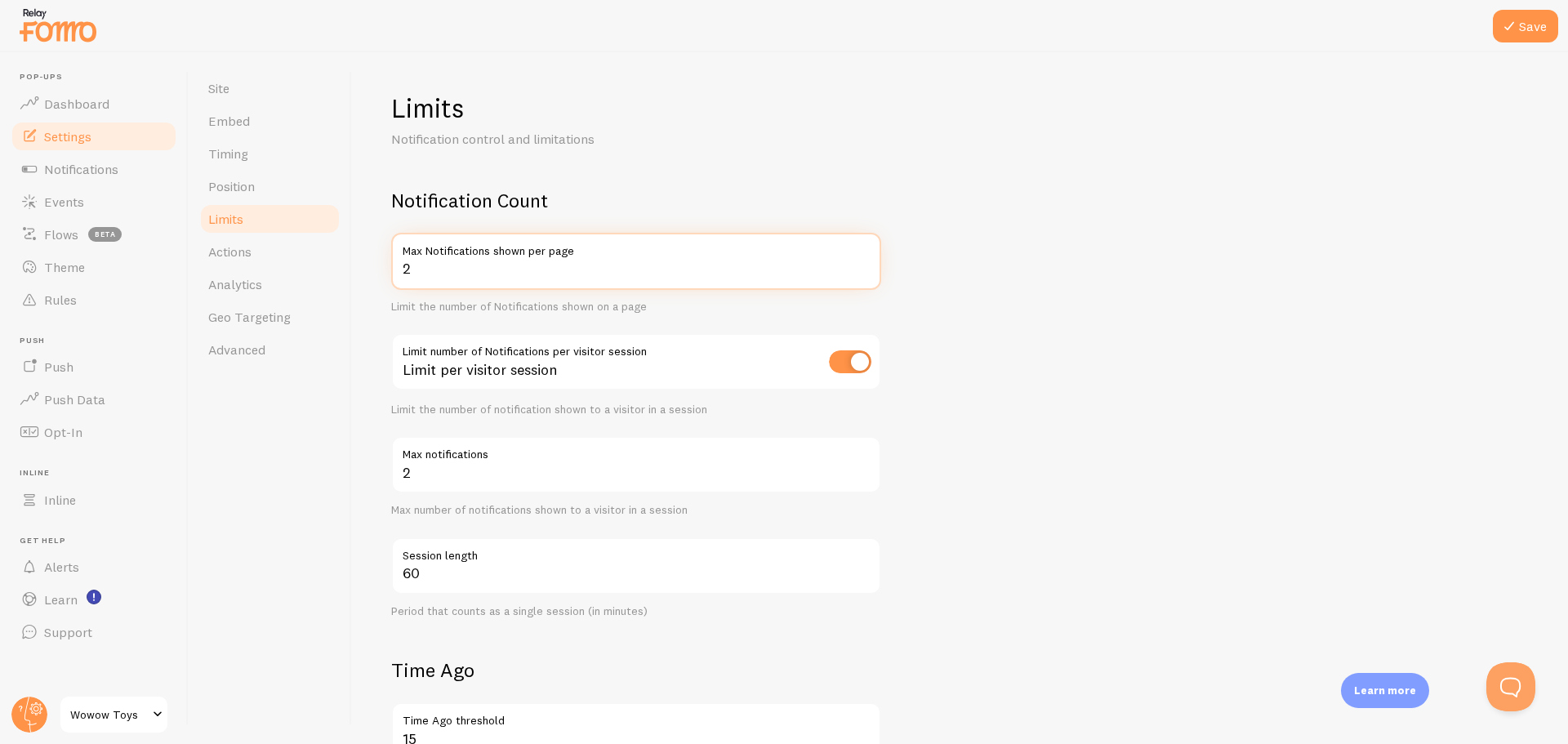
drag, startPoint x: 460, startPoint y: 275, endPoint x: 394, endPoint y: 272, distance: 66.1
click at [394, 272] on input "2" at bounding box center [636, 261] width 490 height 57
click at [1058, 333] on form "Notification Count 2 Max Notifications shown per page Limit the number of Notif…" at bounding box center [959, 669] width 1137 height 962
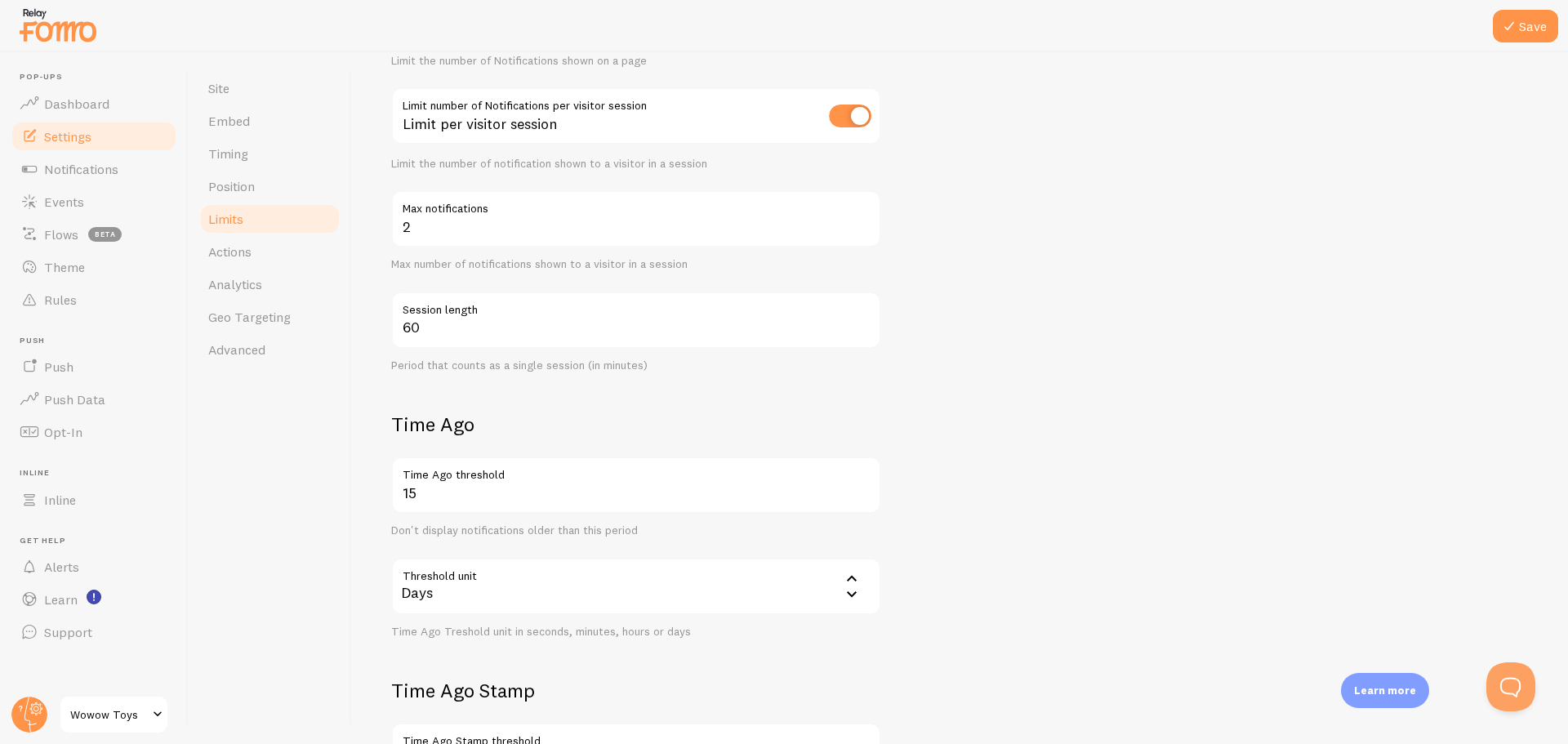
scroll to position [245, 0]
click at [1529, 31] on button "Save" at bounding box center [1525, 26] width 65 height 32
click at [122, 182] on link "Notifications" at bounding box center [93, 169] width 168 height 32
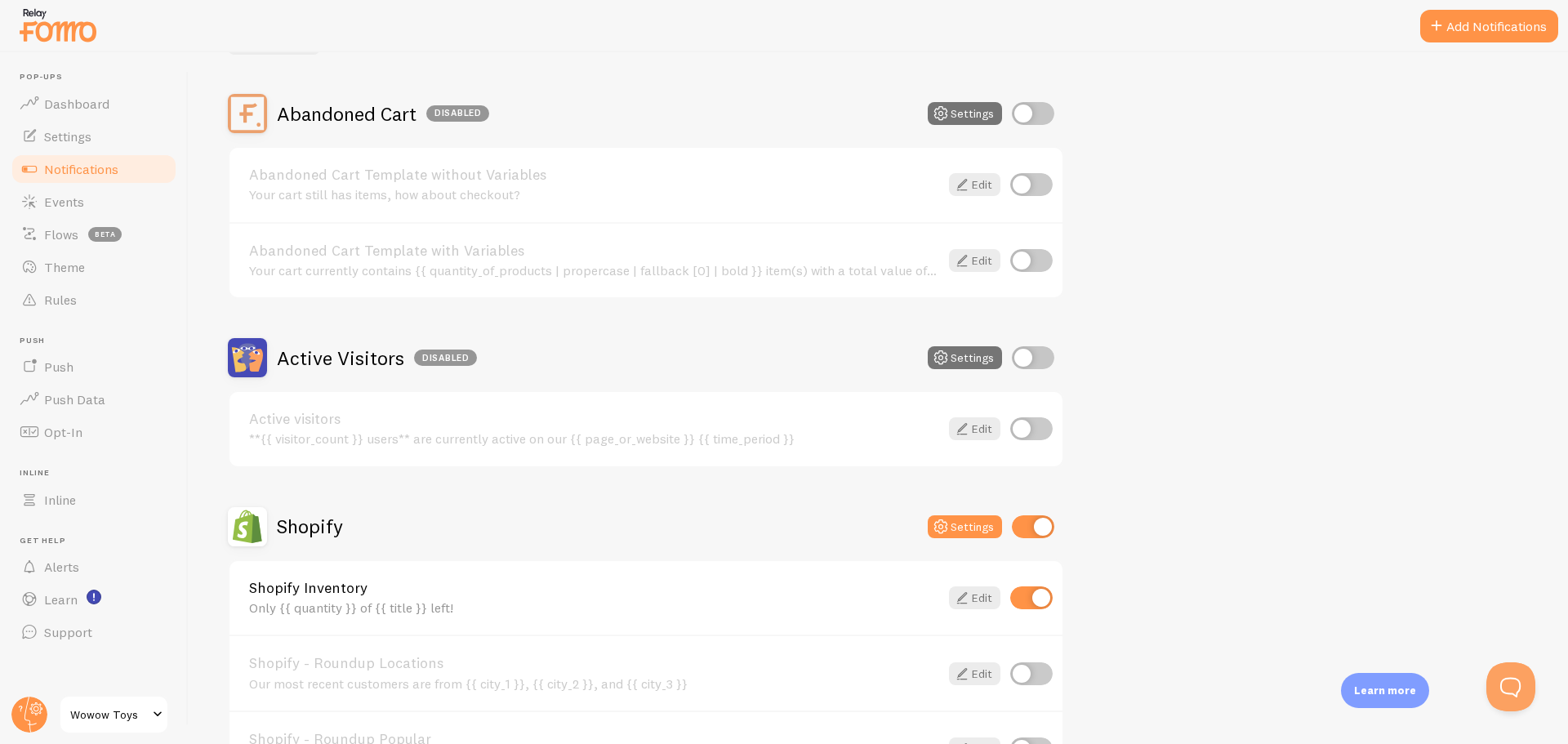
scroll to position [245, 0]
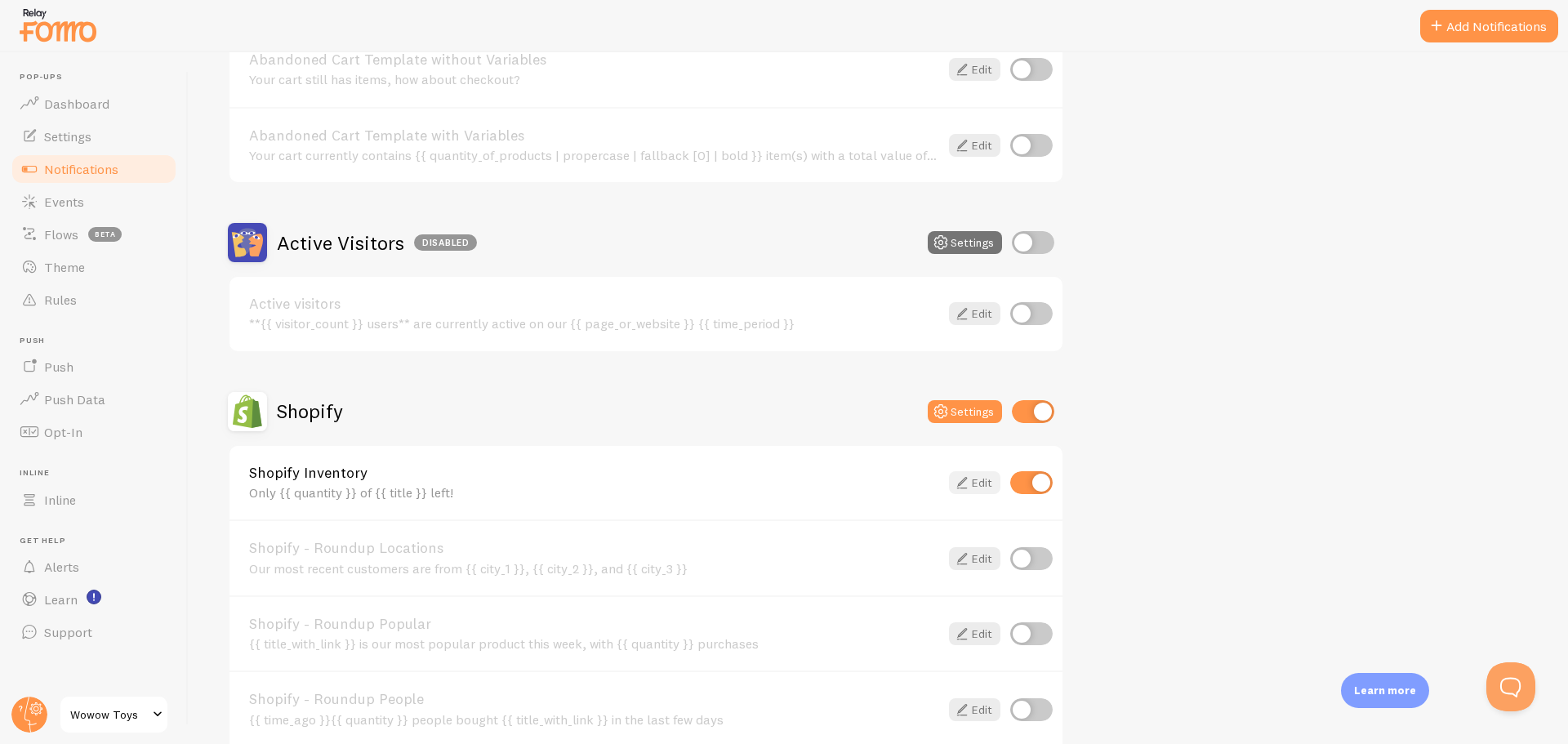
click at [961, 485] on icon at bounding box center [961, 483] width 20 height 20
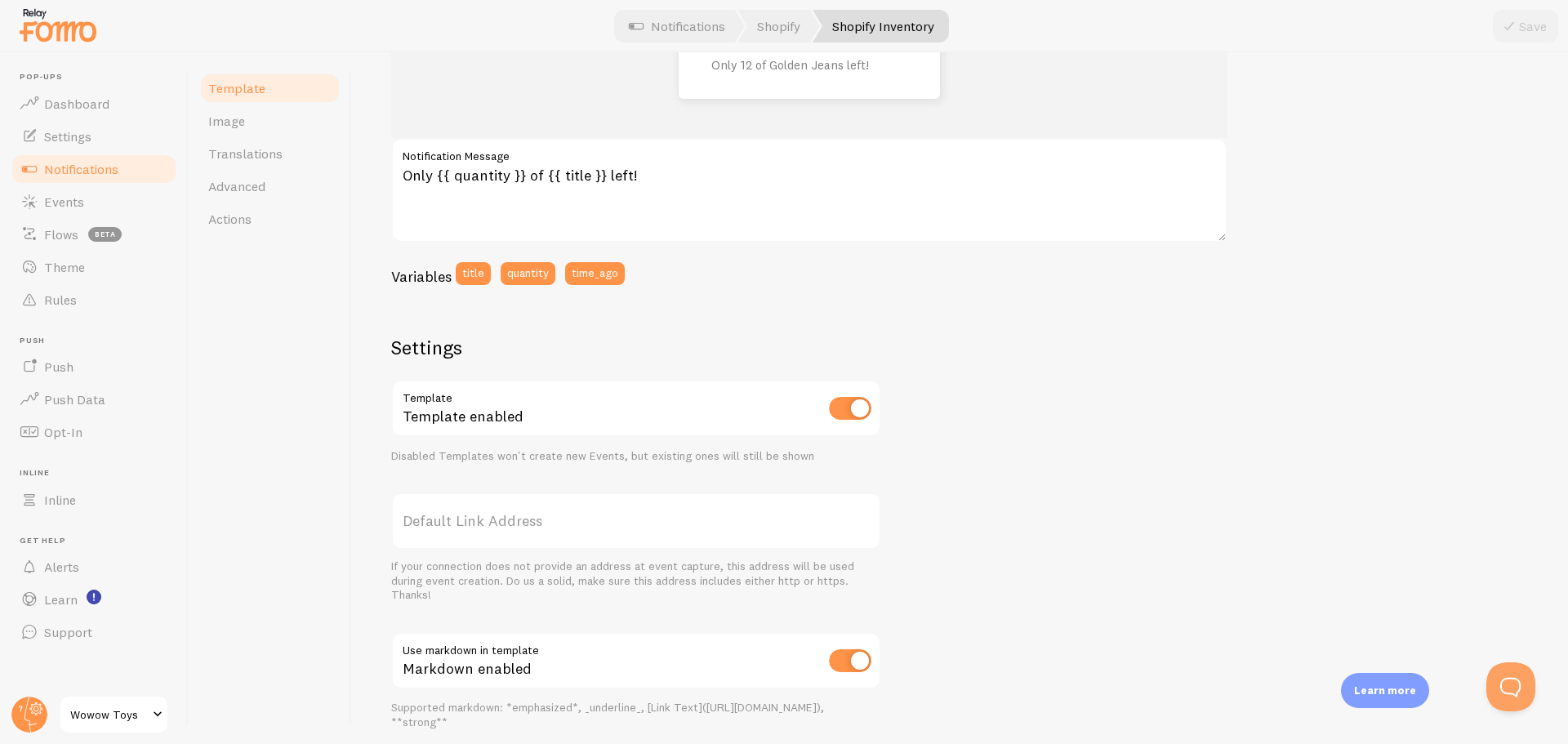
scroll to position [28, 0]
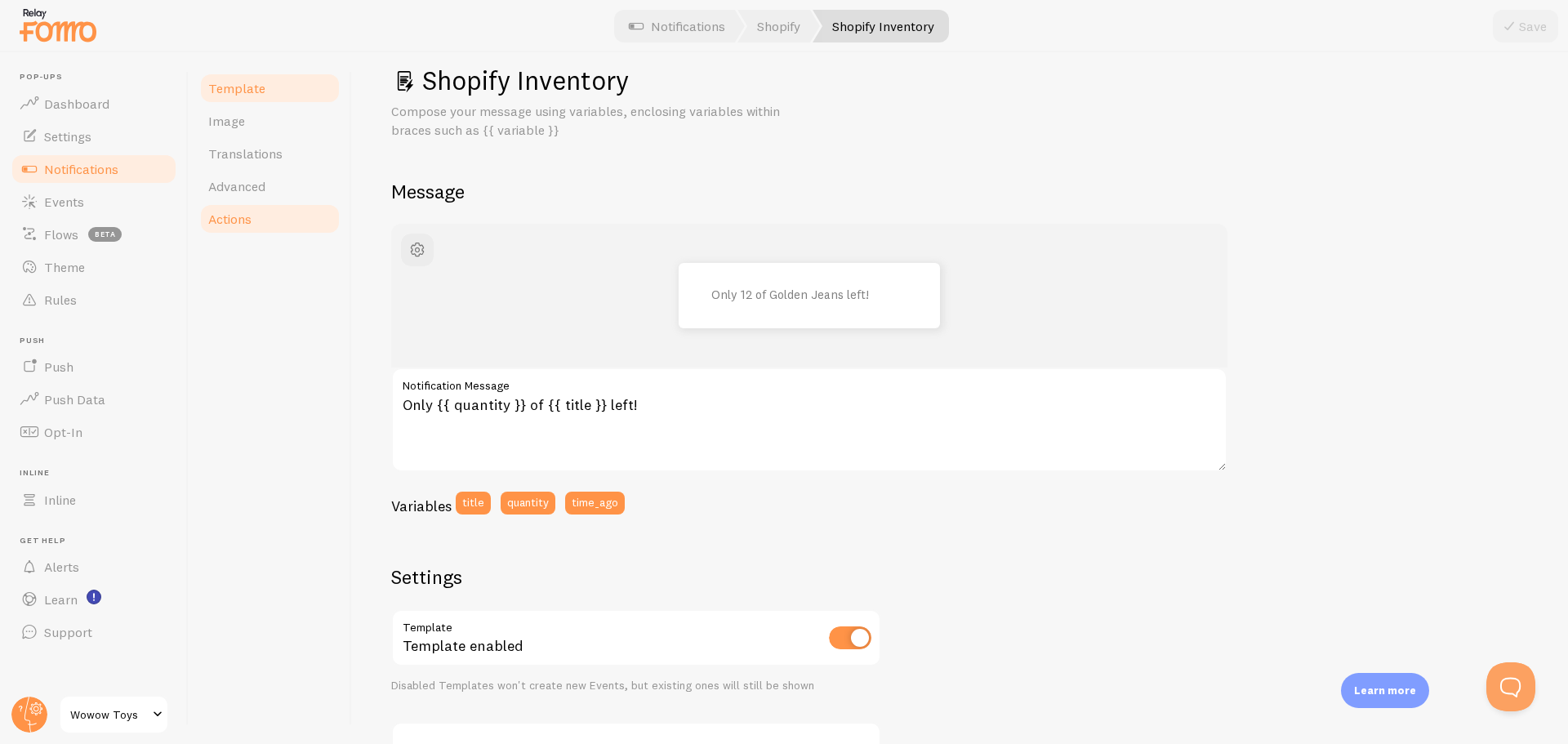
click at [242, 227] on link "Actions" at bounding box center [270, 218] width 143 height 32
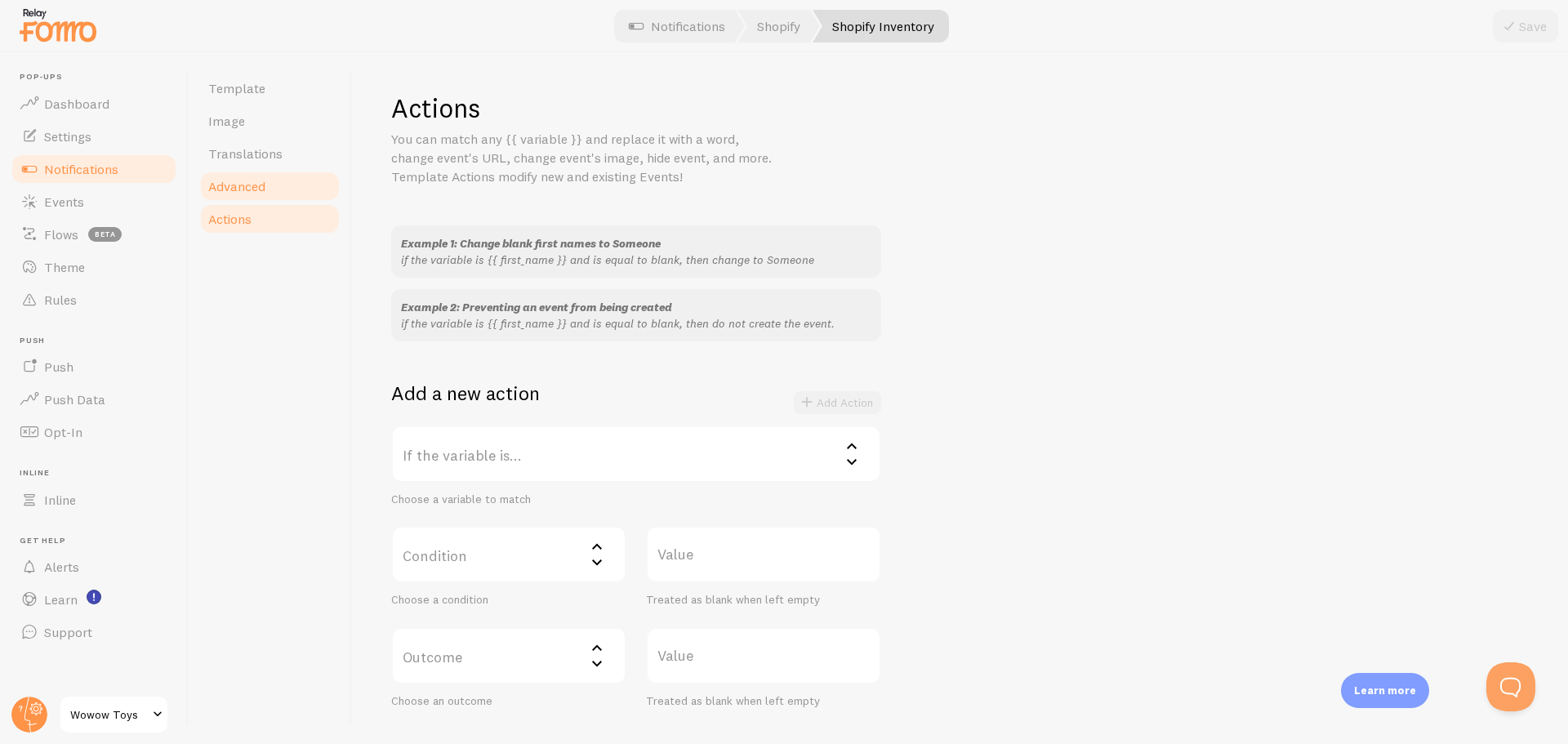
click at [279, 177] on link "Advanced" at bounding box center [270, 186] width 143 height 32
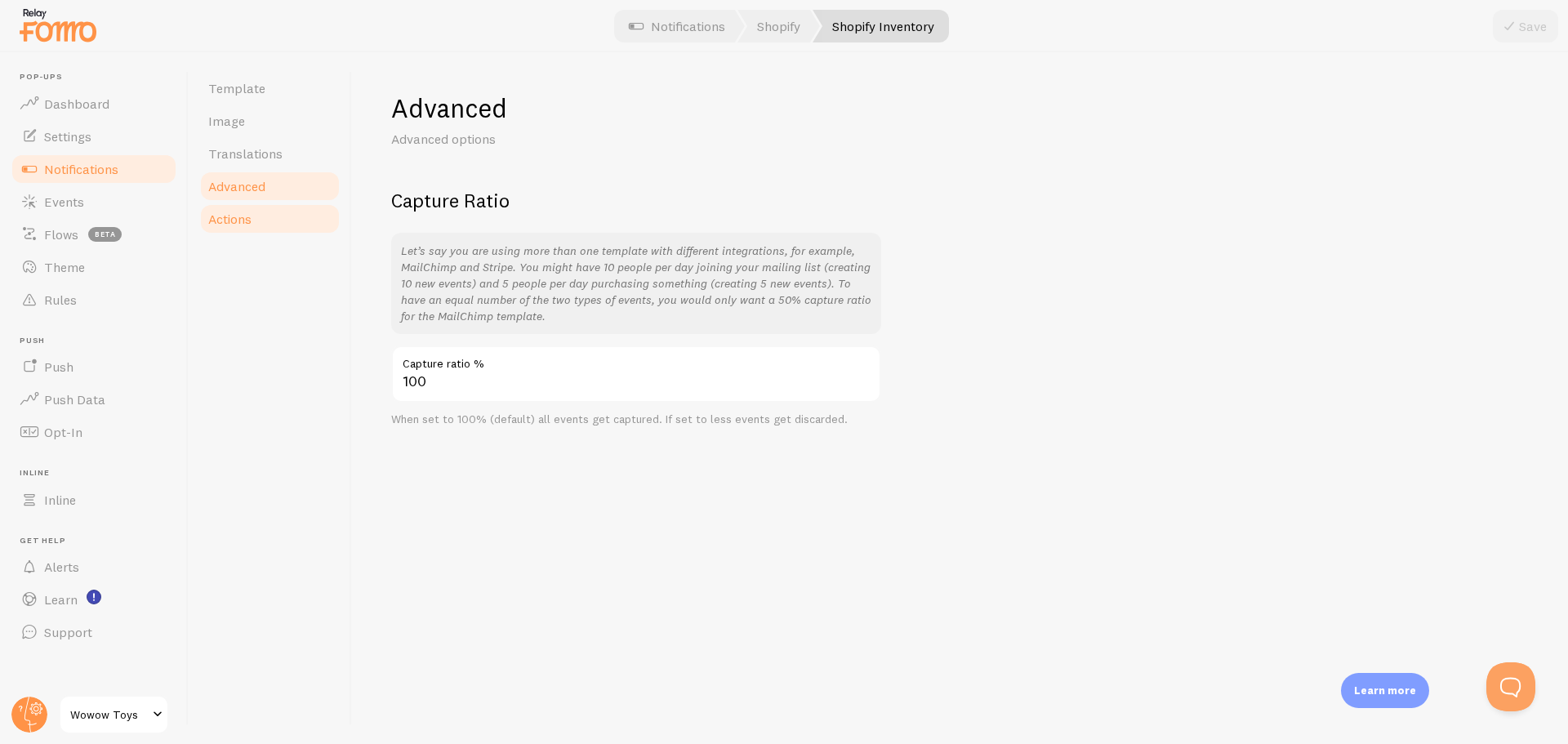
click at [270, 211] on link "Actions" at bounding box center [270, 218] width 143 height 32
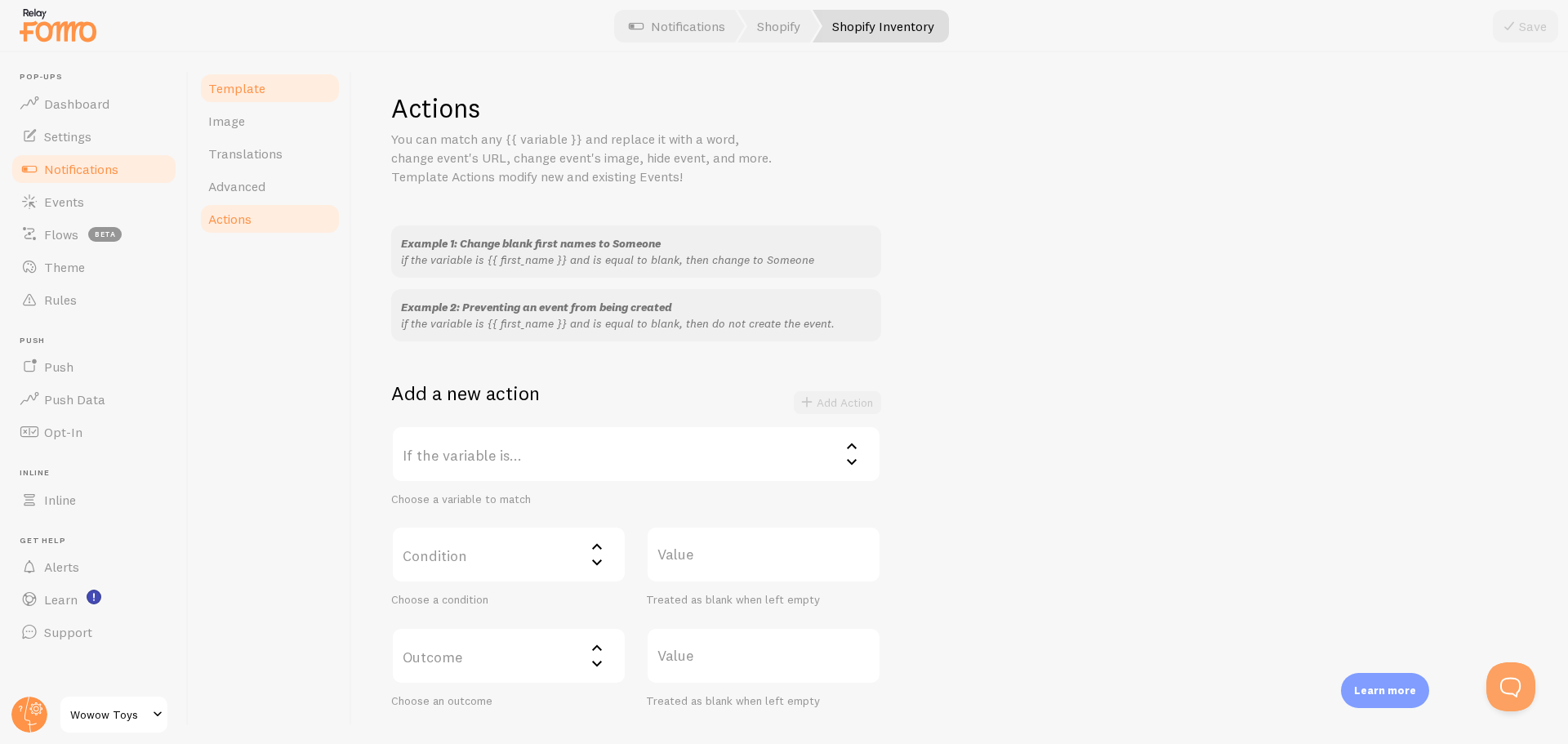
click at [277, 97] on link "Template" at bounding box center [270, 88] width 143 height 32
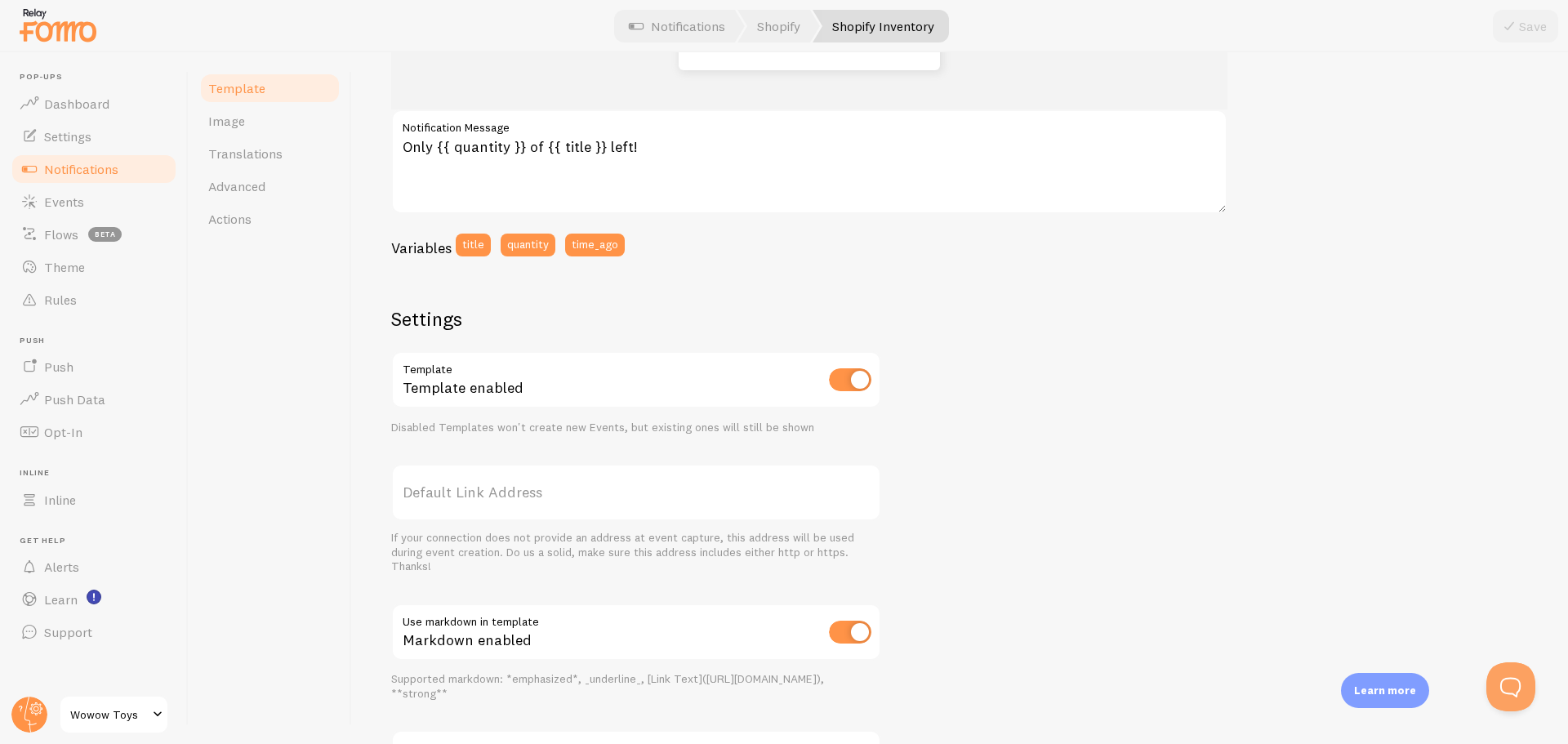
scroll to position [326, 0]
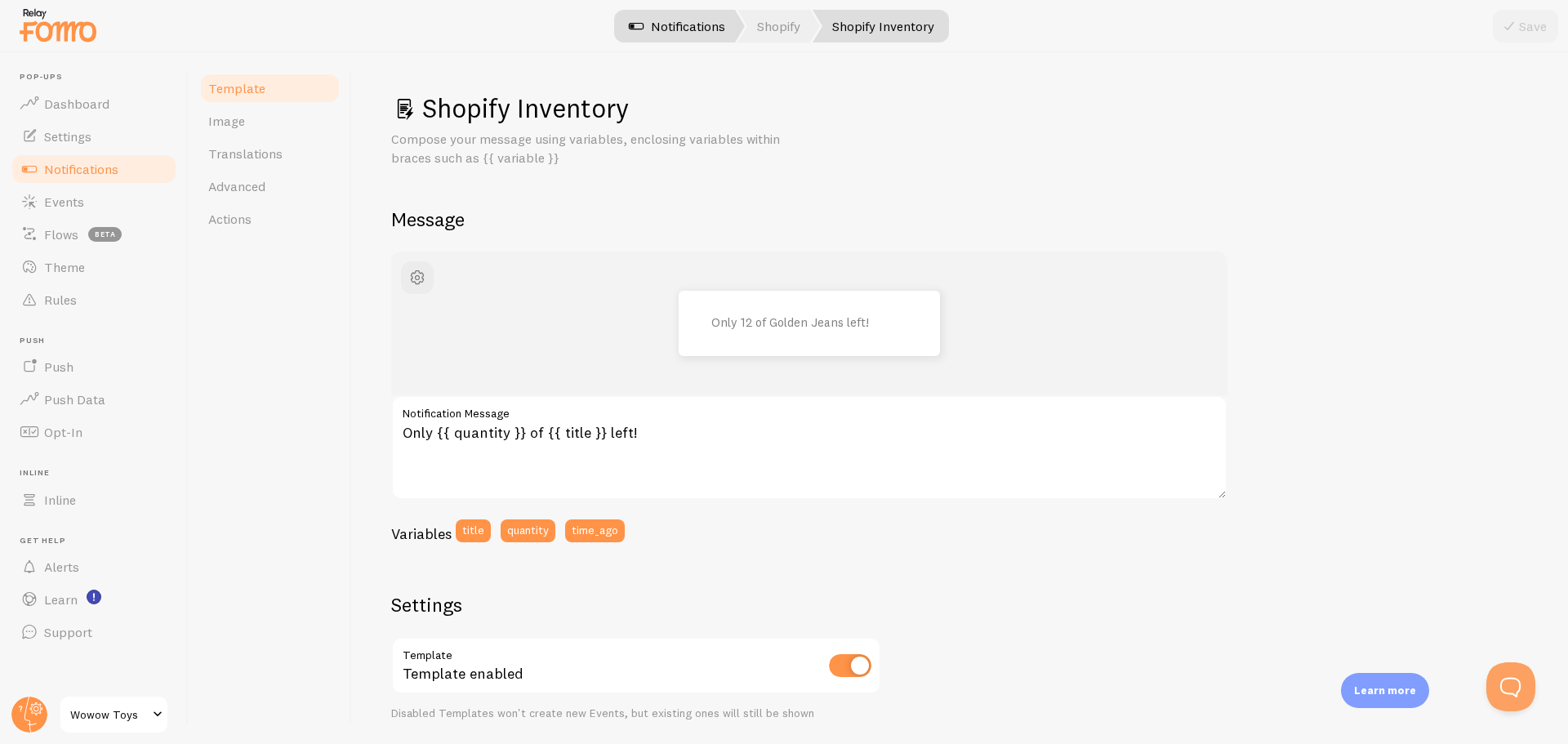
click at [653, 25] on link "Notifications" at bounding box center [677, 26] width 135 height 32
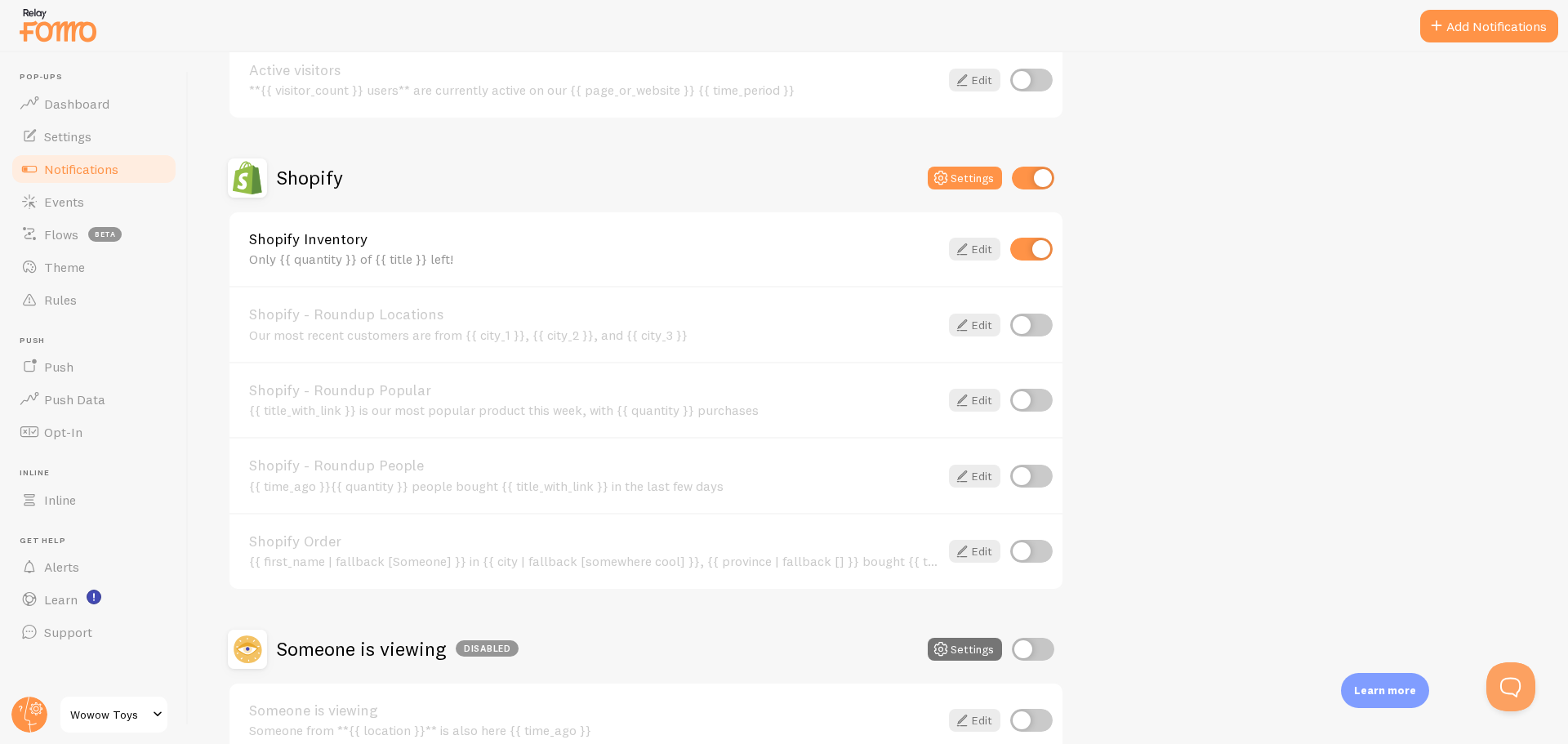
scroll to position [571, 0]
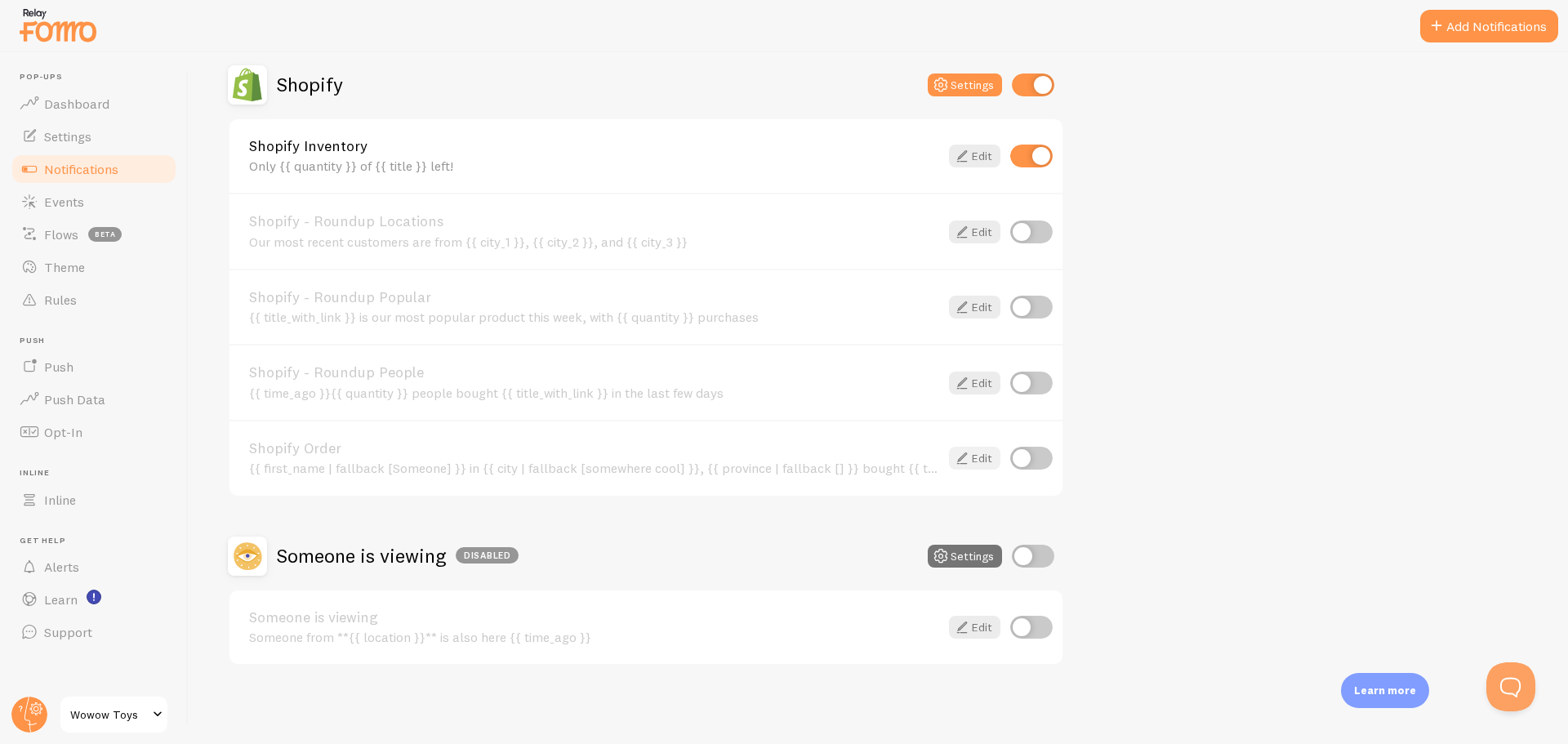
click at [970, 463] on icon at bounding box center [961, 458] width 20 height 20
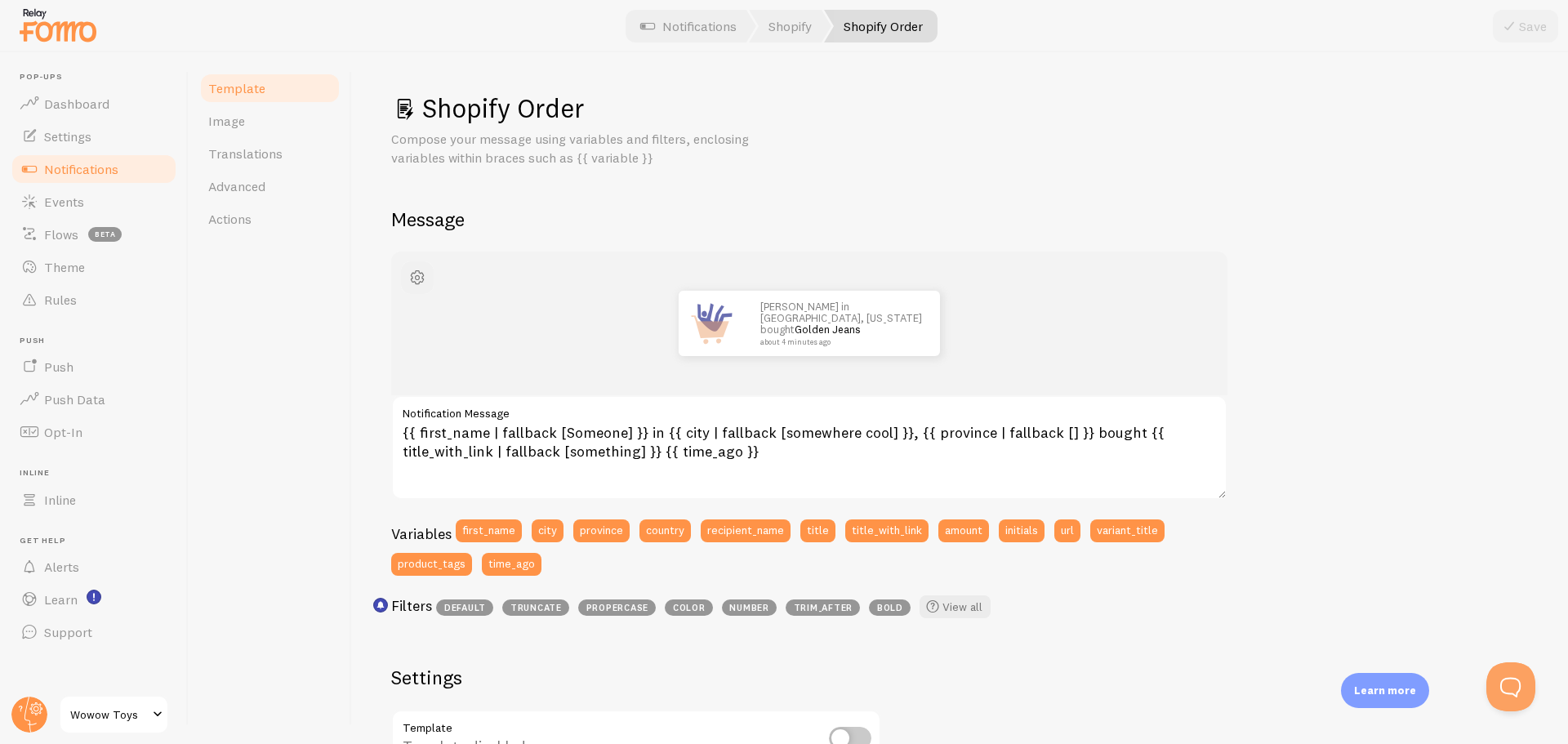
click at [429, 272] on button "button" at bounding box center [417, 278] width 32 height 32
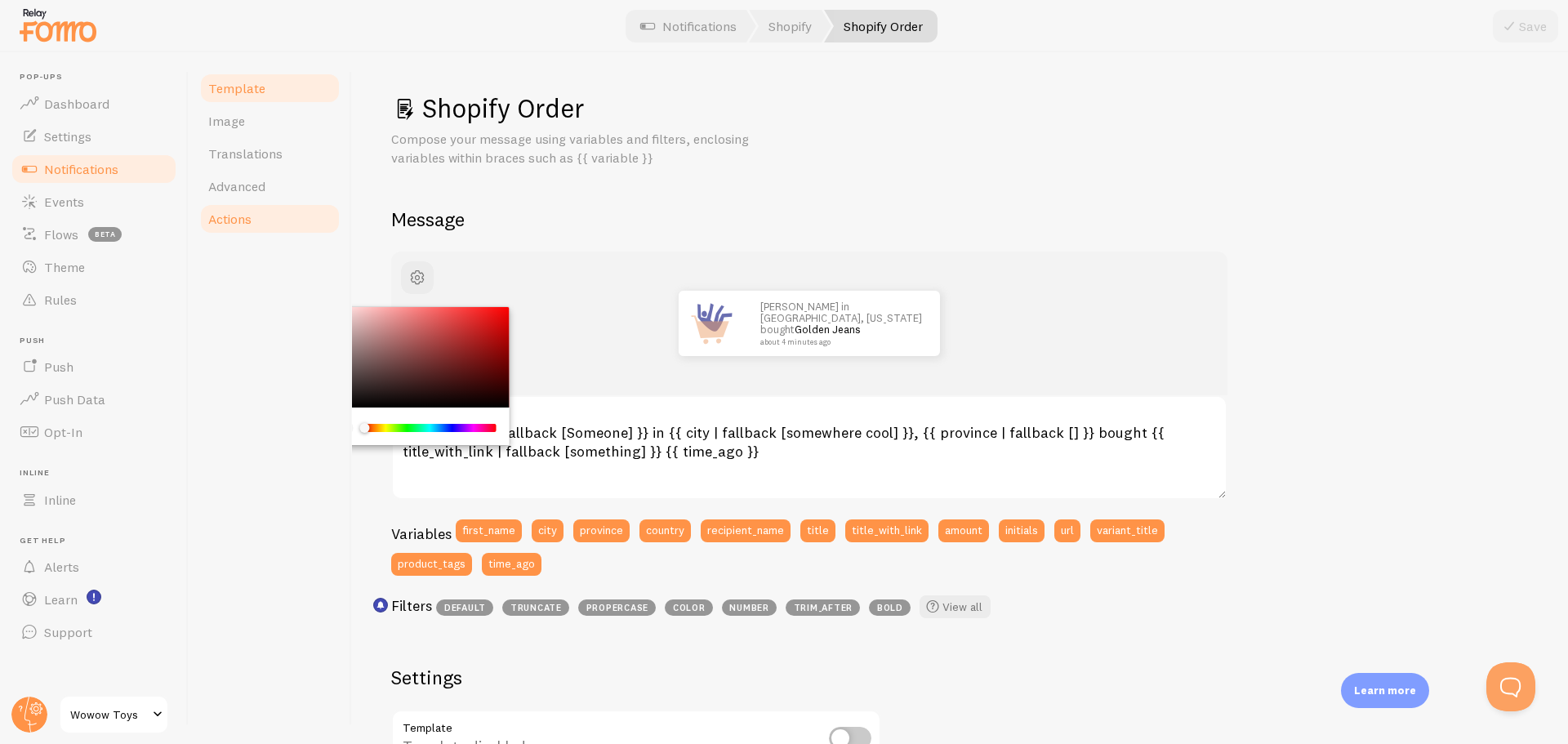
click at [244, 224] on span "Actions" at bounding box center [229, 218] width 43 height 16
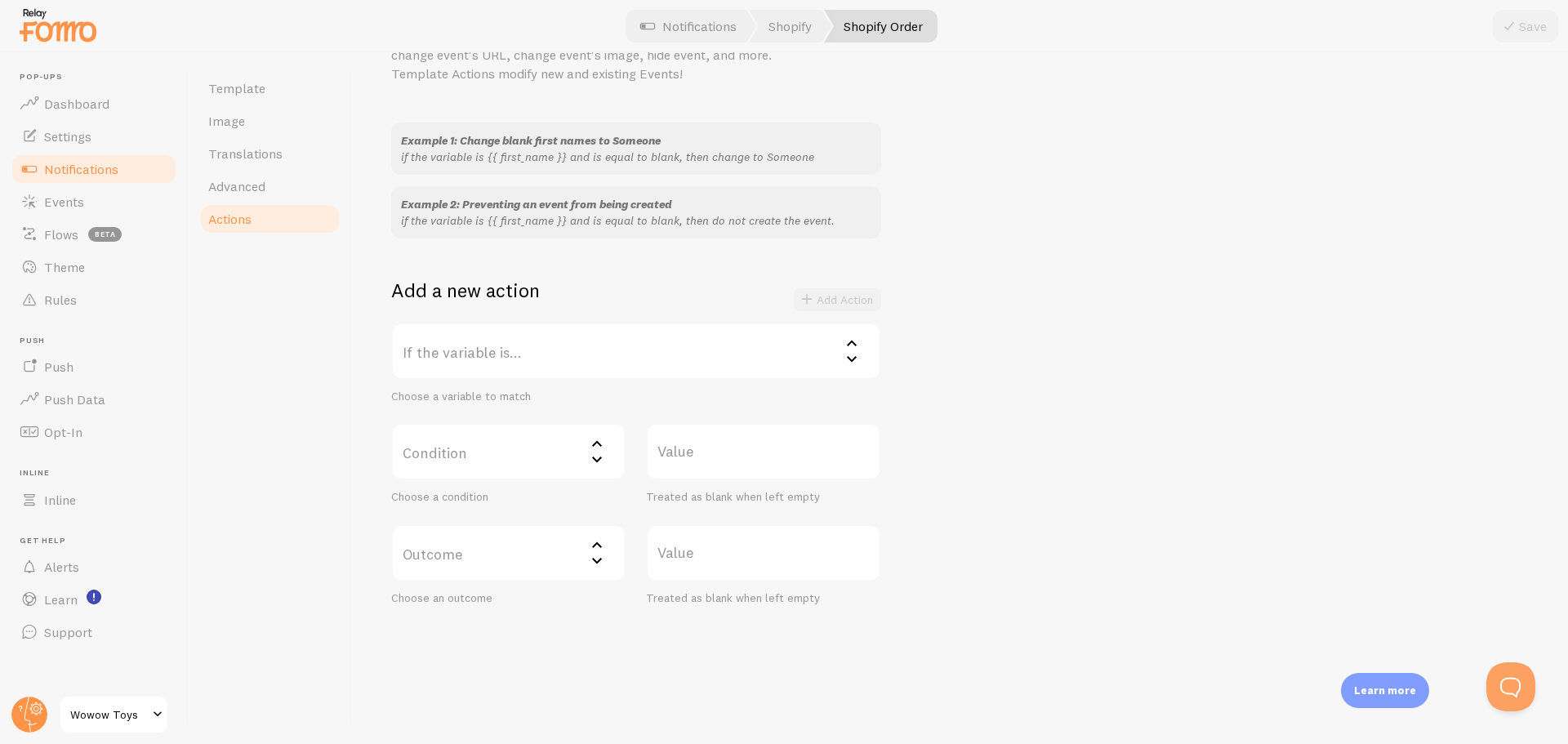
scroll to position [105, 0]
click at [519, 373] on label "If the variable is..." at bounding box center [636, 349] width 490 height 57
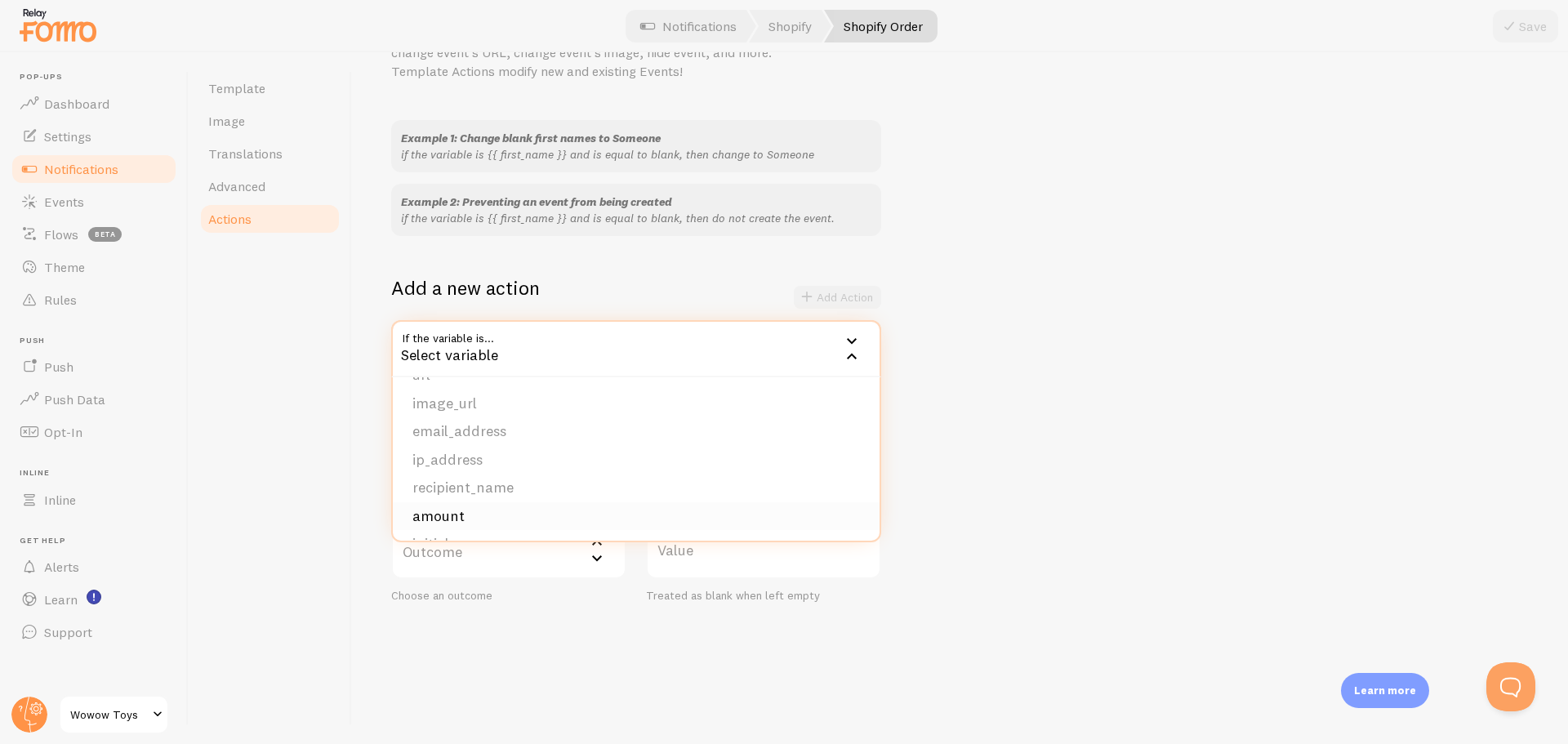
scroll to position [251, 0]
click at [344, 485] on div "Template Image Translations Advanced Actions" at bounding box center [270, 398] width 163 height 692
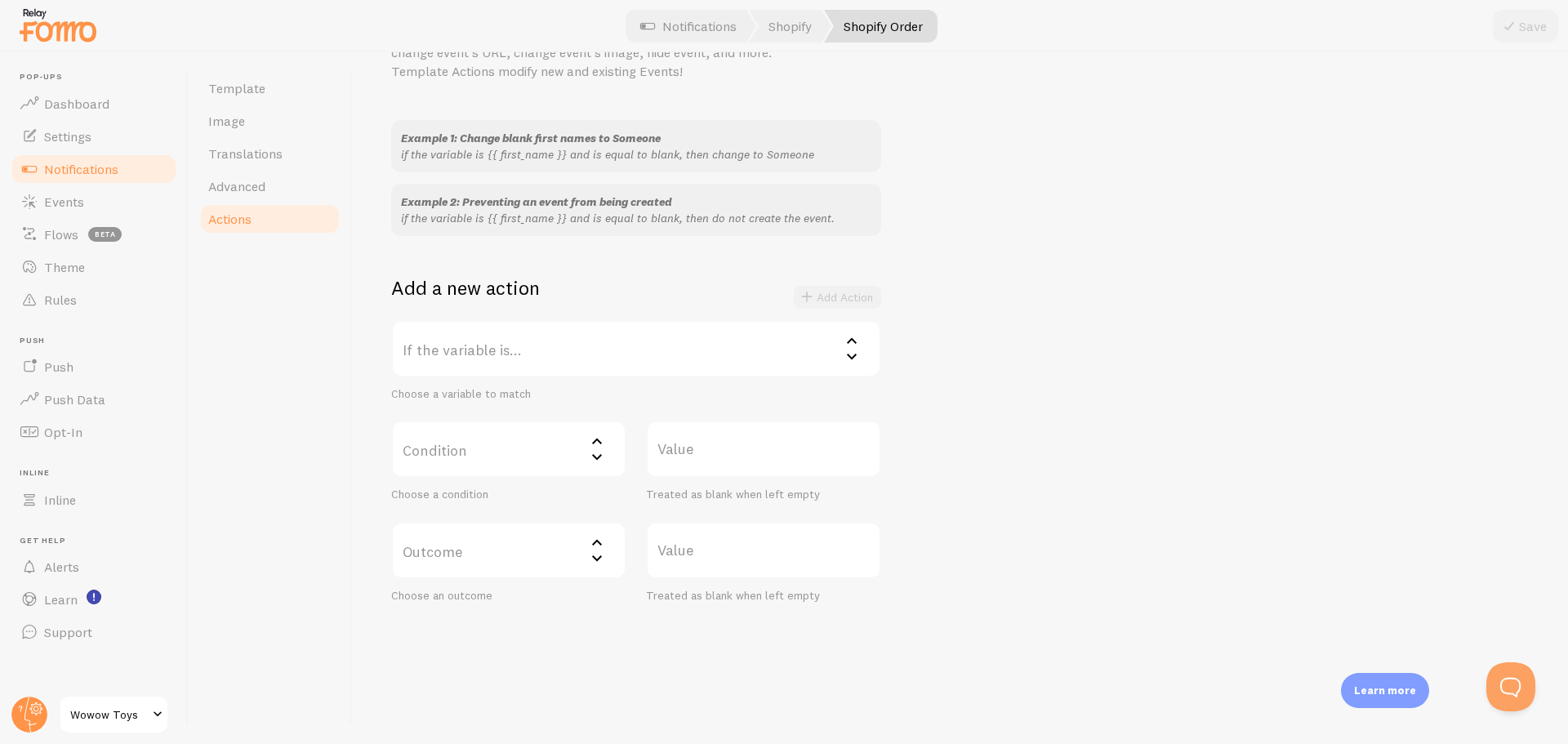
click at [122, 170] on link "Notifications" at bounding box center [93, 169] width 168 height 32
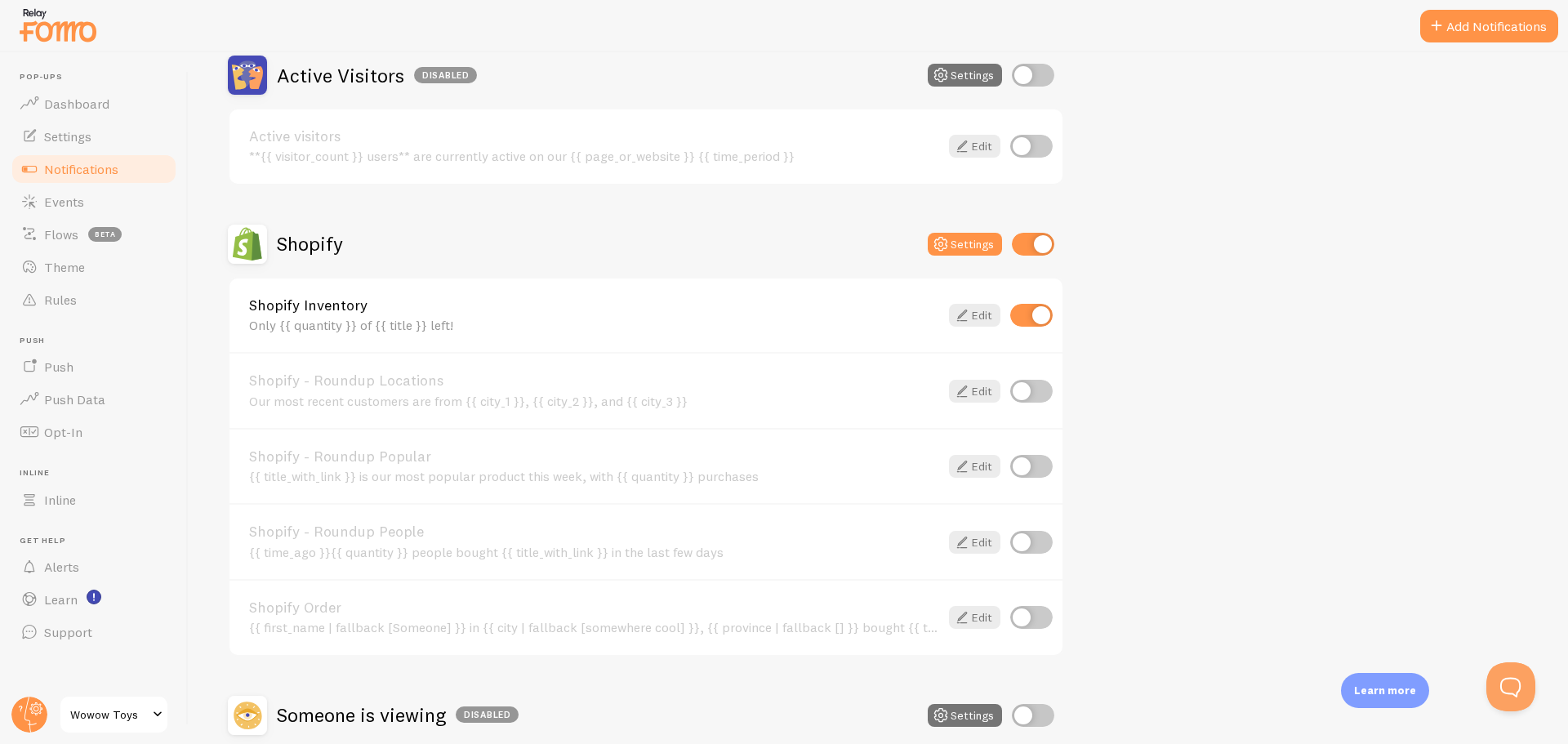
scroll to position [490, 0]
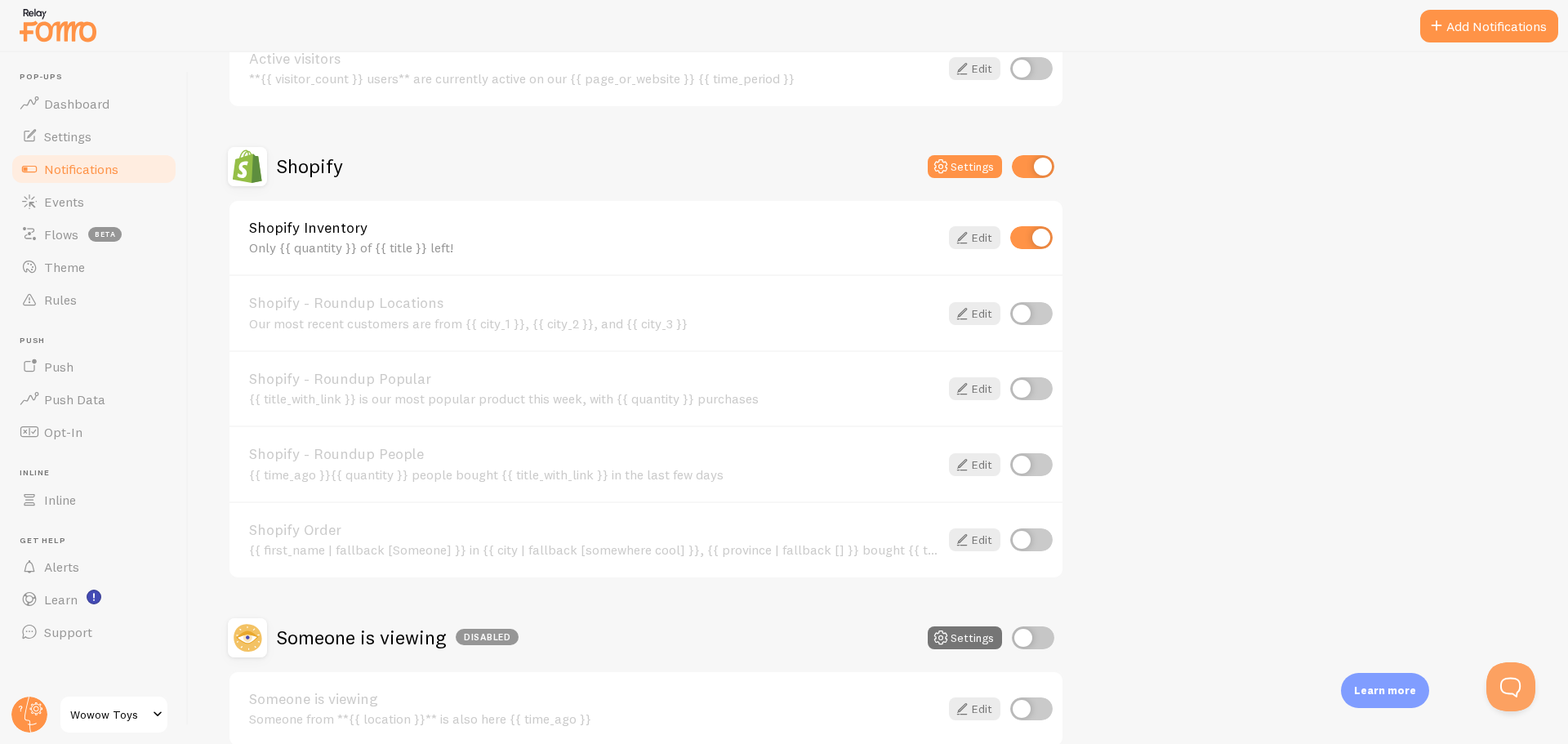
click at [1030, 461] on input "checkbox" at bounding box center [1031, 465] width 43 height 23
click at [1030, 460] on input "checkbox" at bounding box center [1031, 465] width 43 height 23
checkbox input "false"
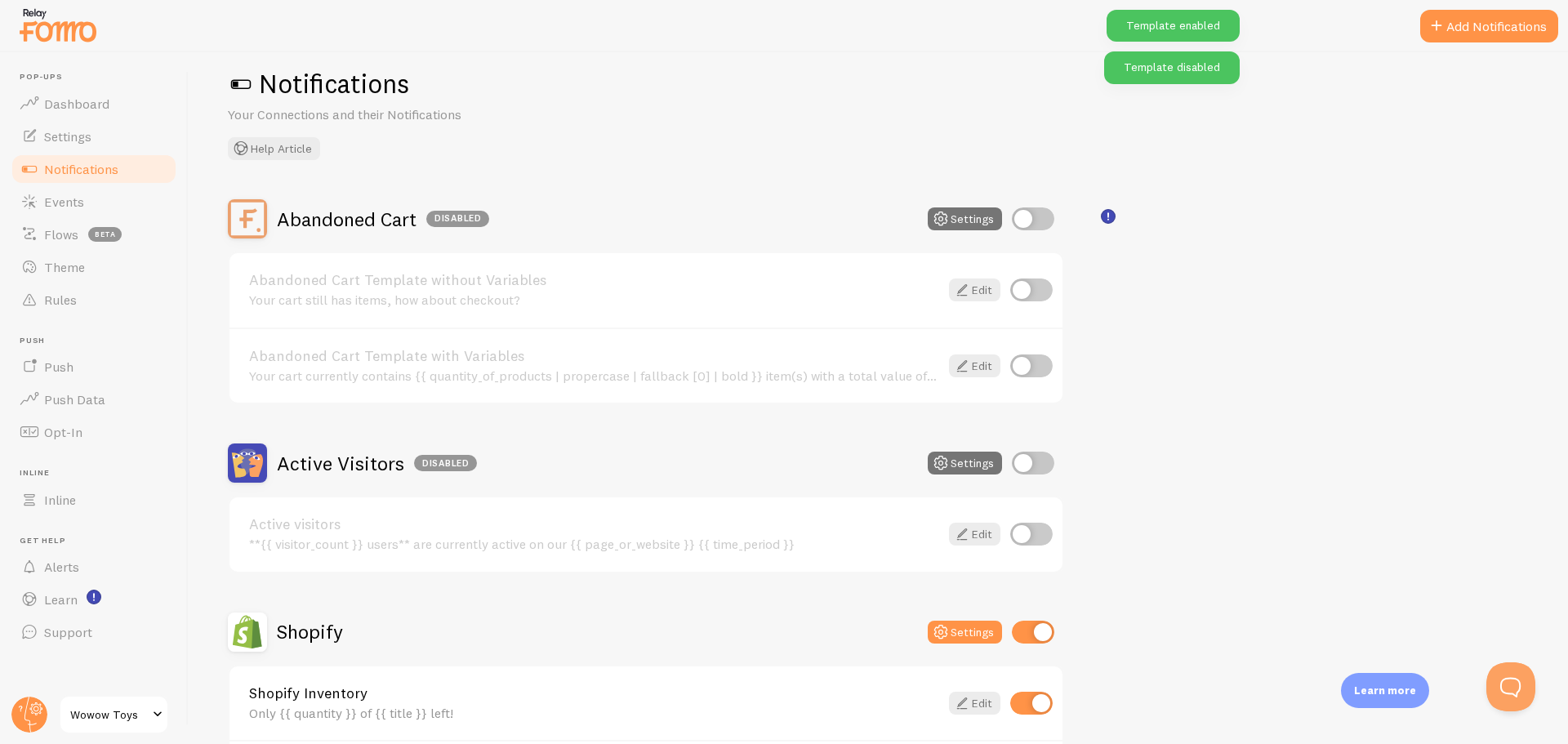
scroll to position [0, 0]
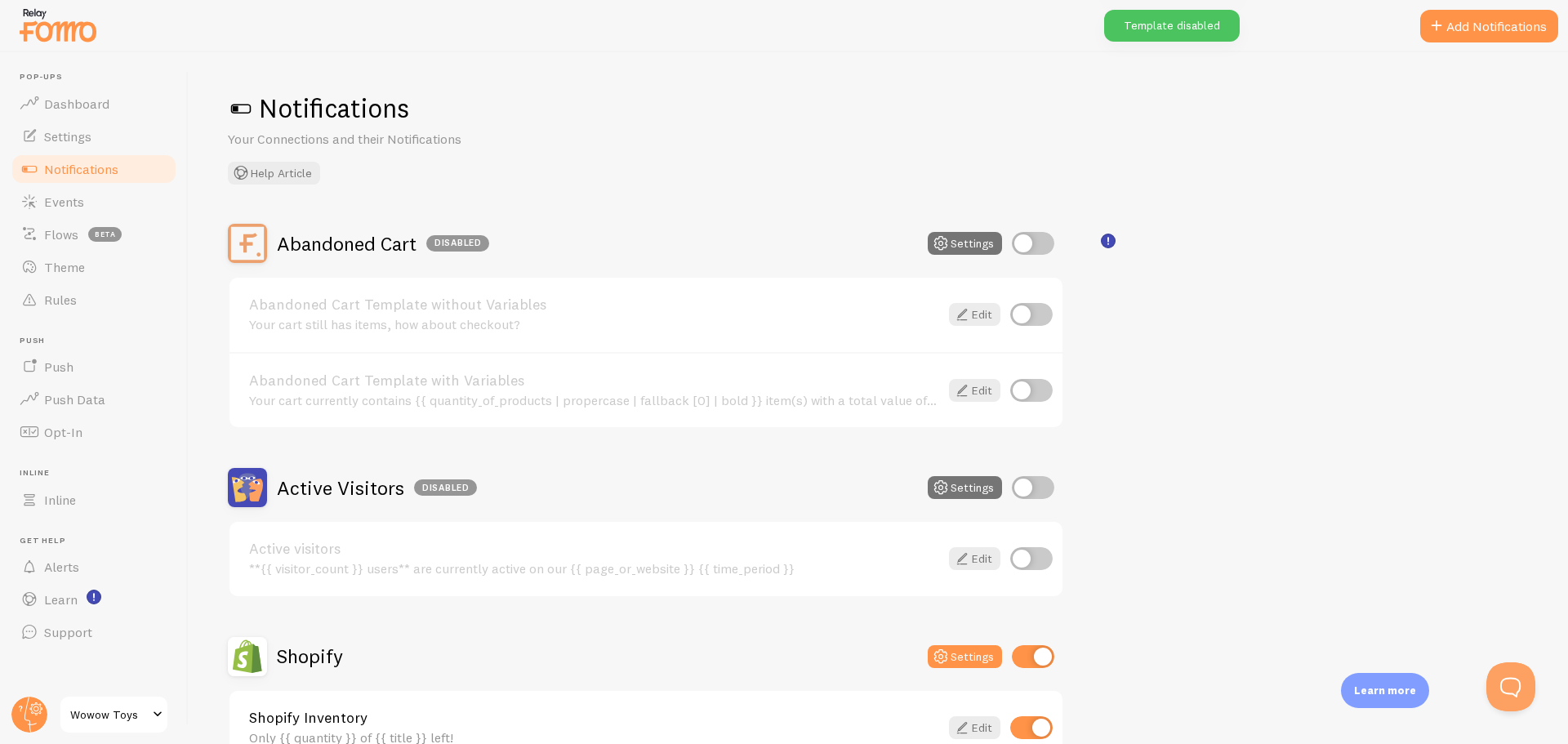
click at [862, 147] on div "Notifications Your Connections and their Notifications Help Article" at bounding box center [878, 138] width 1301 height 93
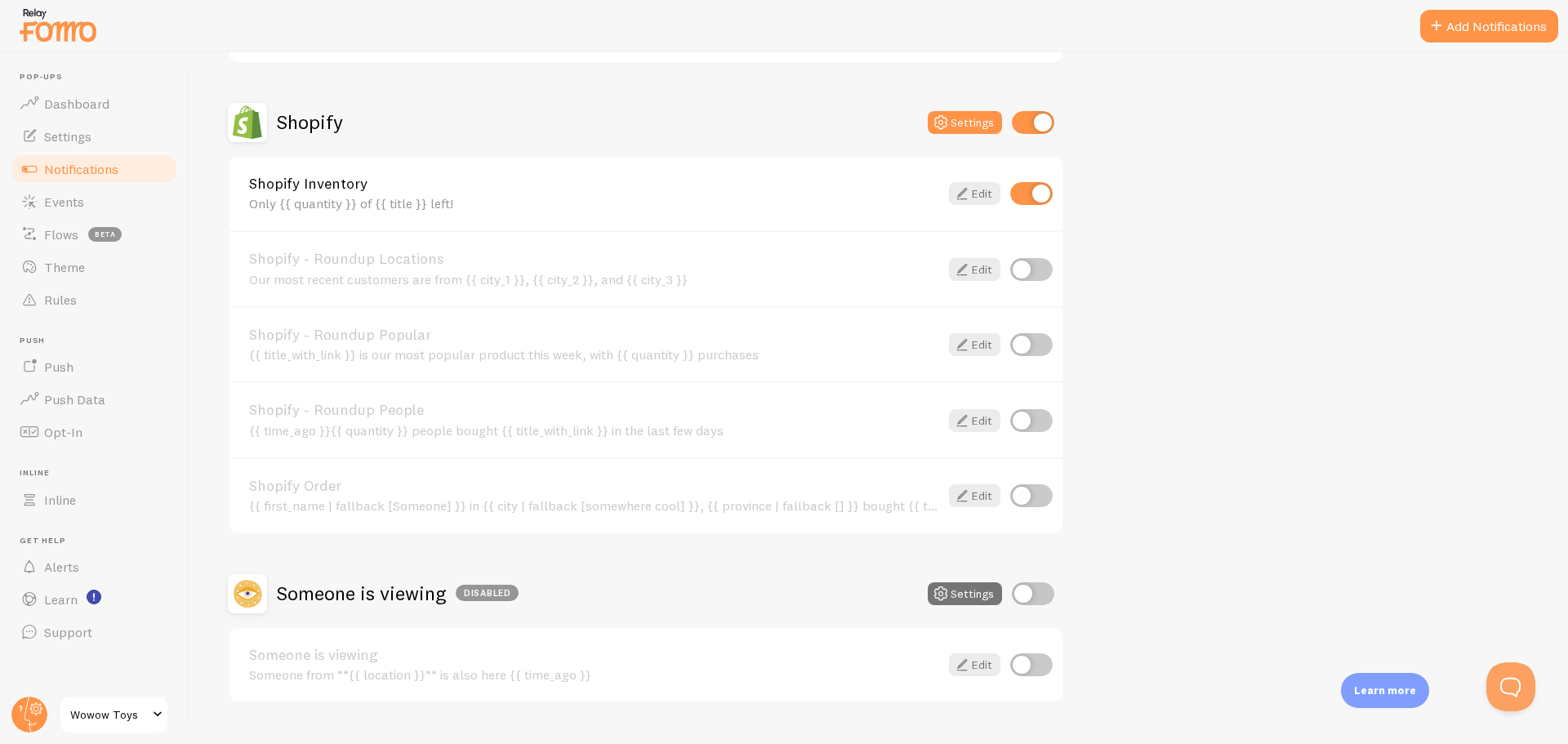
scroll to position [571, 0]
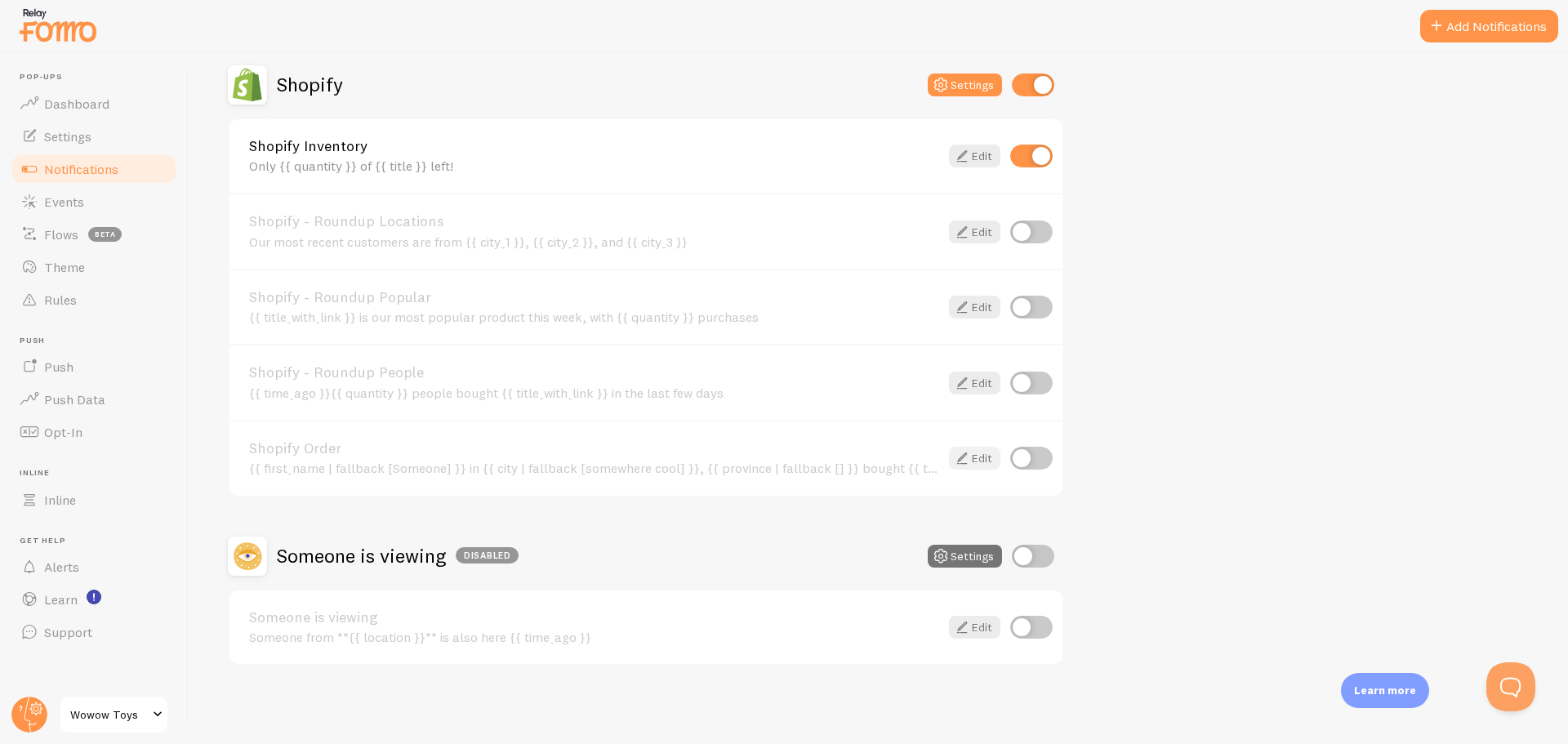
click at [962, 452] on icon at bounding box center [961, 458] width 20 height 20
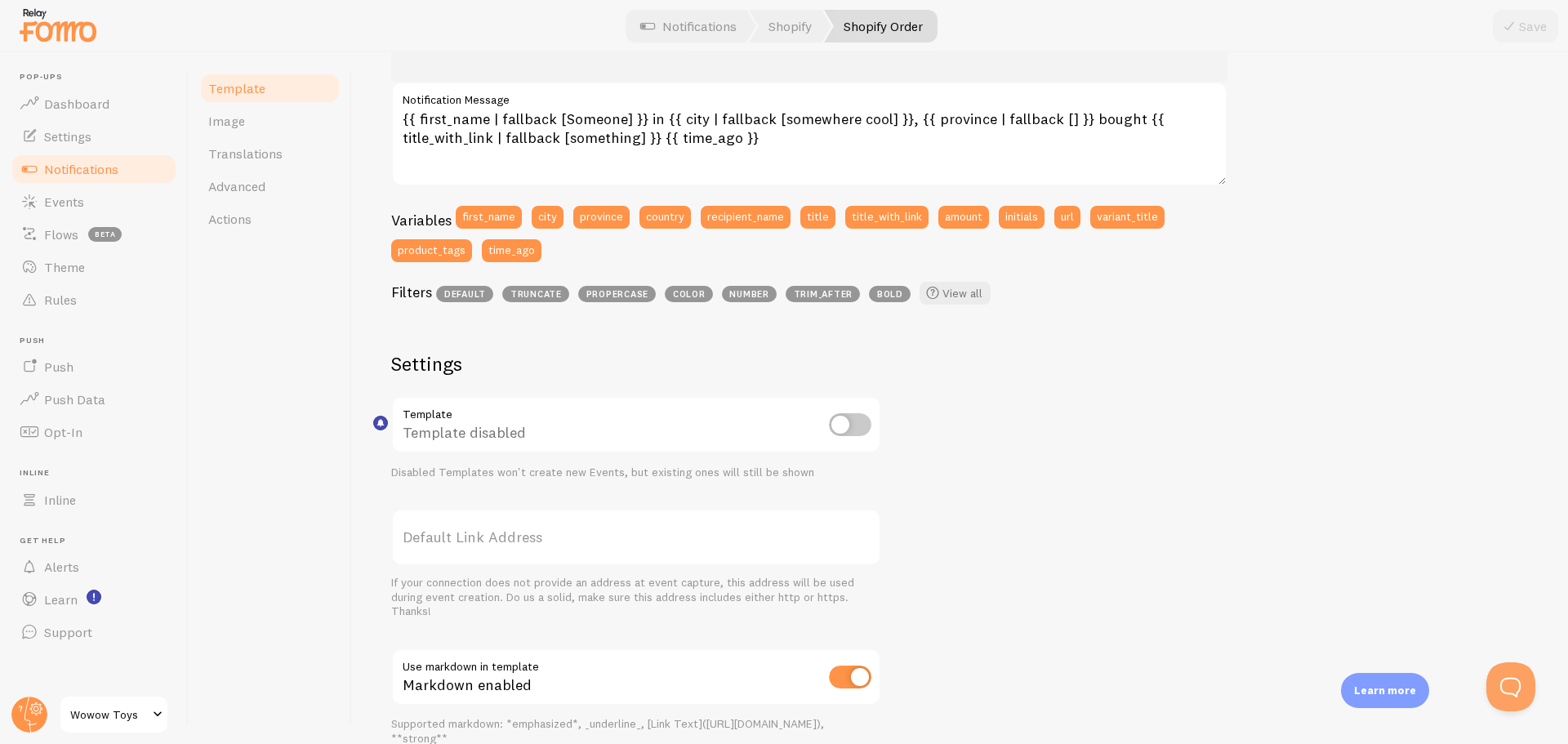
scroll to position [182, 0]
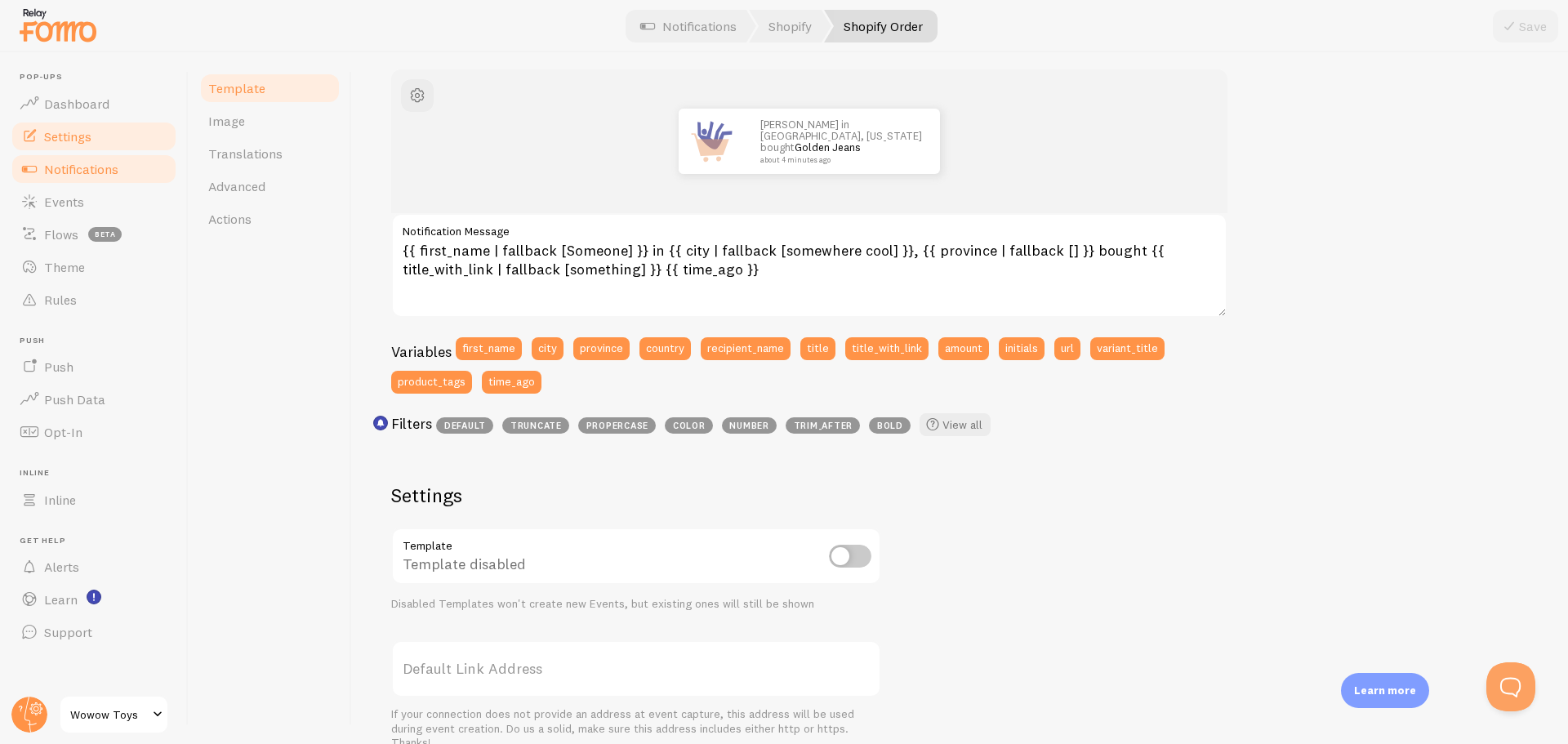
click at [108, 135] on link "Settings" at bounding box center [93, 136] width 168 height 32
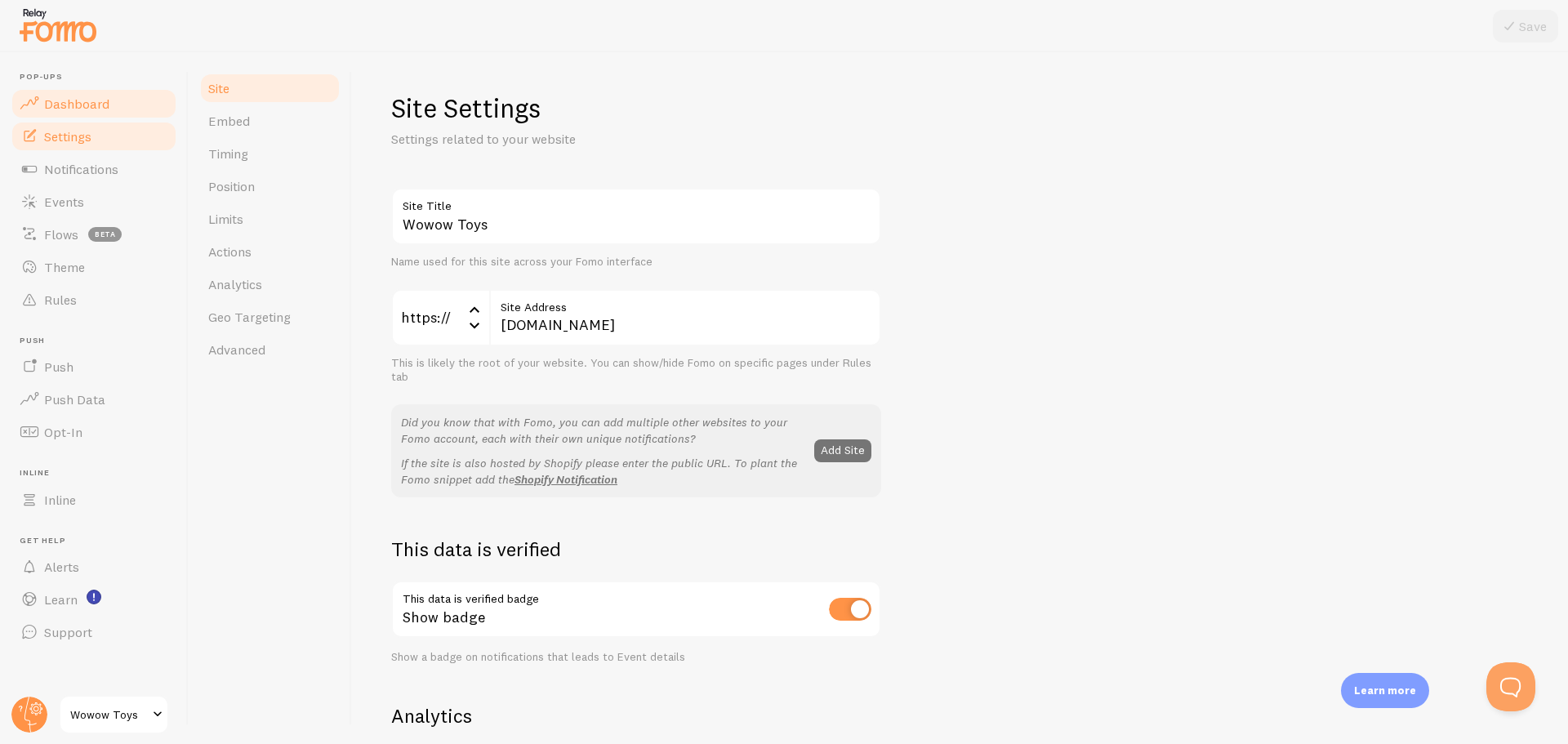
click at [102, 93] on link "Dashboard" at bounding box center [93, 104] width 168 height 32
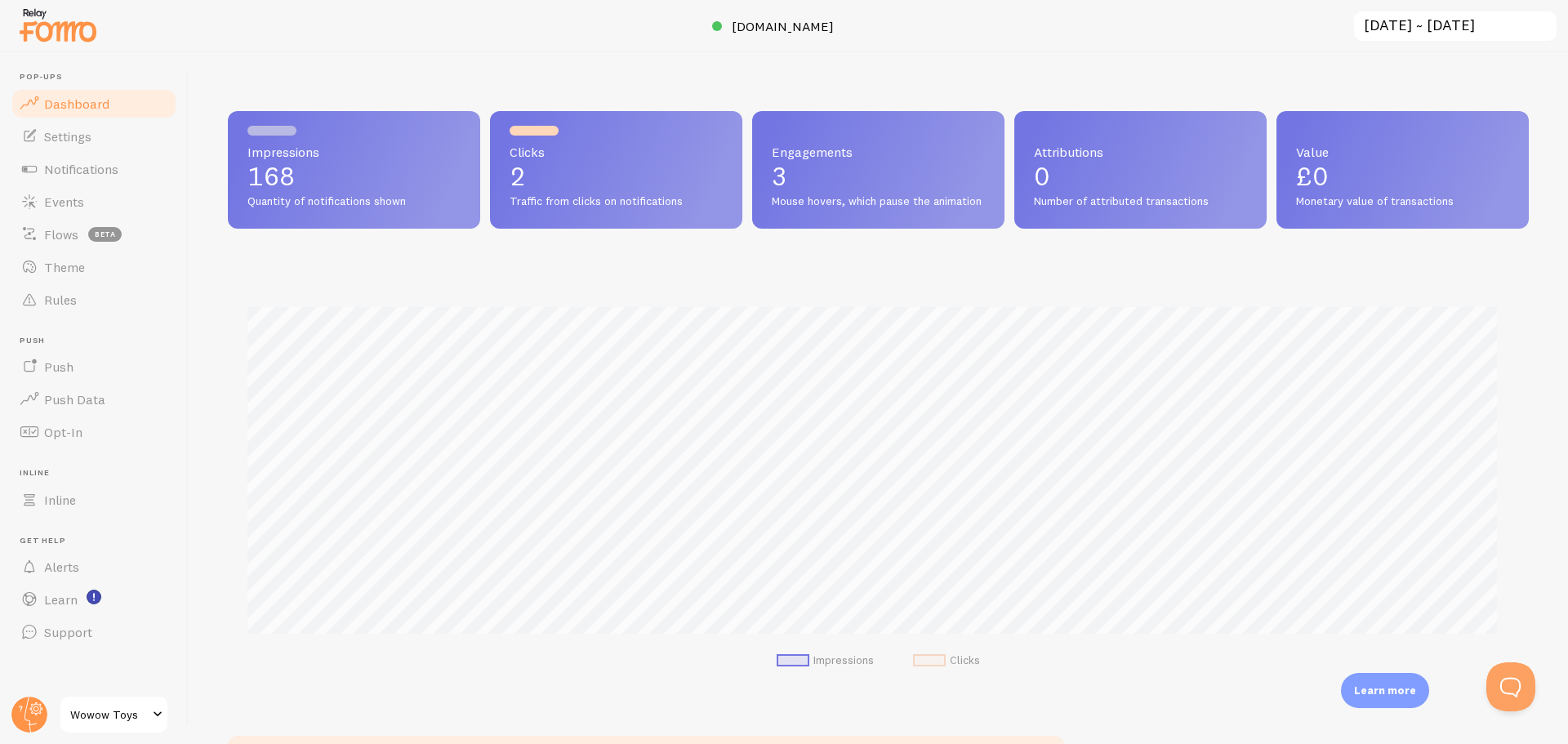
scroll to position [428, 1289]
click at [72, 166] on span "Notifications" at bounding box center [81, 169] width 74 height 16
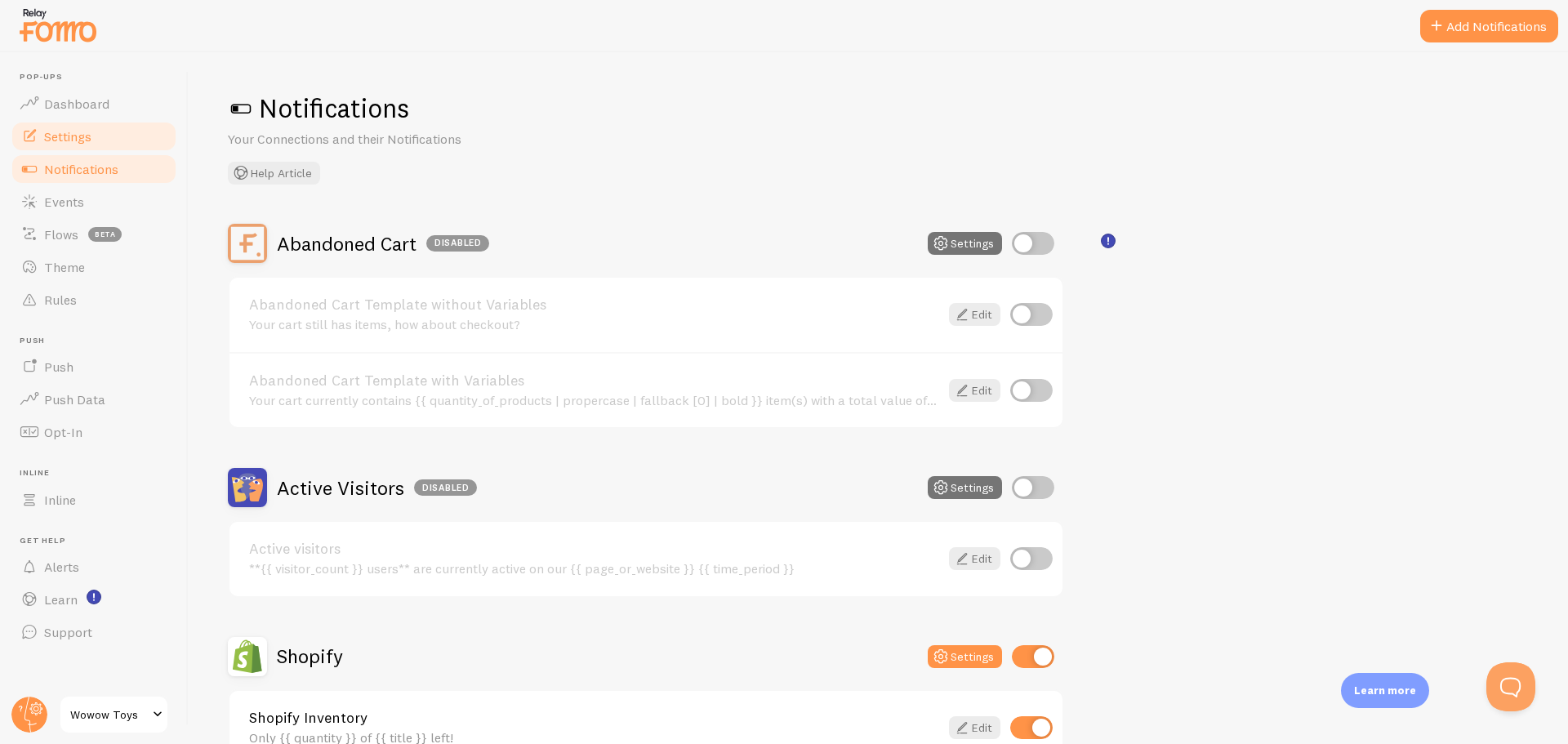
click at [80, 139] on span "Settings" at bounding box center [68, 135] width 48 height 16
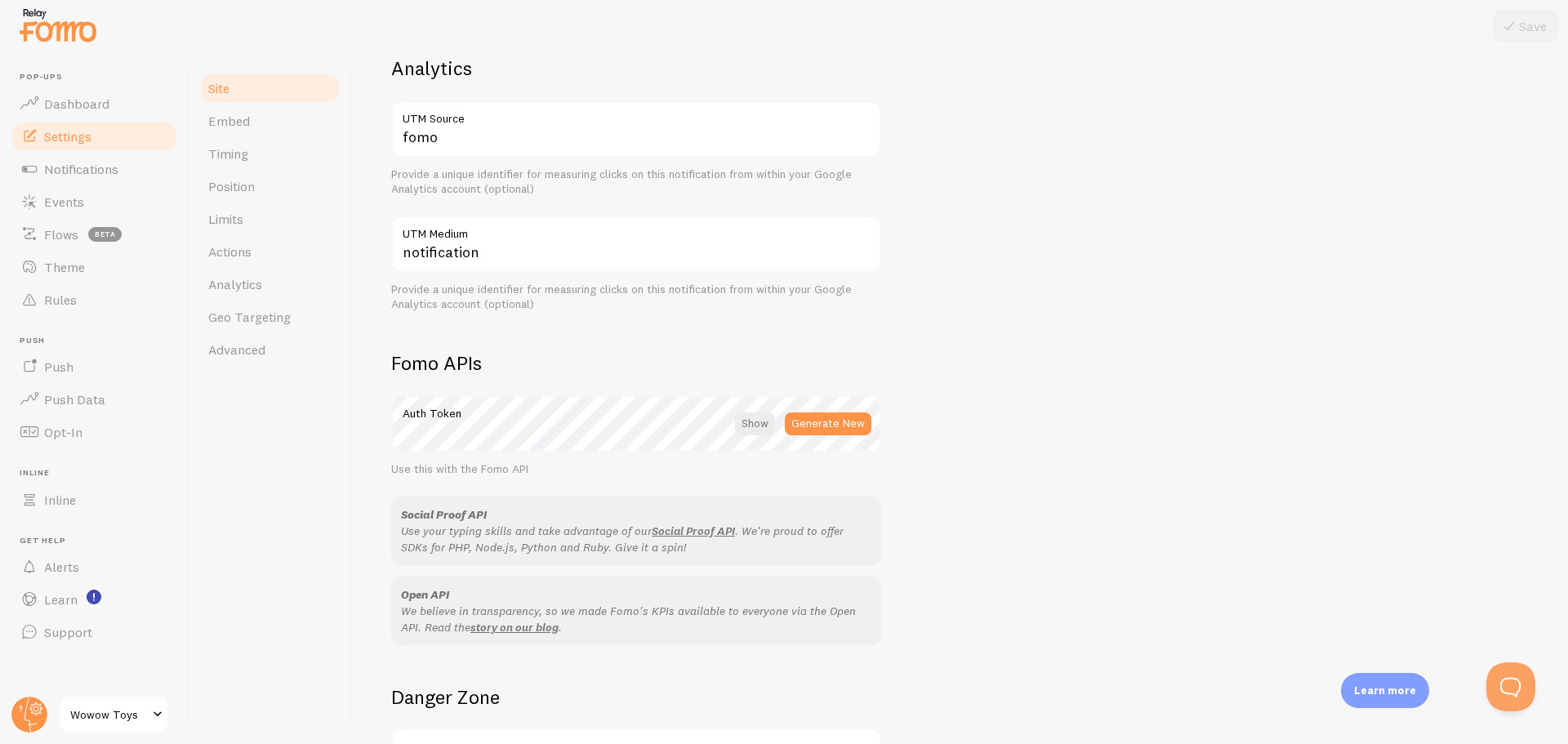
scroll to position [653, 0]
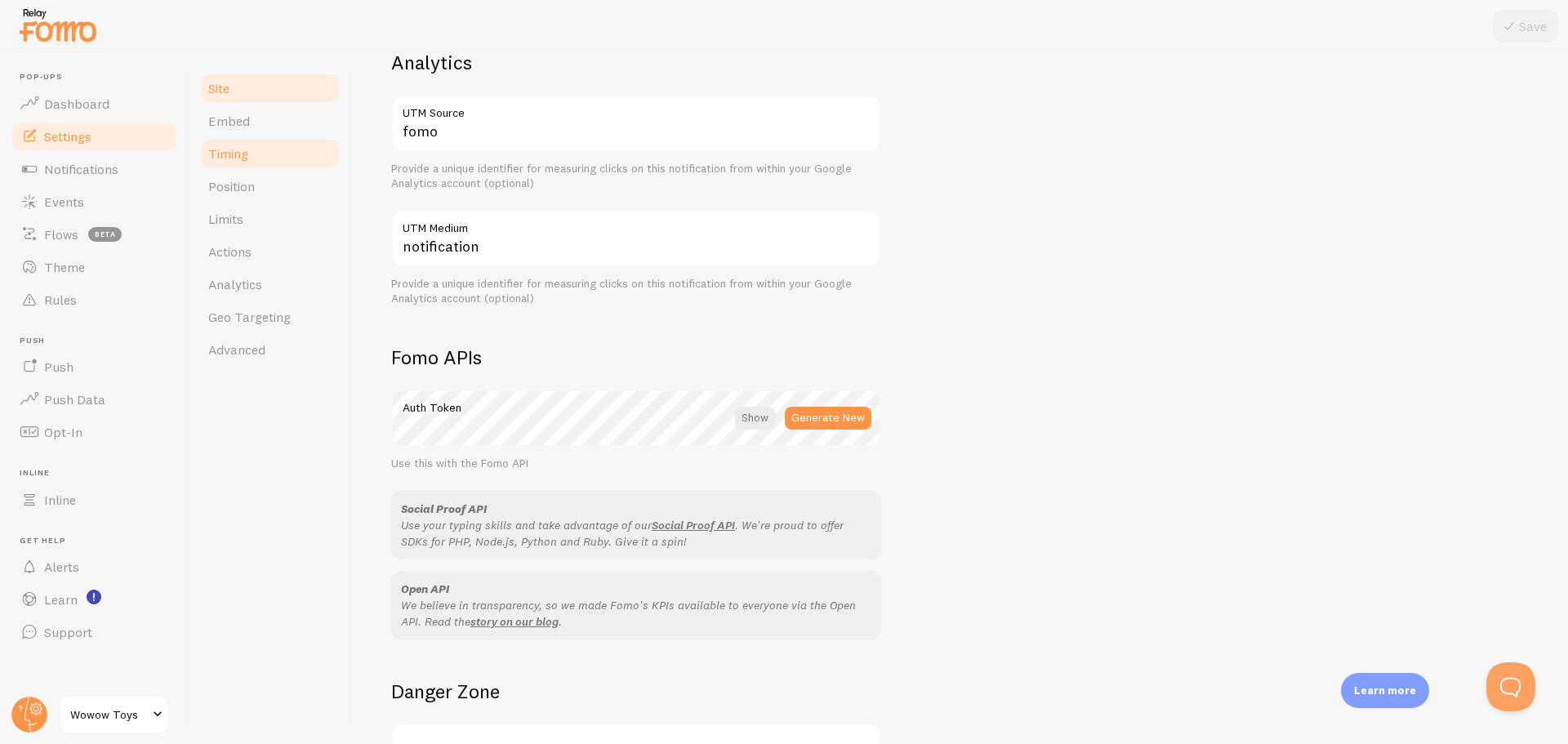
click at [288, 150] on link "Timing" at bounding box center [270, 154] width 143 height 32
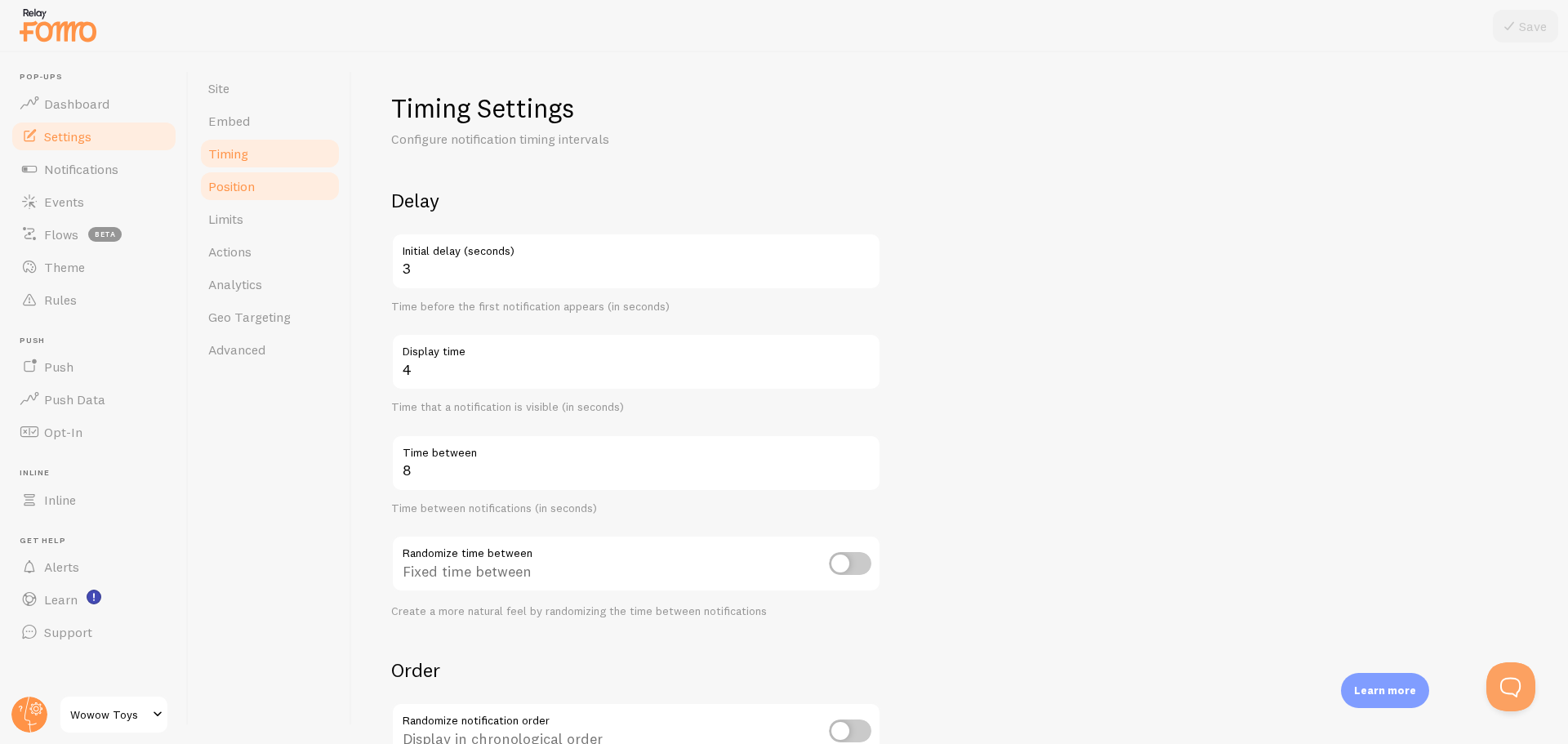
click at [253, 188] on span "Position" at bounding box center [231, 186] width 47 height 16
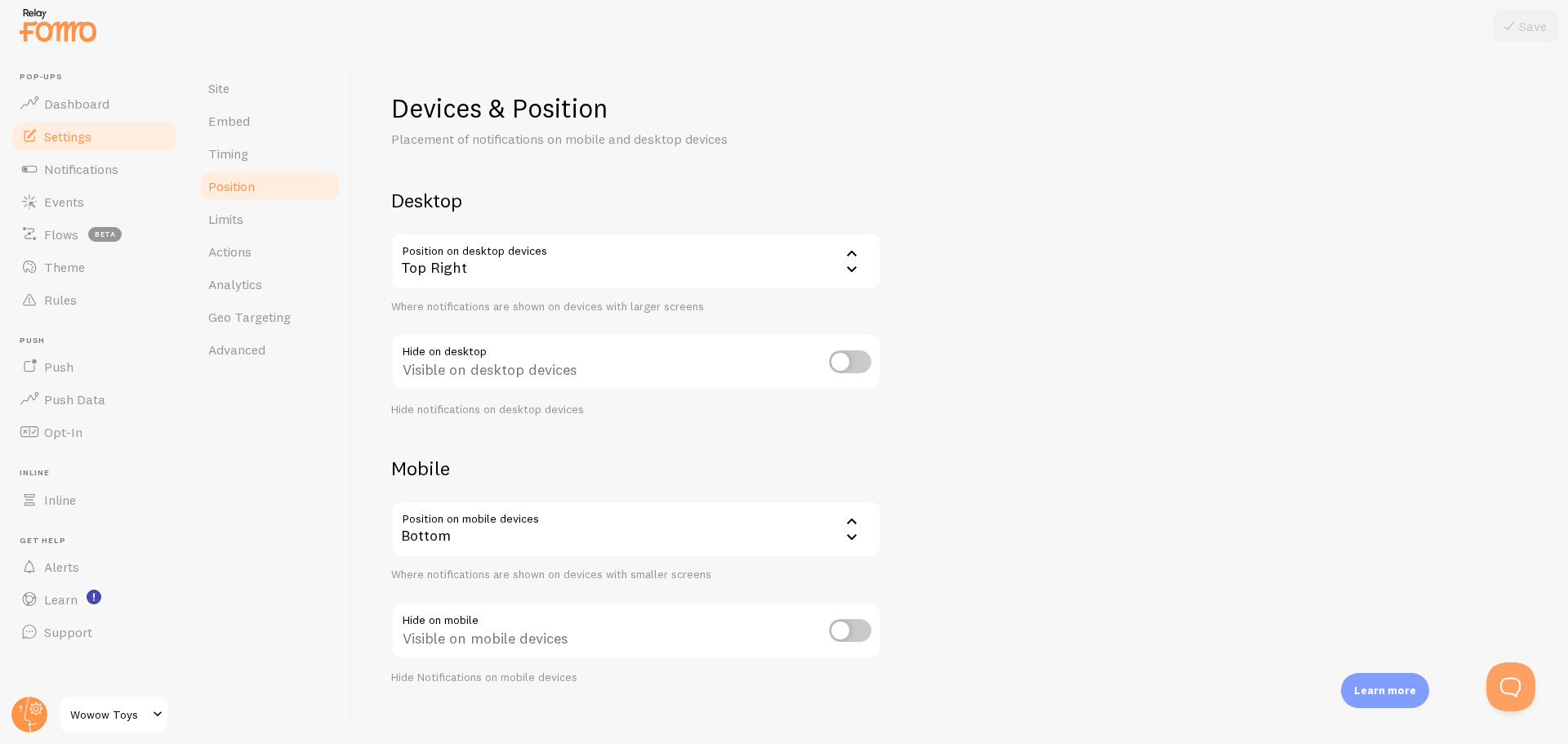
click at [593, 529] on div "Bottom" at bounding box center [636, 529] width 490 height 57
click at [466, 604] on li "Top" at bounding box center [636, 610] width 486 height 29
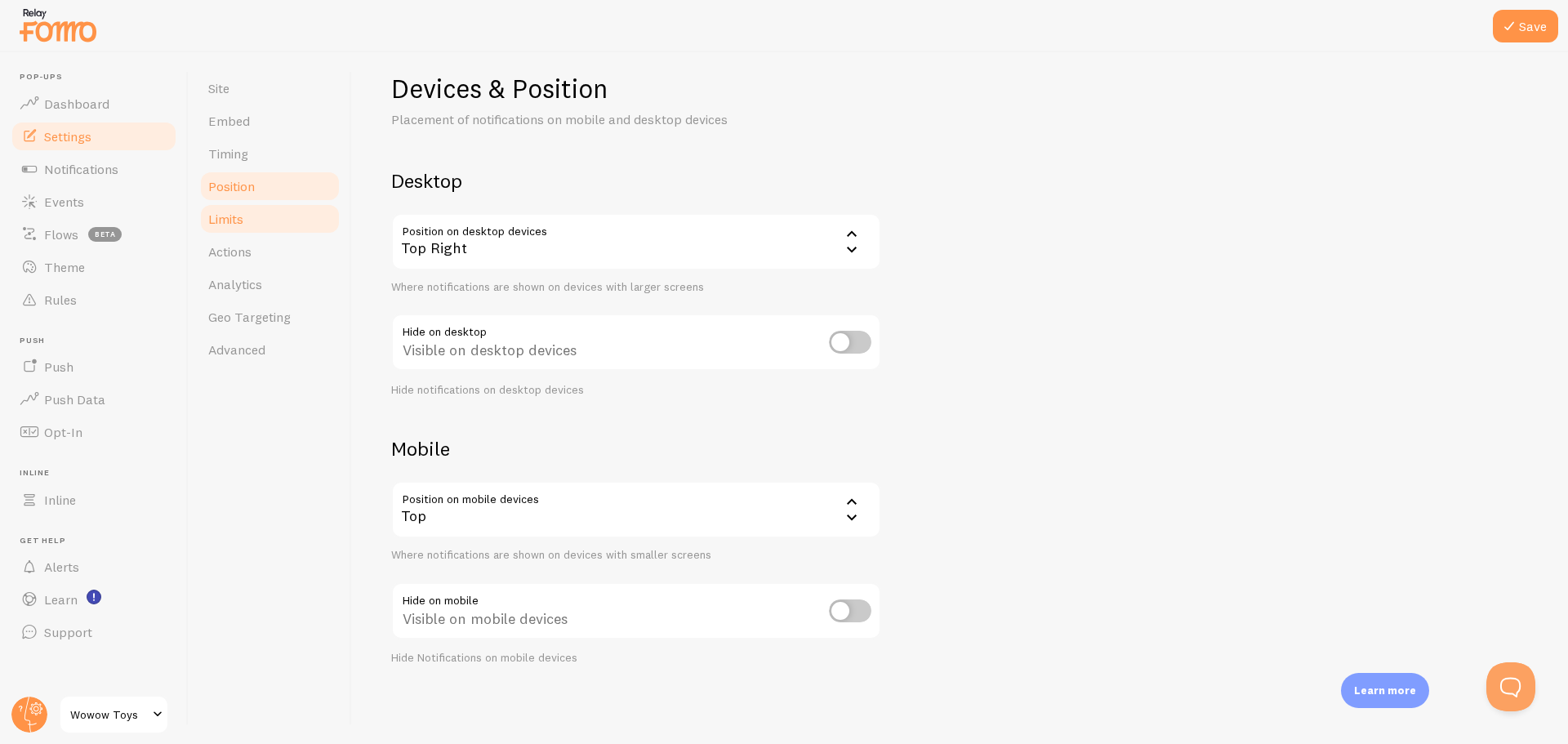
click at [281, 213] on link "Limits" at bounding box center [270, 218] width 143 height 32
click at [1531, 31] on button "Save" at bounding box center [1525, 26] width 65 height 32
click at [269, 222] on link "Limits" at bounding box center [270, 218] width 143 height 32
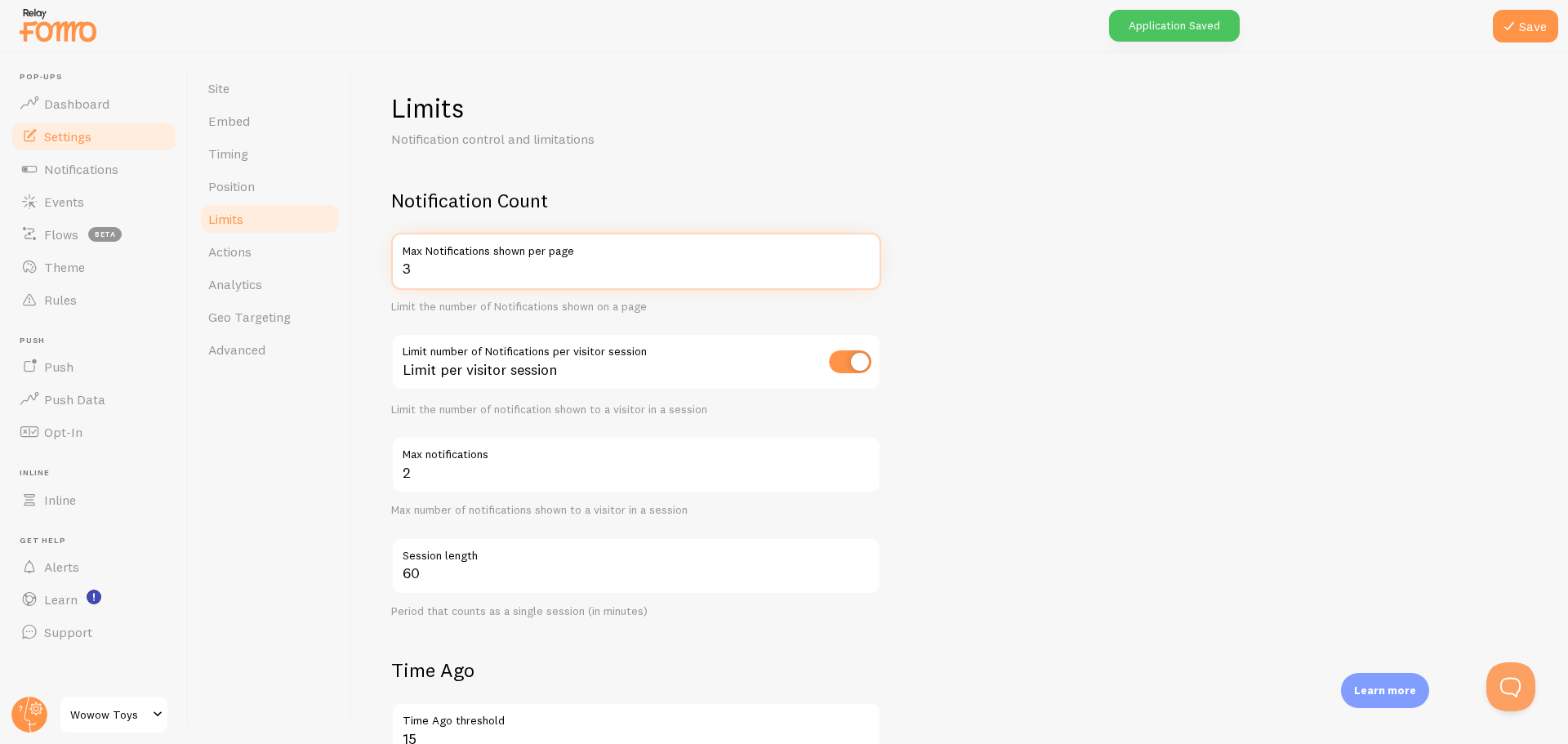
click at [864, 263] on input "3" at bounding box center [636, 261] width 490 height 57
click at [864, 263] on input "4" at bounding box center [636, 261] width 490 height 57
click at [864, 263] on input "5" at bounding box center [636, 261] width 490 height 57
click at [865, 276] on input "4" at bounding box center [636, 261] width 490 height 57
click at [865, 276] on input "3" at bounding box center [636, 261] width 490 height 57
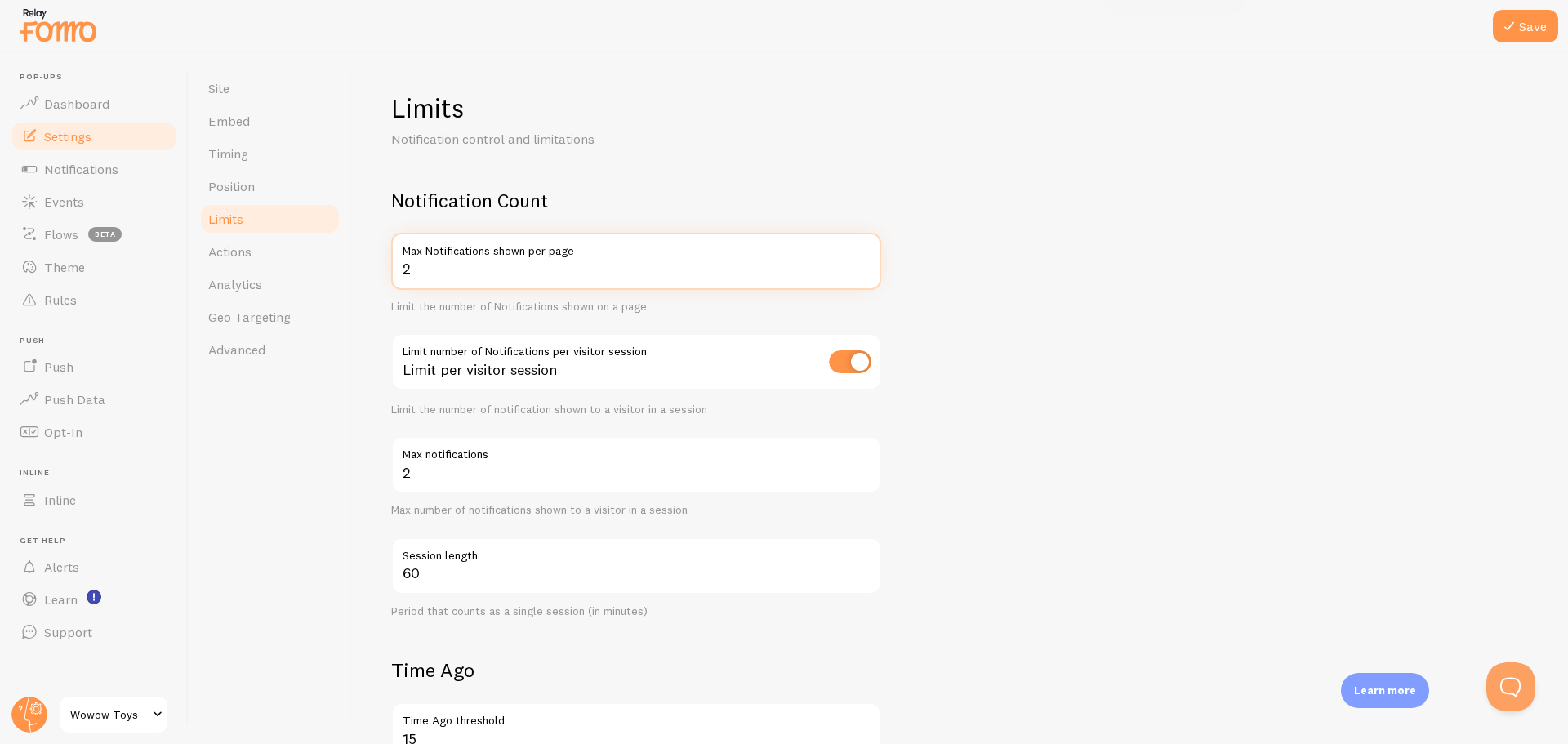
type input "2"
click at [865, 276] on input "2" at bounding box center [636, 261] width 490 height 57
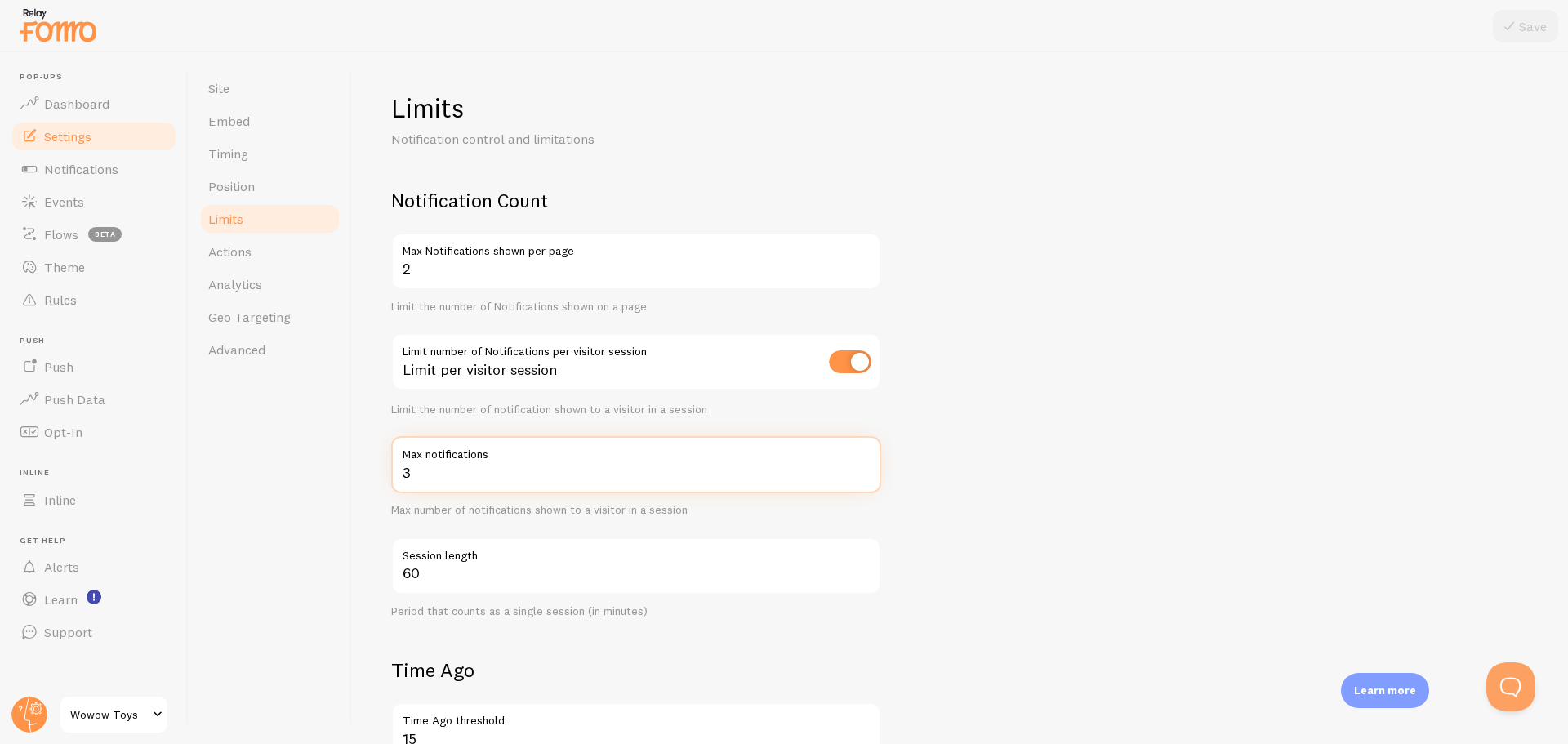
click at [863, 465] on input "3" at bounding box center [636, 465] width 490 height 57
click at [863, 465] on input "4" at bounding box center [636, 465] width 490 height 57
type input "5"
click at [863, 465] on input "5" at bounding box center [636, 465] width 490 height 57
click at [859, 258] on label "Max Notifications shown per page" at bounding box center [636, 246] width 490 height 28
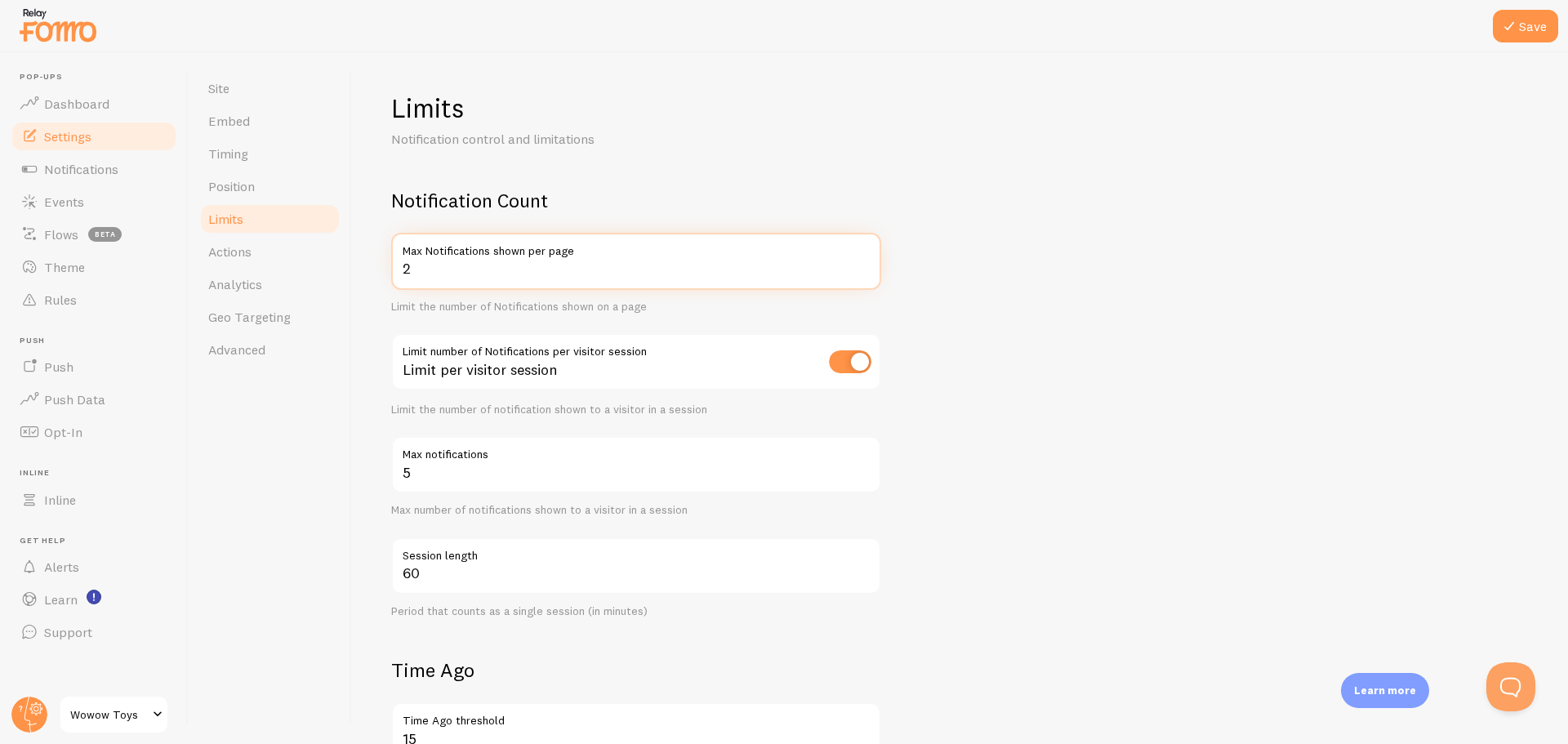
click at [859, 258] on input "2" at bounding box center [636, 261] width 490 height 57
type input "3"
click at [865, 262] on input "3" at bounding box center [636, 261] width 490 height 57
click at [1548, 17] on button "Save" at bounding box center [1525, 26] width 65 height 32
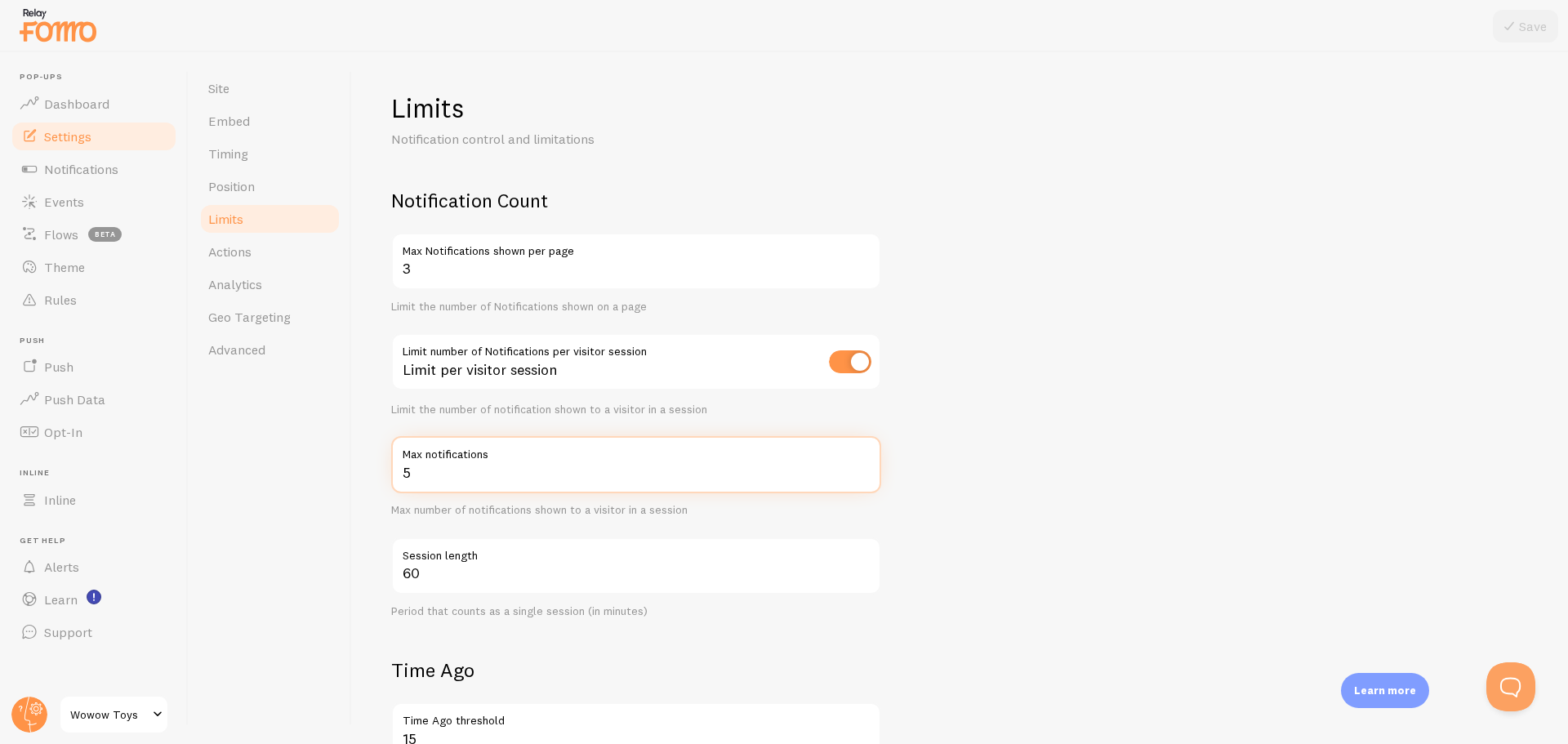
click at [493, 485] on input "5" at bounding box center [636, 465] width 490 height 57
click at [859, 479] on input "4" at bounding box center [636, 465] width 490 height 57
type input "3"
click at [860, 479] on input "3" at bounding box center [636, 465] width 490 height 57
click at [1508, 14] on button "Save" at bounding box center [1525, 26] width 65 height 32
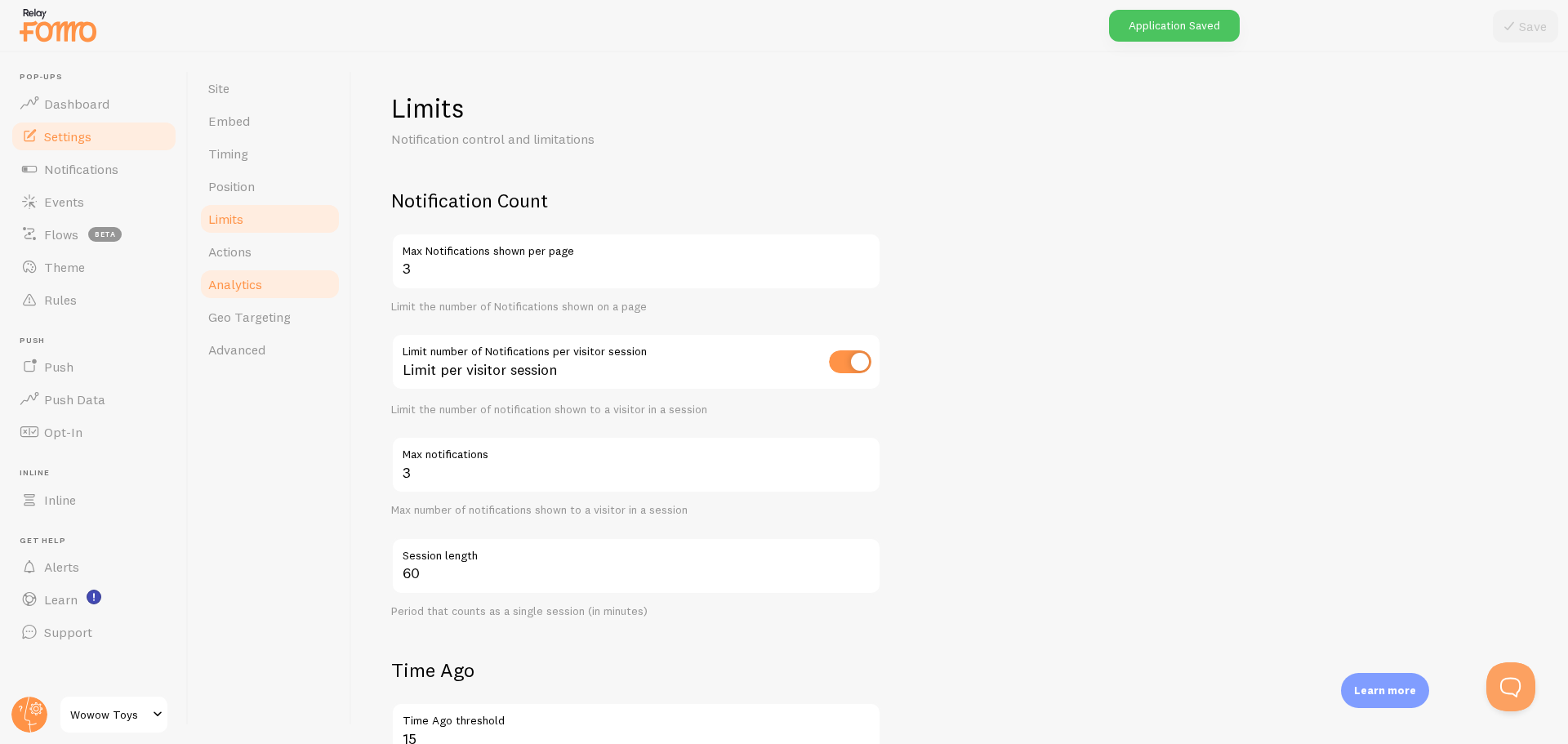
click at [274, 278] on link "Analytics" at bounding box center [270, 284] width 143 height 32
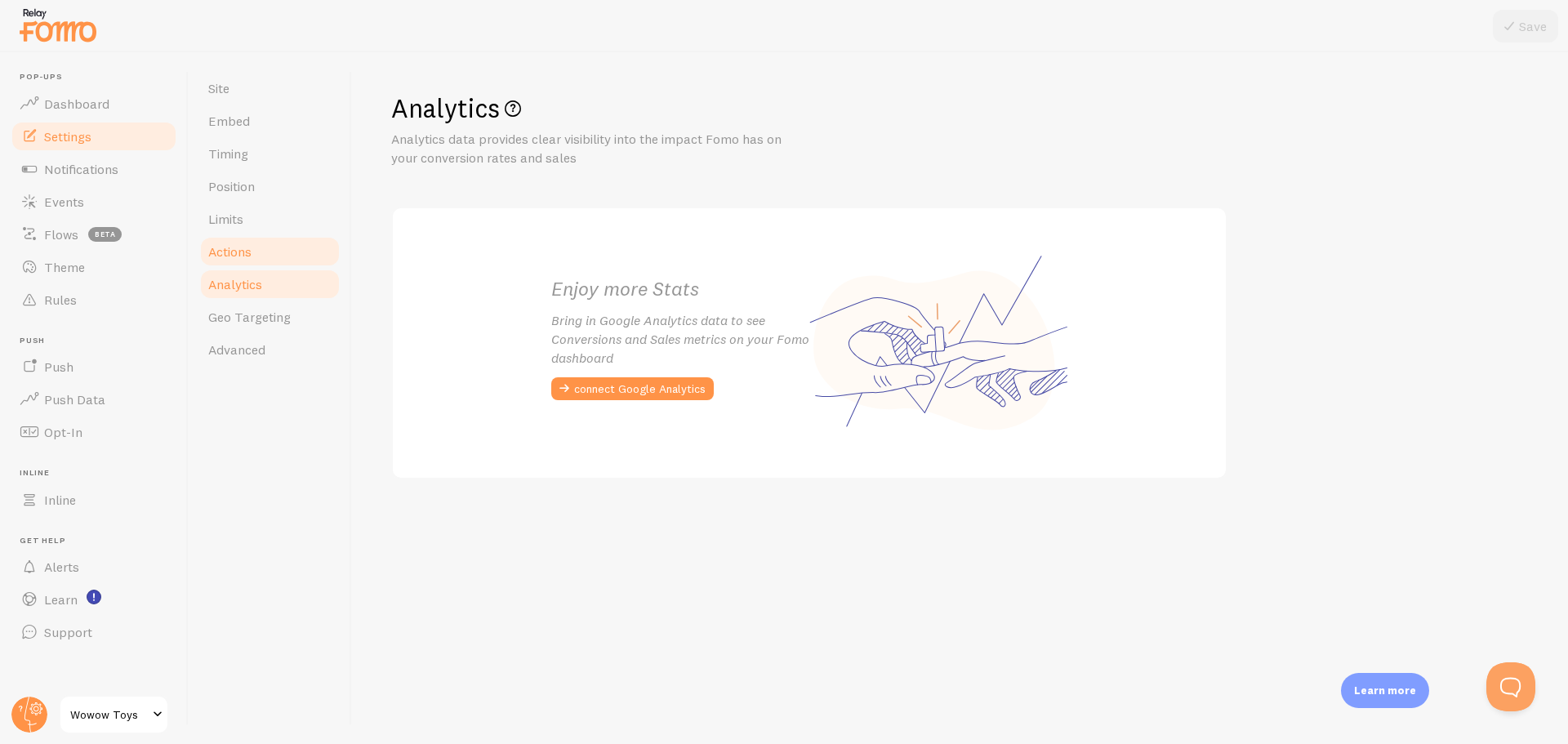
click at [282, 257] on link "Actions" at bounding box center [270, 252] width 143 height 32
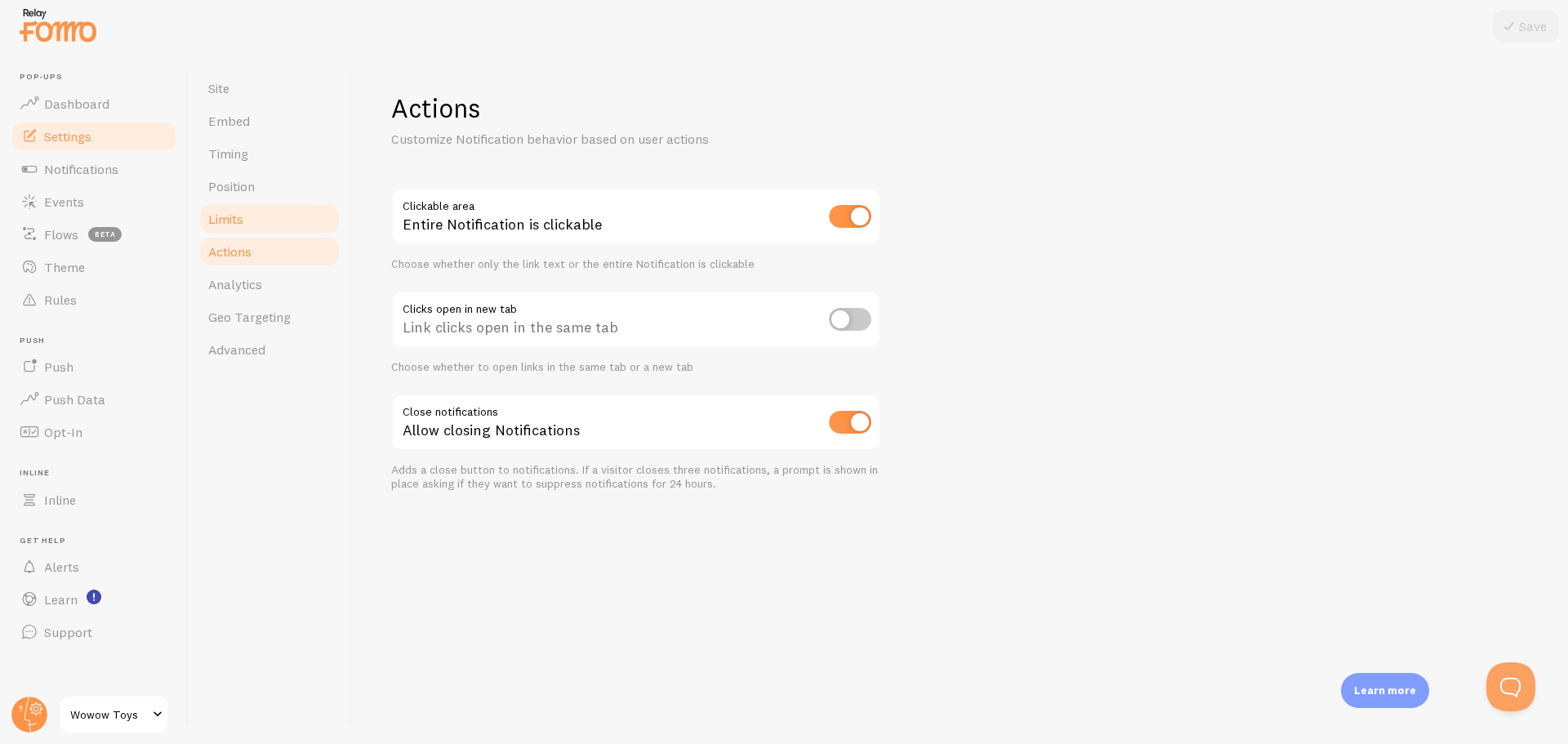
click at [272, 232] on link "Limits" at bounding box center [270, 218] width 143 height 32
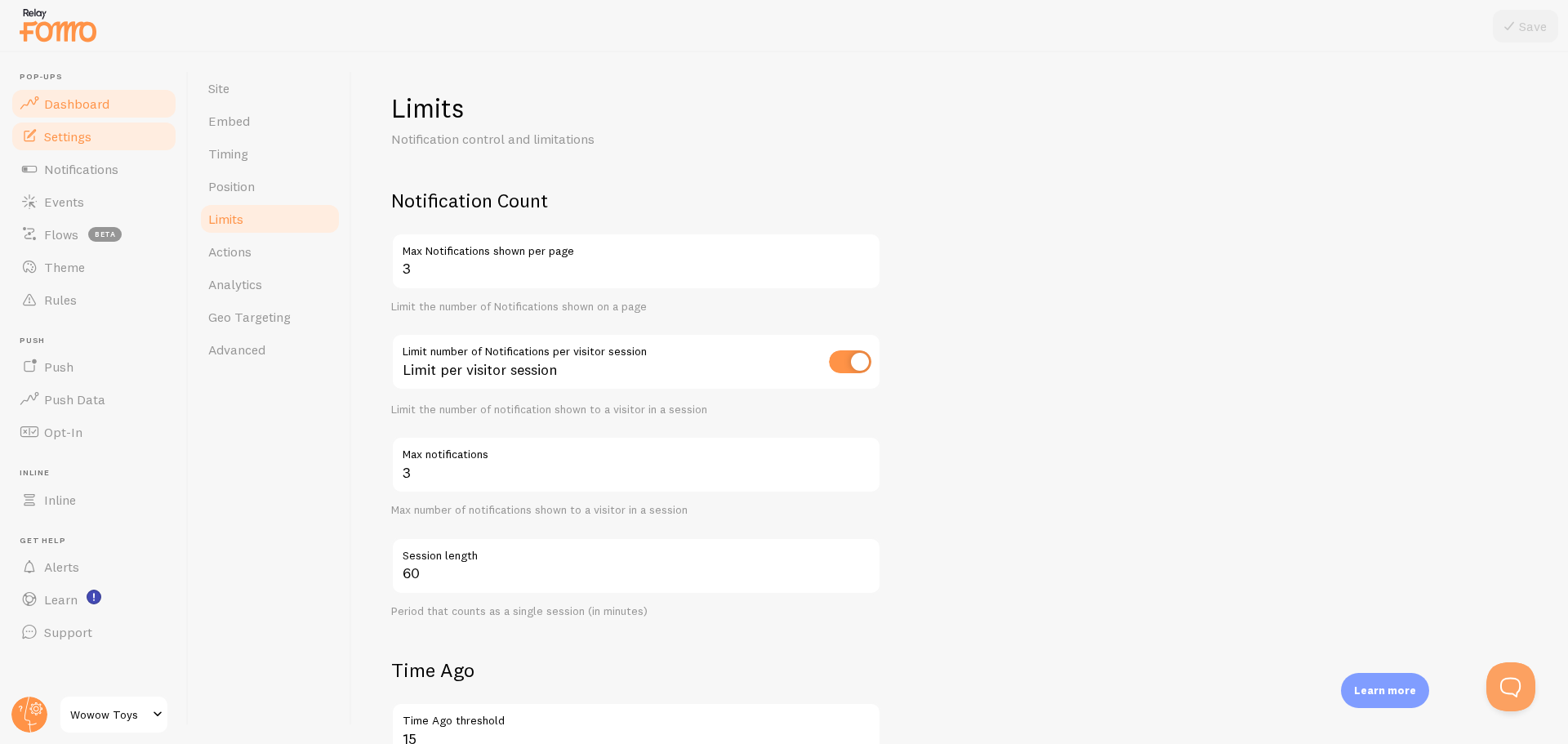
click at [97, 99] on span "Dashboard" at bounding box center [76, 103] width 65 height 16
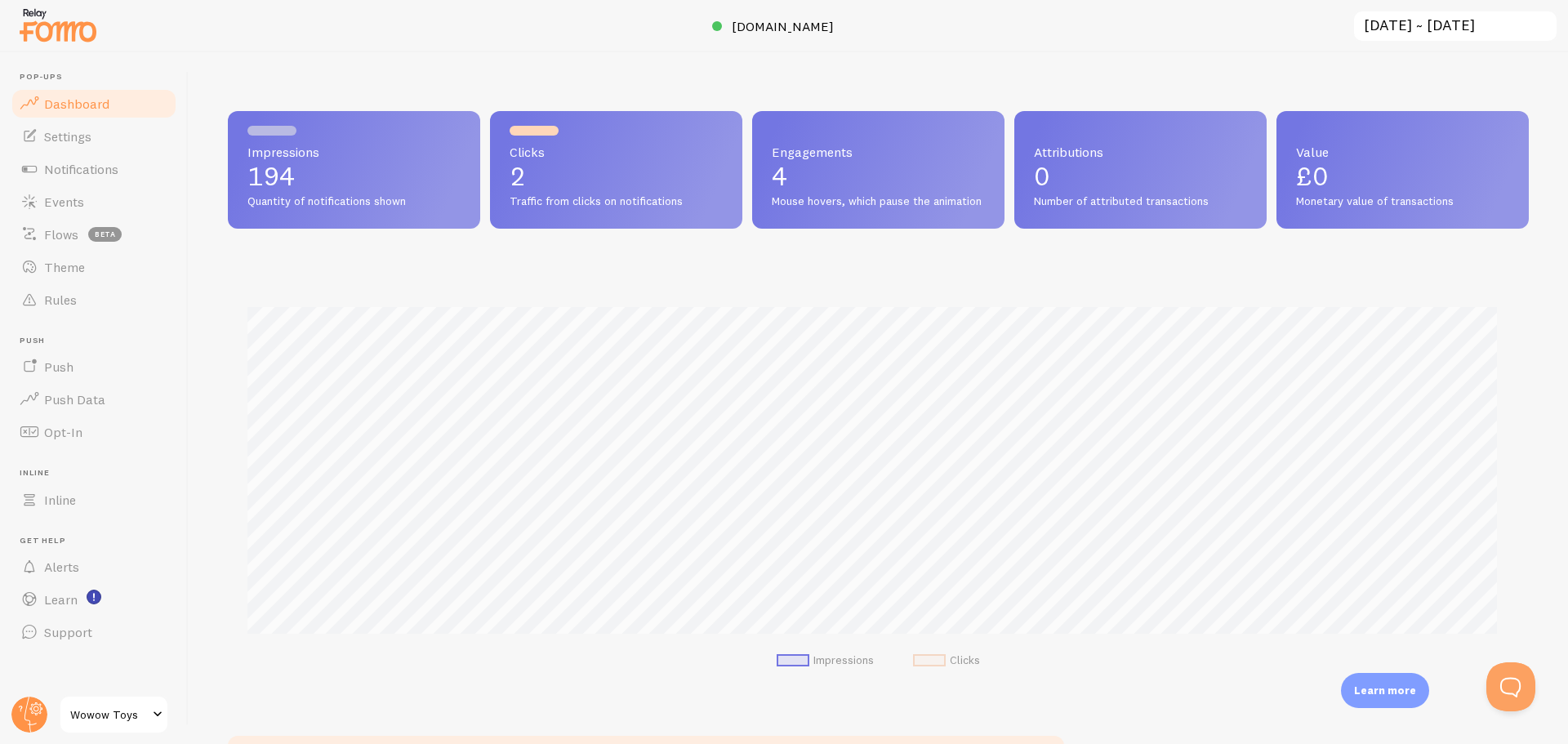
scroll to position [428, 1289]
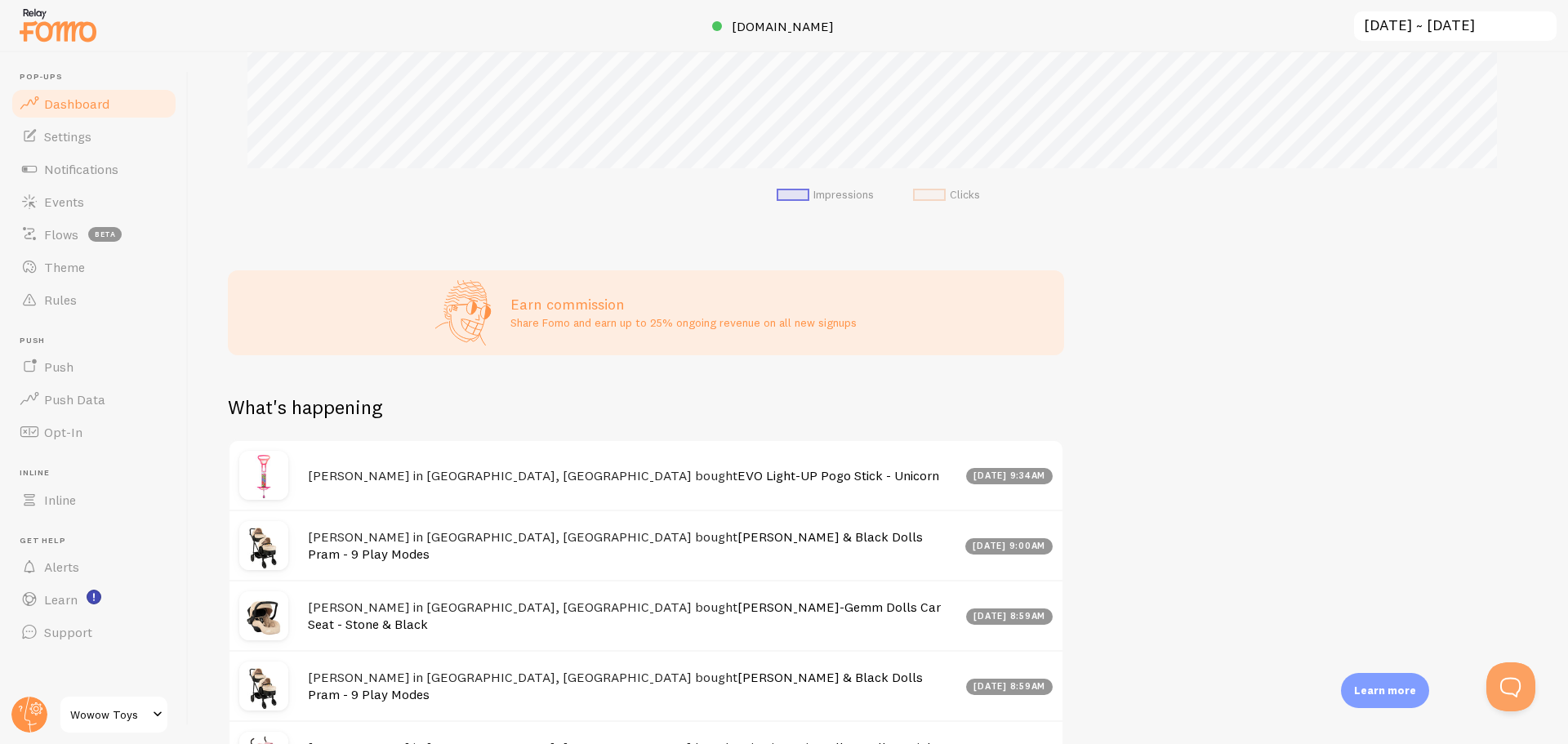
scroll to position [676, 0]
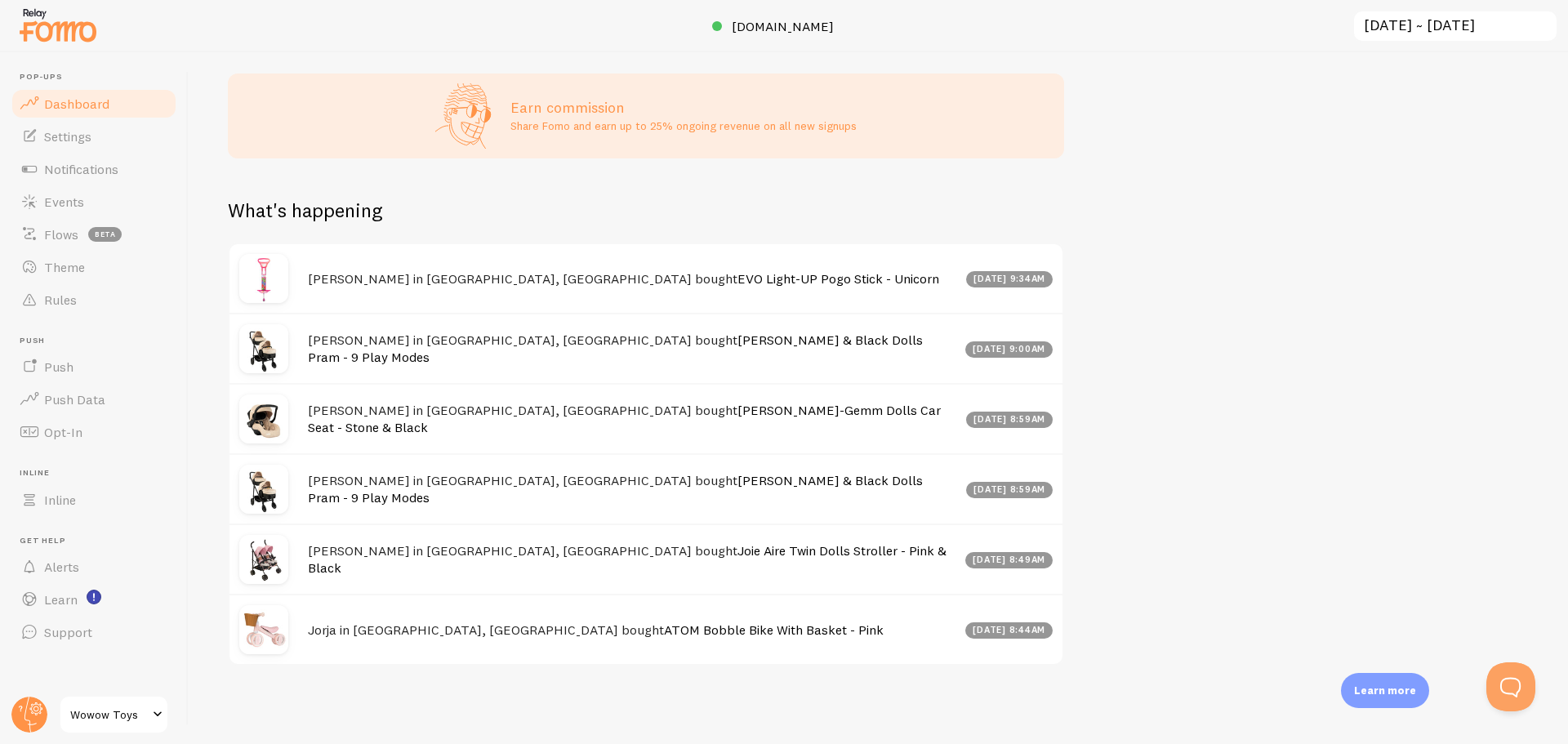
click at [66, 32] on img at bounding box center [58, 25] width 82 height 42
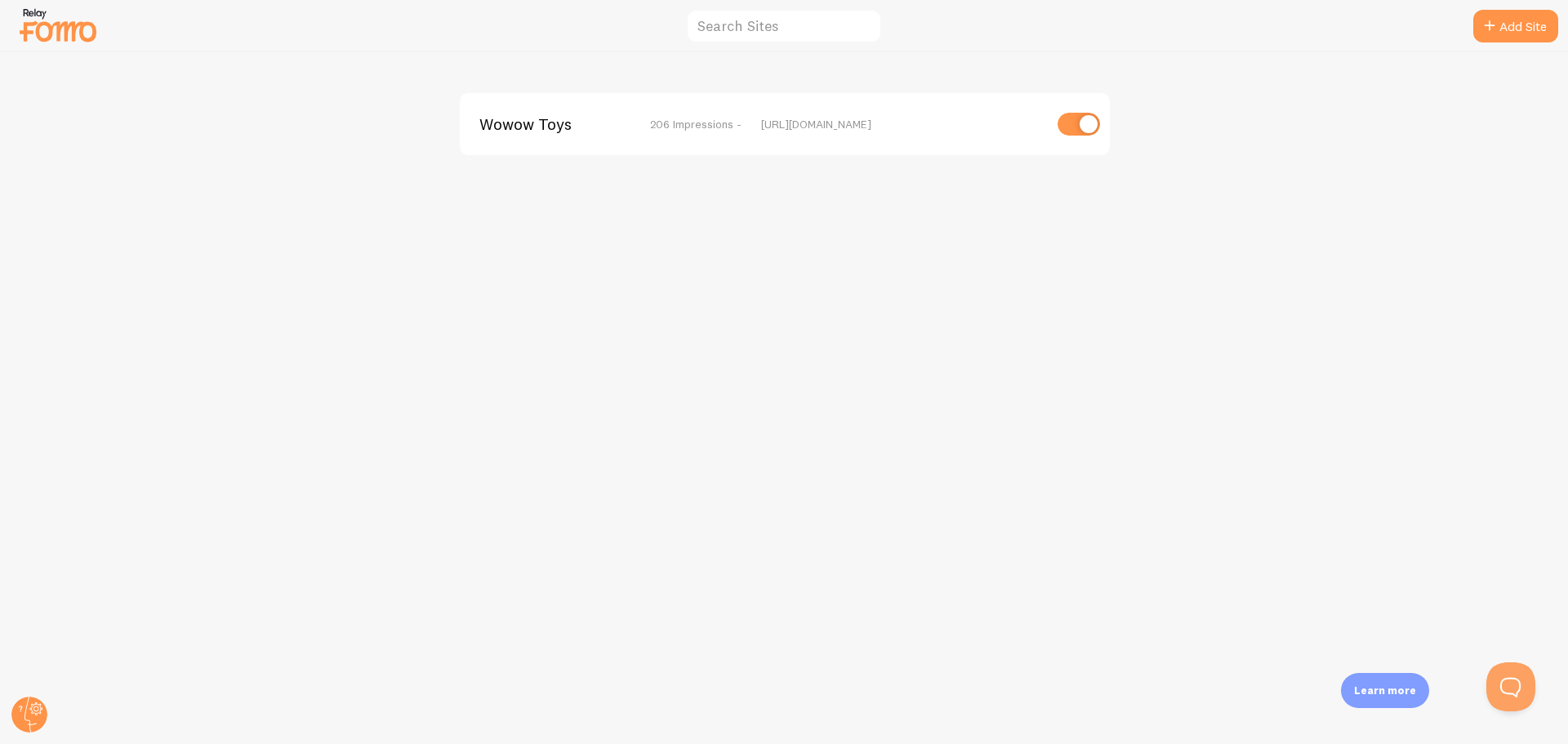
click at [58, 26] on img at bounding box center [58, 25] width 82 height 42
